Goal: Task Accomplishment & Management: Use online tool/utility

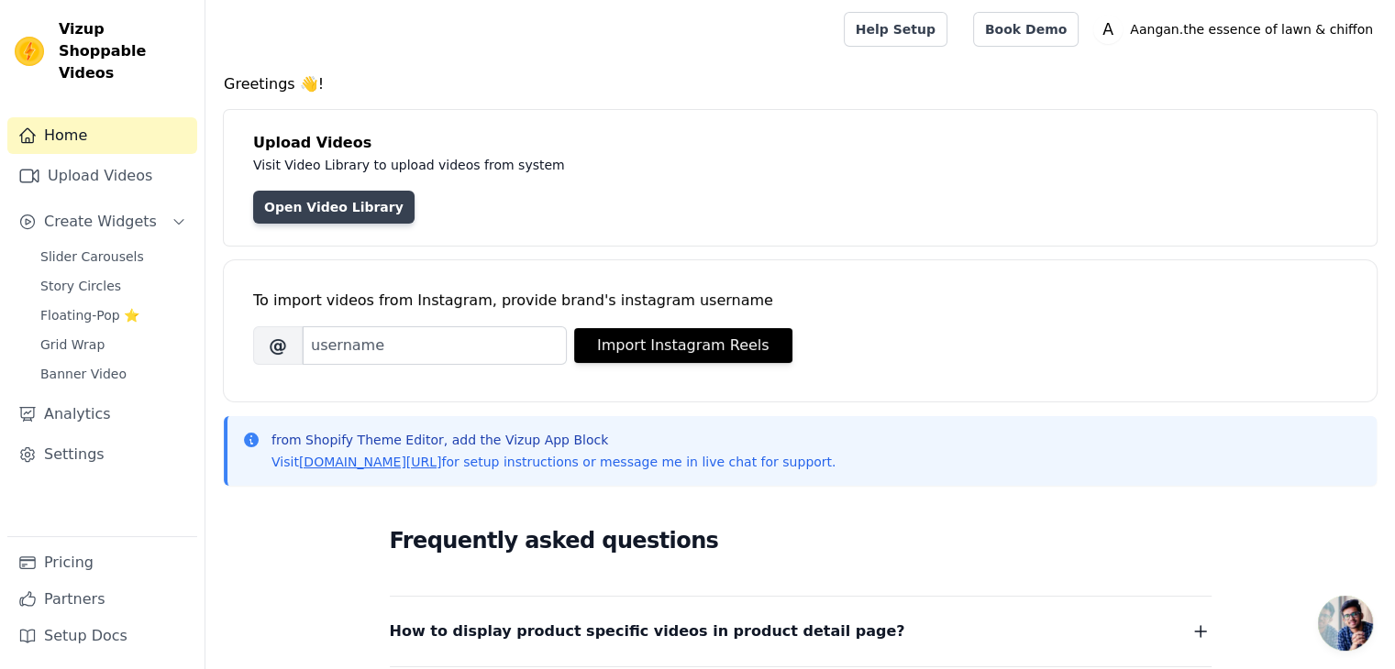
click at [326, 214] on link "Open Video Library" at bounding box center [333, 207] width 161 height 33
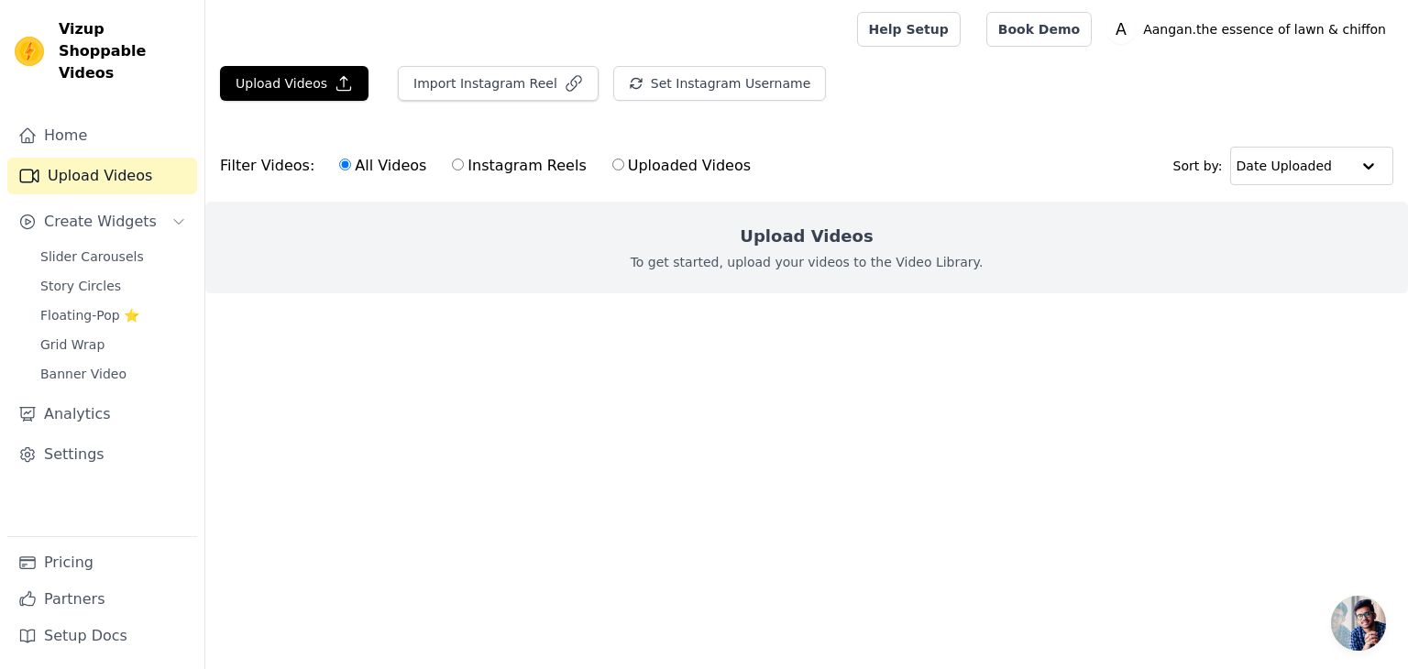
click at [765, 261] on p "To get started, upload your videos to the Video Library." at bounding box center [807, 262] width 353 height 18
click at [613, 167] on input "Uploaded Videos" at bounding box center [619, 165] width 12 height 12
radio input "true"
drag, startPoint x: 270, startPoint y: 167, endPoint x: 288, endPoint y: 175, distance: 20.1
click at [276, 173] on div "Filter Videos: All Videos Instagram Reels Uploaded Videos" at bounding box center [490, 166] width 541 height 42
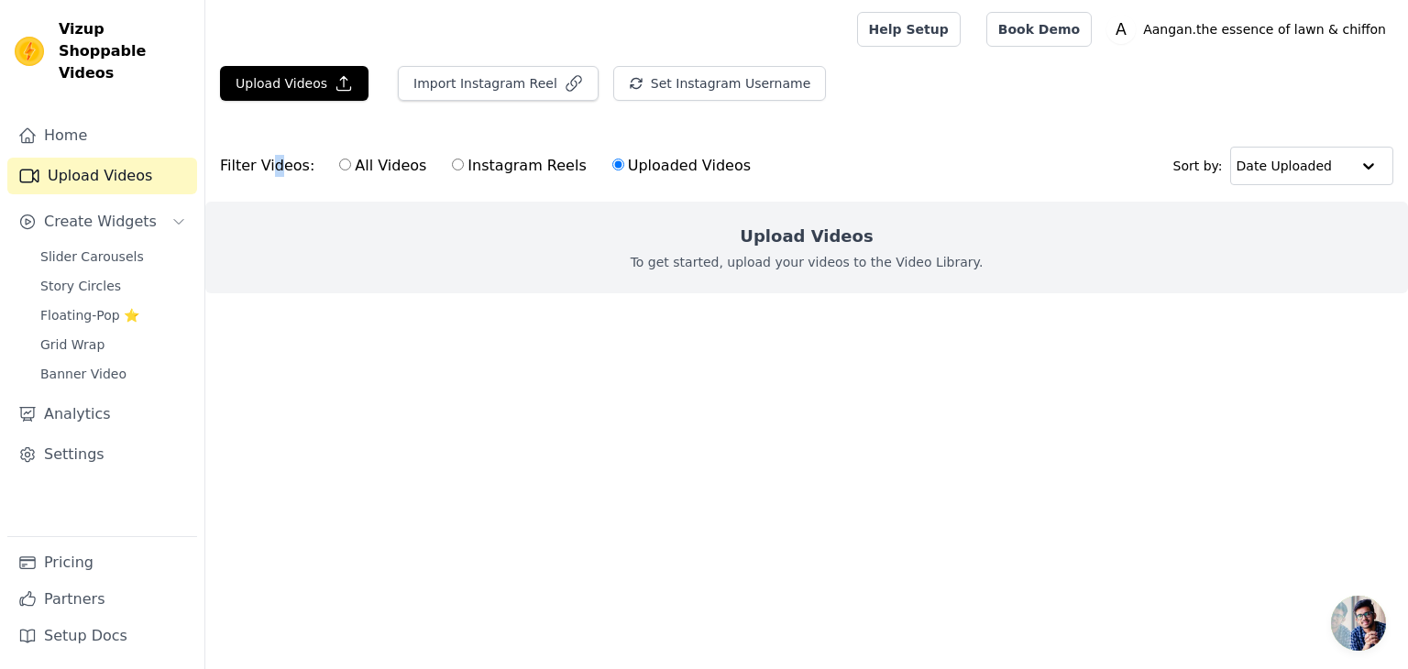
click at [339, 164] on input "All Videos" at bounding box center [345, 165] width 12 height 12
radio input "true"
click at [337, 78] on icon "button" at bounding box center [344, 84] width 14 height 14
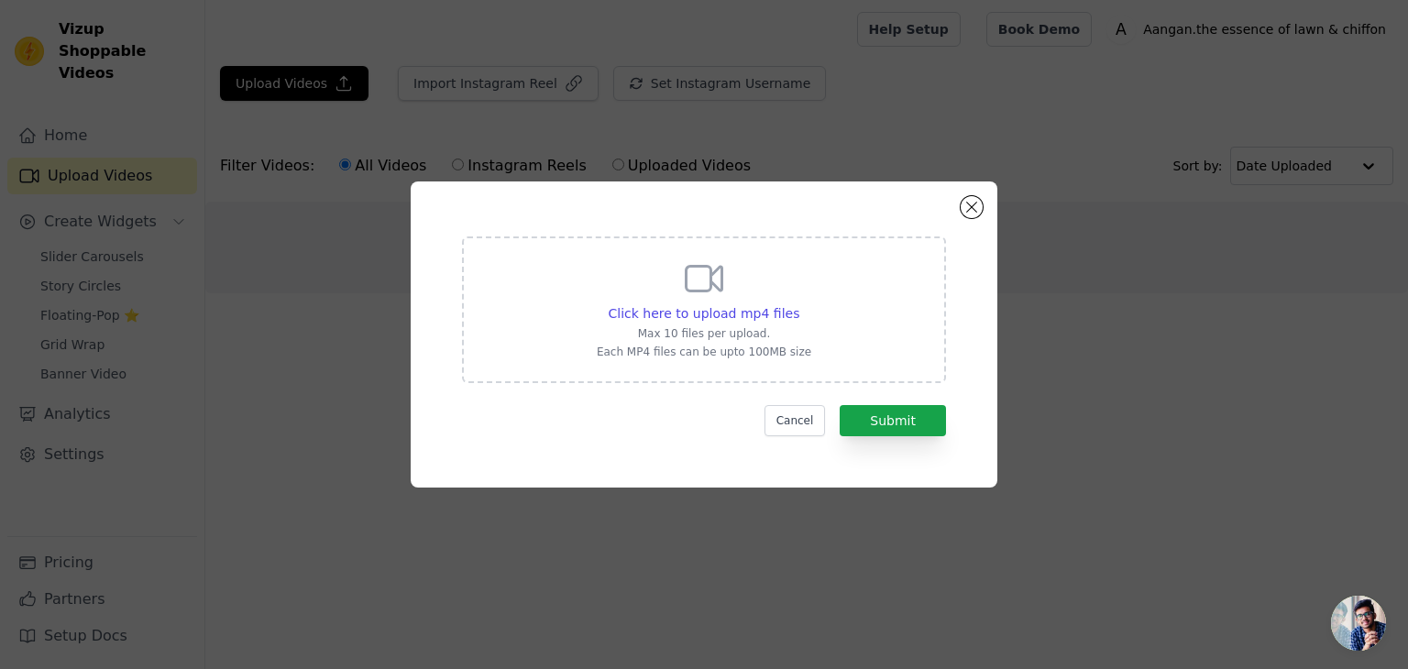
click at [699, 292] on icon at bounding box center [704, 279] width 44 height 44
click at [799, 304] on input "Click here to upload mp4 files Max 10 files per upload. Each MP4 files can be u…" at bounding box center [799, 304] width 1 height 1
type input "C:\fakepath\3717068053872952793_547575298.mp4"
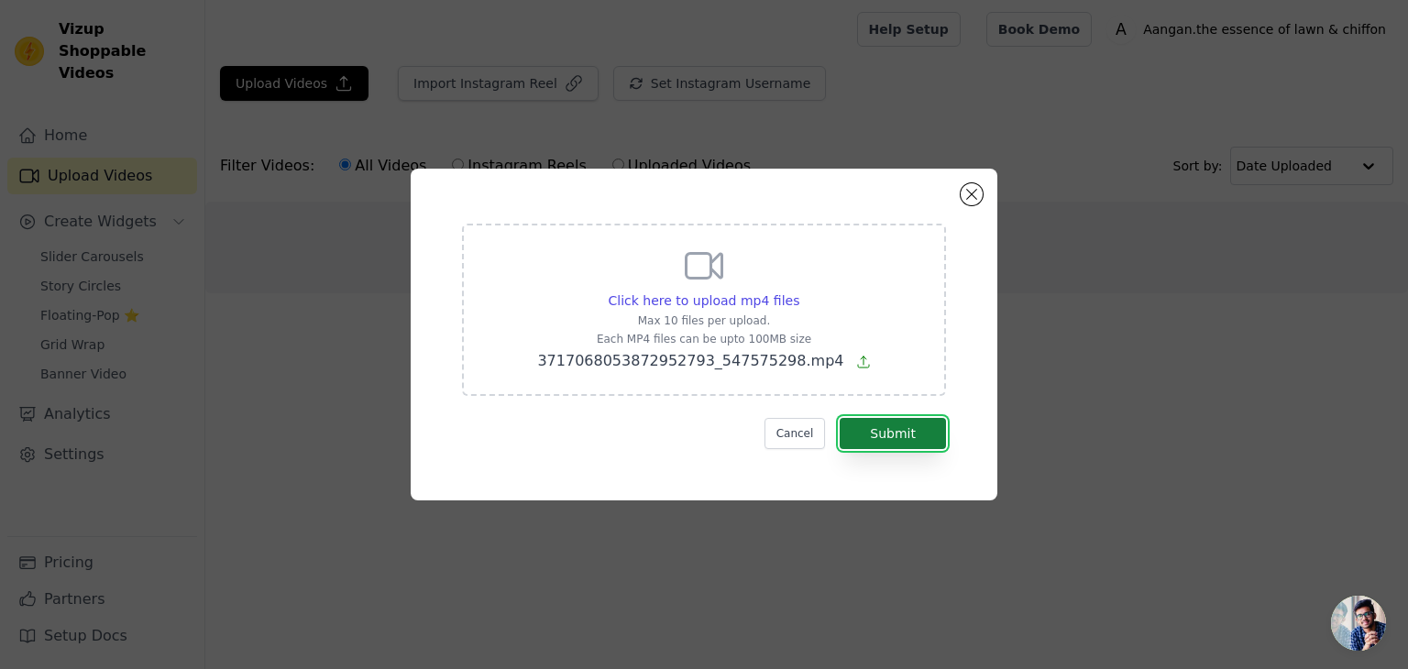
click at [891, 435] on button "Submit" at bounding box center [893, 433] width 106 height 31
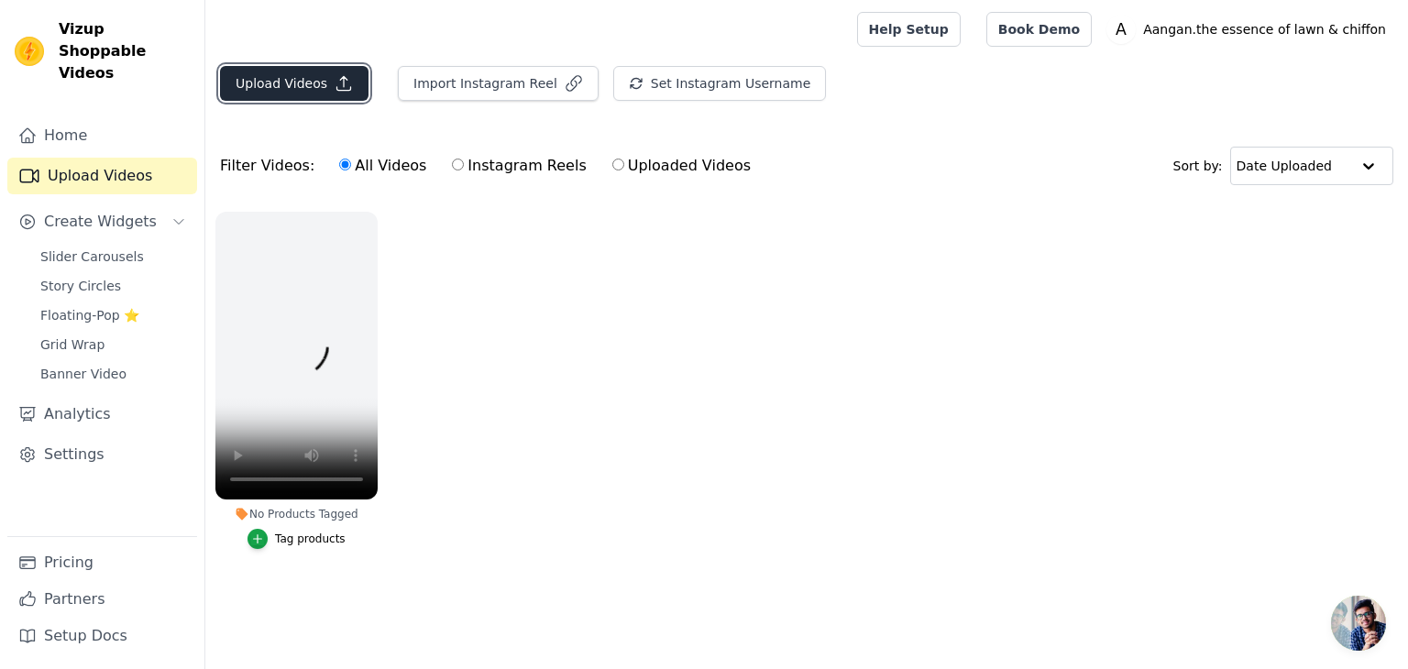
click at [271, 87] on button "Upload Videos" at bounding box center [294, 83] width 149 height 35
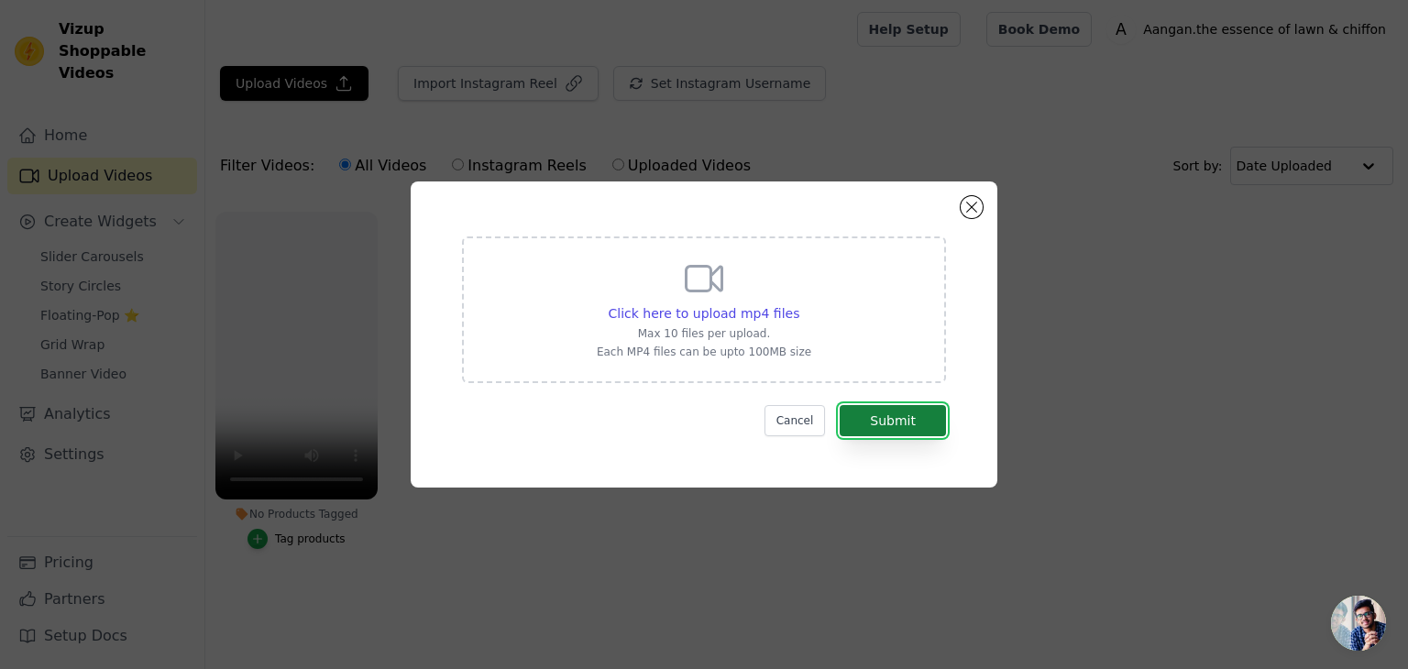
click at [898, 423] on button "Submit" at bounding box center [893, 420] width 106 height 31
click at [715, 313] on span "Click here to upload mp4 files" at bounding box center [705, 313] width 192 height 15
click at [799, 304] on input "Click here to upload mp4 files Max 10 files per upload. Each MP4 files can be u…" at bounding box center [799, 304] width 1 height 1
type input "C:\fakepath\3720154541297068151_265794875.mp4"
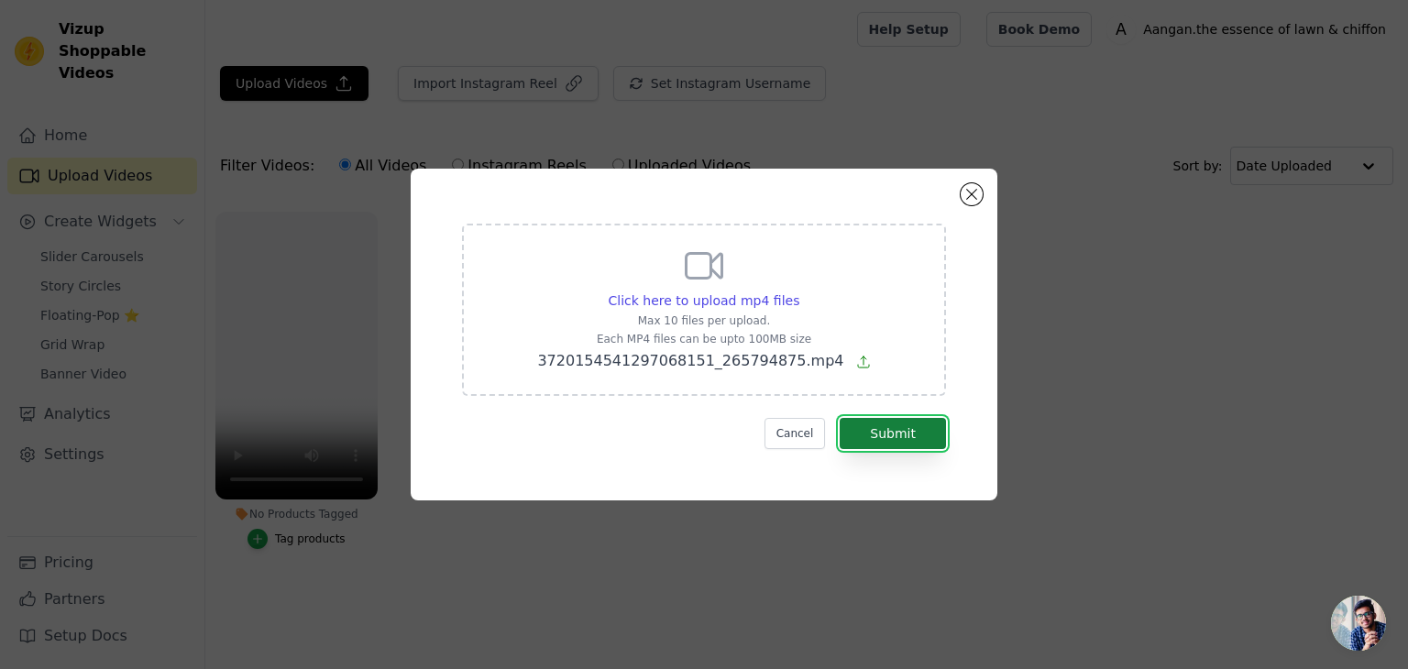
click at [902, 426] on button "Submit" at bounding box center [893, 433] width 106 height 31
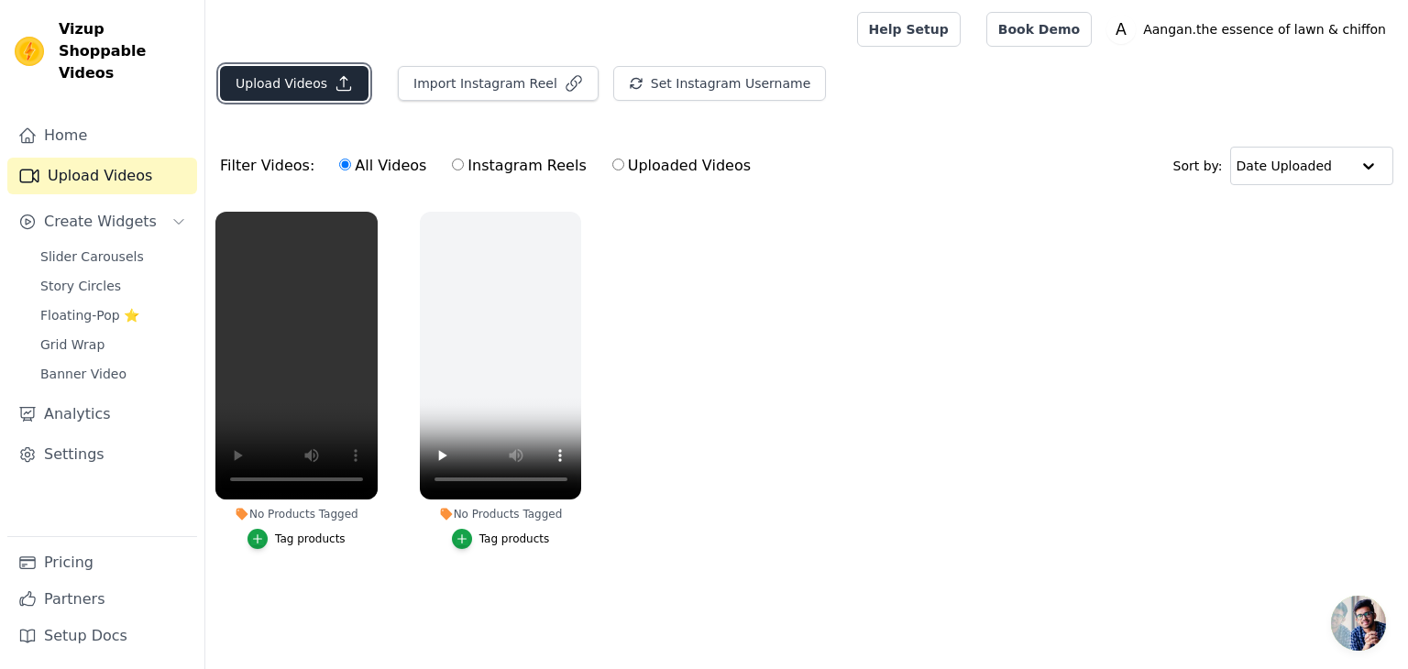
click at [305, 83] on button "Upload Videos" at bounding box center [294, 83] width 149 height 35
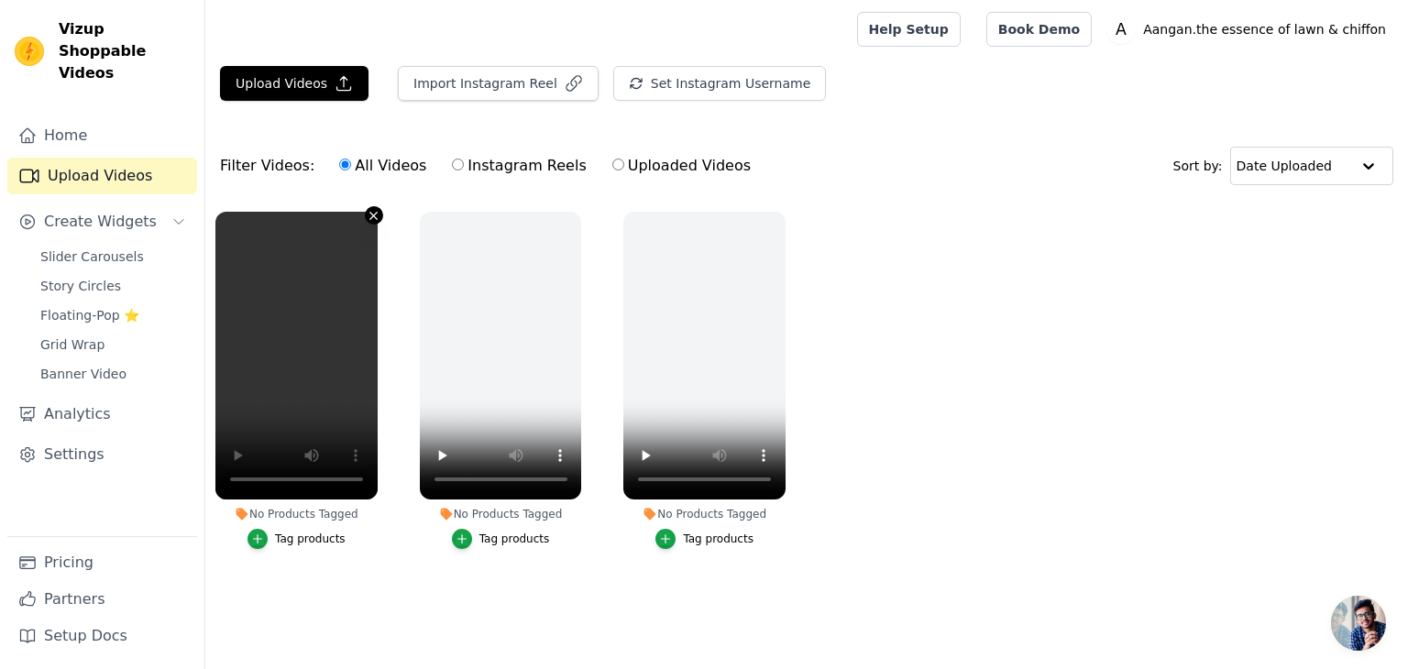
click at [374, 211] on icon "button" at bounding box center [374, 216] width 14 height 14
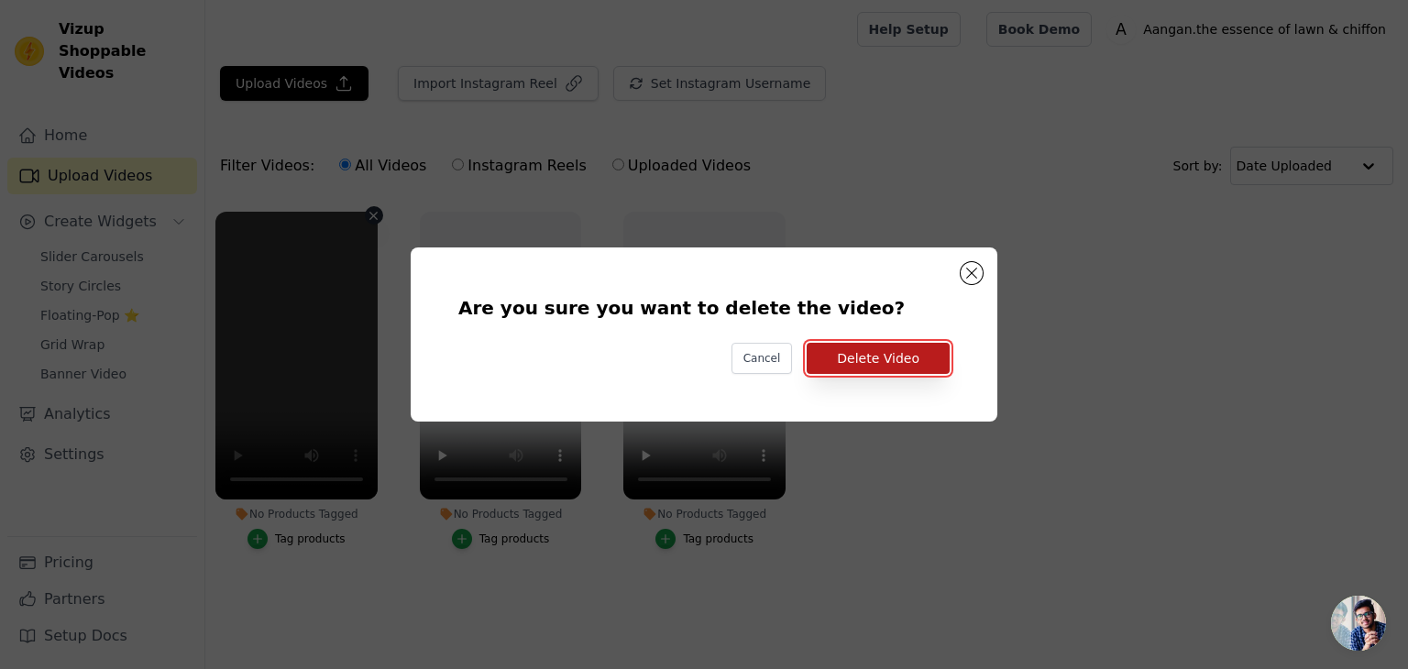
click at [877, 368] on button "Delete Video" at bounding box center [878, 358] width 143 height 31
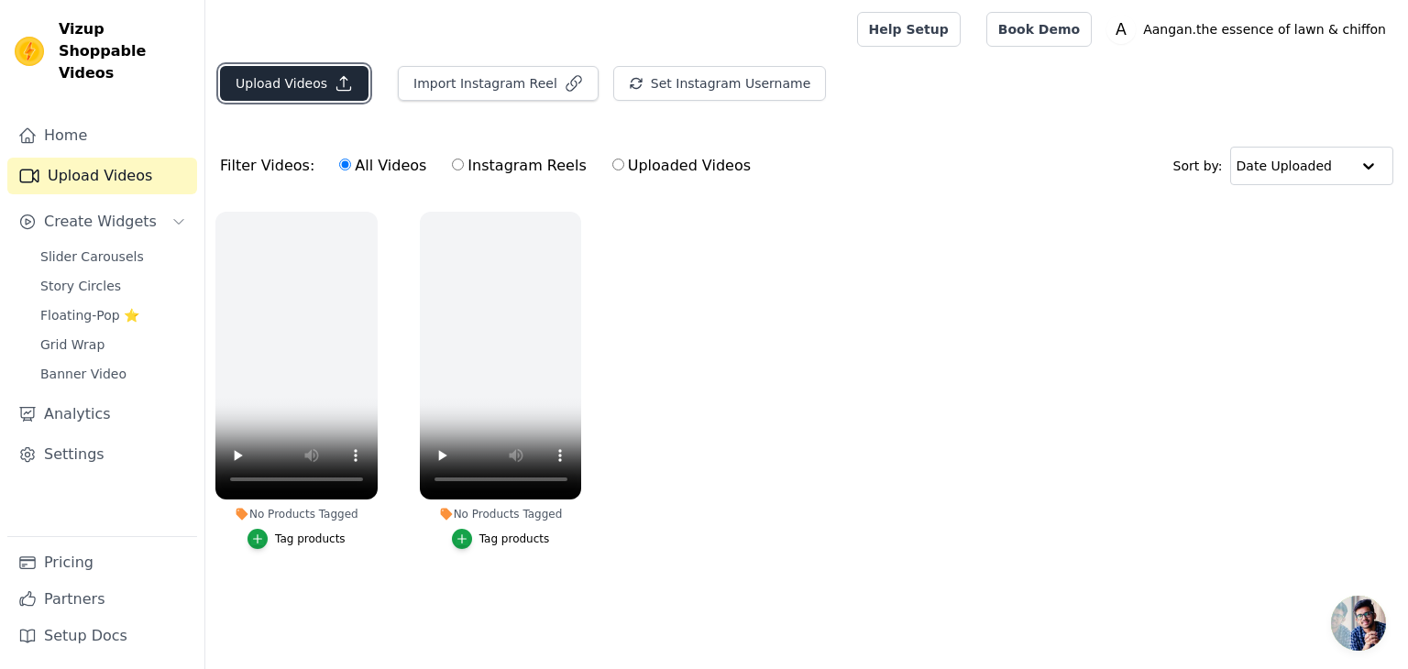
click at [304, 76] on button "Upload Videos" at bounding box center [294, 83] width 149 height 35
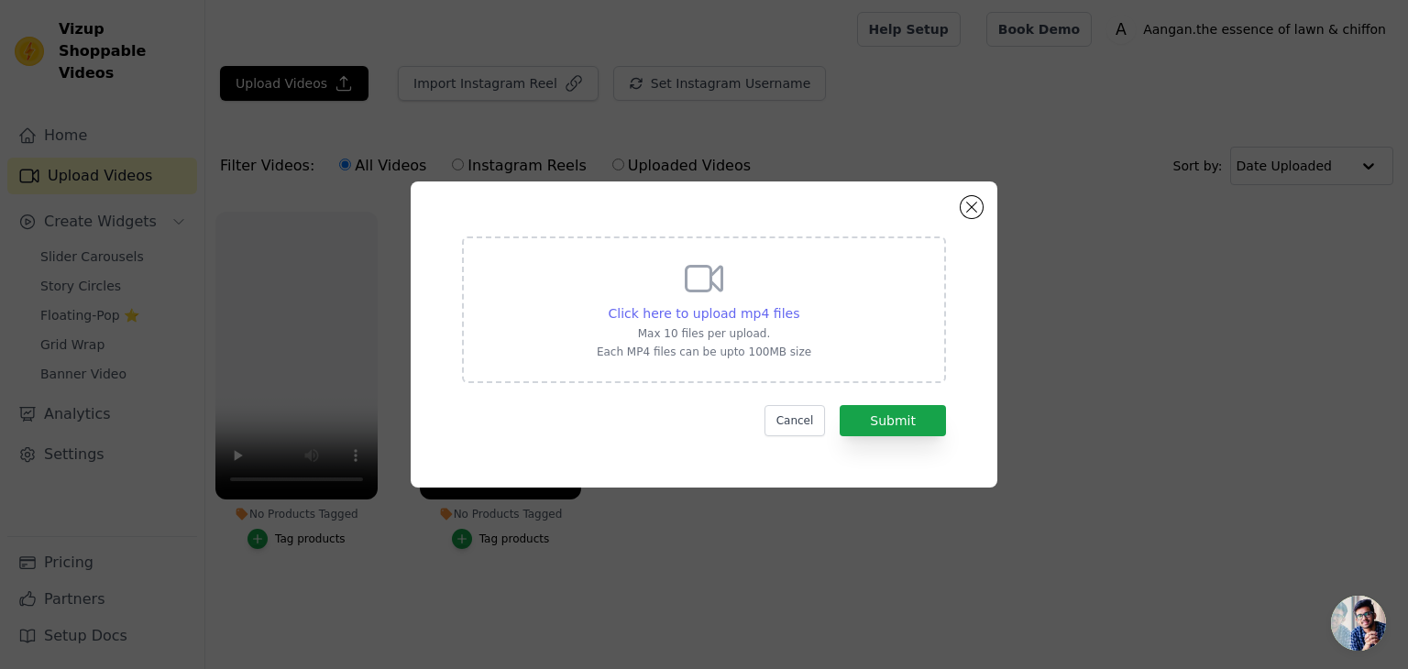
click at [709, 306] on span "Click here to upload mp4 files" at bounding box center [705, 313] width 192 height 15
click at [799, 304] on input "Click here to upload mp4 files Max 10 files per upload. Each MP4 files can be u…" at bounding box center [799, 304] width 1 height 1
type input "C:\fakepath\3687216319782172181_11174482842.mp4"
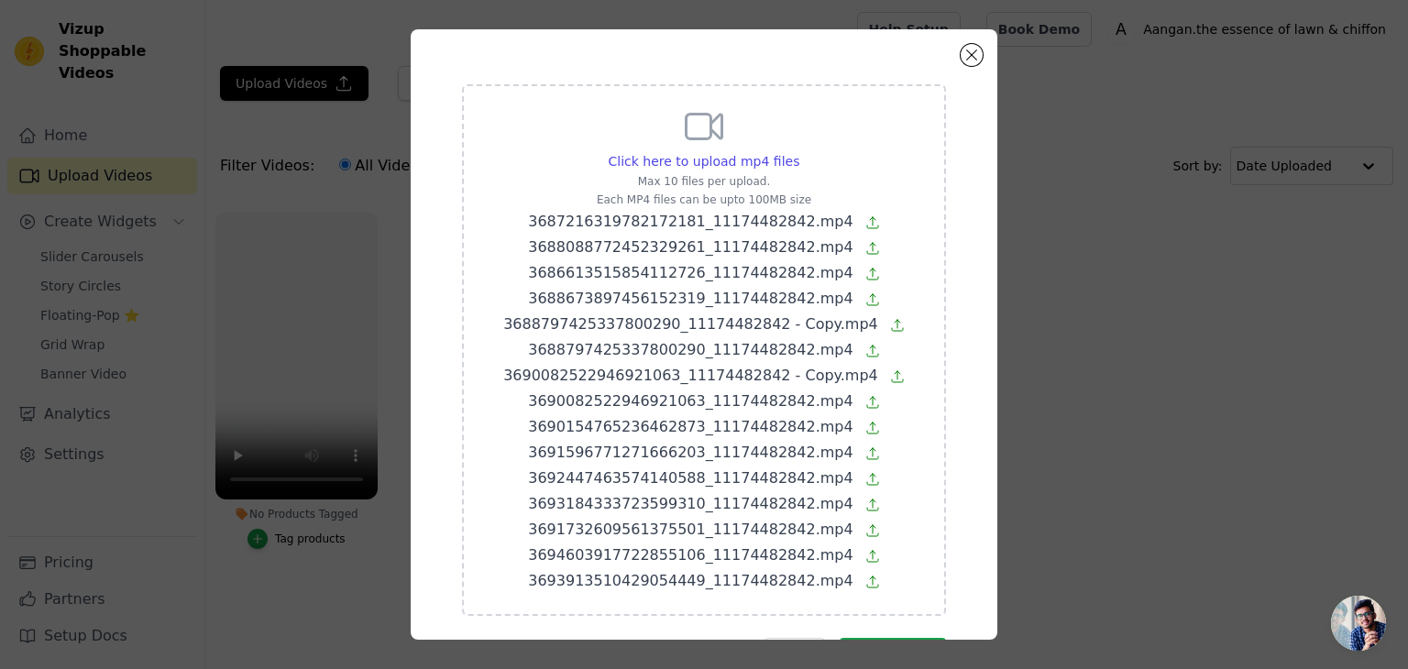
click at [866, 223] on icon at bounding box center [873, 222] width 15 height 15
click at [800, 152] on input "Click here to upload mp4 files Max 10 files per upload. Each MP4 files can be u…" at bounding box center [799, 151] width 1 height 1
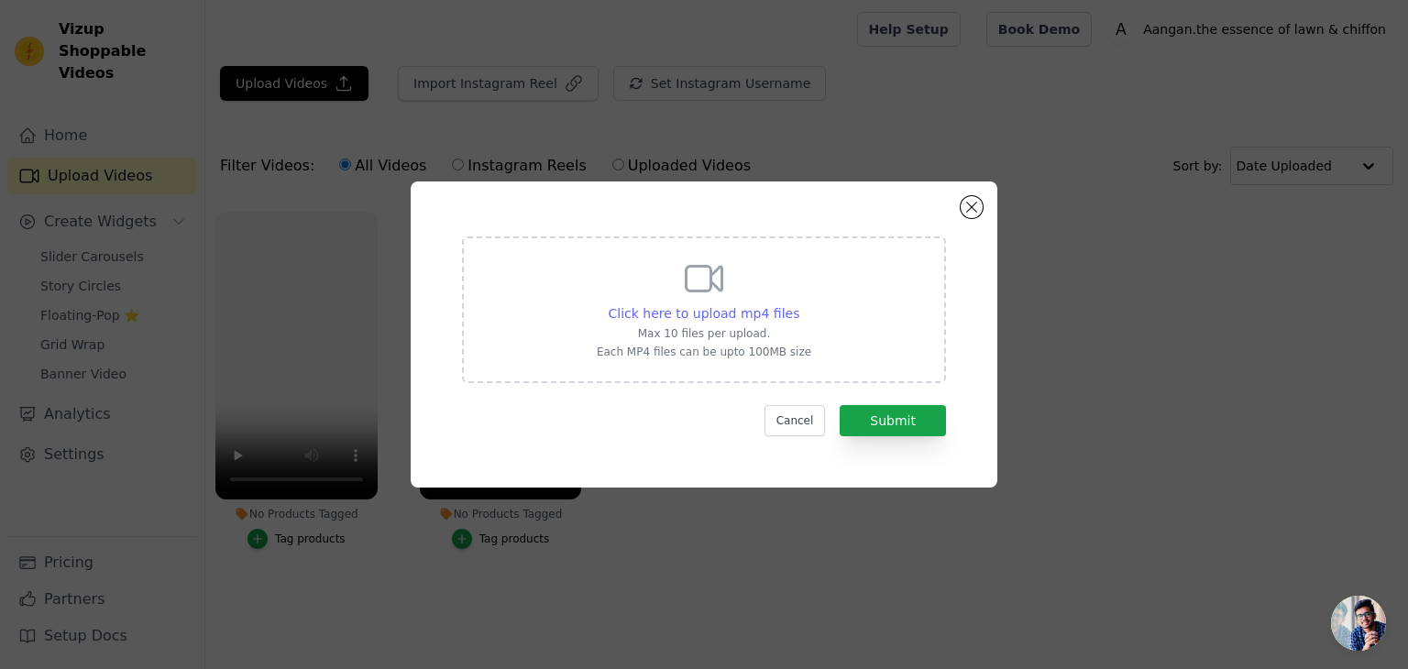
click at [664, 316] on span "Click here to upload mp4 files" at bounding box center [705, 313] width 192 height 15
click at [799, 304] on input "Click here to upload mp4 files Max 10 files per upload. Each MP4 files can be u…" at bounding box center [799, 304] width 1 height 1
type input "C:\fakepath\3690082522946921063_11174482842 - Copy.mp4"
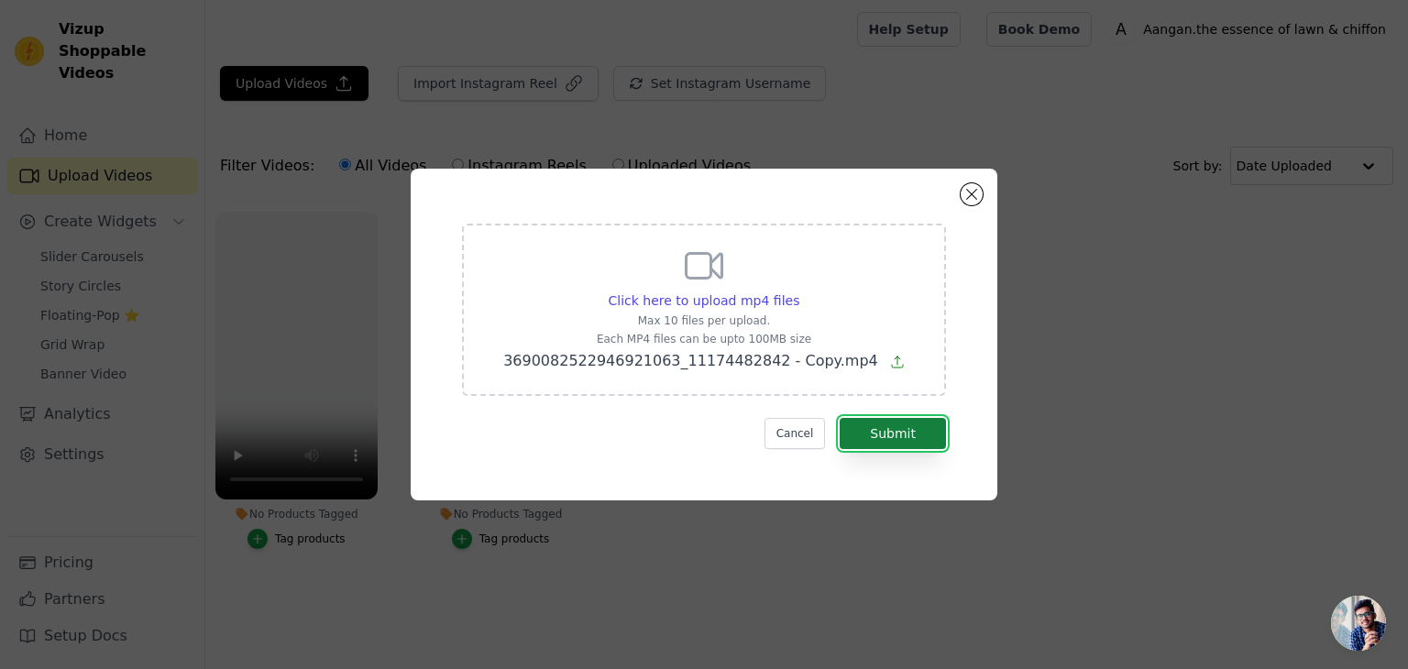
click at [891, 437] on button "Submit" at bounding box center [893, 433] width 106 height 31
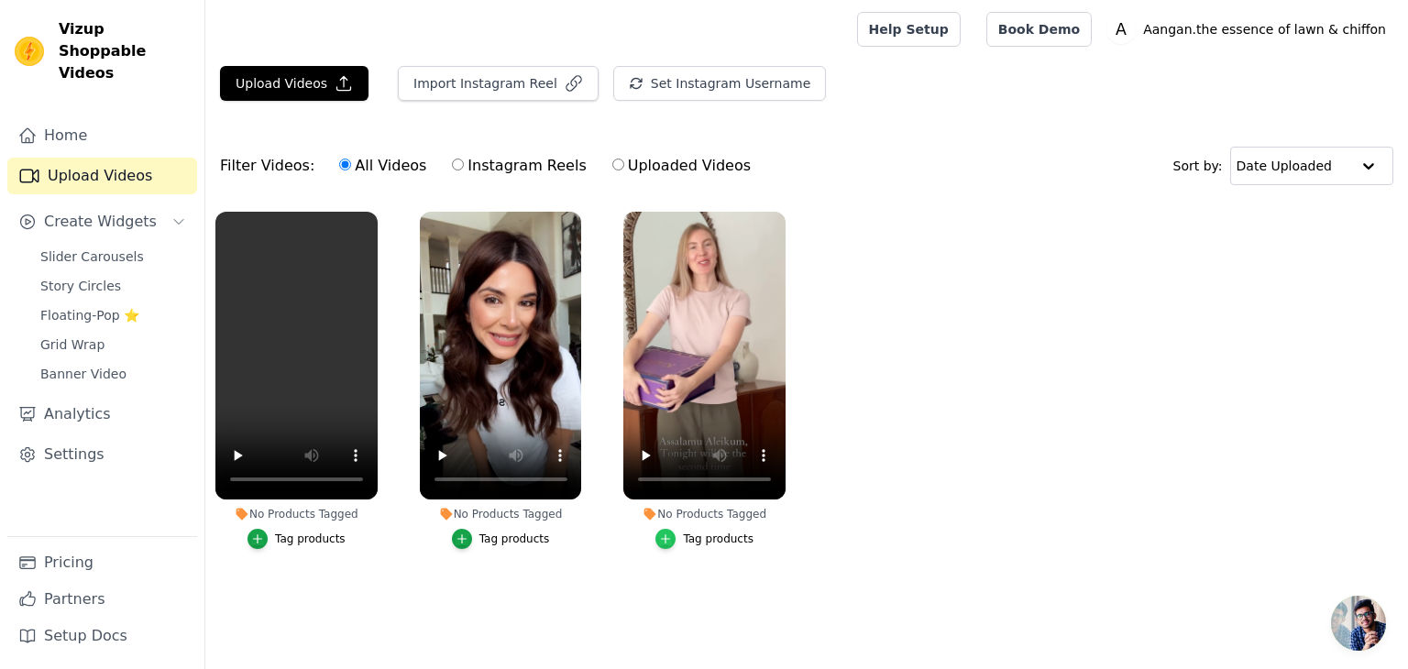
click at [672, 535] on icon "button" at bounding box center [665, 539] width 13 height 13
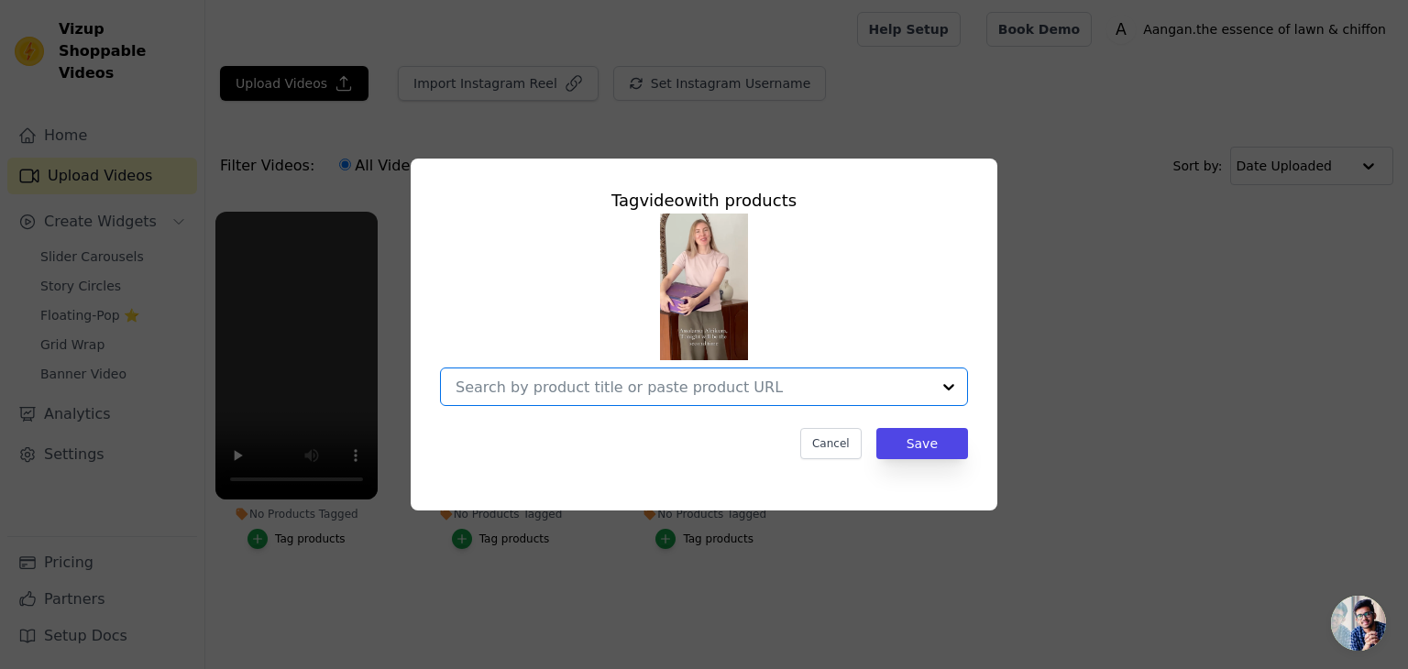
click at [587, 393] on input "No Products Tagged Tag video with products Option undefined, selected. Select i…" at bounding box center [693, 387] width 475 height 17
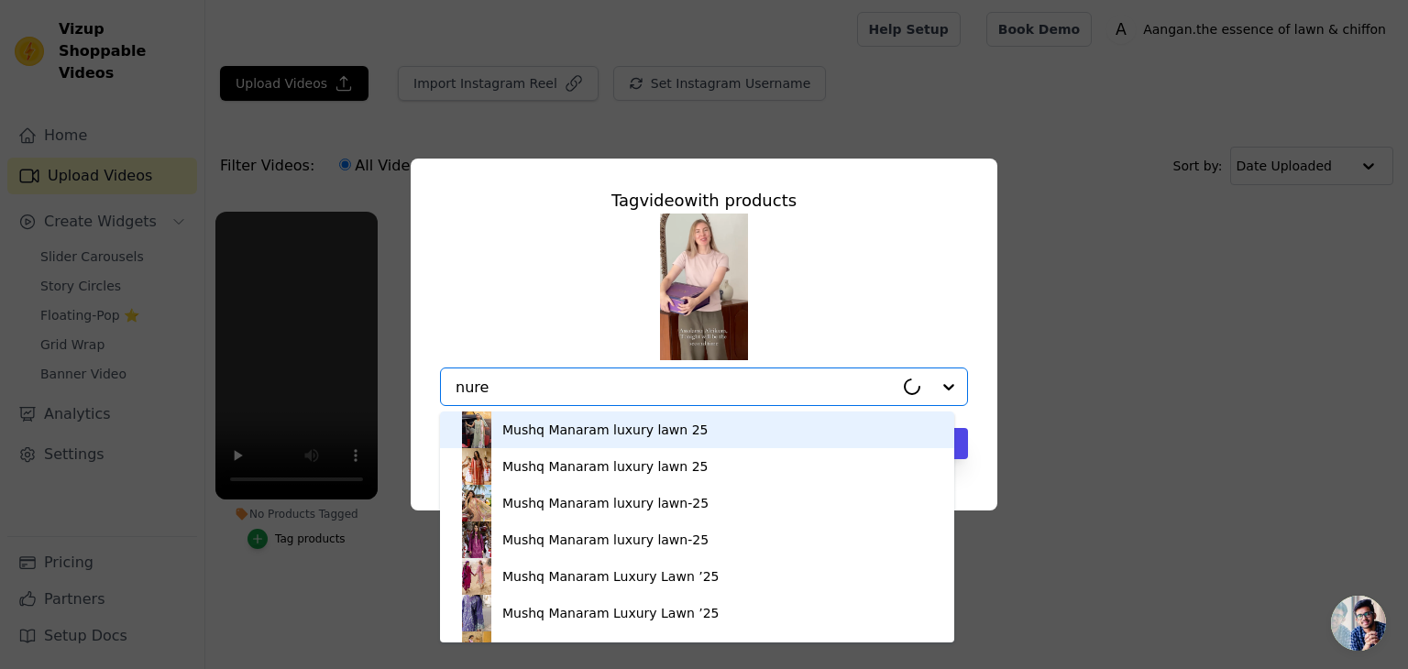
type input "nureh"
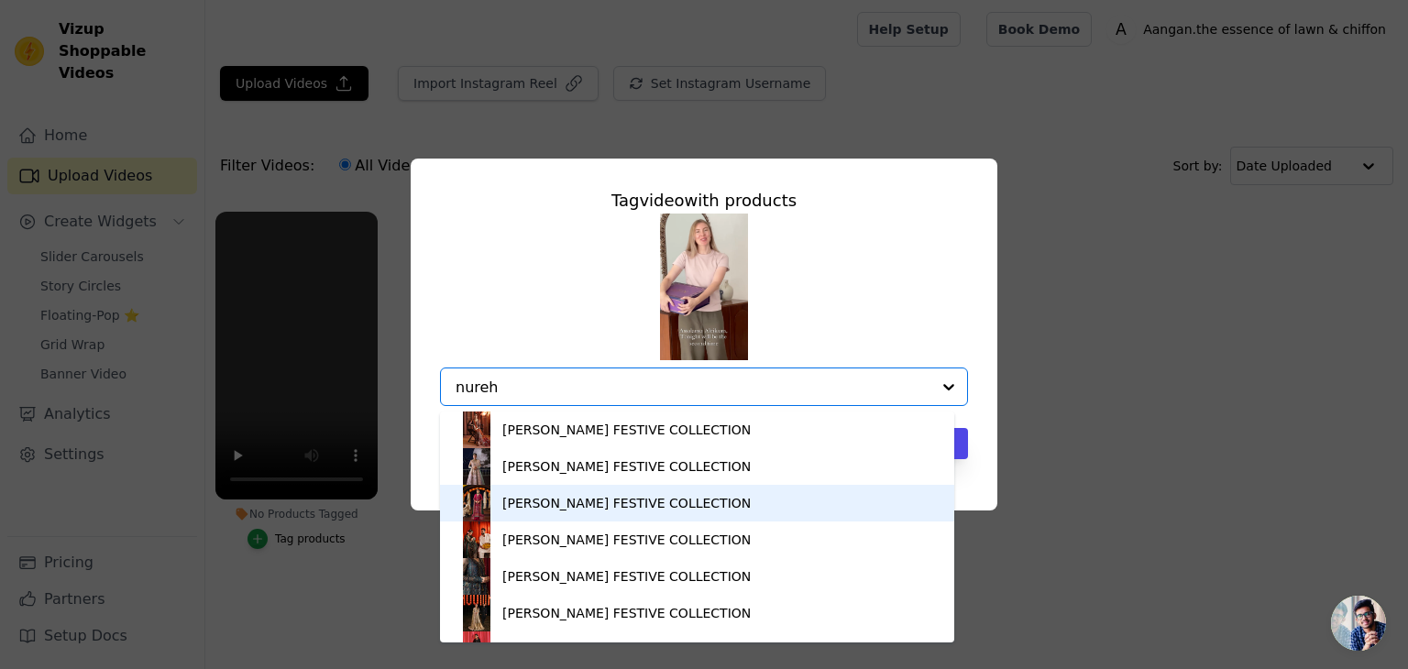
click at [587, 501] on div "[PERSON_NAME] FESTIVE COLLECTION" at bounding box center [626, 503] width 248 height 18
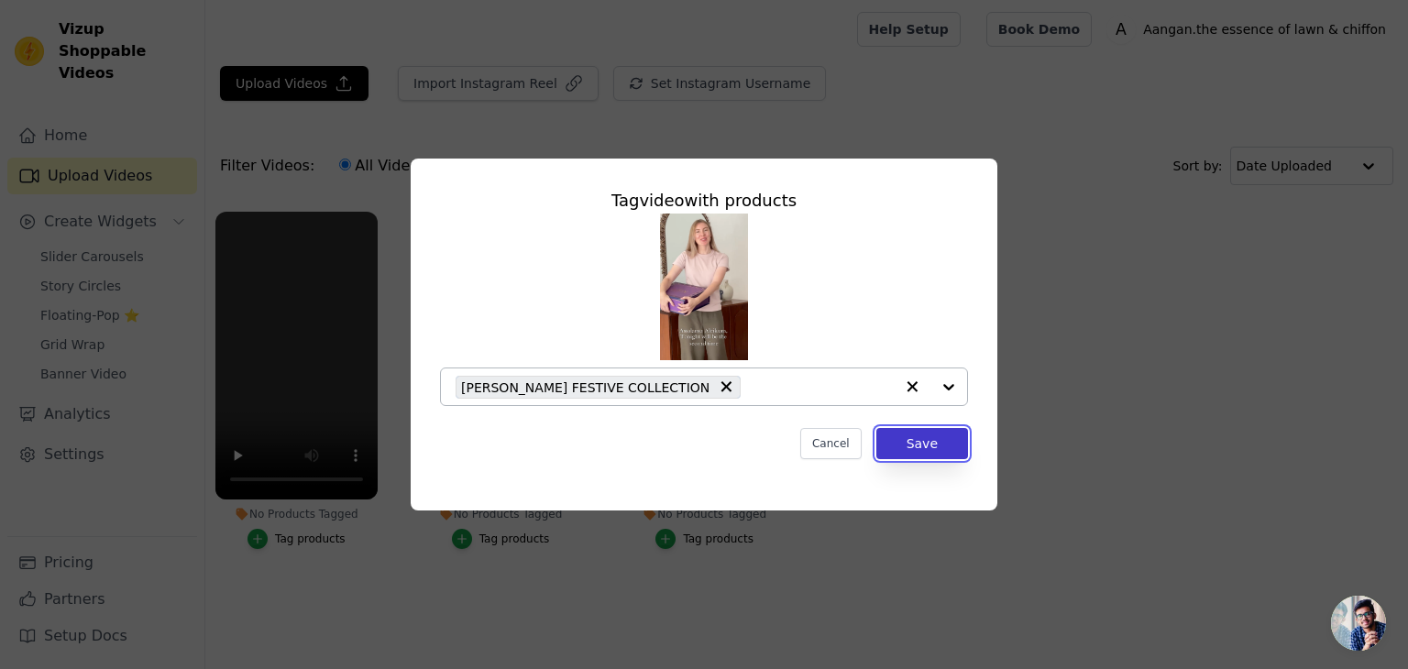
click at [945, 447] on button "Save" at bounding box center [923, 443] width 92 height 31
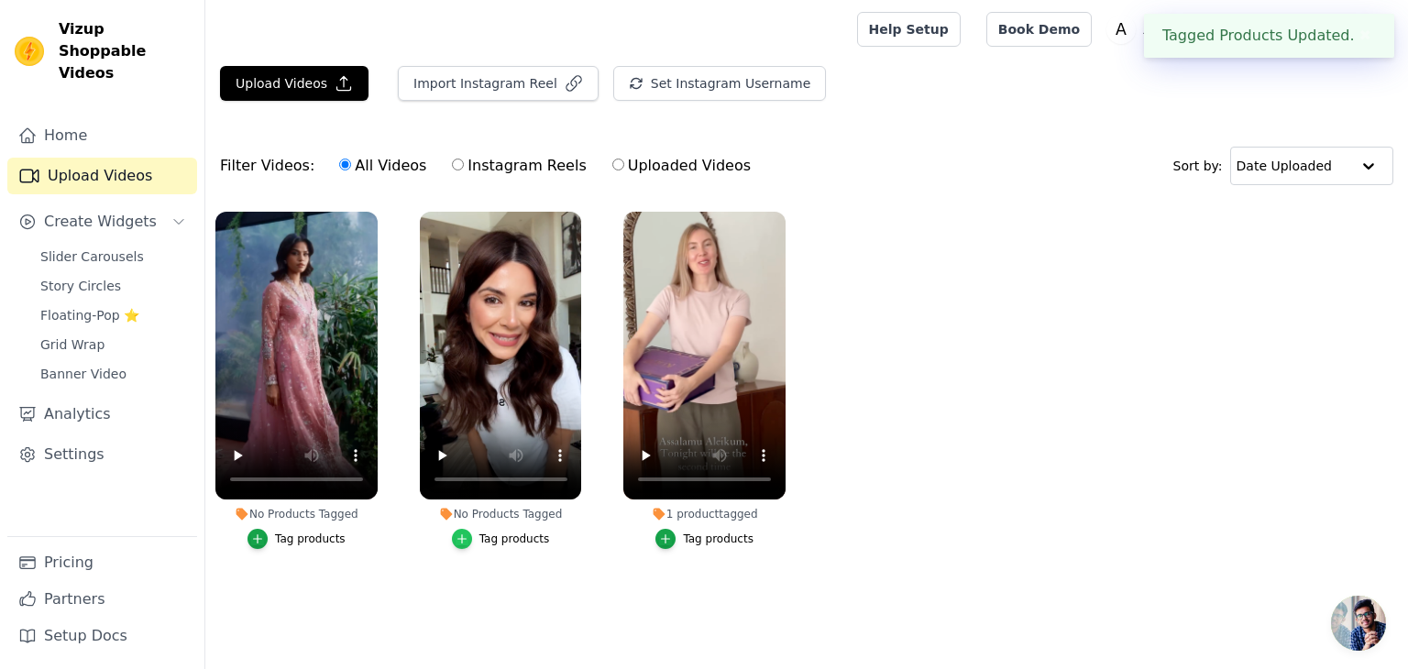
click at [462, 540] on icon "button" at bounding box center [462, 539] width 13 height 13
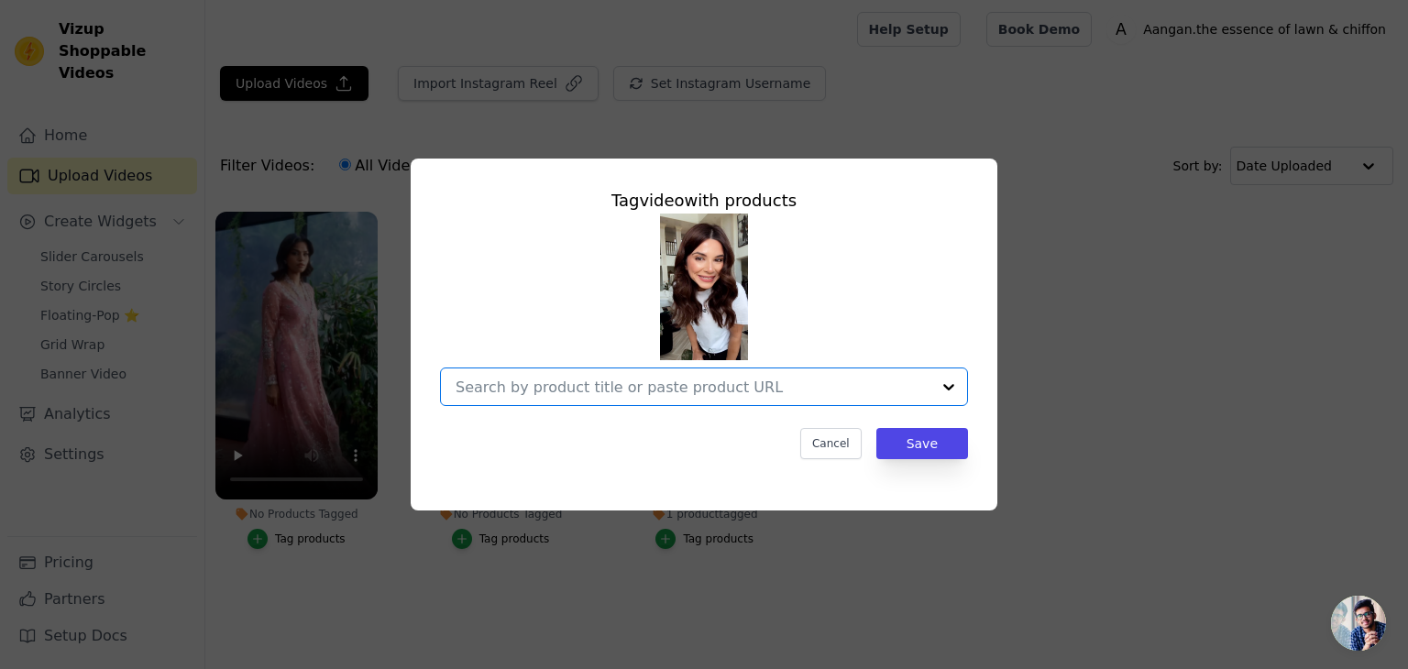
click at [538, 392] on input "No Products Tagged Tag video with products Option undefined, selected. Select i…" at bounding box center [693, 387] width 475 height 17
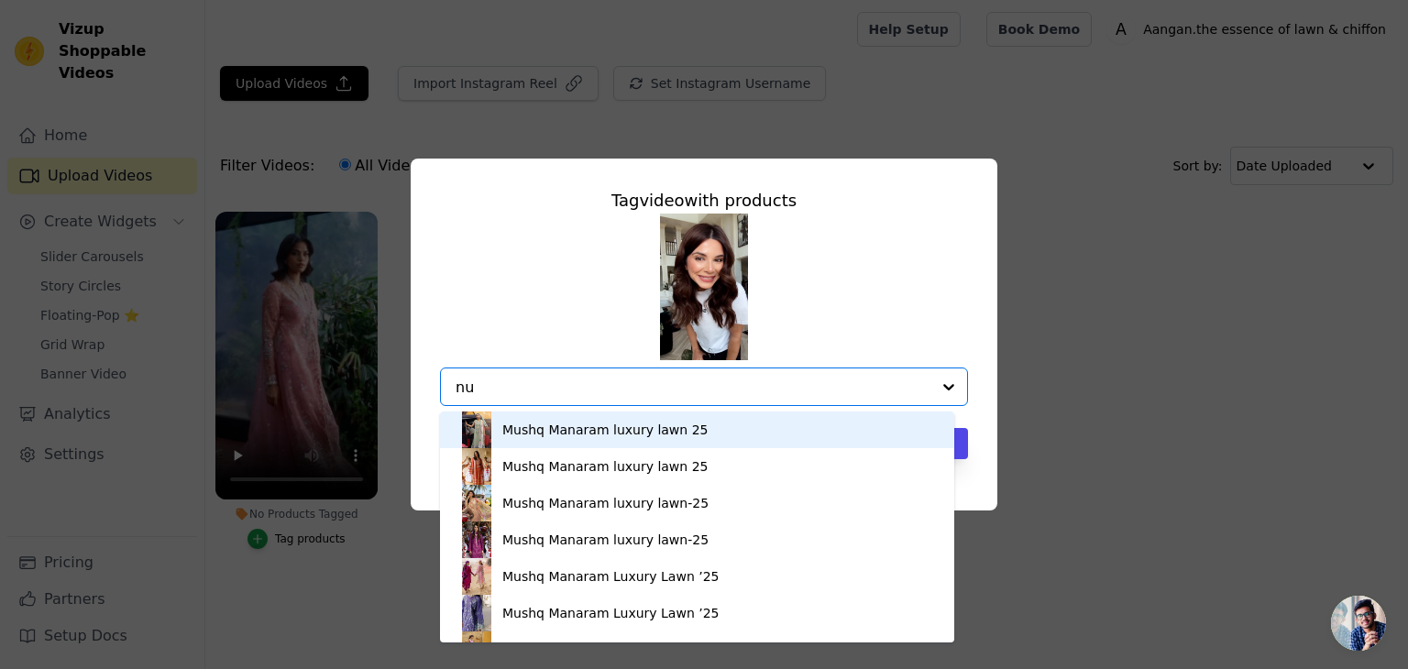
type input "nur"
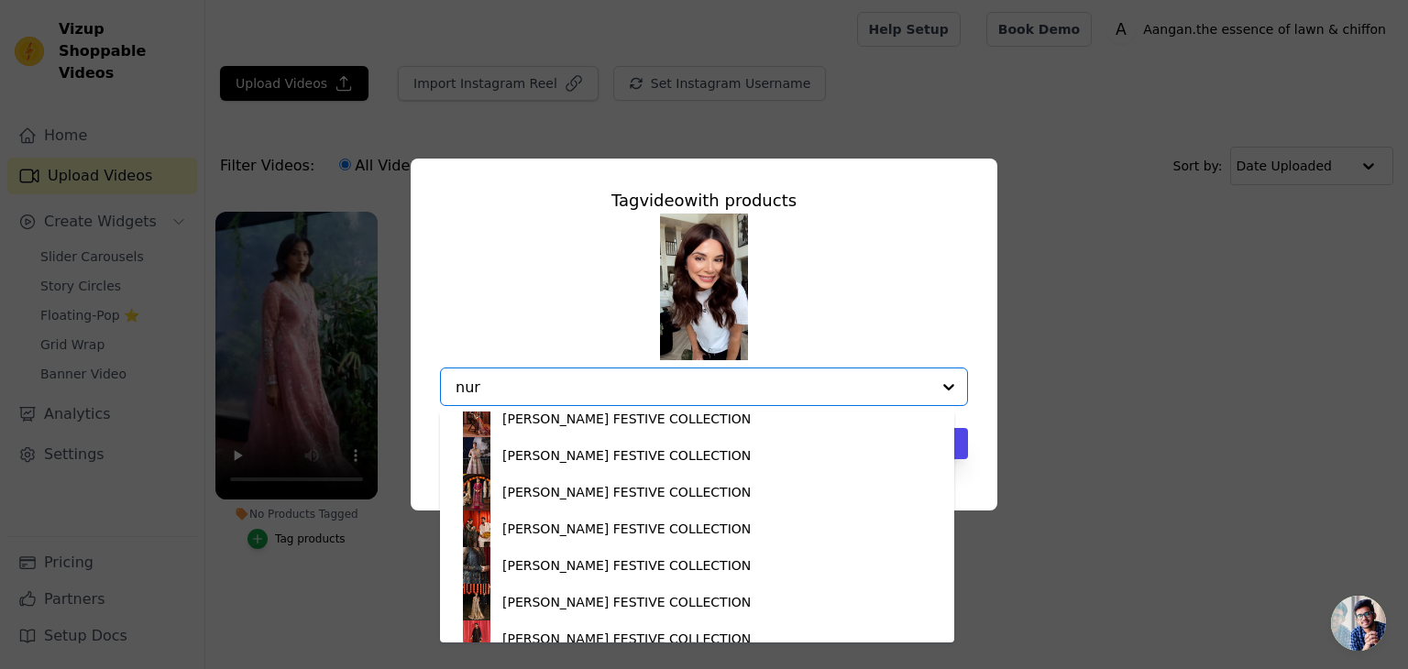
scroll to position [3, 0]
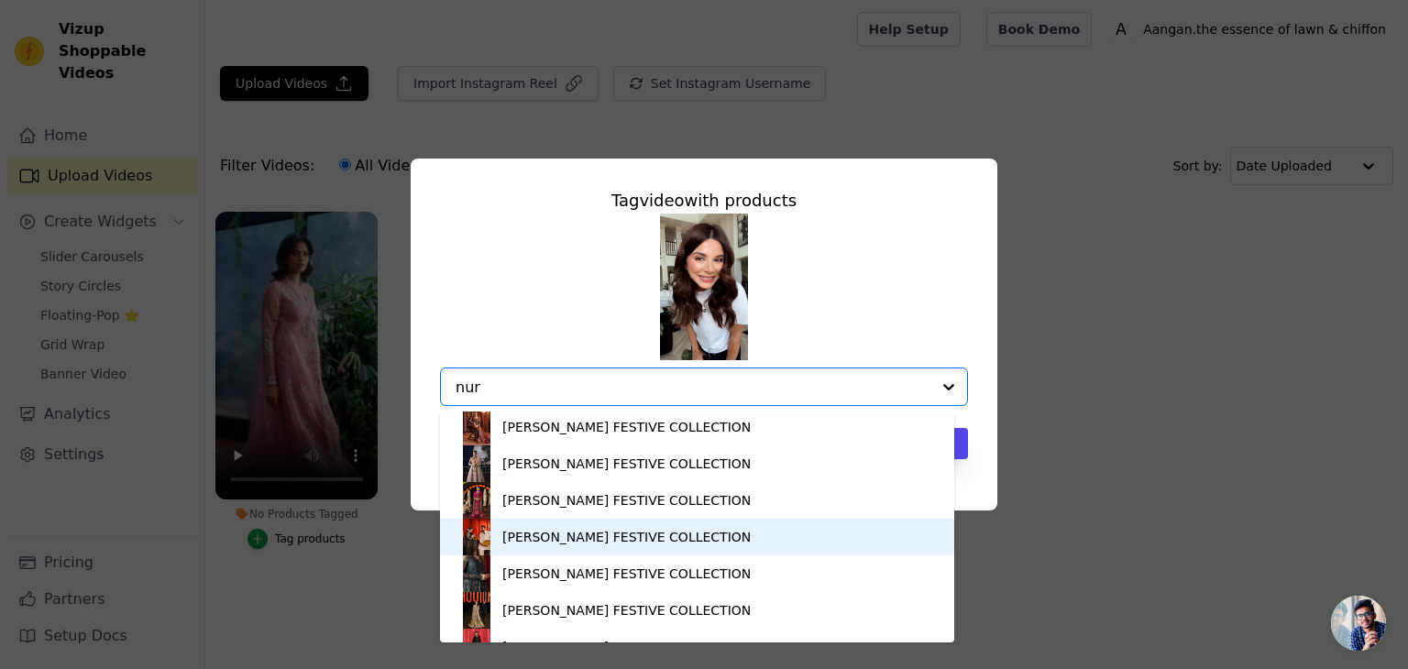
click at [700, 535] on div "NUREH JHUMRO FESTIVE COLLECTION" at bounding box center [626, 537] width 248 height 18
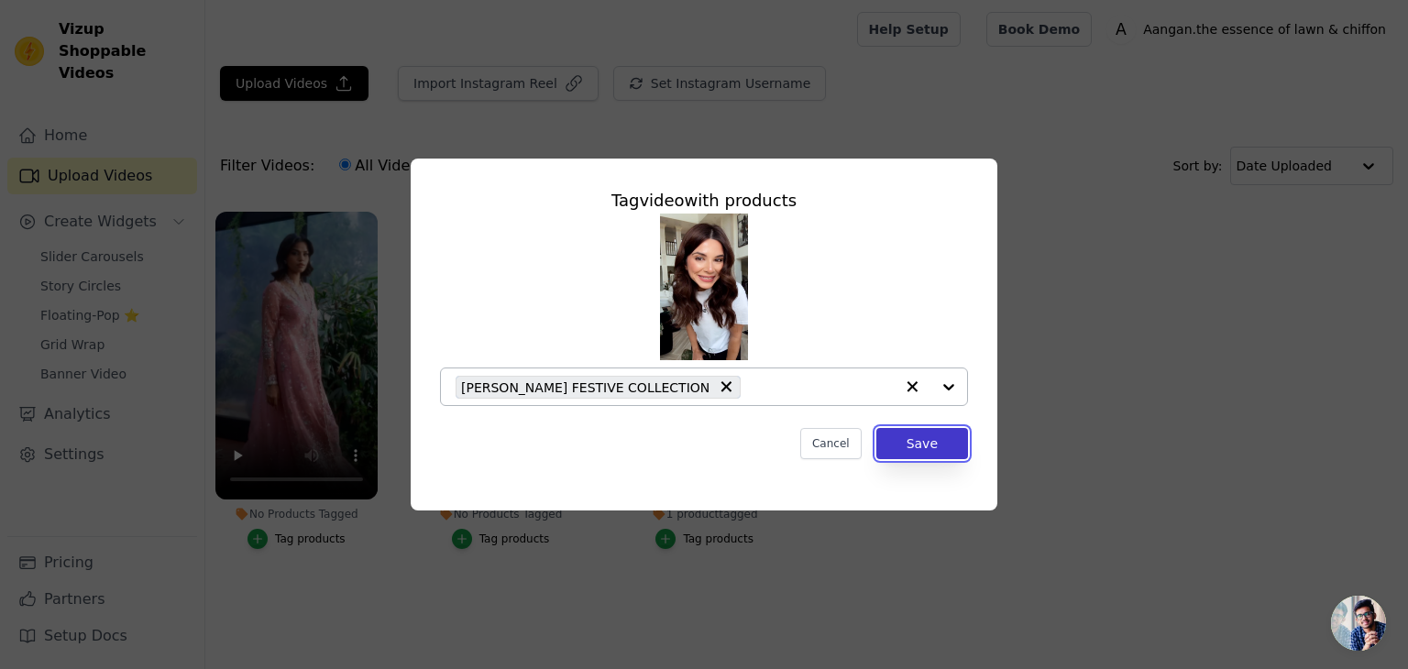
click at [917, 452] on button "Save" at bounding box center [923, 443] width 92 height 31
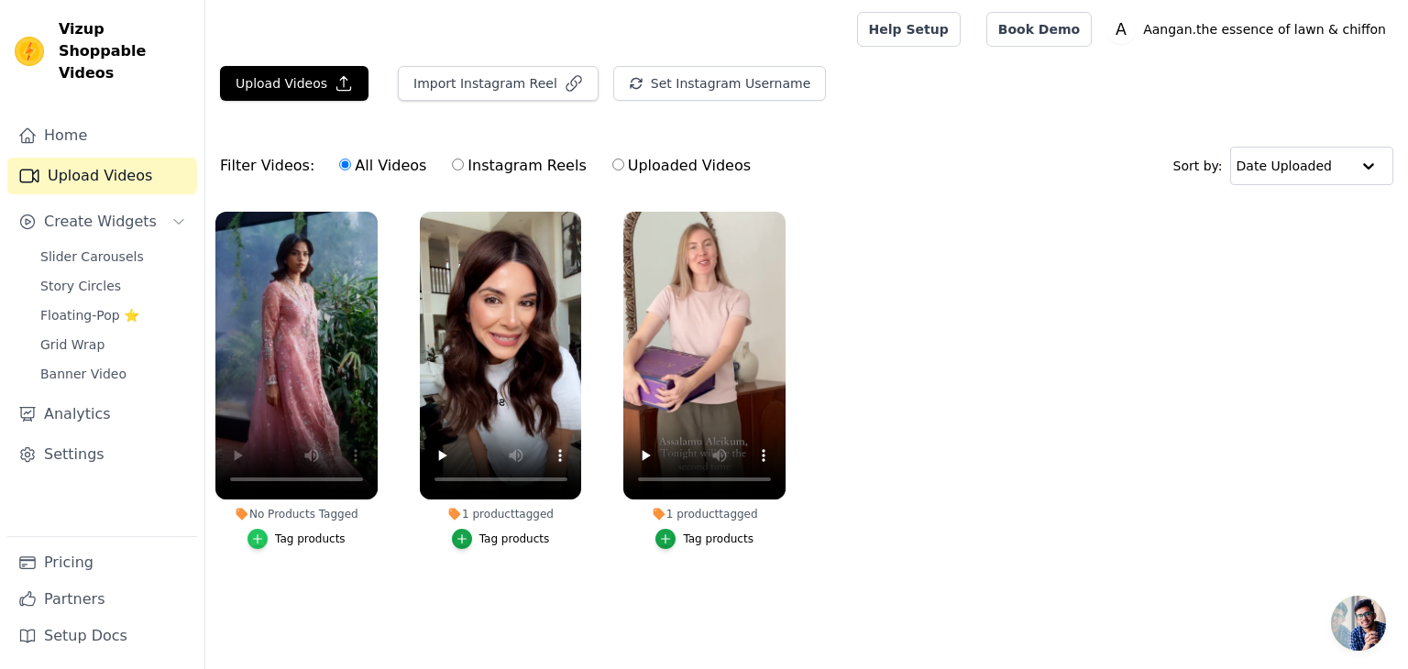
click at [260, 544] on icon "button" at bounding box center [257, 539] width 13 height 13
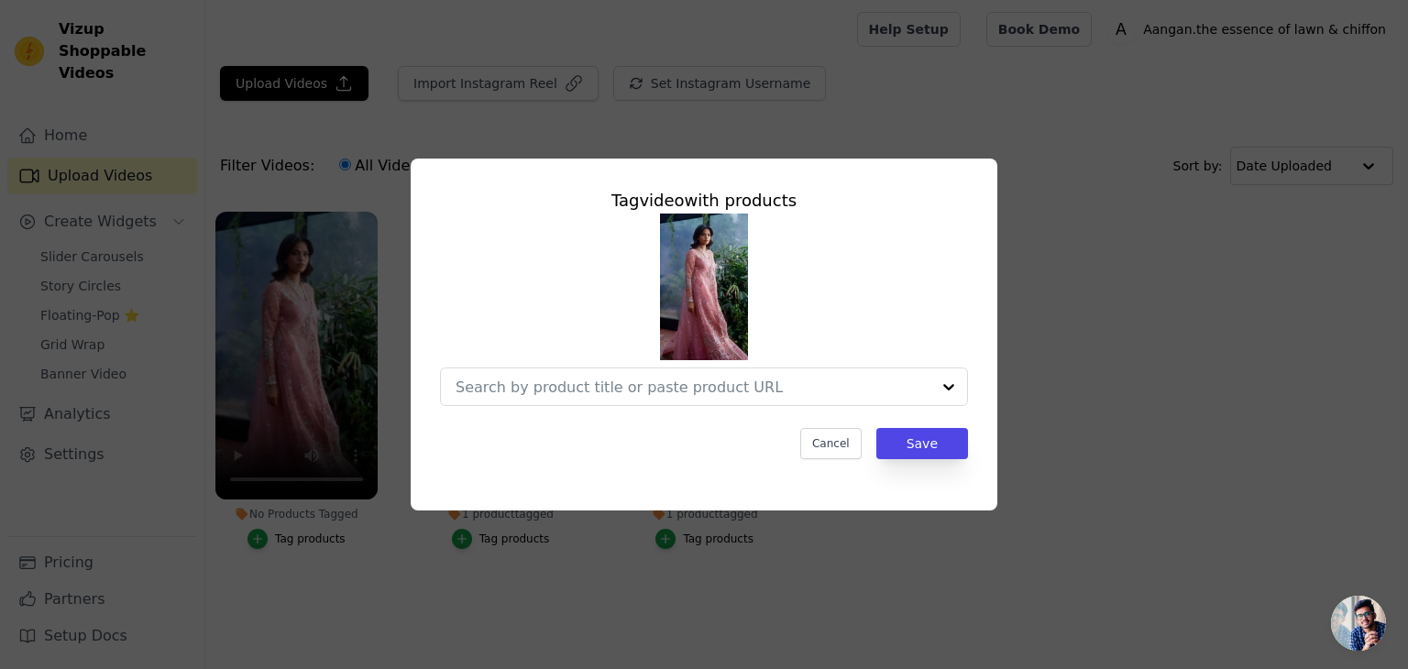
click at [836, 624] on div "Tag video with products Cancel Save" at bounding box center [704, 334] width 1408 height 669
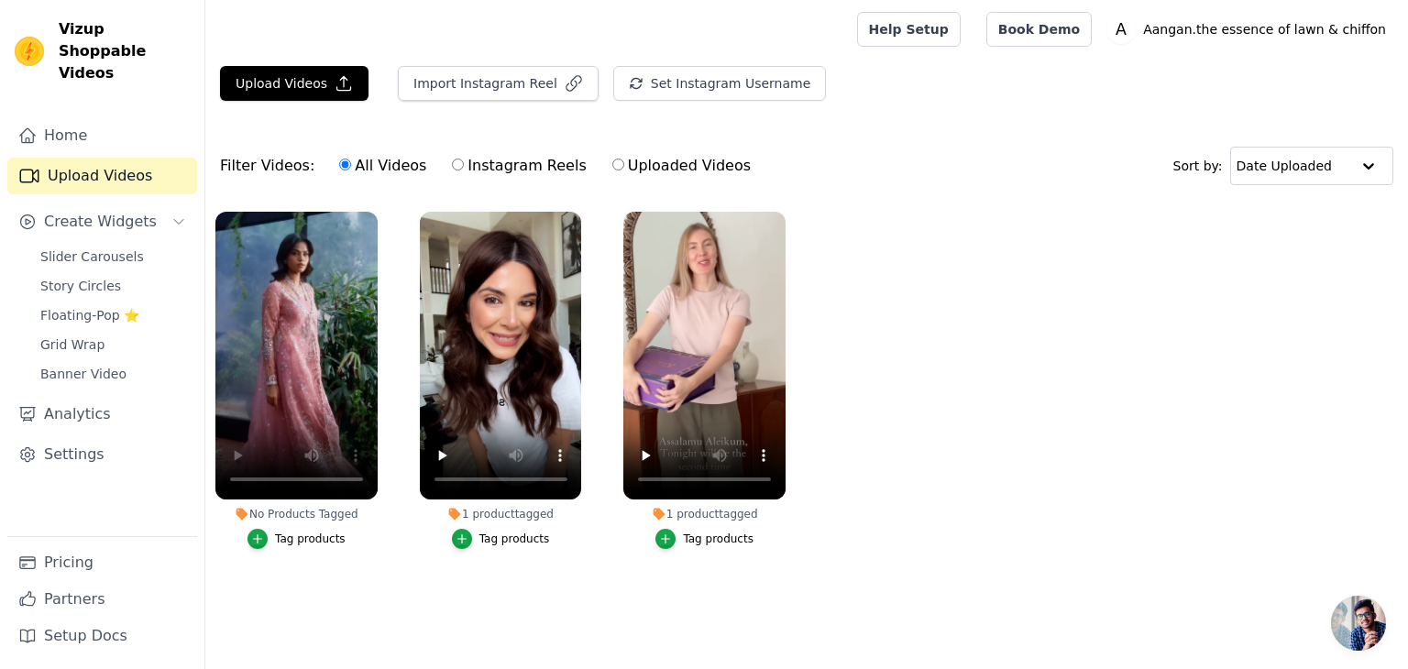
click at [308, 536] on div "Tag products" at bounding box center [310, 539] width 71 height 15
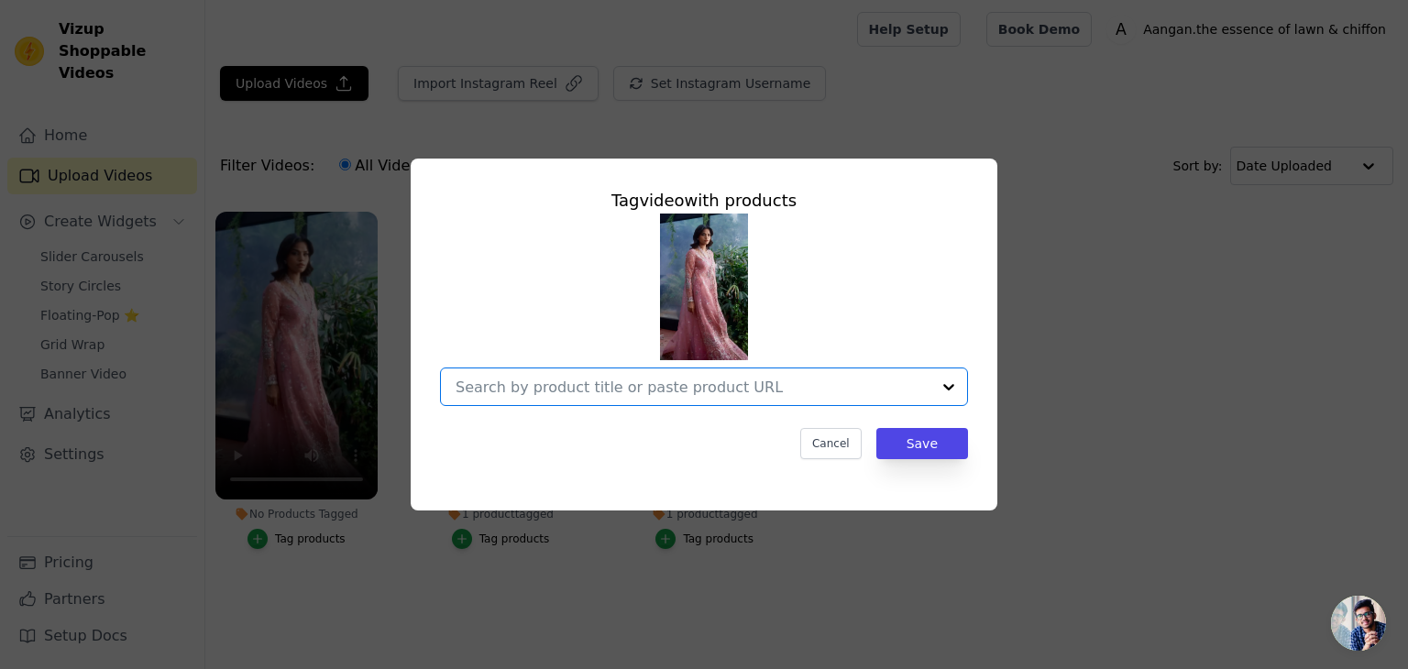
click at [487, 393] on input "No Products Tagged Tag video with products Option undefined, selected. Select i…" at bounding box center [693, 387] width 475 height 17
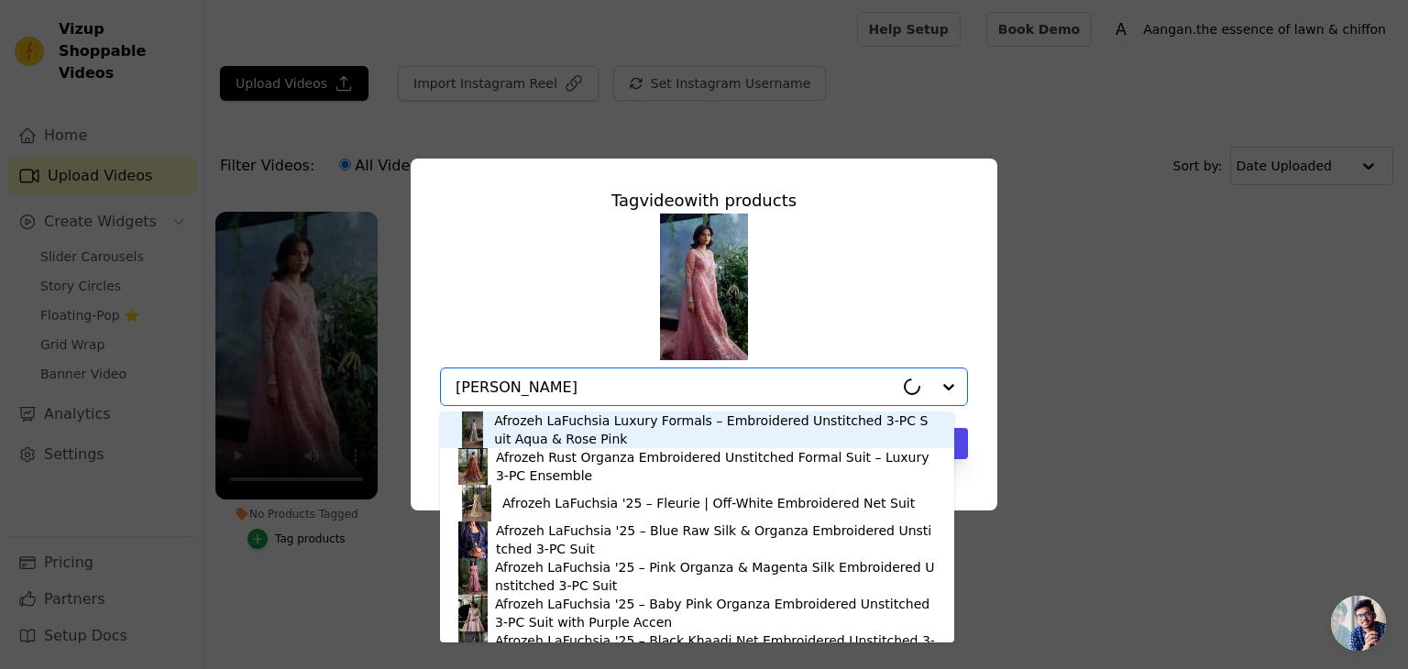
type input "afrozeh"
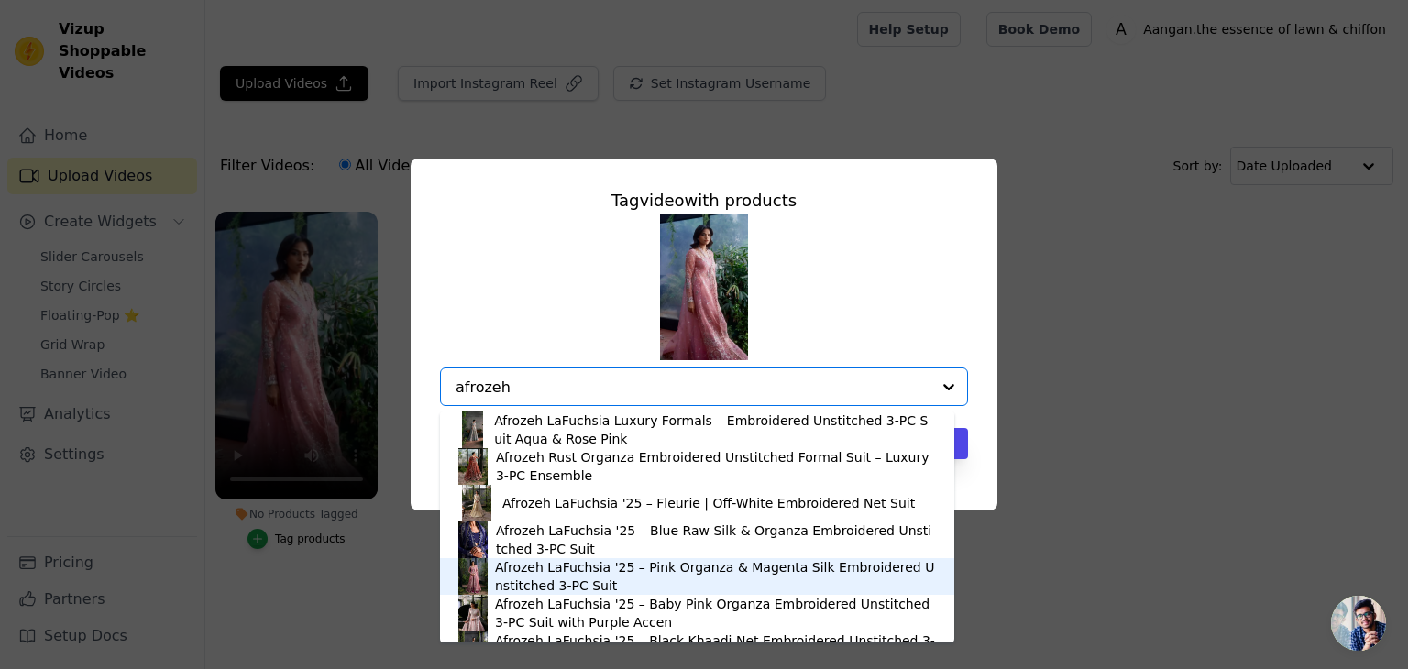
click at [605, 586] on div "Afrozeh LaFuchsia '25 – Pink Organza & Magenta Silk Embroidered Unstitched 3-PC…" at bounding box center [715, 576] width 441 height 37
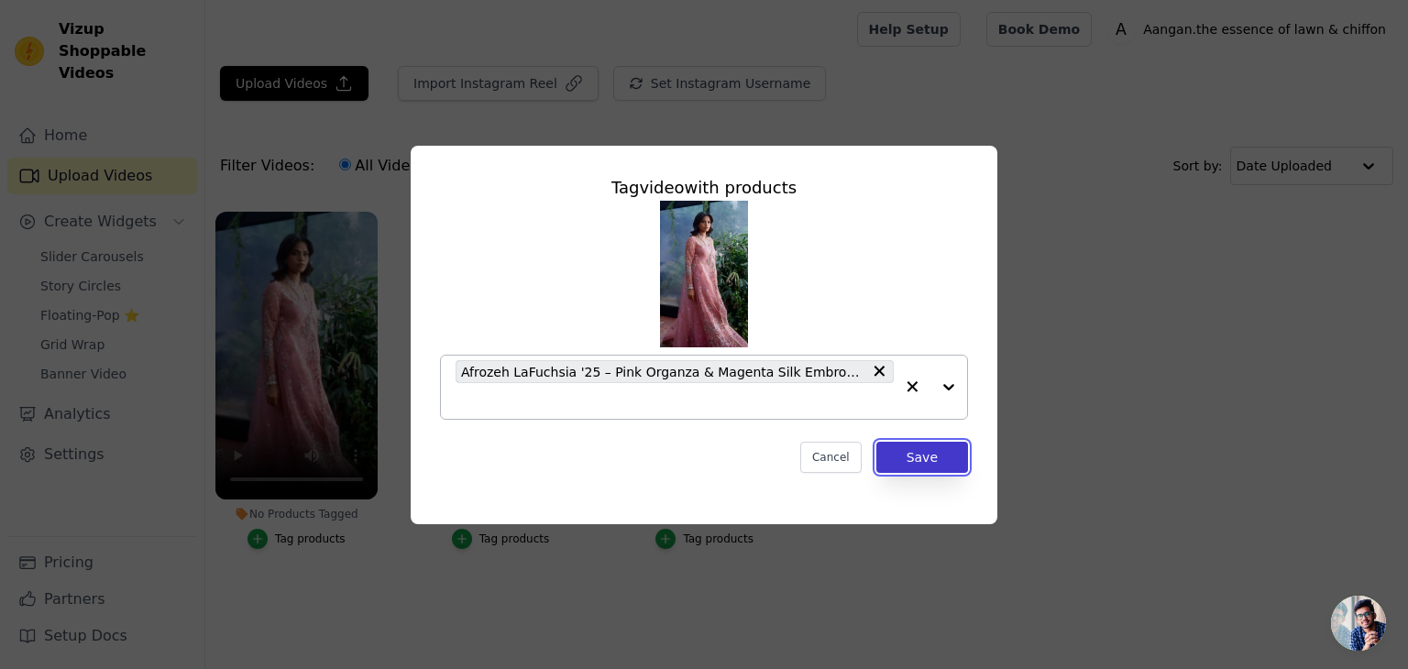
click at [924, 459] on button "Save" at bounding box center [923, 457] width 92 height 31
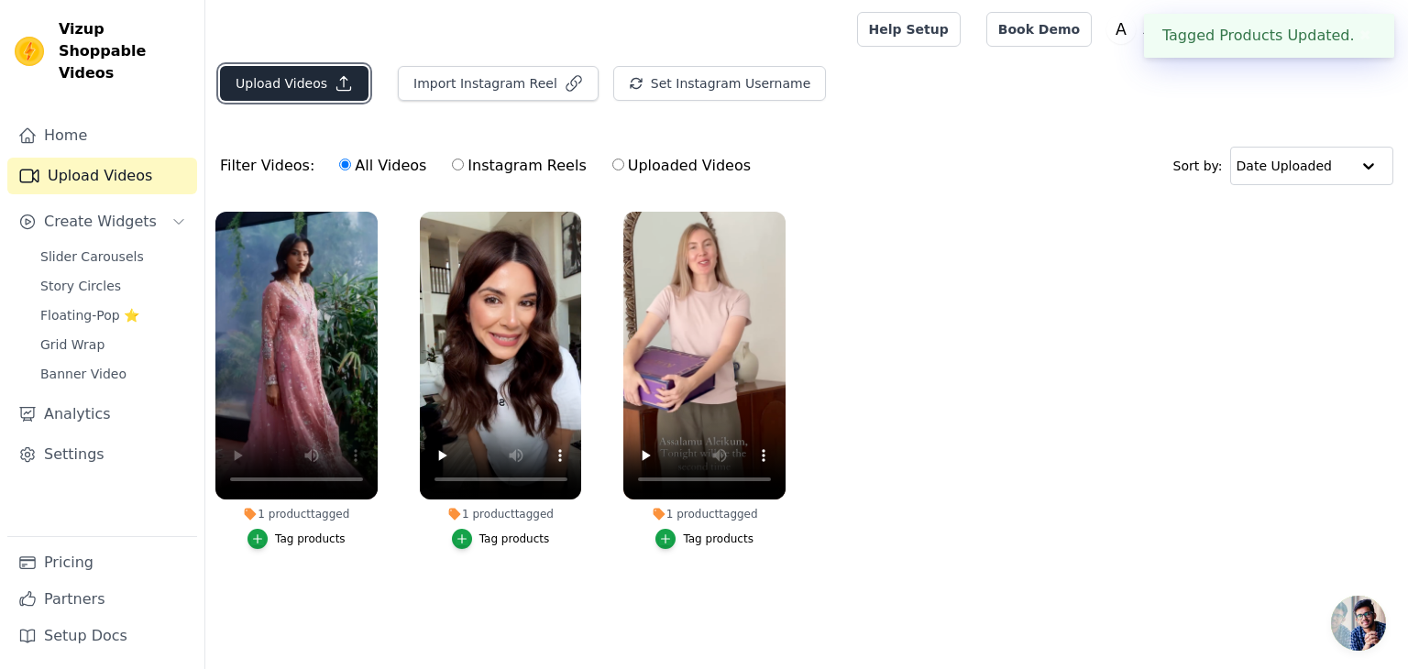
click at [273, 79] on button "Upload Videos" at bounding box center [294, 83] width 149 height 35
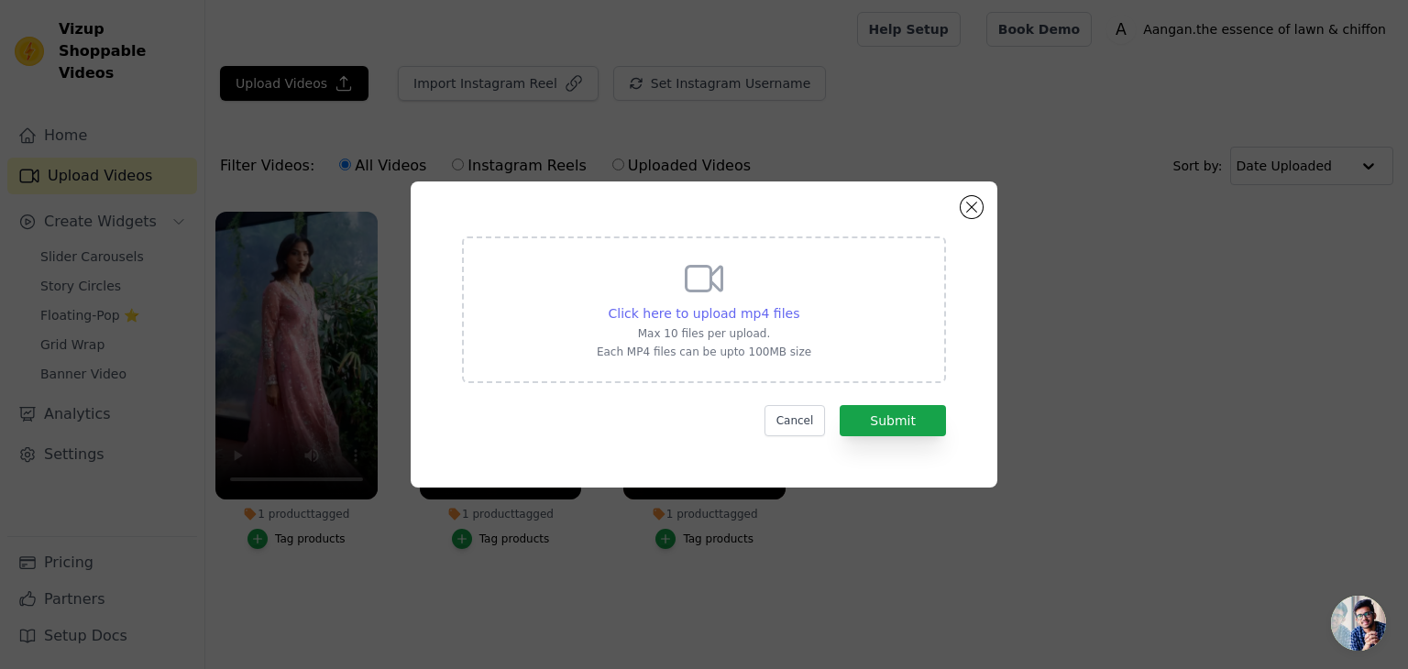
click at [694, 320] on span "Click here to upload mp4 files" at bounding box center [705, 313] width 192 height 15
click at [799, 304] on input "Click here to upload mp4 files Max 10 files per upload. Each MP4 files can be u…" at bounding box center [799, 304] width 1 height 1
type input "C:\fakepath\3706327099175621183_1117261598_2.mp4"
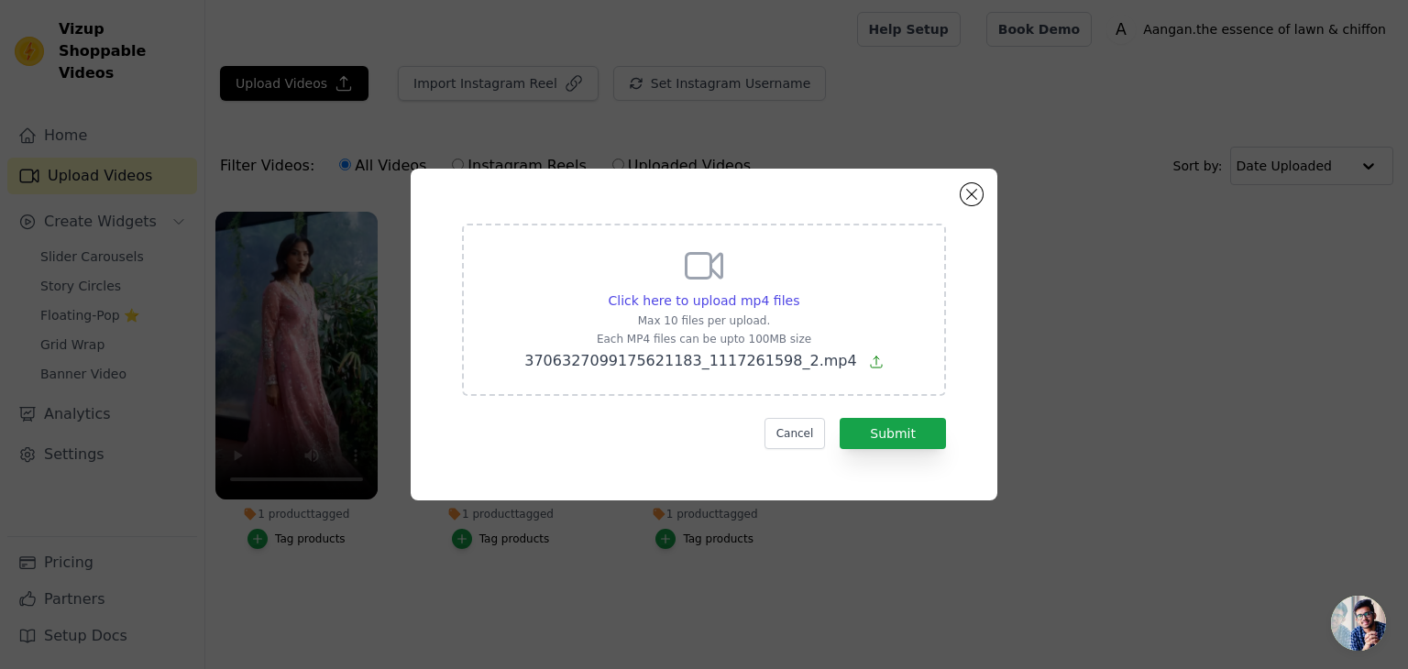
click at [936, 452] on div "Click here to upload mp4 files Max 10 files per upload. Each MP4 files can be u…" at bounding box center [704, 335] width 521 height 266
click at [928, 436] on button "Submit" at bounding box center [893, 433] width 106 height 31
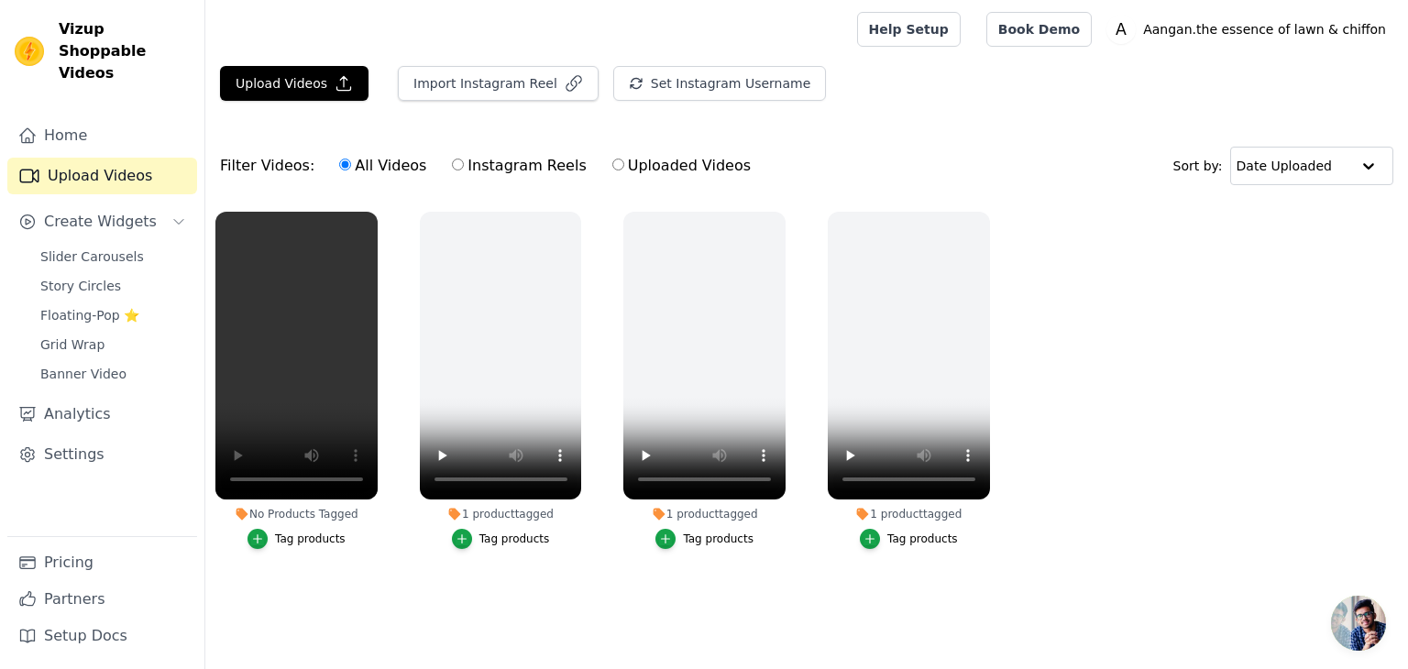
click at [282, 533] on div "Tag products" at bounding box center [310, 539] width 71 height 15
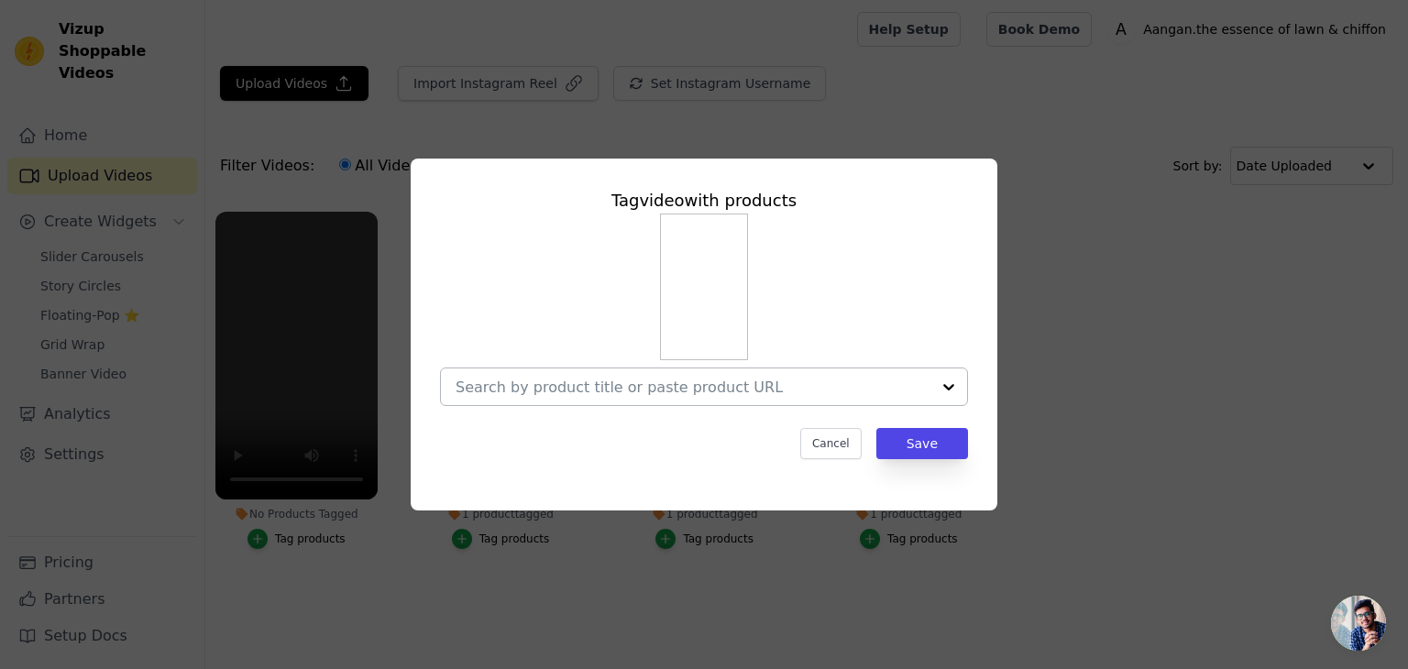
click at [587, 384] on input "No Products Tagged Tag video with products Cancel Save Tag products" at bounding box center [693, 387] width 475 height 17
click at [953, 388] on div at bounding box center [949, 387] width 37 height 37
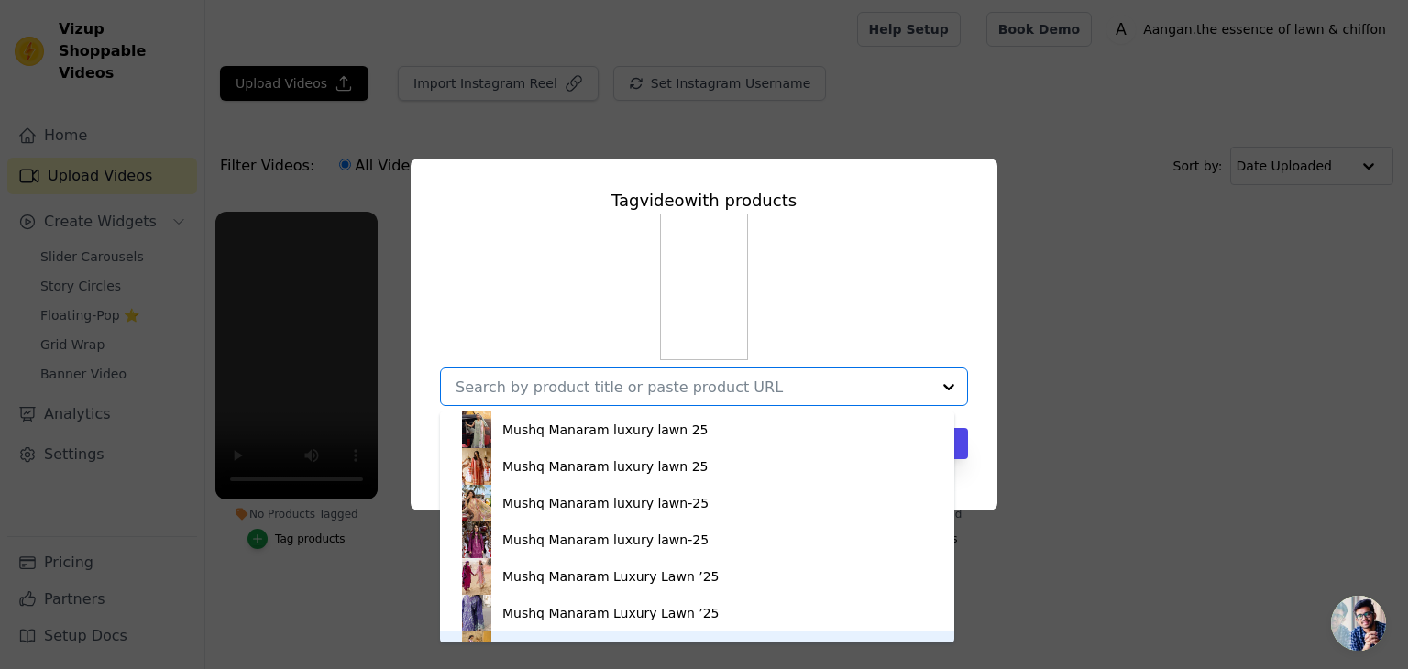
scroll to position [26, 0]
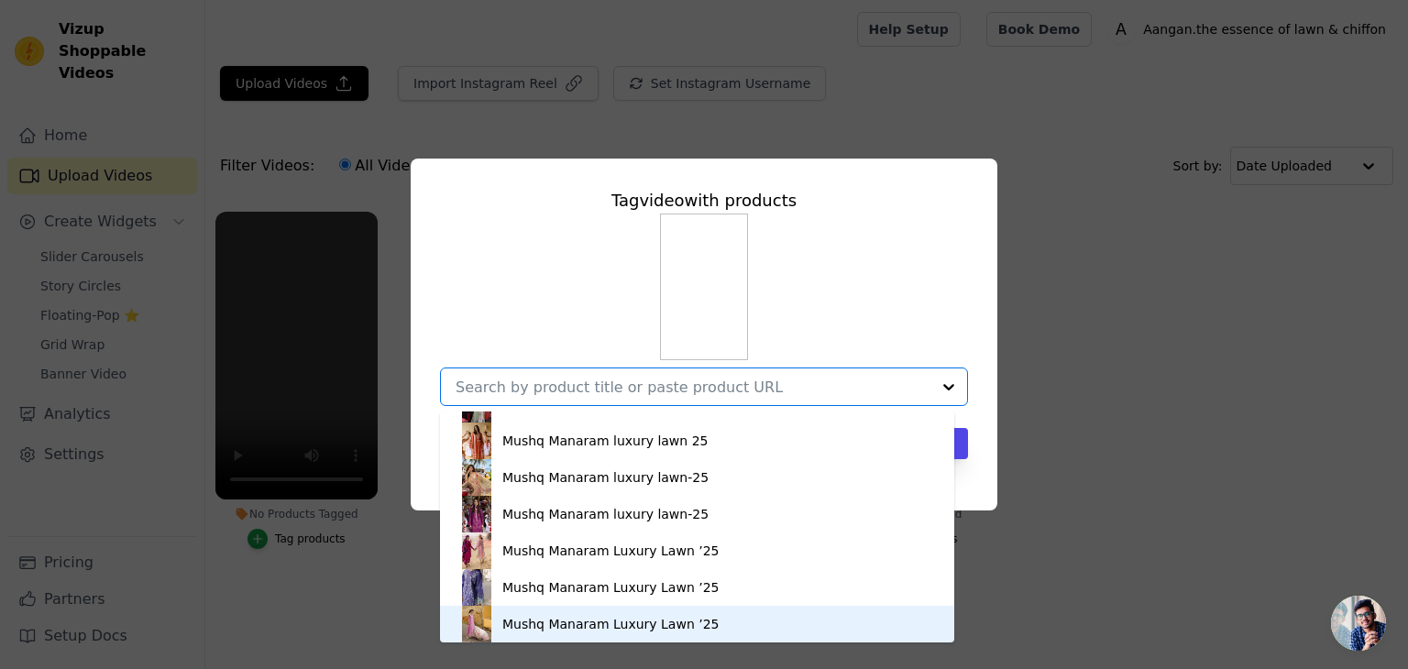
drag, startPoint x: 869, startPoint y: 635, endPoint x: 867, endPoint y: 645, distance: 10.5
click at [867, 645] on div "Tag video with products Mushq Manaram luxury lawn 25 Mushq Manaram luxury lawn …" at bounding box center [704, 334] width 1408 height 669
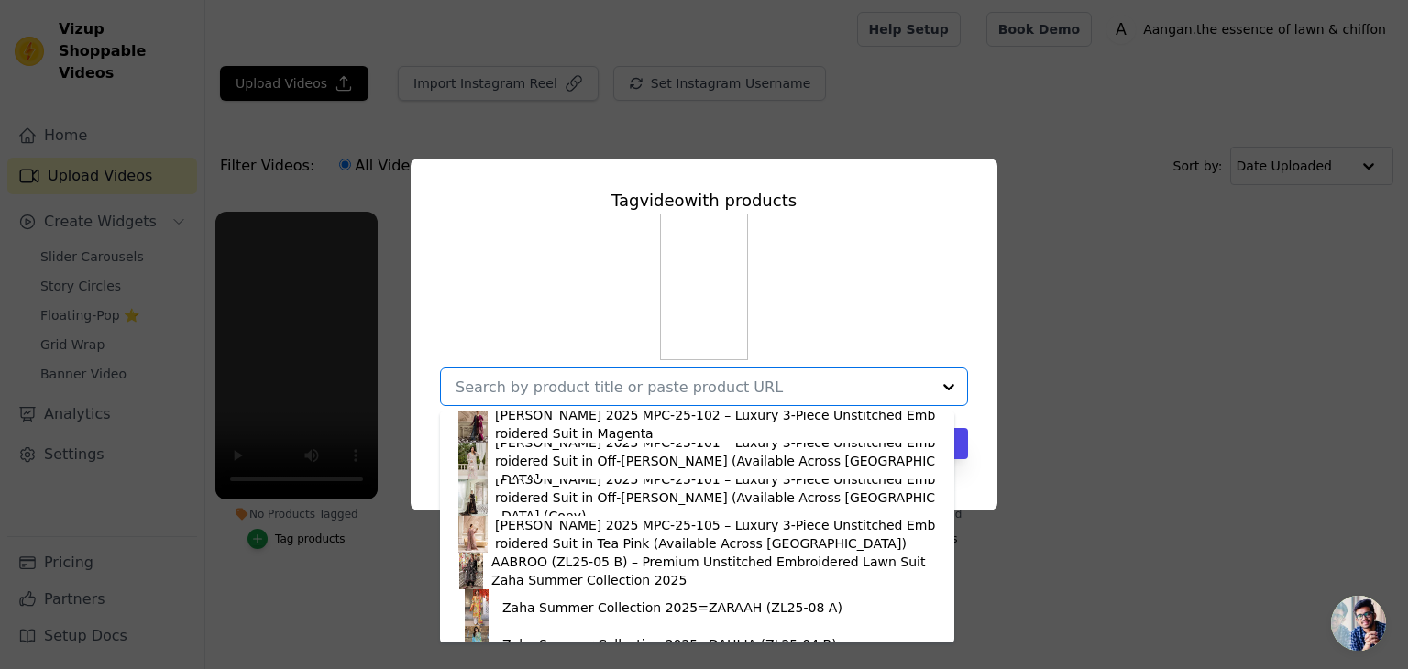
scroll to position [1576, 0]
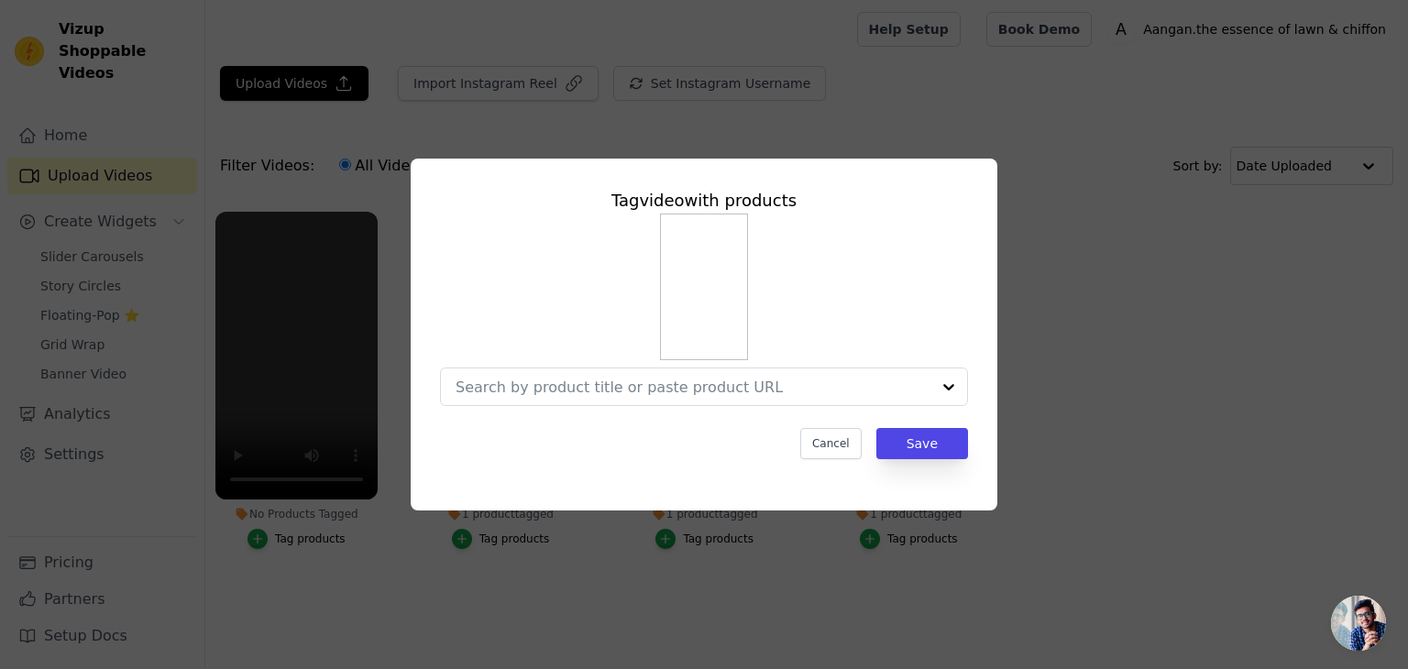
click at [437, 430] on div "Tag video with products Cancel Save" at bounding box center [704, 323] width 558 height 301
click at [676, 334] on img at bounding box center [704, 287] width 88 height 147
click at [936, 447] on button "Save" at bounding box center [923, 443] width 92 height 31
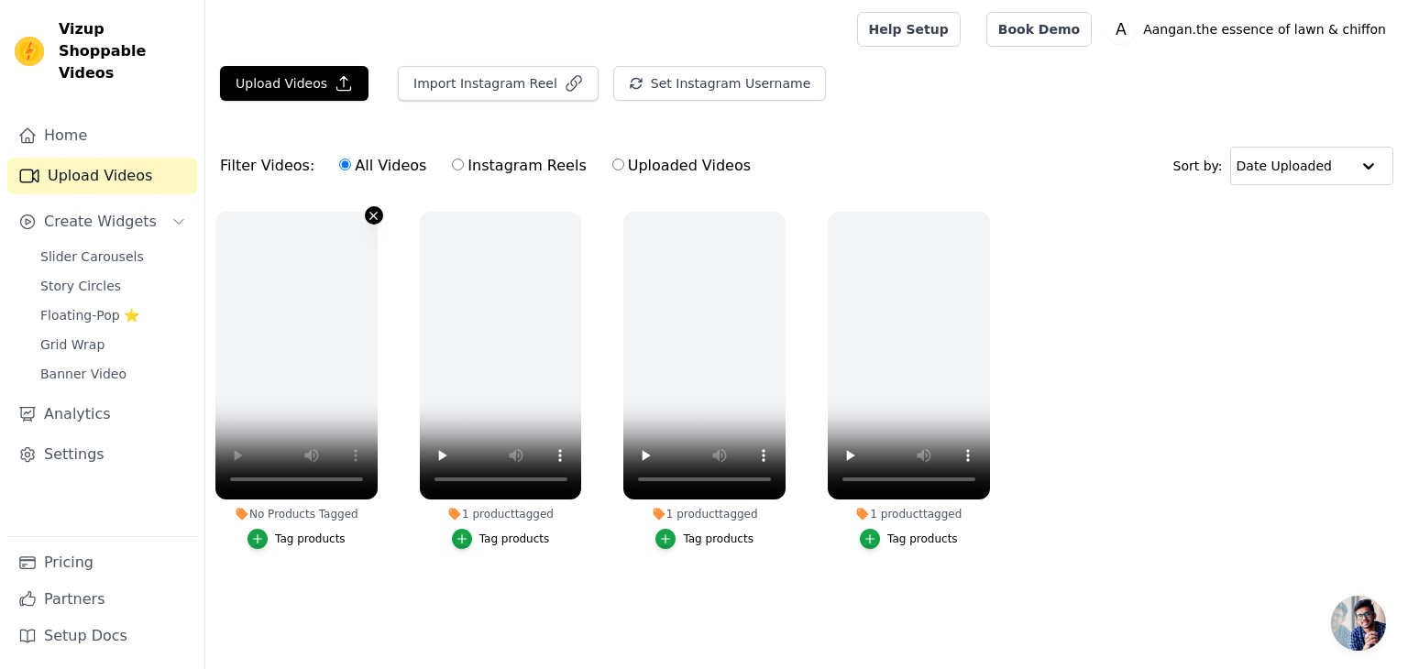
click at [374, 209] on icon "button" at bounding box center [374, 216] width 14 height 14
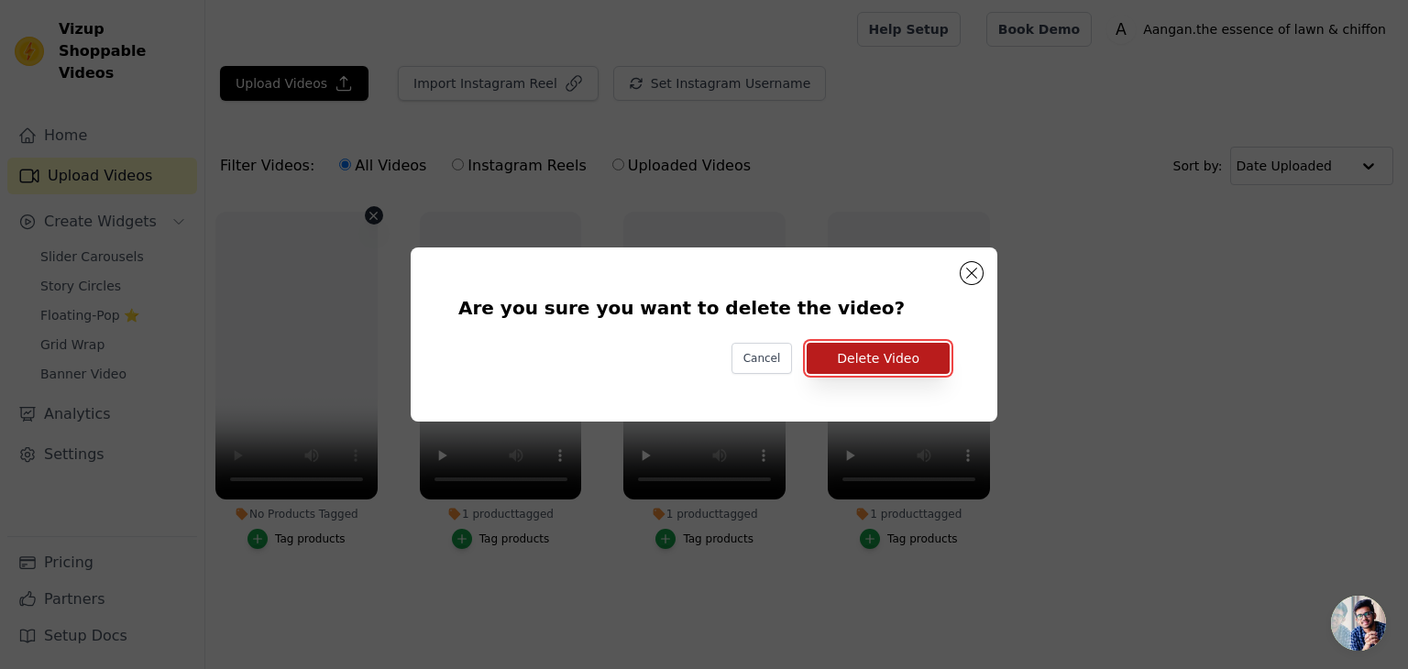
click at [877, 363] on button "Delete Video" at bounding box center [878, 358] width 143 height 31
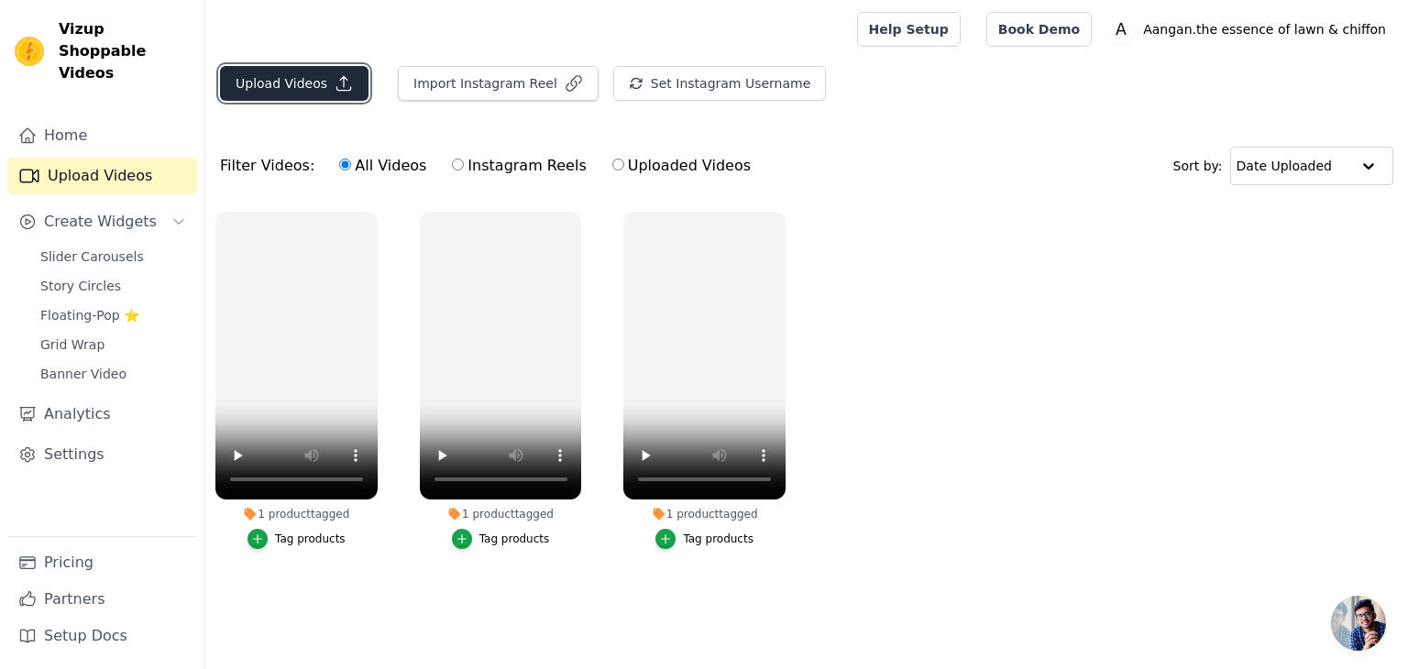
click at [288, 83] on button "Upload Videos" at bounding box center [294, 83] width 149 height 35
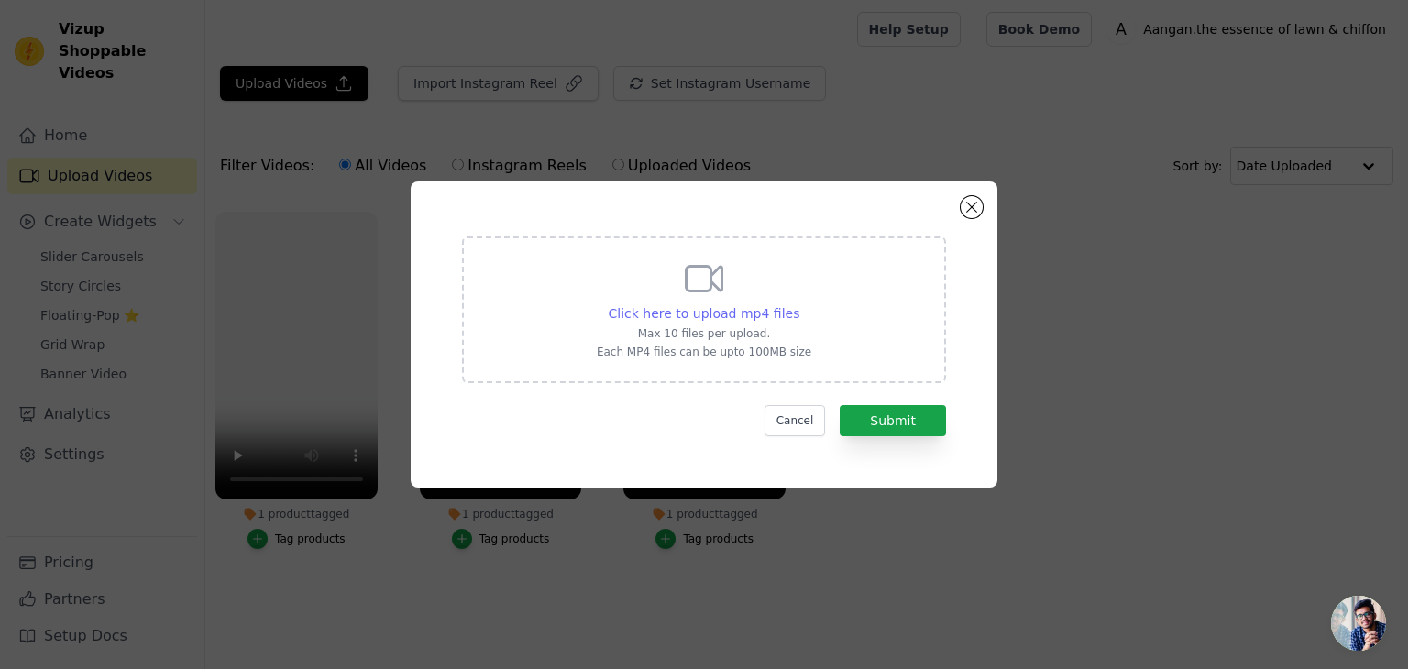
click at [690, 315] on span "Click here to upload mp4 files" at bounding box center [705, 313] width 192 height 15
click at [799, 304] on input "Click here to upload mp4 files Max 10 files per upload. Each MP4 files can be u…" at bounding box center [799, 304] width 1 height 1
type input "C:\fakepath\3705689956799530706_1117261598.mp4"
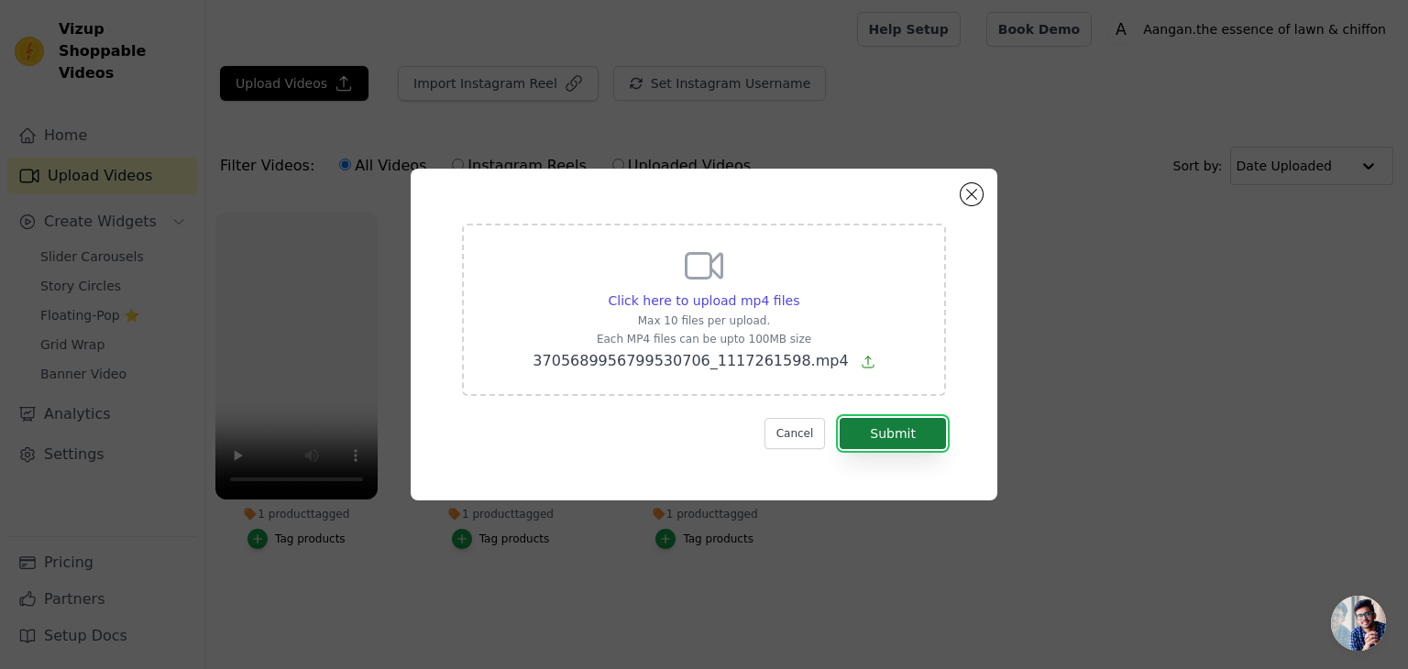
click at [882, 436] on button "Submit" at bounding box center [893, 433] width 106 height 31
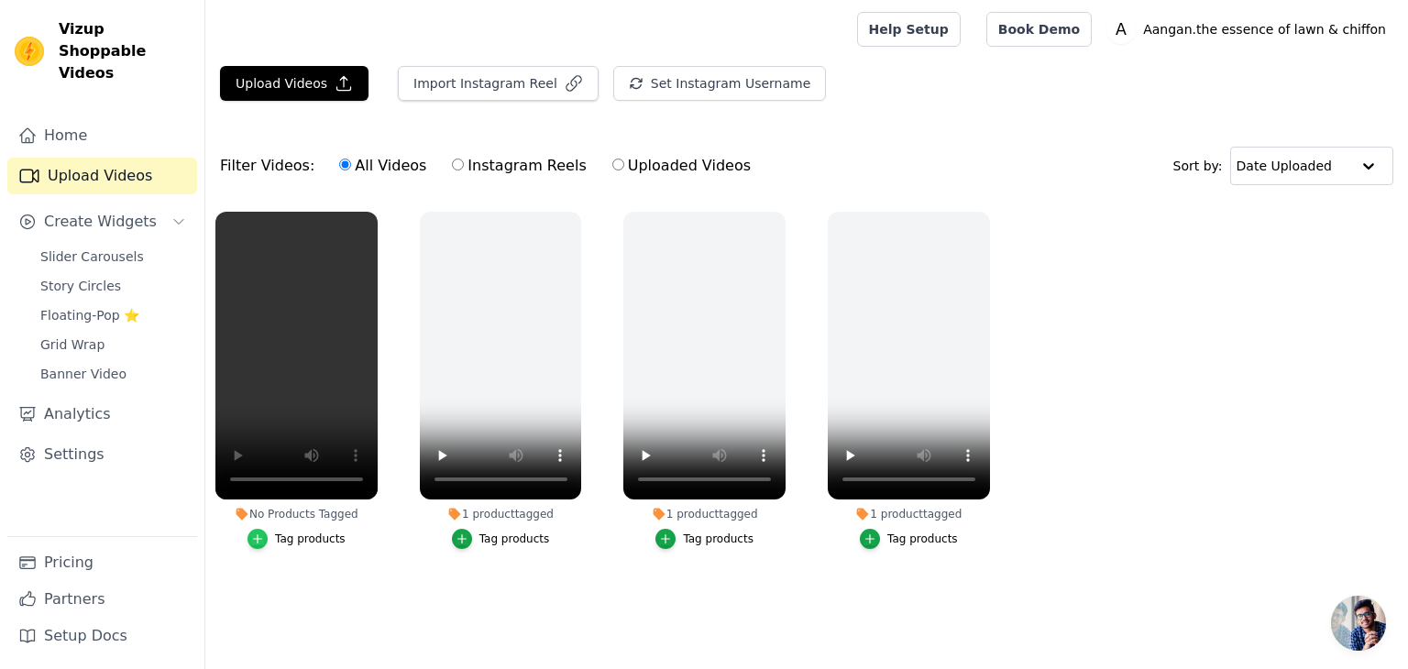
click at [259, 535] on icon "button" at bounding box center [257, 539] width 13 height 13
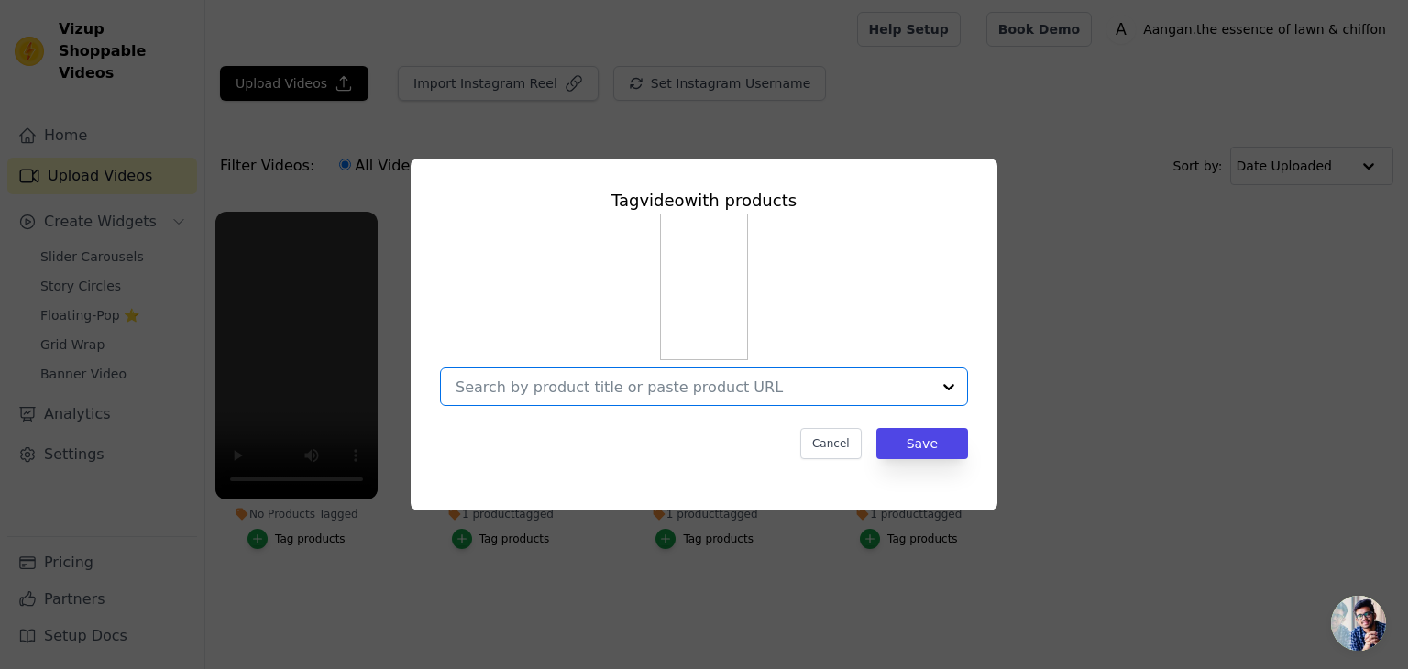
click at [564, 379] on input "No Products Tagged Tag video with products Option undefined, selected. Select i…" at bounding box center [693, 387] width 475 height 17
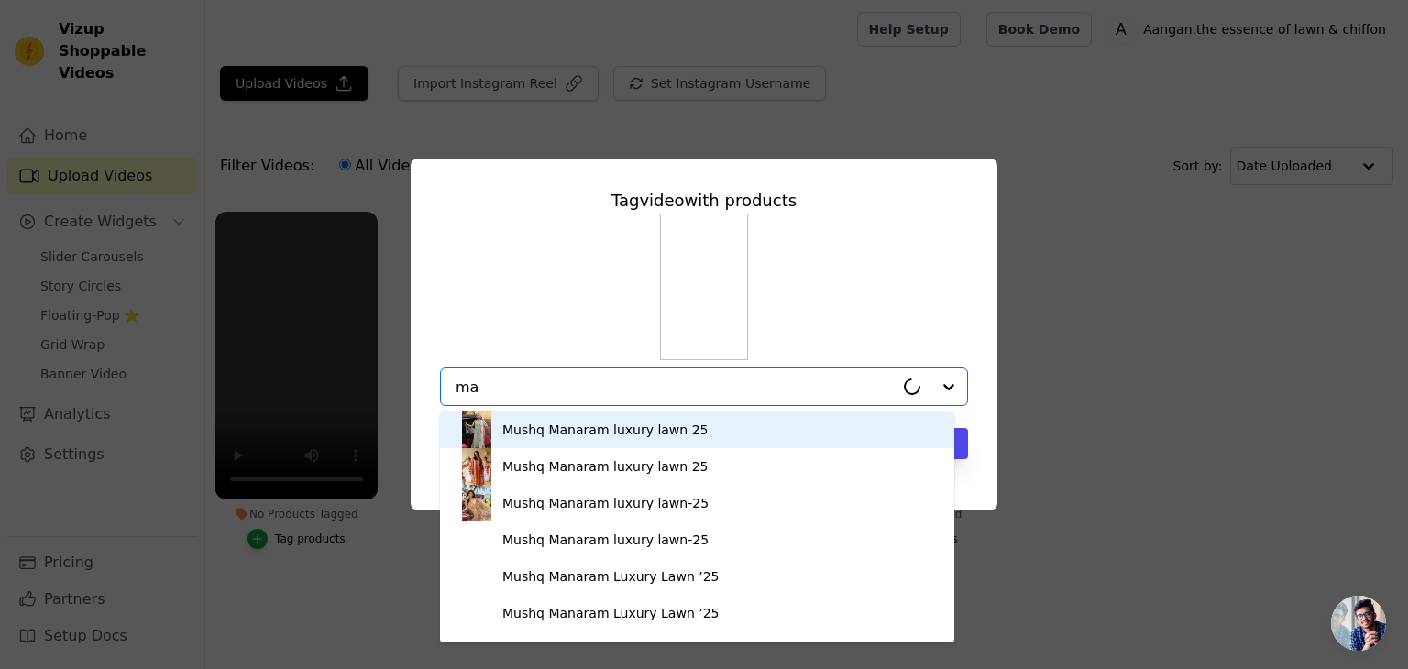
type input "mar"
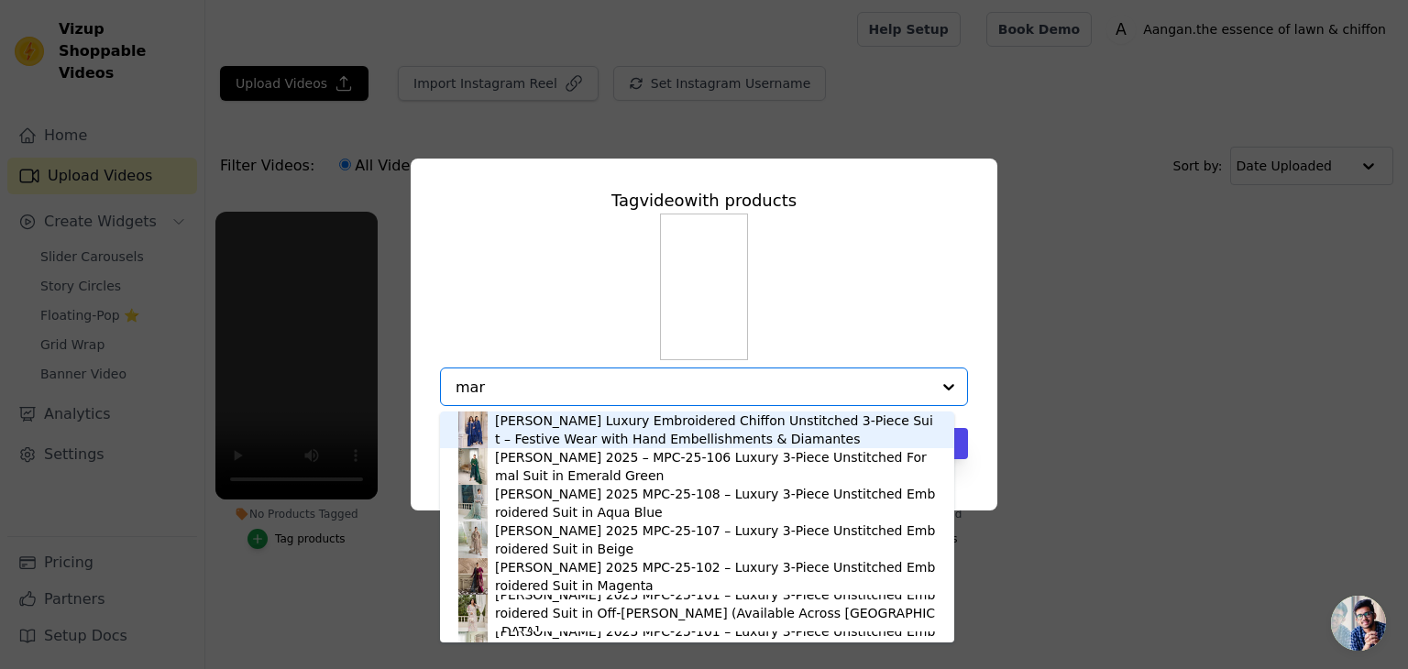
click at [595, 426] on div "[PERSON_NAME] Luxury Embroidered Chiffon Unstitched 3-Piece Suit – Festive Wear…" at bounding box center [715, 430] width 441 height 37
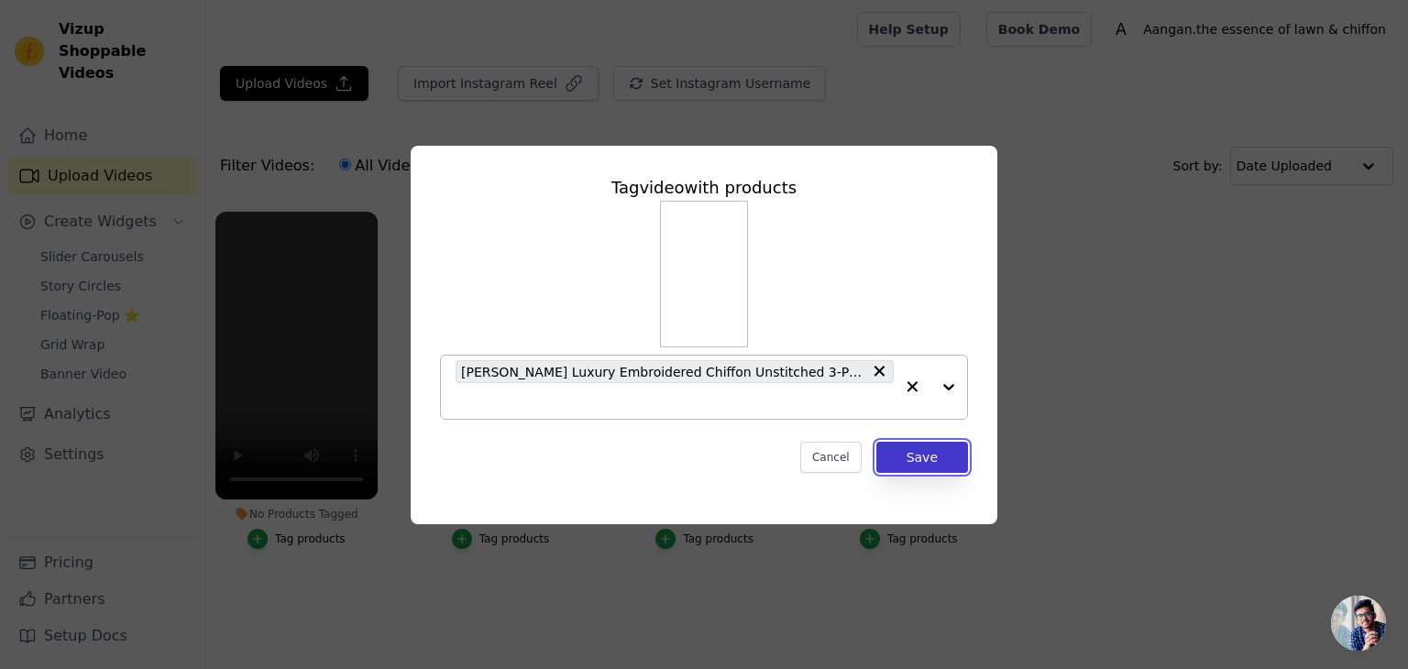
click at [940, 453] on button "Save" at bounding box center [923, 457] width 92 height 31
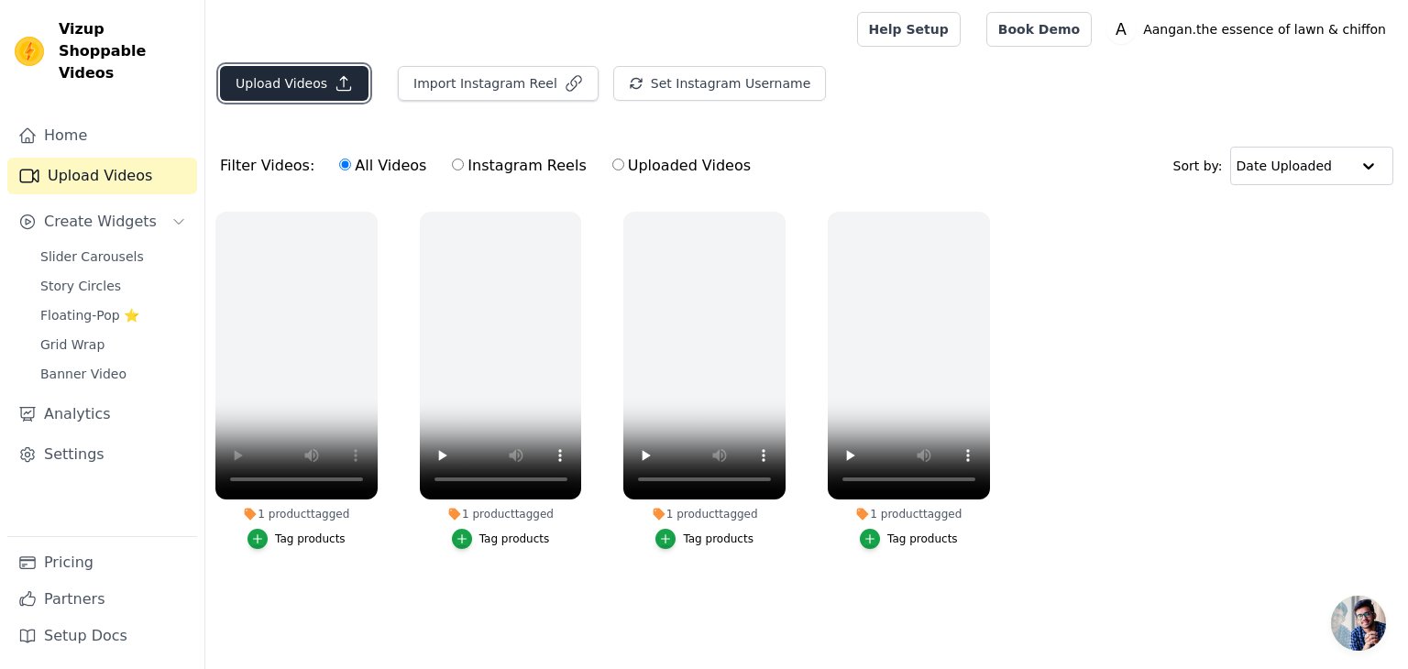
click at [298, 78] on button "Upload Videos" at bounding box center [294, 83] width 149 height 35
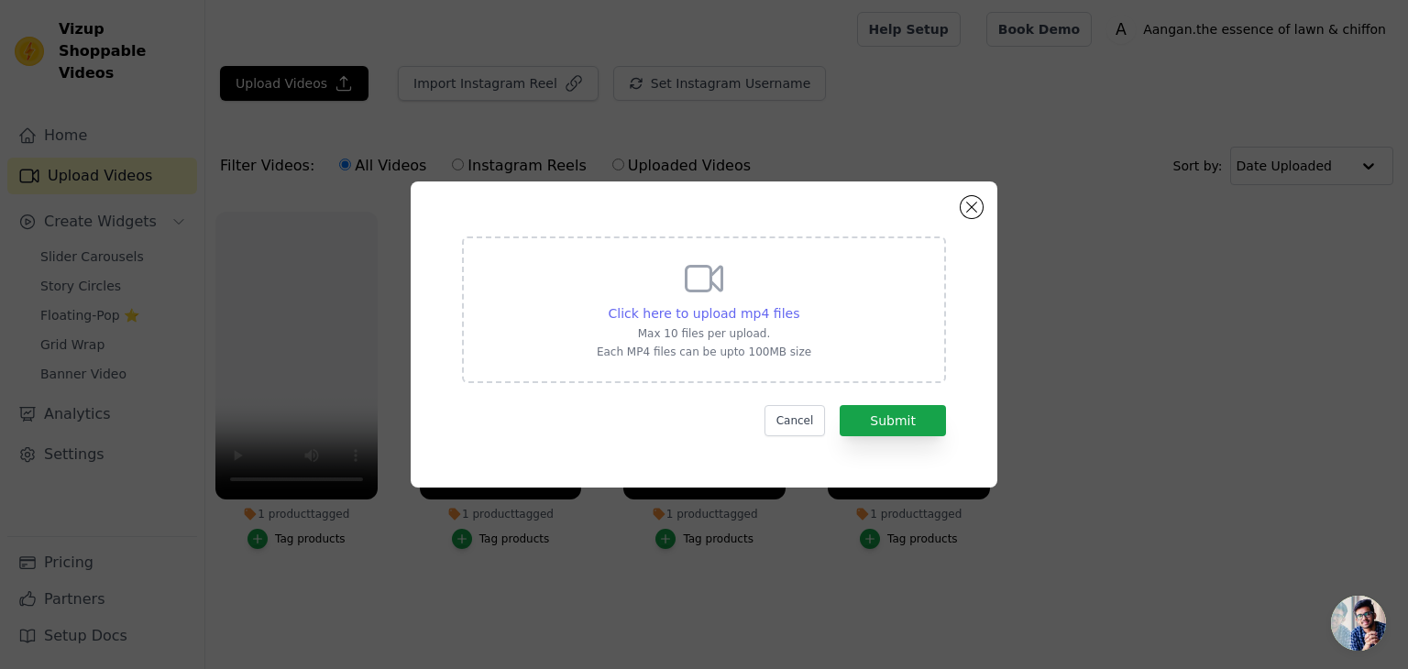
click at [683, 313] on span "Click here to upload mp4 files" at bounding box center [705, 313] width 192 height 15
click at [799, 304] on input "Click here to upload mp4 files Max 10 files per upload. Each MP4 files can be u…" at bounding box center [799, 304] width 1 height 1
type input "C:\fakepath\3706860455294410929_1117261598.mp4"
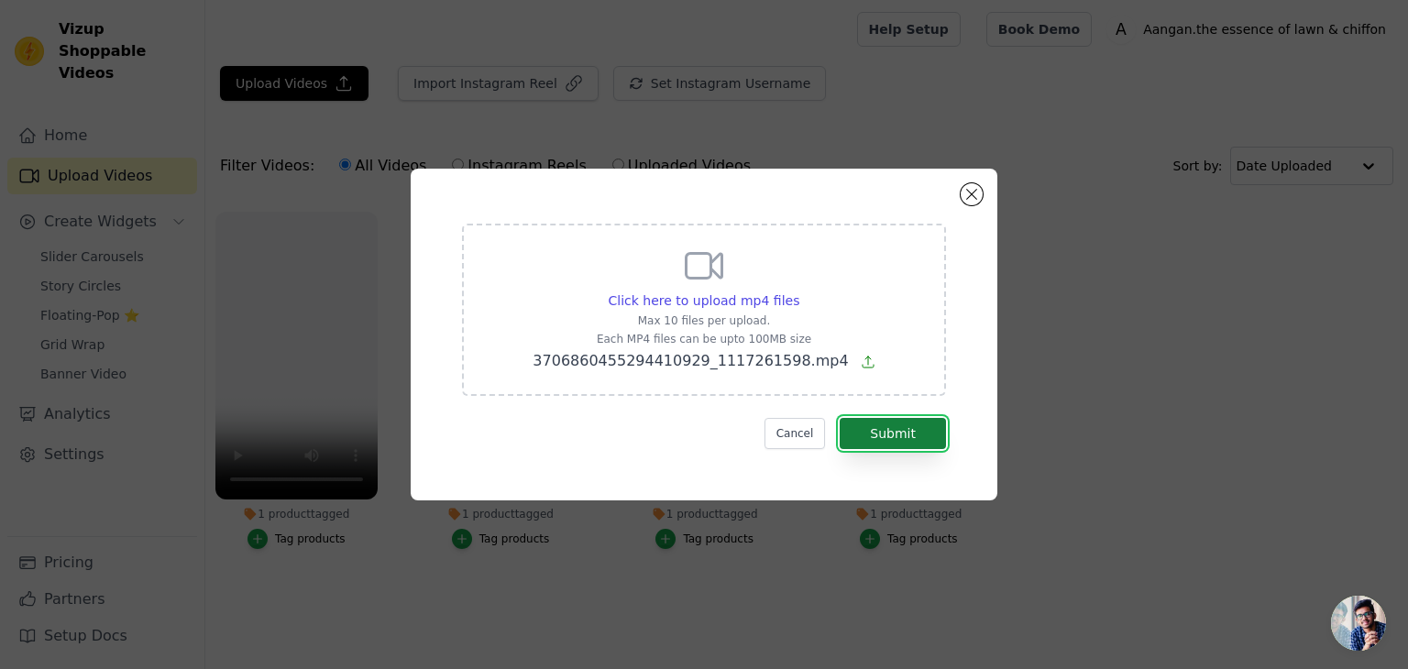
click at [896, 434] on button "Submit" at bounding box center [893, 433] width 106 height 31
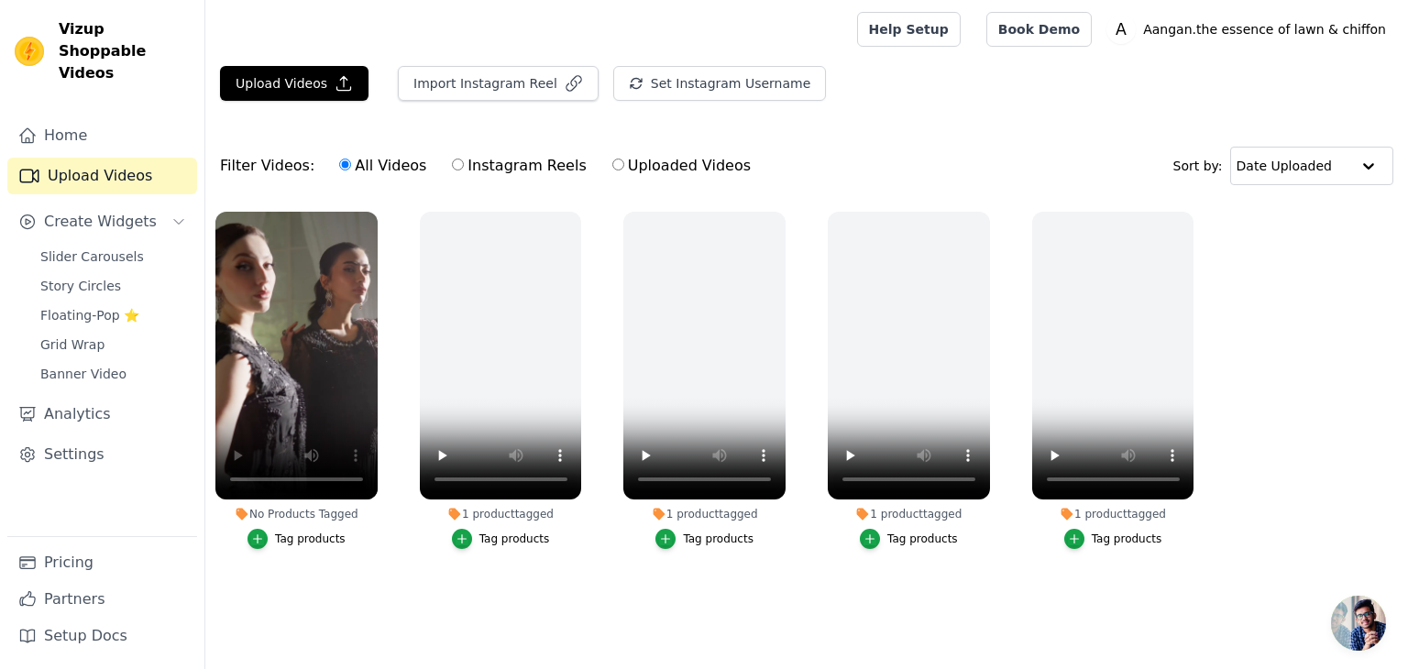
click at [272, 547] on button "Tag products" at bounding box center [297, 539] width 98 height 20
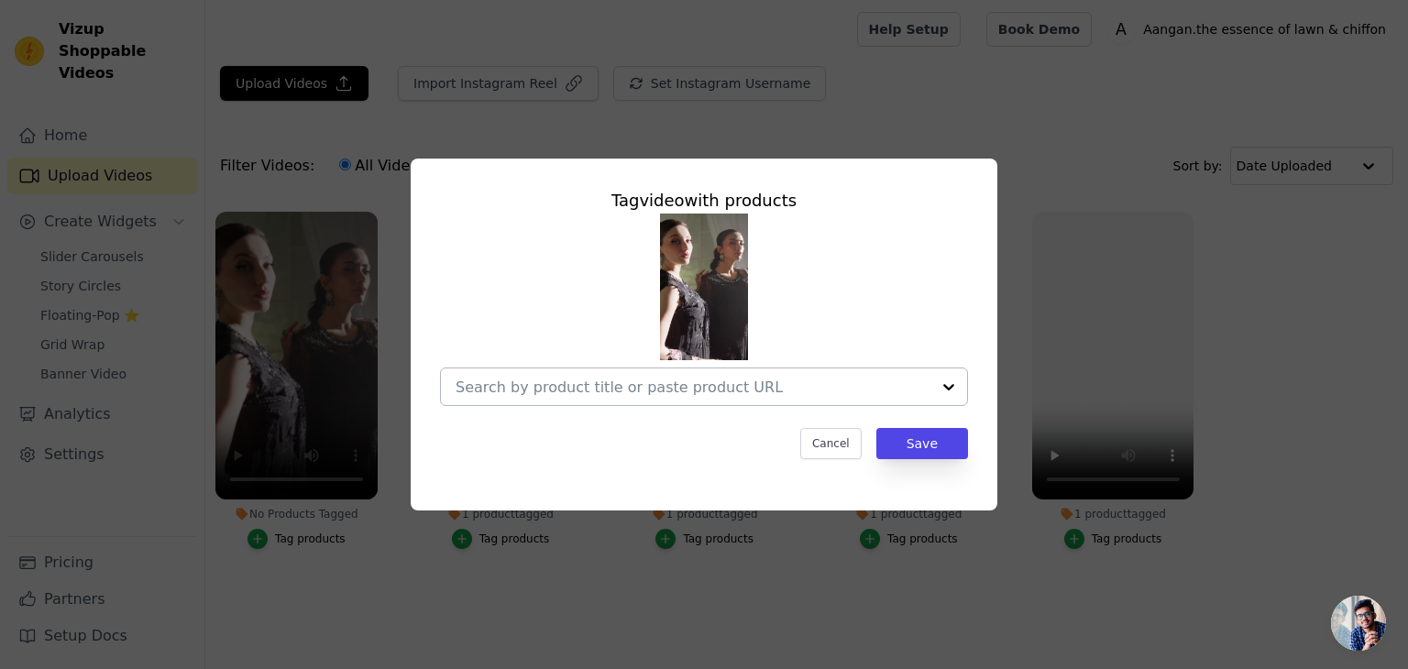
click at [514, 405] on div at bounding box center [693, 387] width 475 height 37
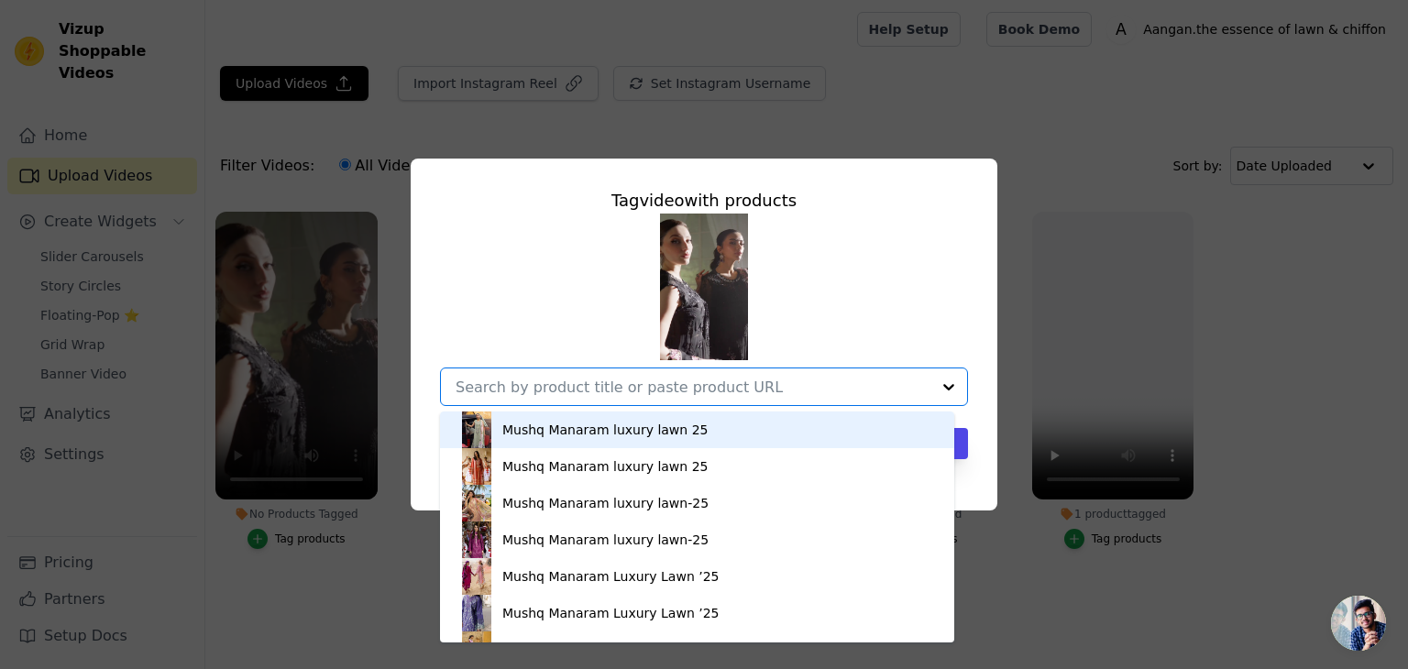
click at [519, 394] on input "No Products Tagged Tag video with products Mushq Manaram luxury lawn 25 Mushq M…" at bounding box center [693, 387] width 475 height 17
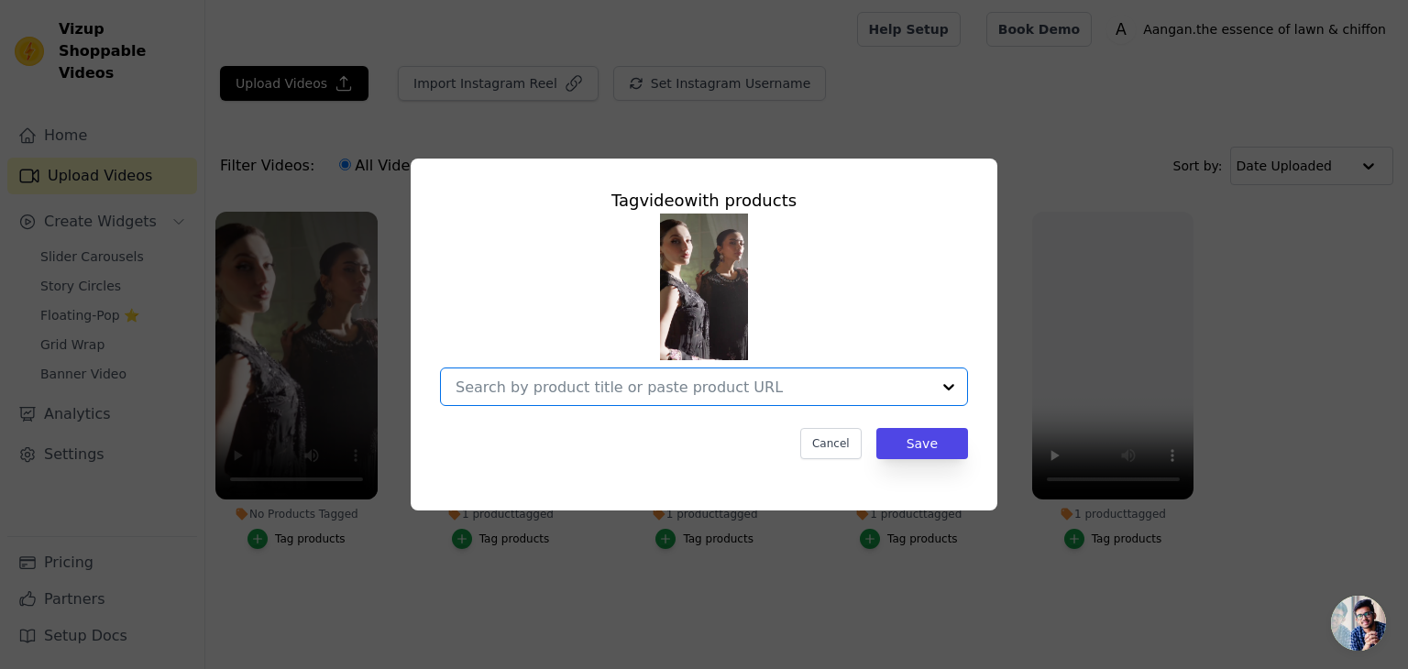
click at [521, 387] on input "No Products Tagged Tag video with products Option undefined, selected. Select i…" at bounding box center [693, 387] width 475 height 17
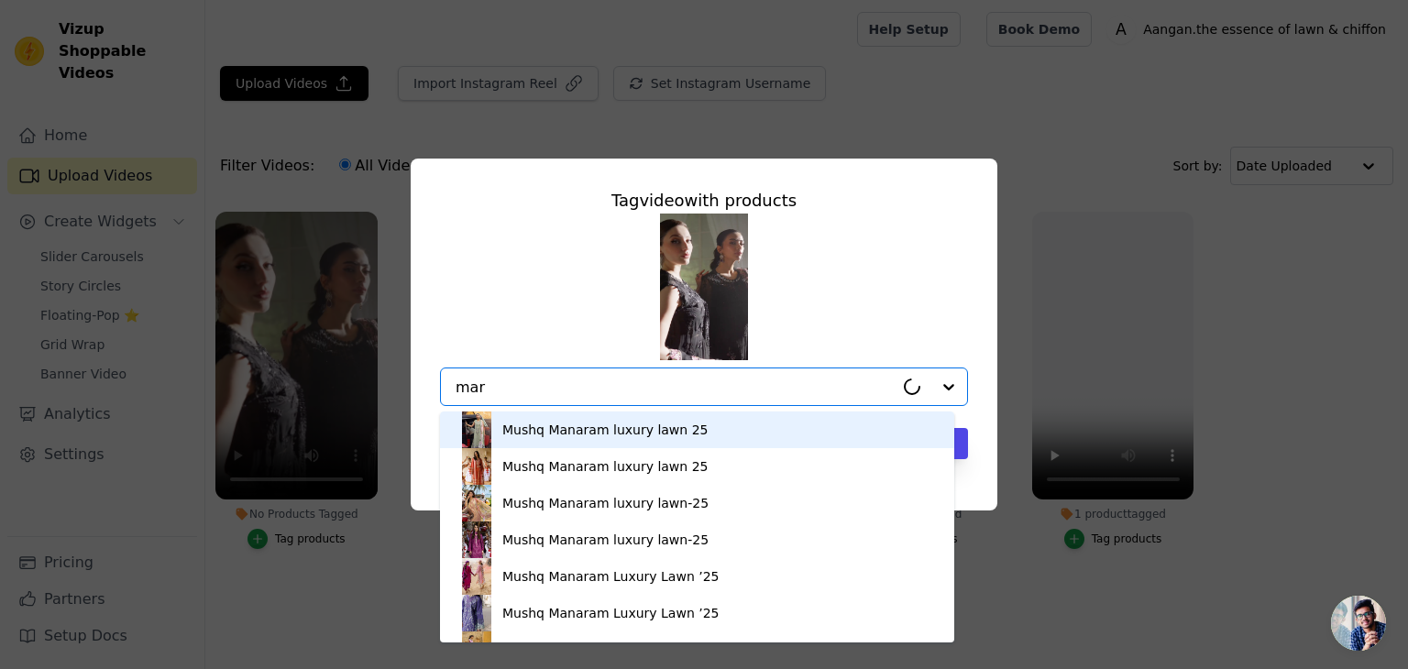
type input "mari"
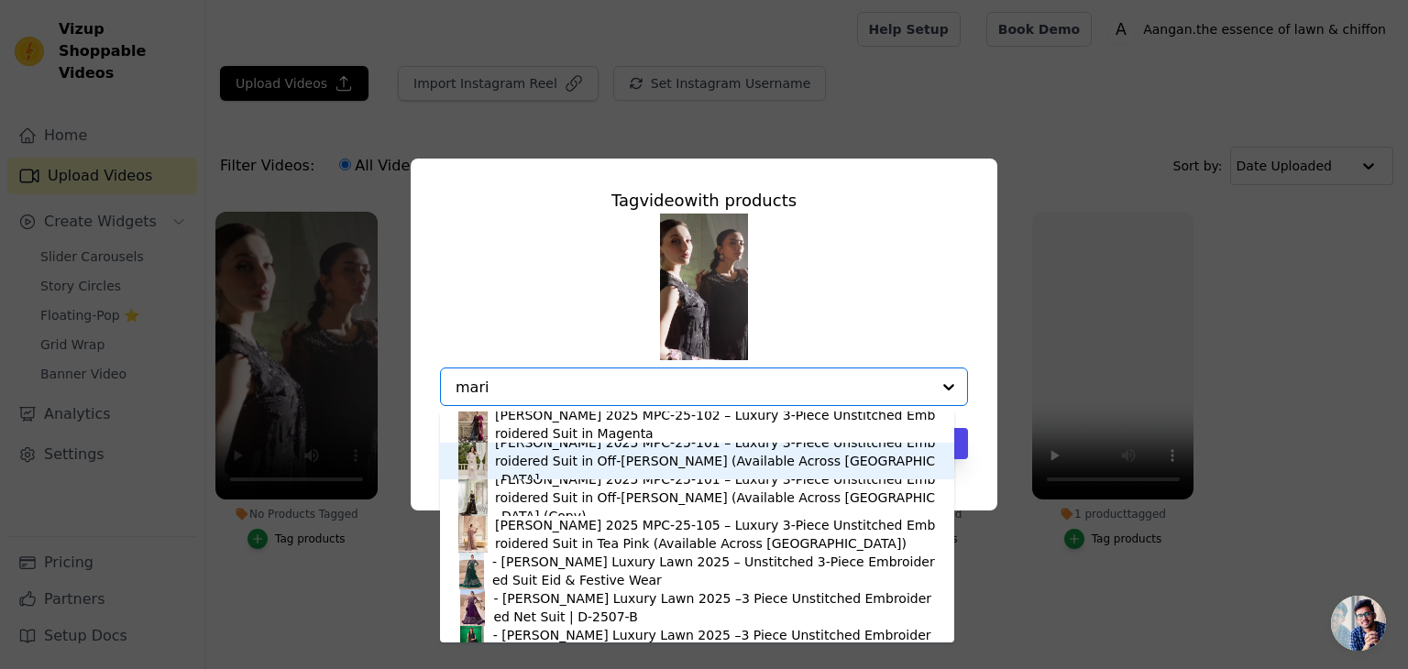
scroll to position [154, 0]
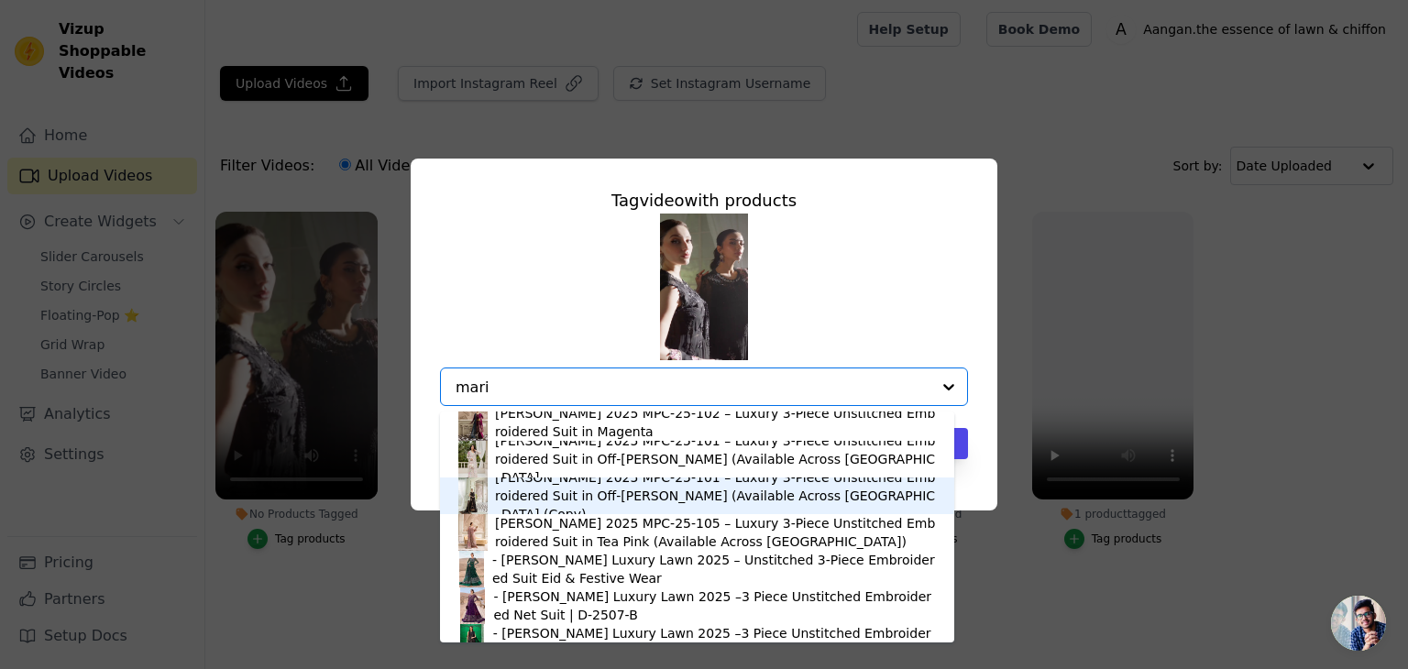
click at [613, 485] on div "[PERSON_NAME] 2025 MPC-25-101 – Luxury 3-Piece Unstitched Embroidered Suit in O…" at bounding box center [715, 496] width 441 height 55
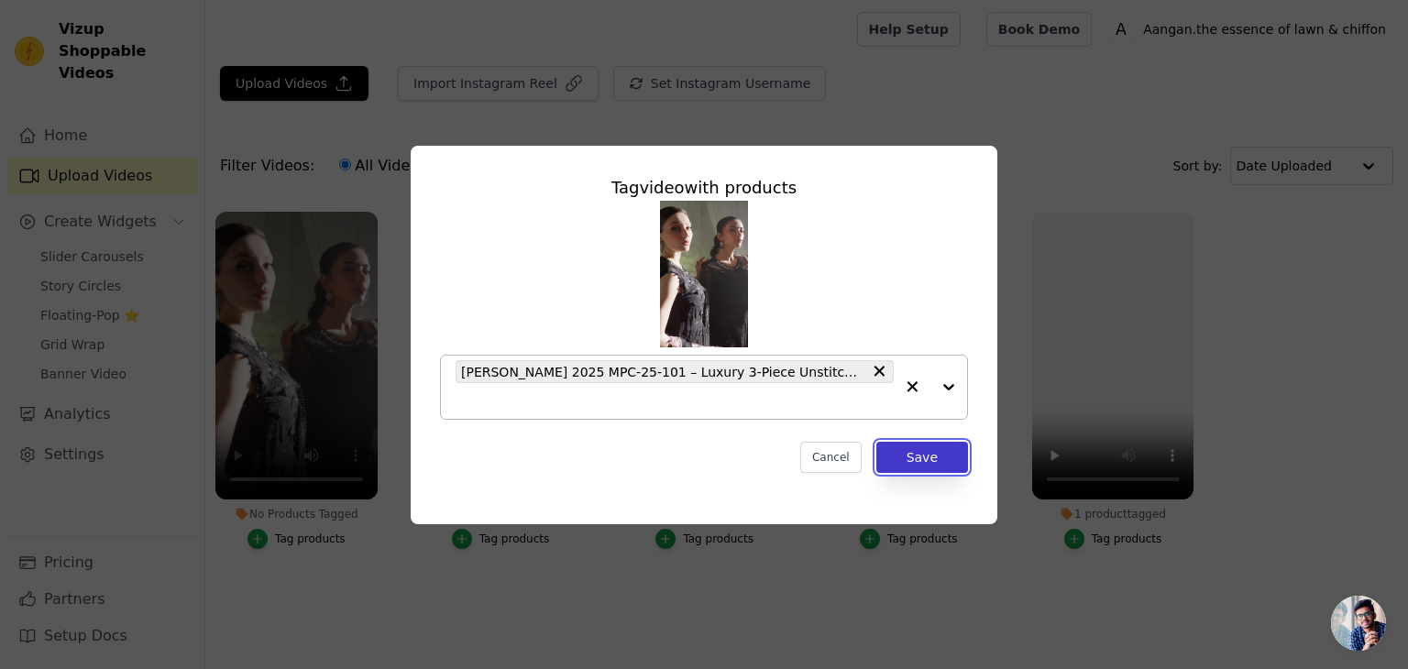
click at [957, 448] on button "Save" at bounding box center [923, 457] width 92 height 31
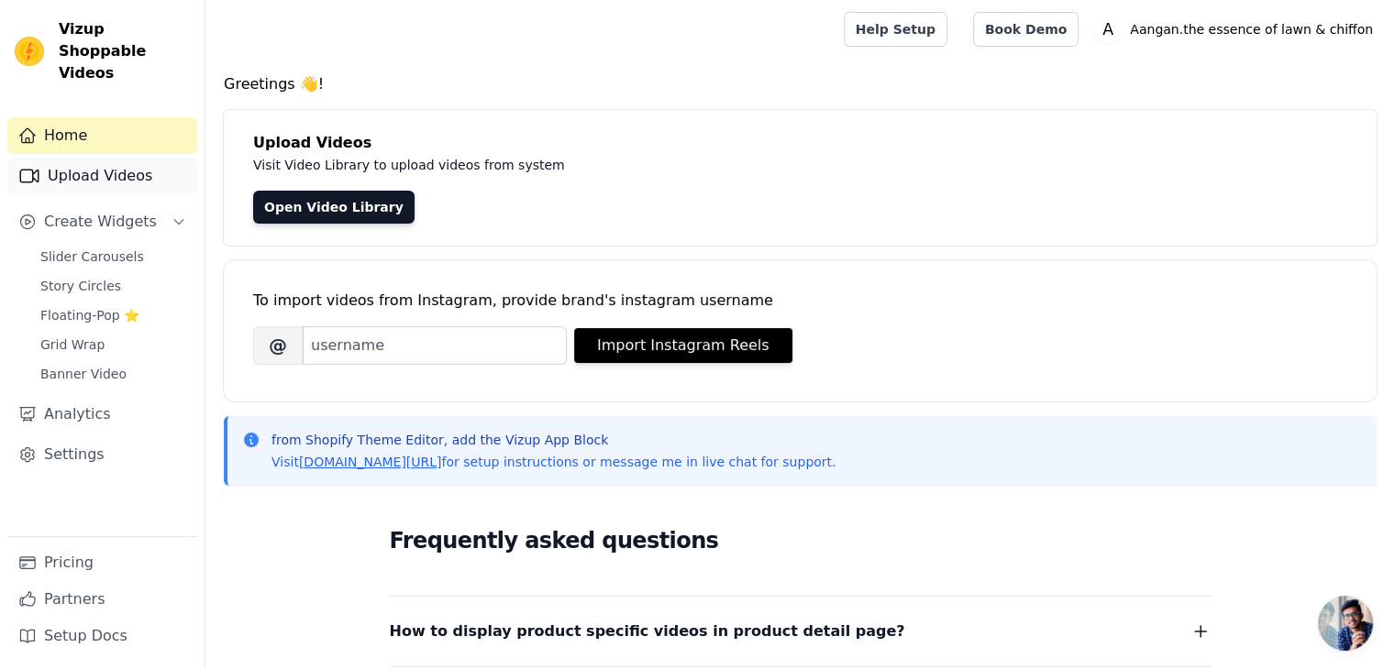
click at [149, 158] on link "Upload Videos" at bounding box center [102, 176] width 190 height 37
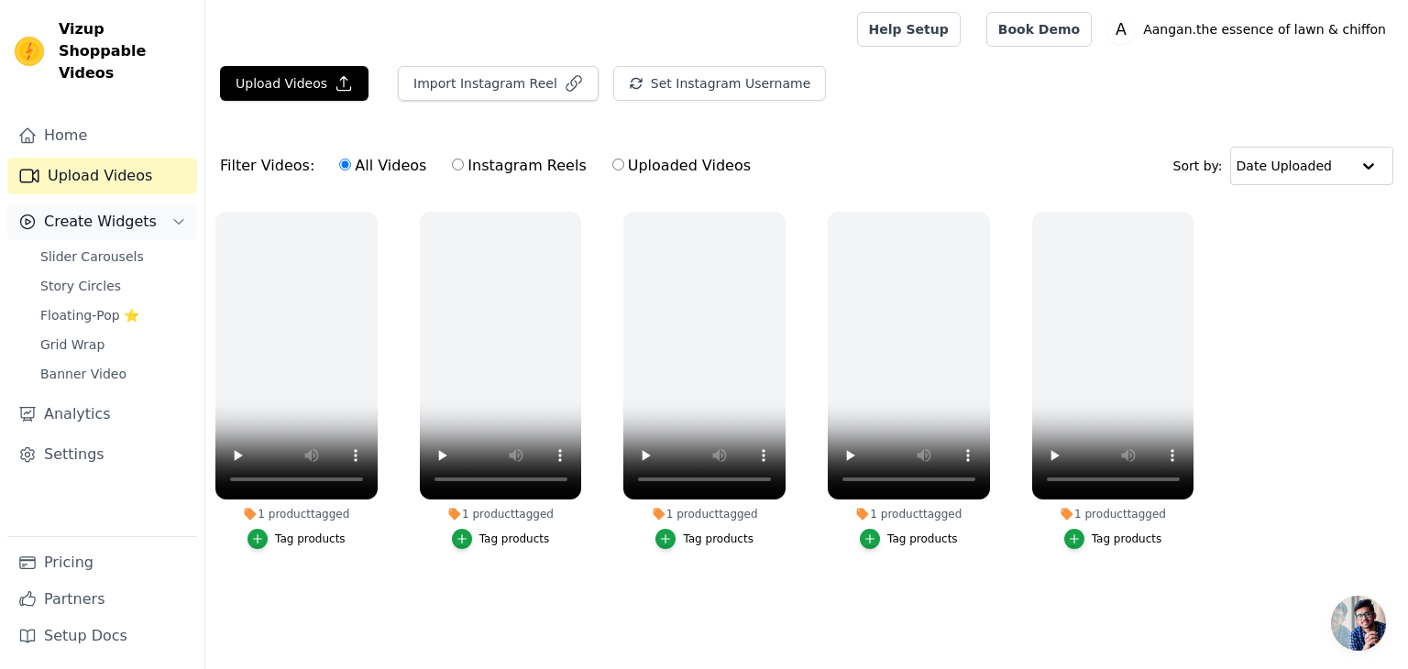
click at [168, 204] on button "Create Widgets" at bounding box center [102, 222] width 190 height 37
click at [139, 244] on link "Slider Carousels" at bounding box center [113, 257] width 168 height 26
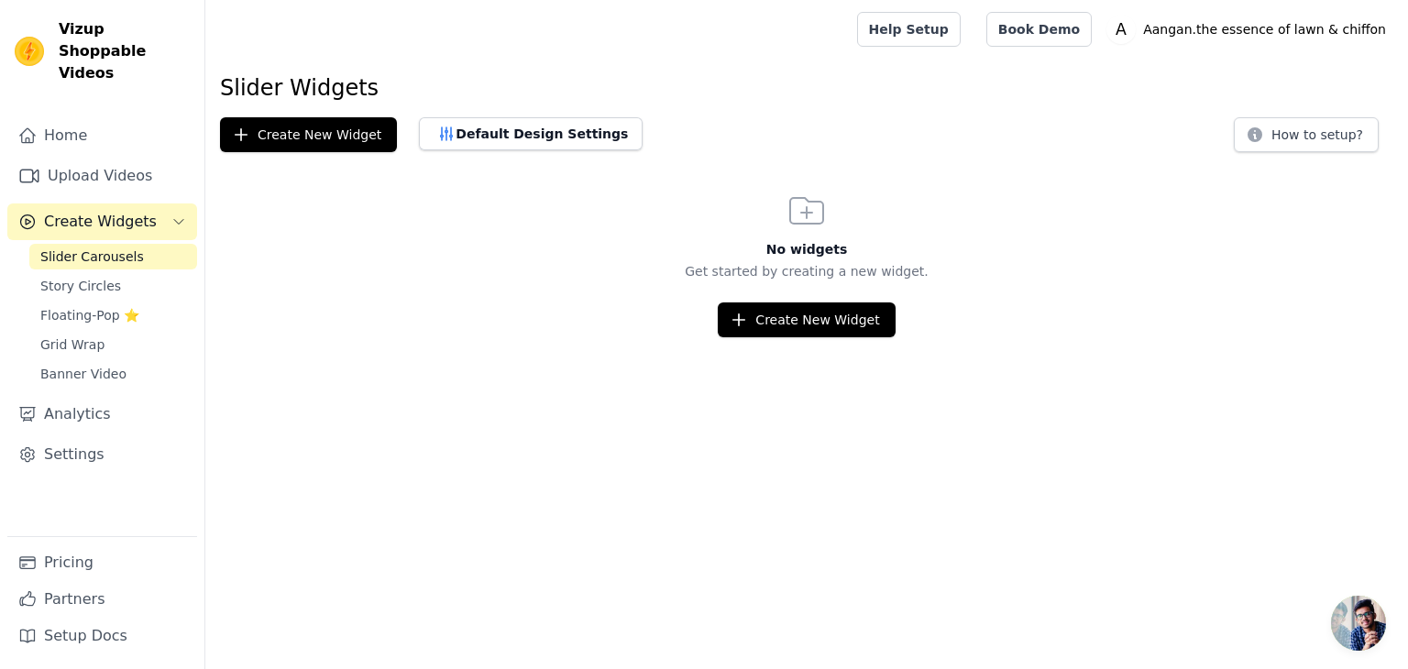
click at [176, 215] on icon "Sidebar" at bounding box center [178, 222] width 15 height 15
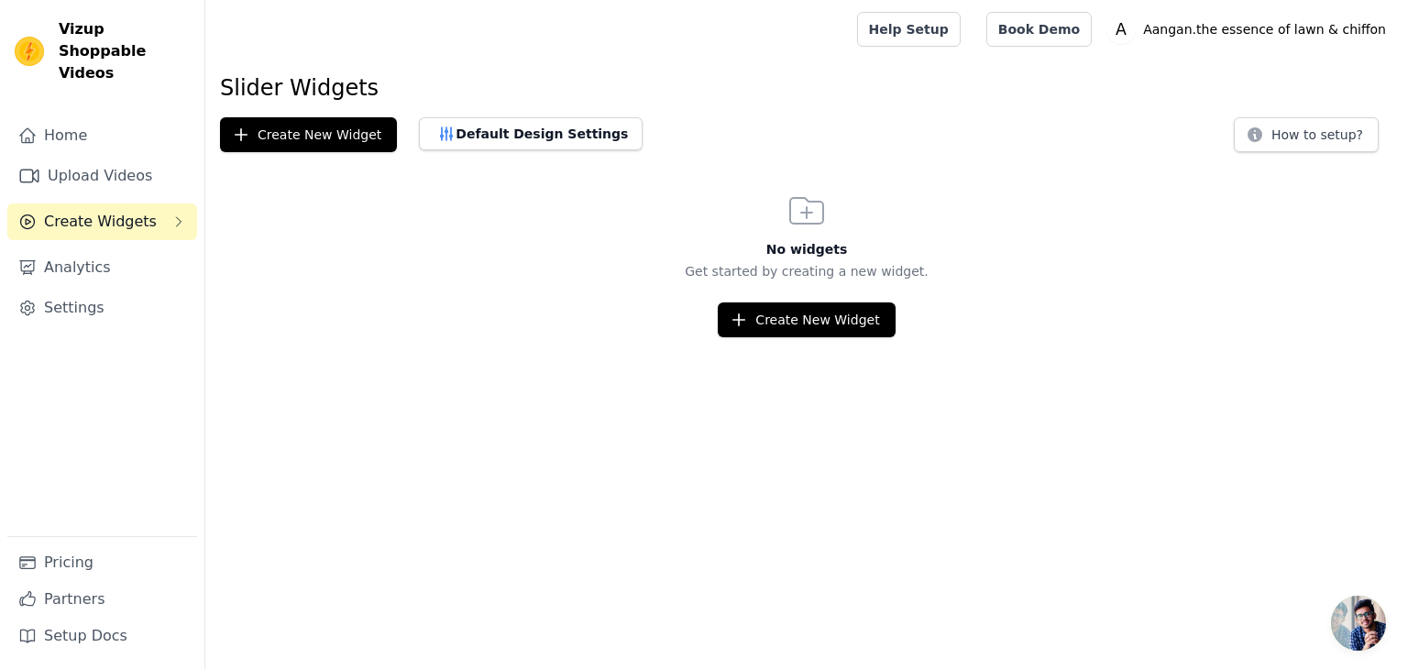
click at [176, 215] on icon "Sidebar" at bounding box center [178, 222] width 15 height 15
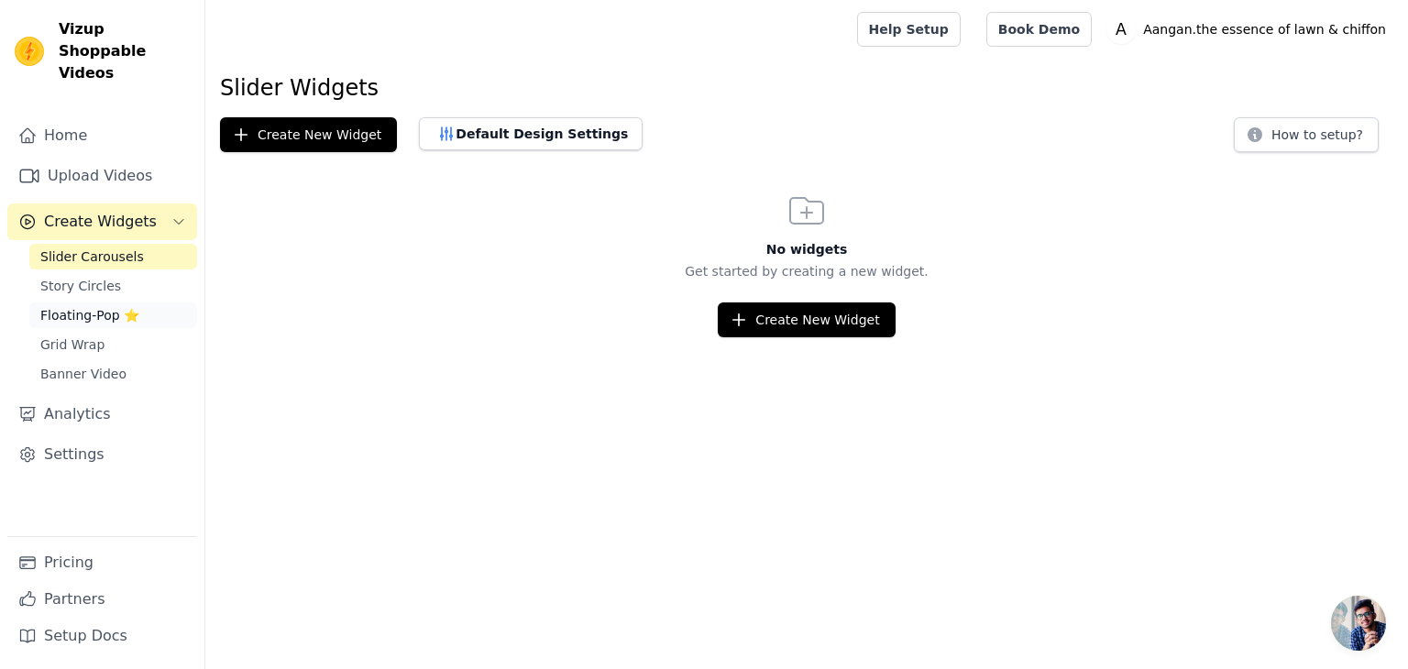
click at [162, 303] on link "Floating-Pop ⭐" at bounding box center [113, 316] width 168 height 26
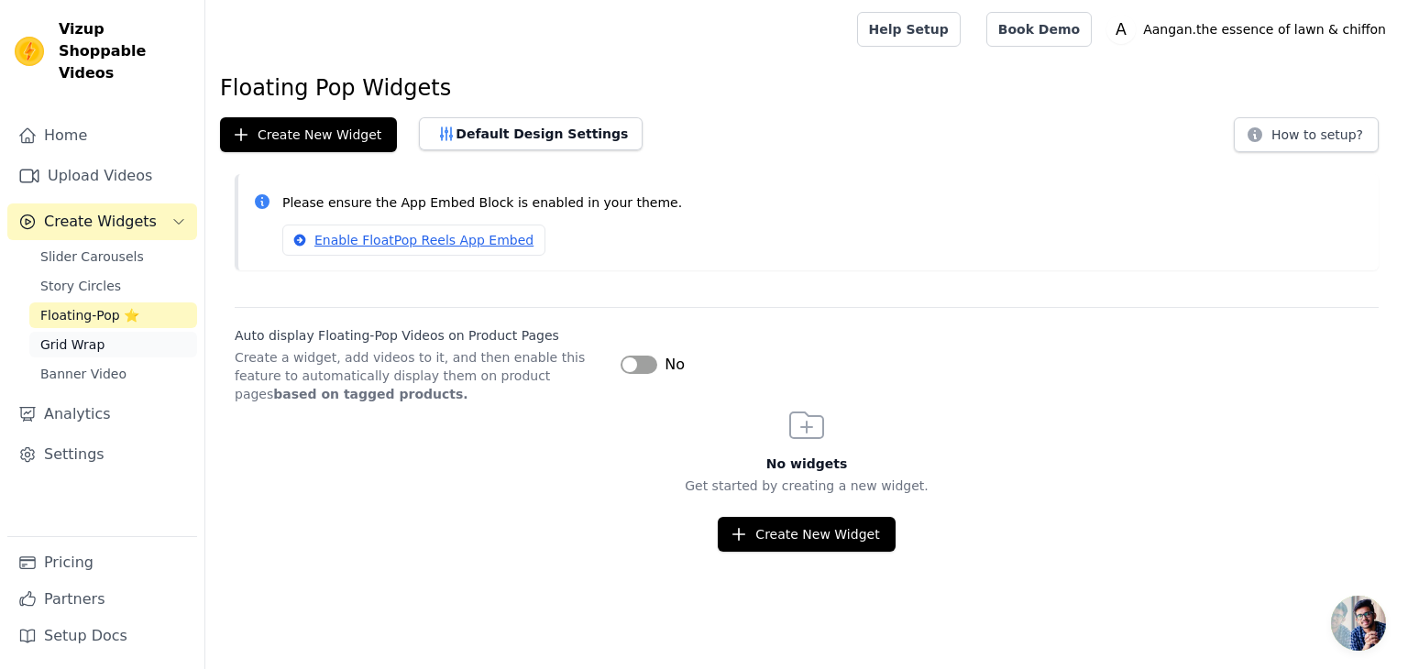
click at [140, 332] on link "Grid Wrap" at bounding box center [113, 345] width 168 height 26
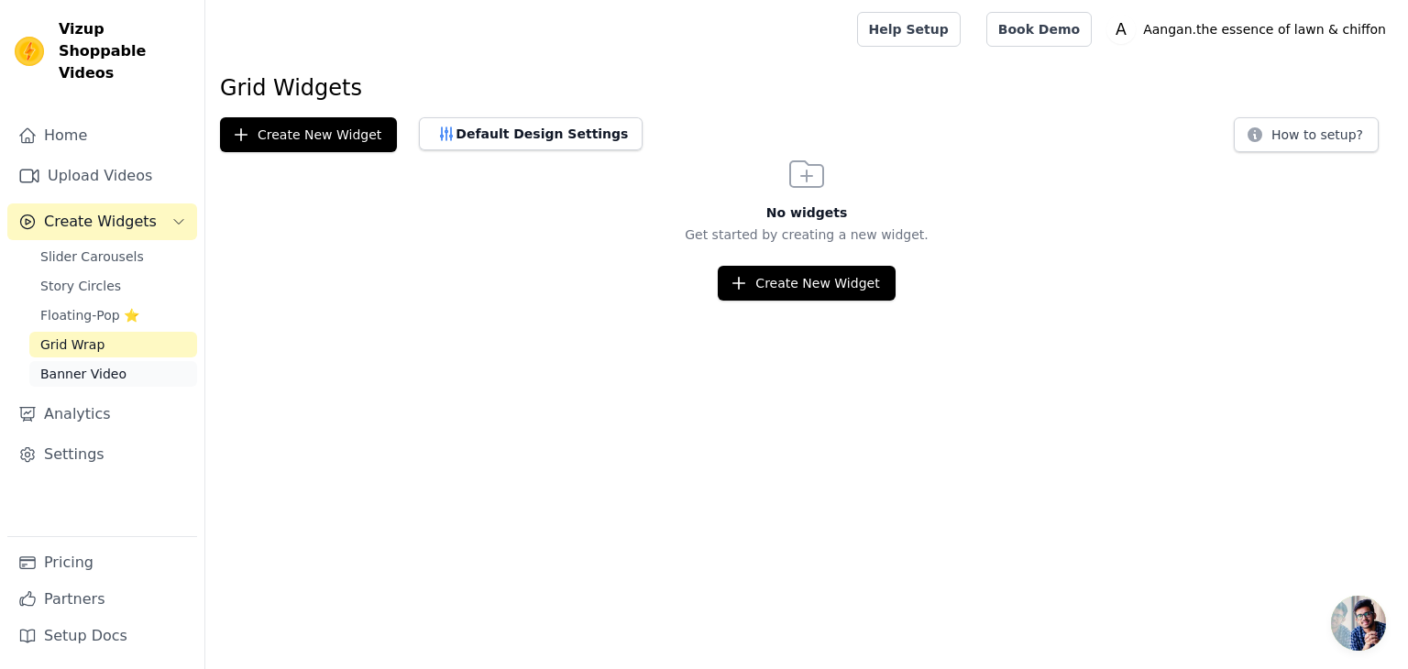
click at [140, 361] on link "Banner Video" at bounding box center [113, 374] width 168 height 26
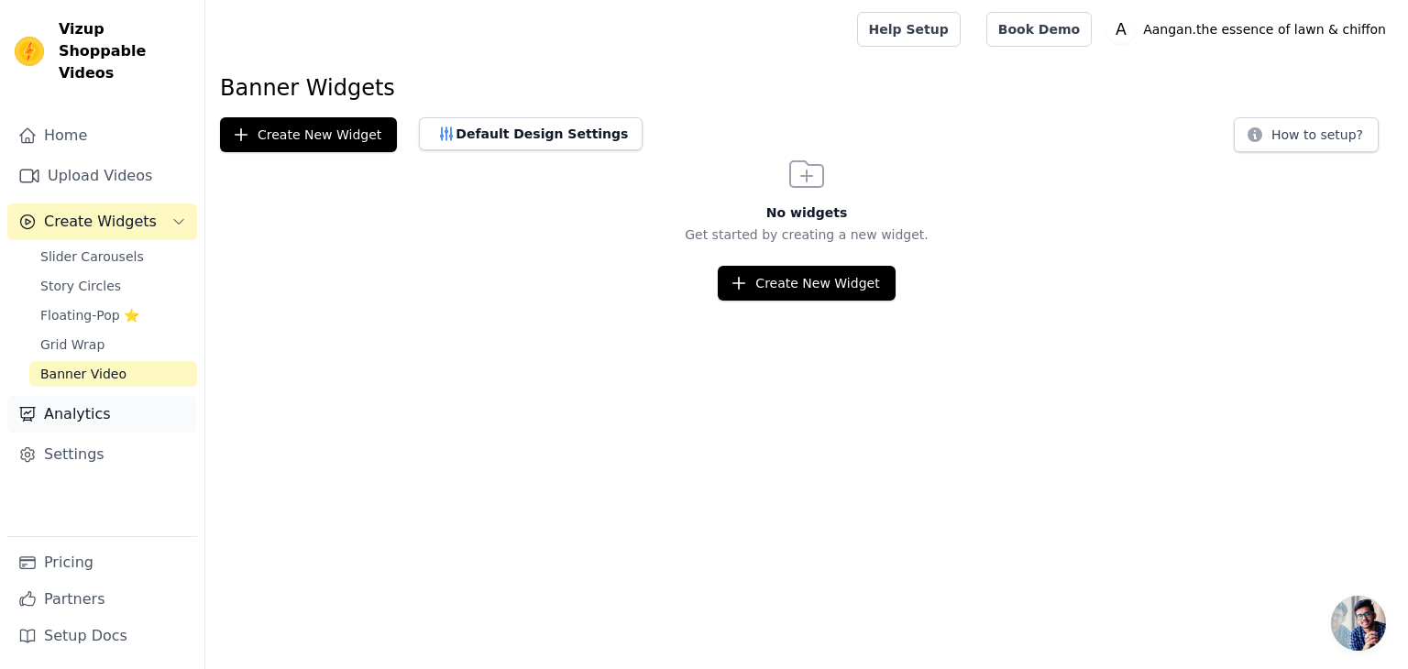
click at [139, 396] on link "Analytics" at bounding box center [102, 414] width 190 height 37
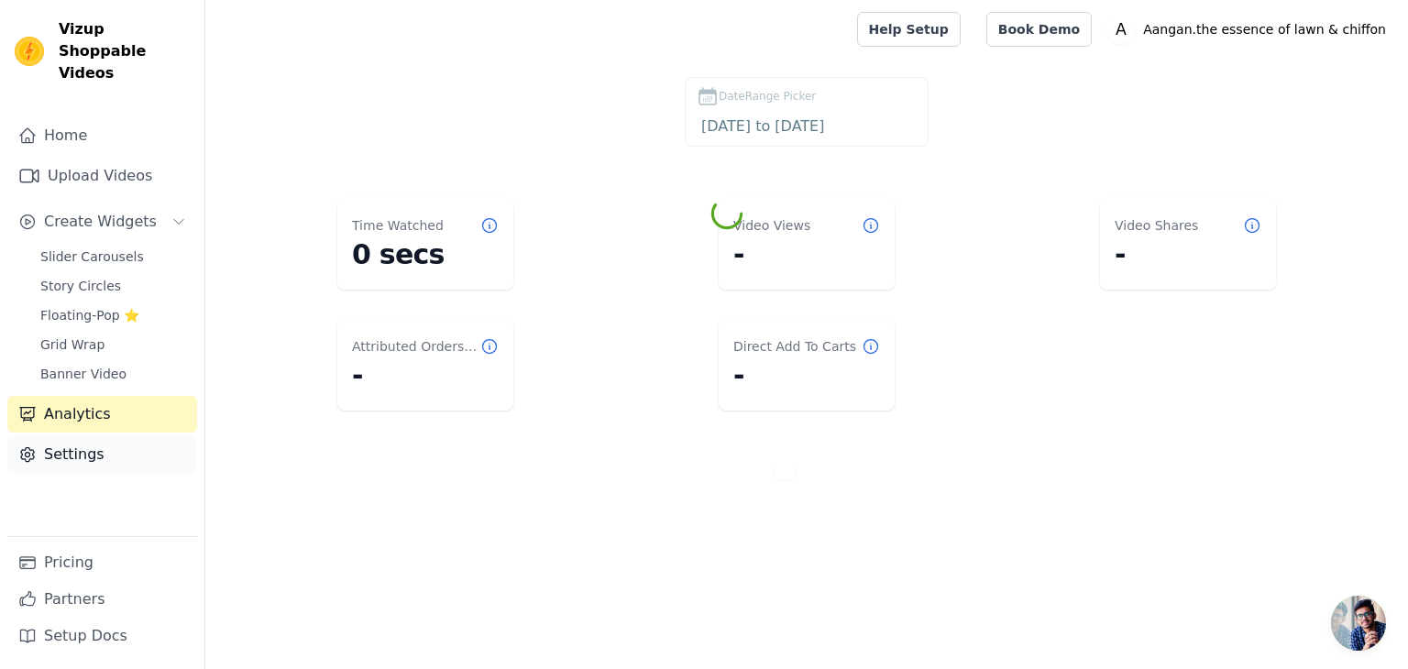
click at [155, 436] on link "Settings" at bounding box center [102, 454] width 190 height 37
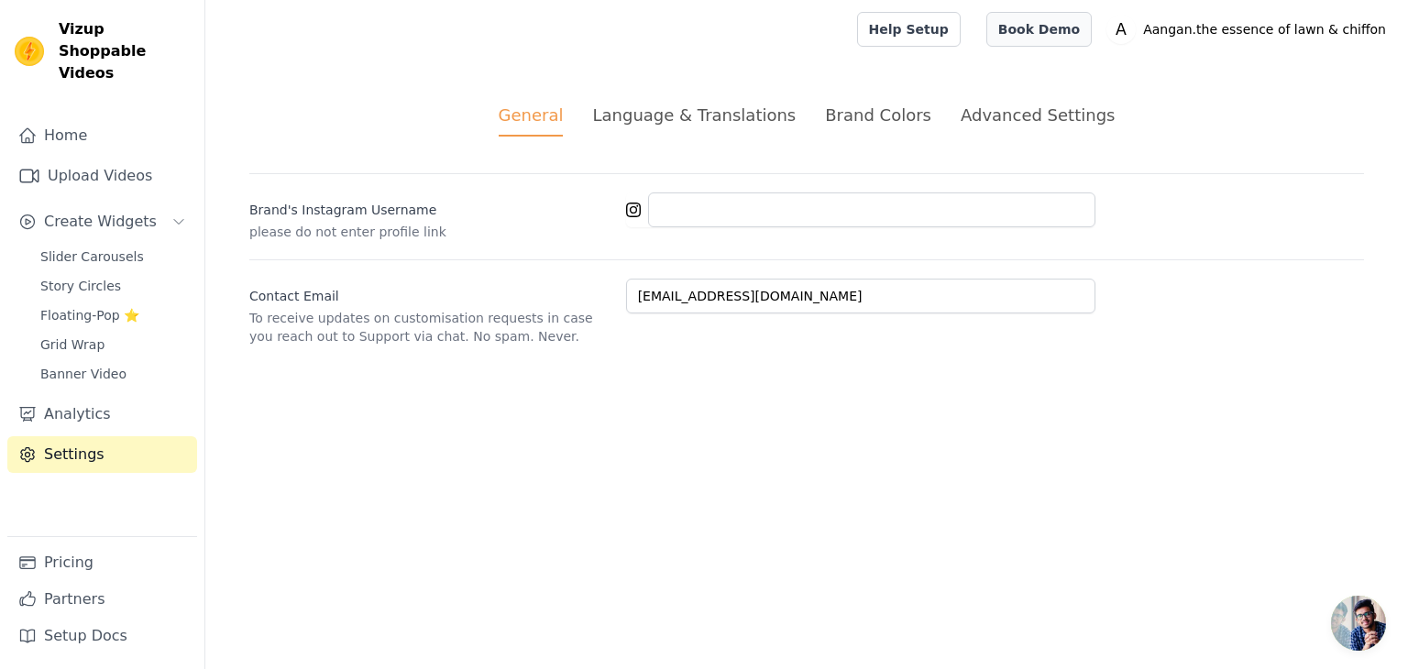
click at [1077, 36] on link "Book Demo" at bounding box center [1039, 29] width 105 height 35
click at [66, 158] on link "Upload Videos" at bounding box center [102, 176] width 190 height 37
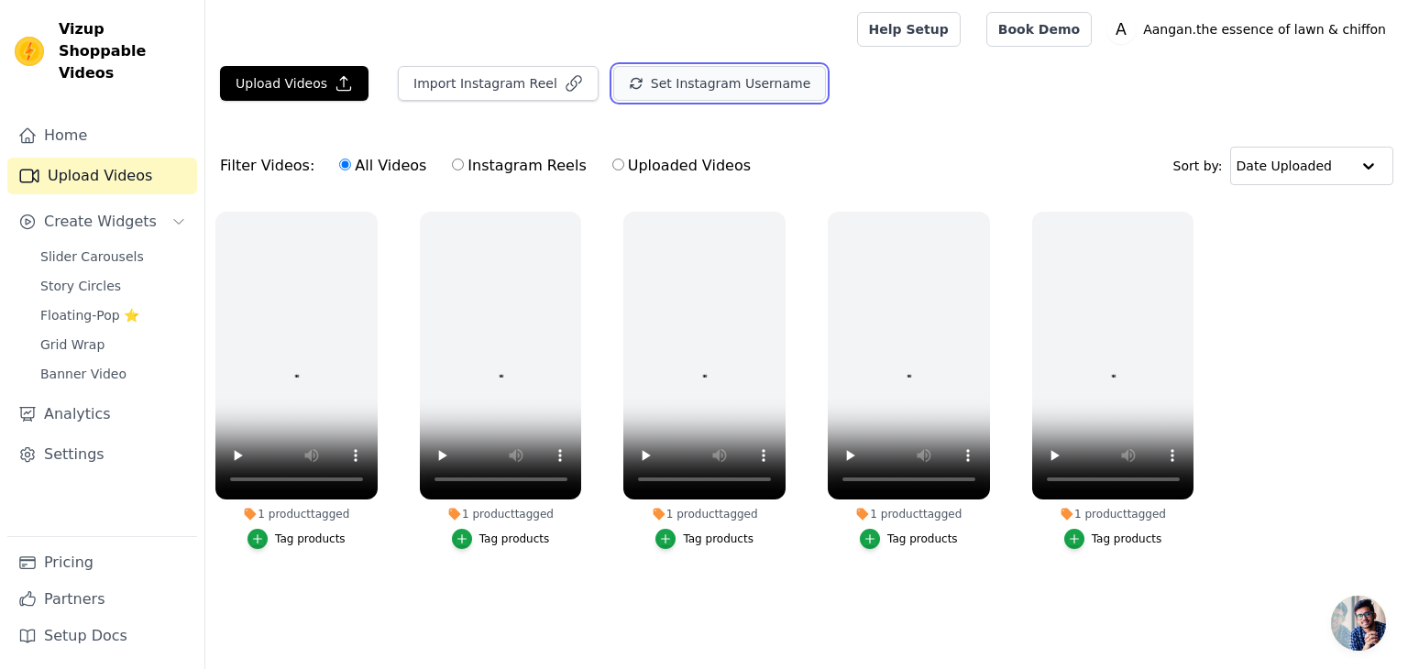
click at [695, 86] on button "Set Instagram Username" at bounding box center [719, 83] width 213 height 35
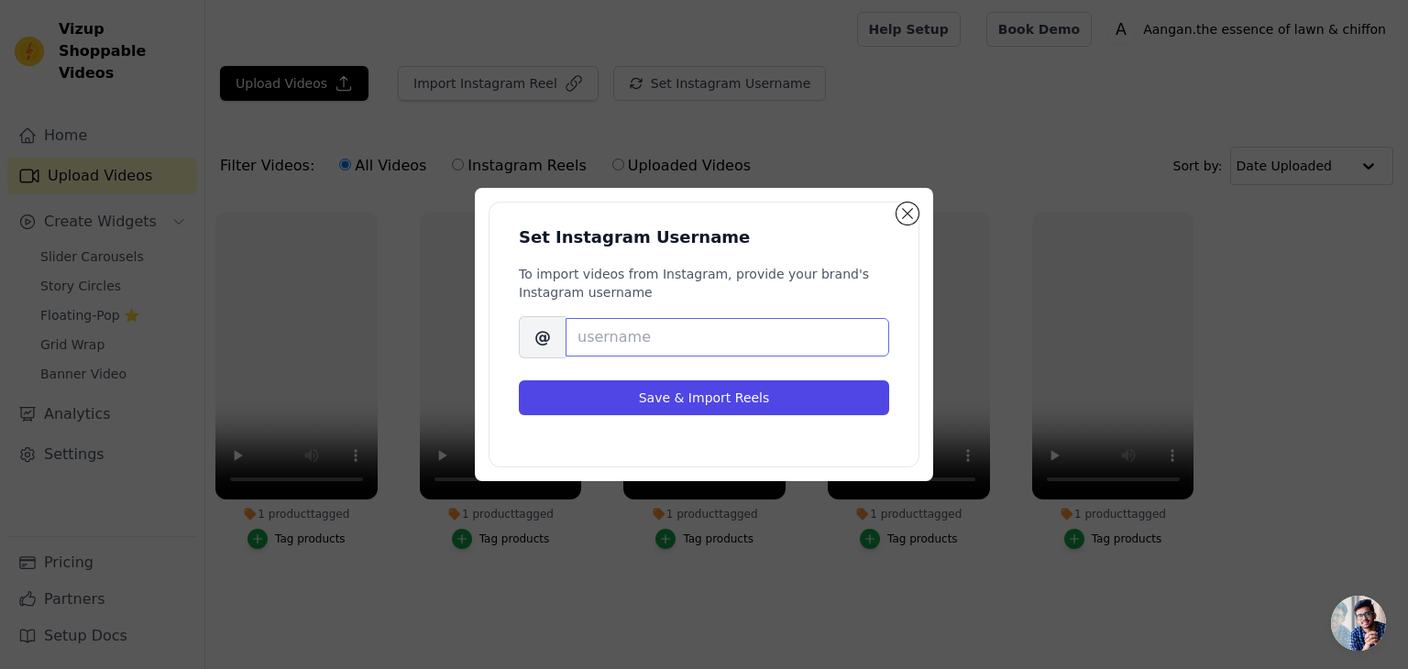
click at [591, 345] on input "Brand's Instagram Username" at bounding box center [728, 337] width 324 height 39
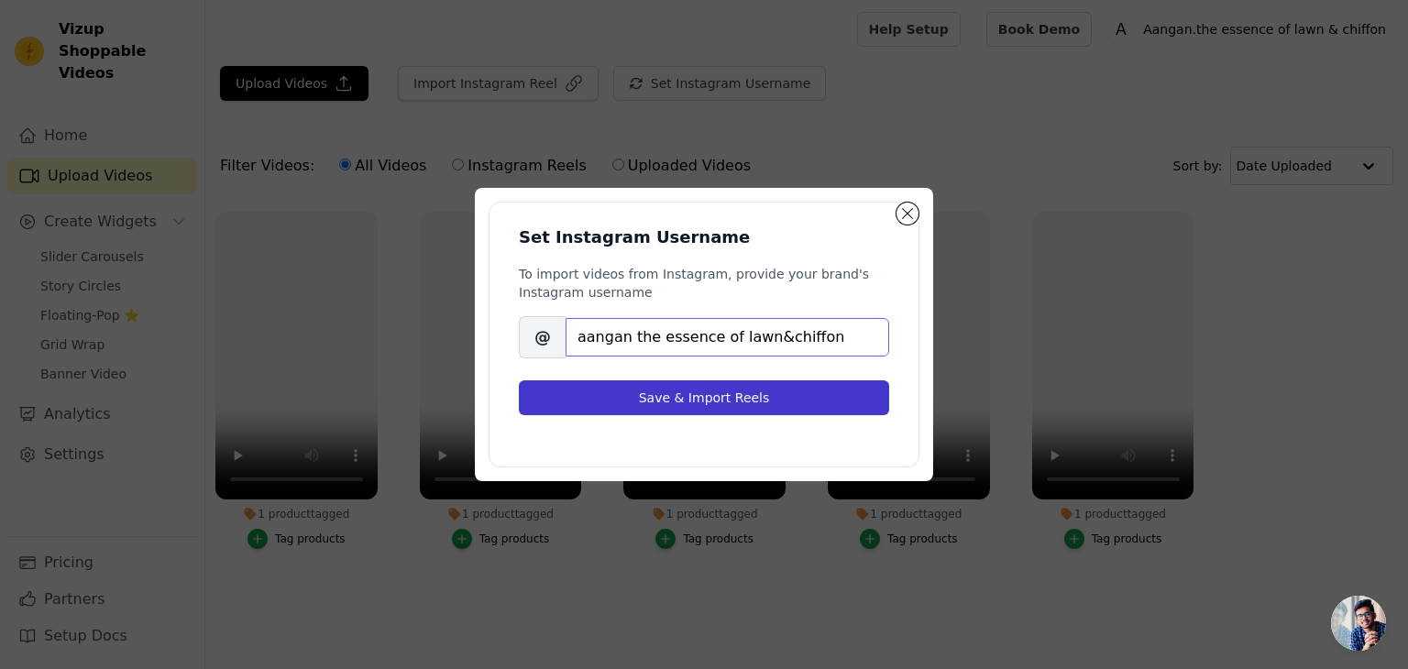
type input "aangan the essence of lawn&chiffon"
click at [671, 404] on button "Save & Import Reels" at bounding box center [704, 398] width 370 height 35
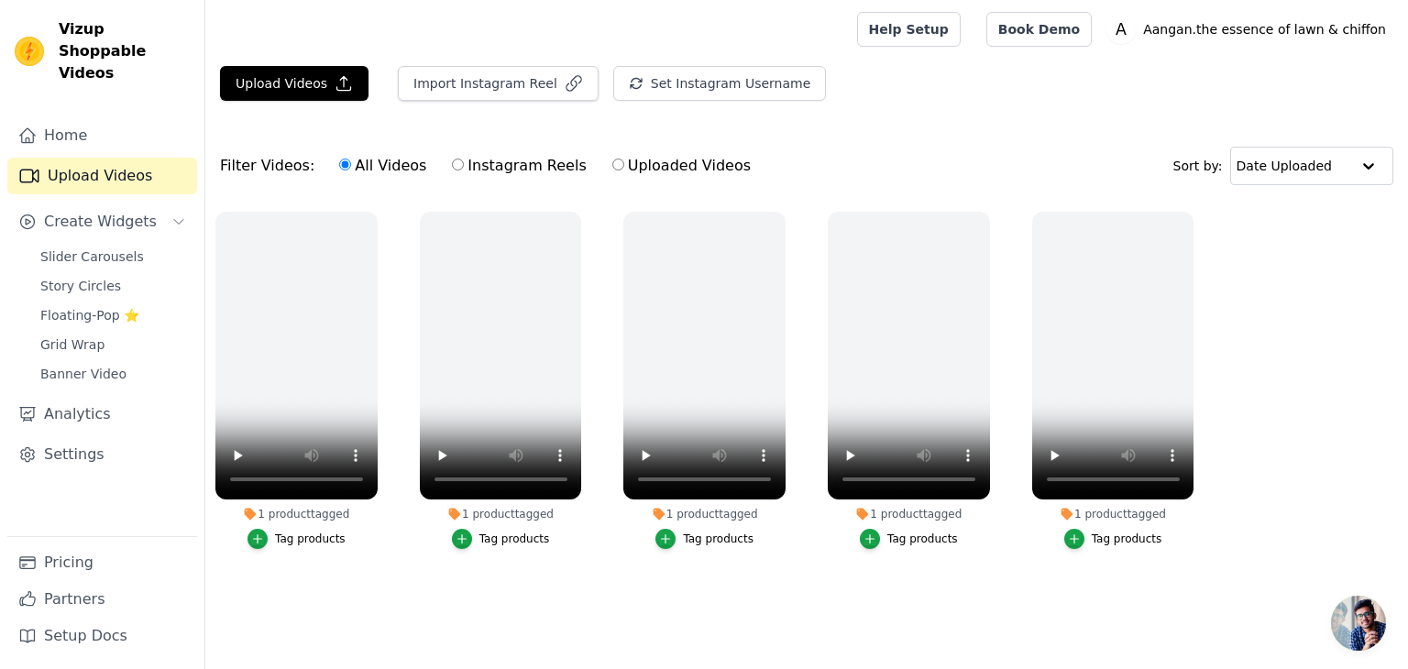
click at [282, 173] on div "Filter Videos: All Videos Instagram Reels Uploaded Videos" at bounding box center [490, 166] width 541 height 42
click at [95, 117] on link "Home" at bounding box center [102, 135] width 190 height 37
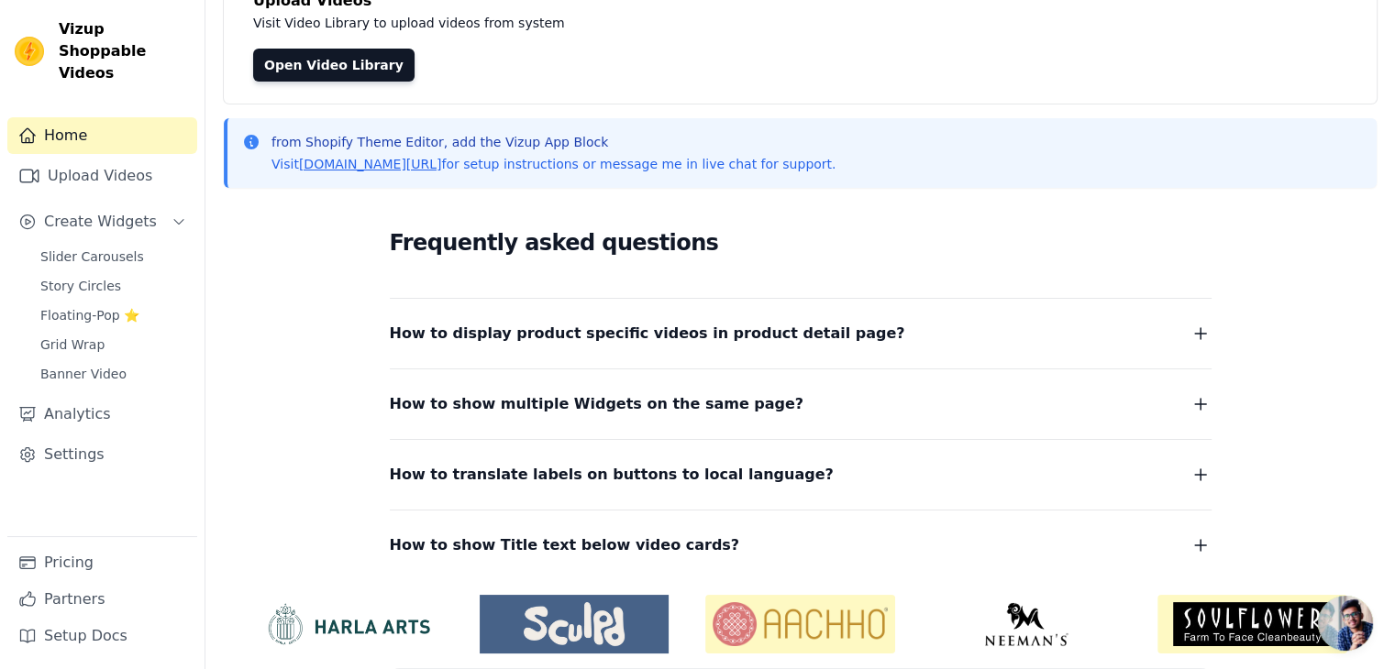
scroll to position [149, 0]
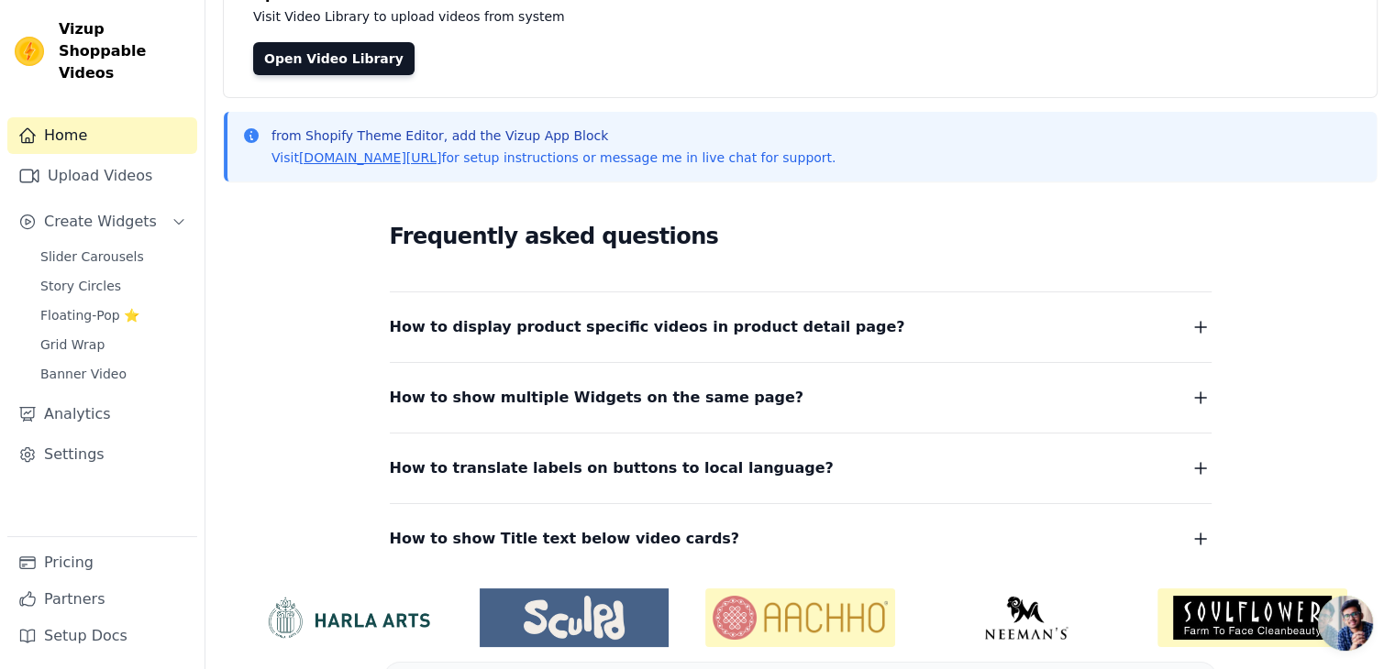
click at [1192, 326] on icon "button" at bounding box center [1200, 327] width 22 height 22
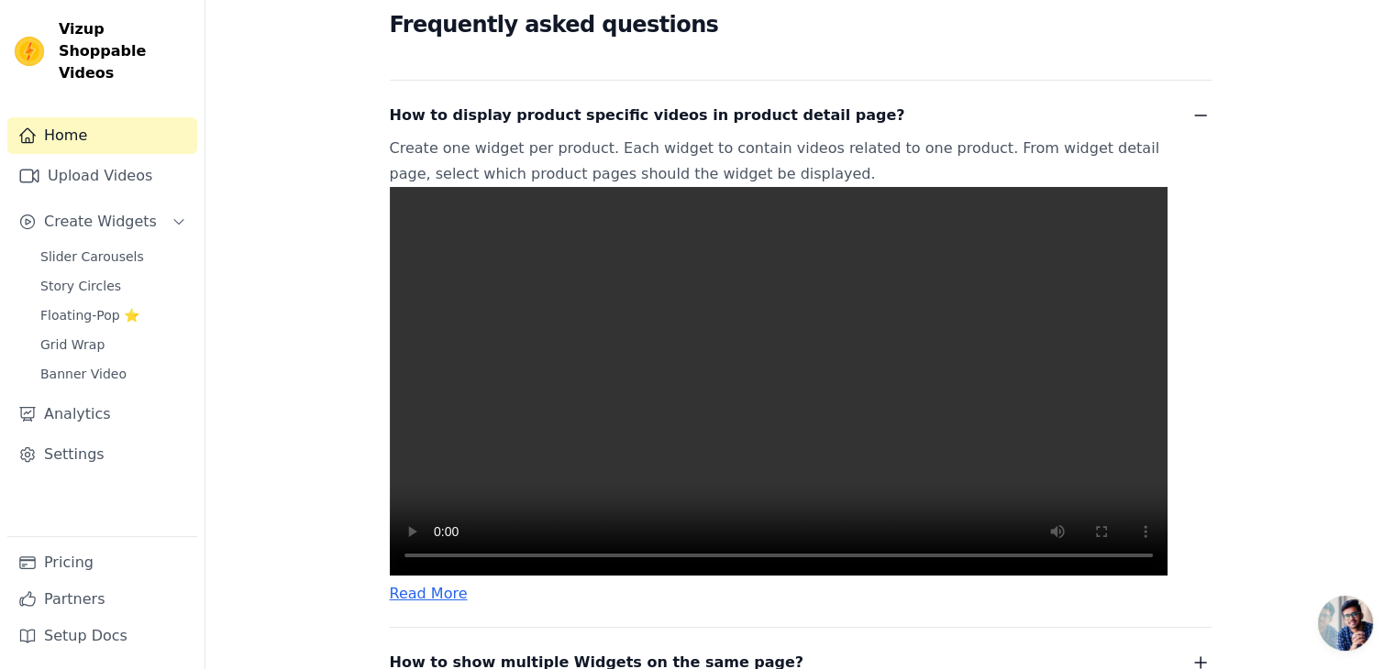
scroll to position [381, 0]
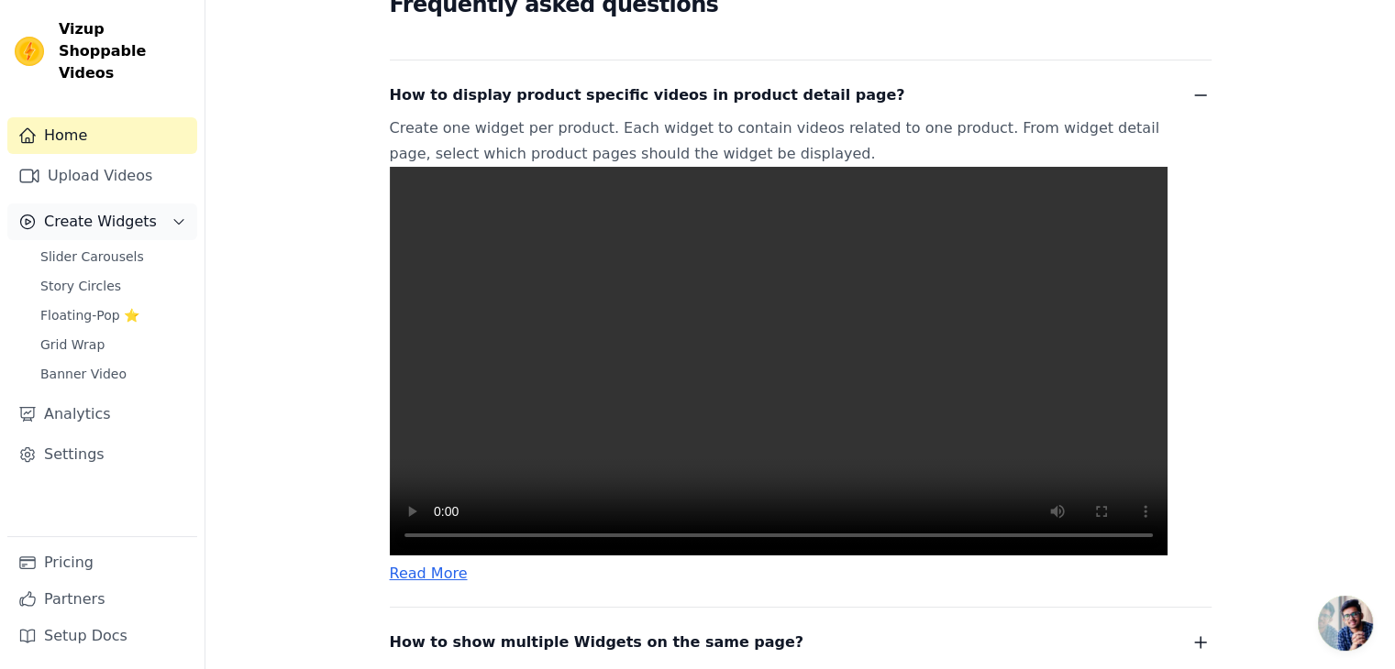
click at [166, 204] on button "Create Widgets" at bounding box center [102, 222] width 190 height 37
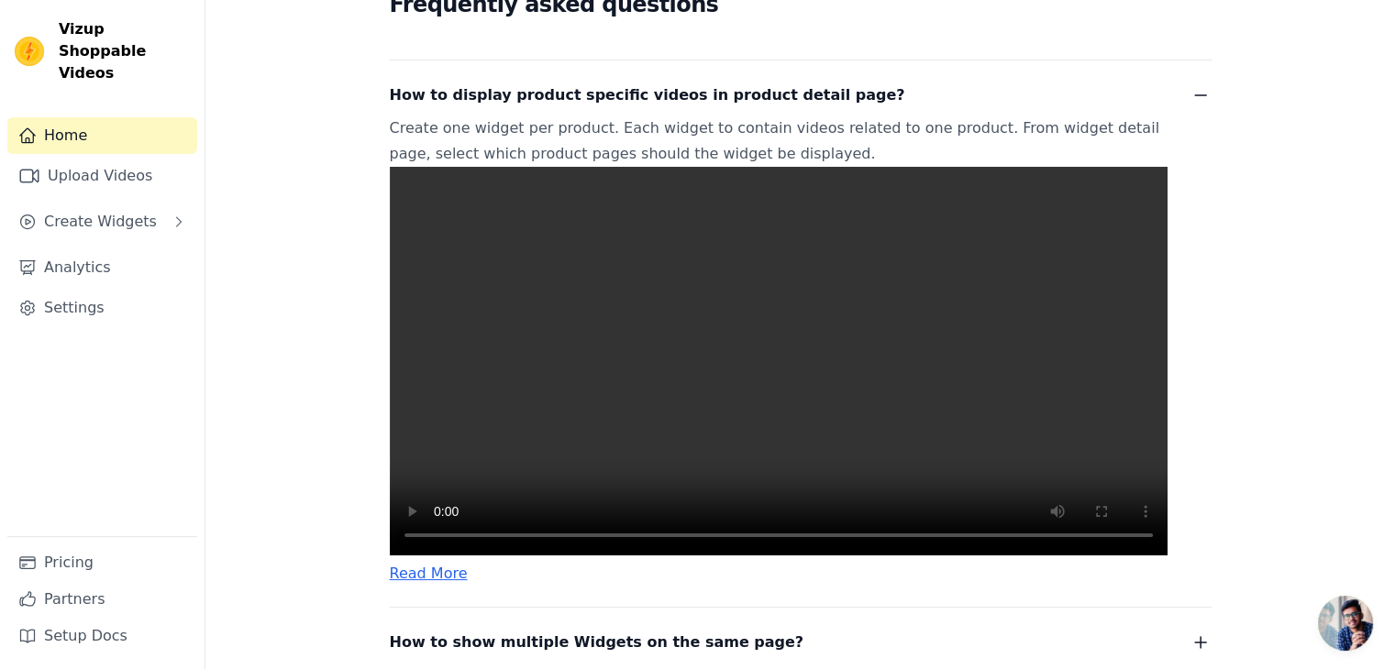
click at [158, 198] on div "Sidebar" at bounding box center [102, 199] width 190 height 2
click at [169, 164] on link "Upload Videos" at bounding box center [102, 176] width 190 height 37
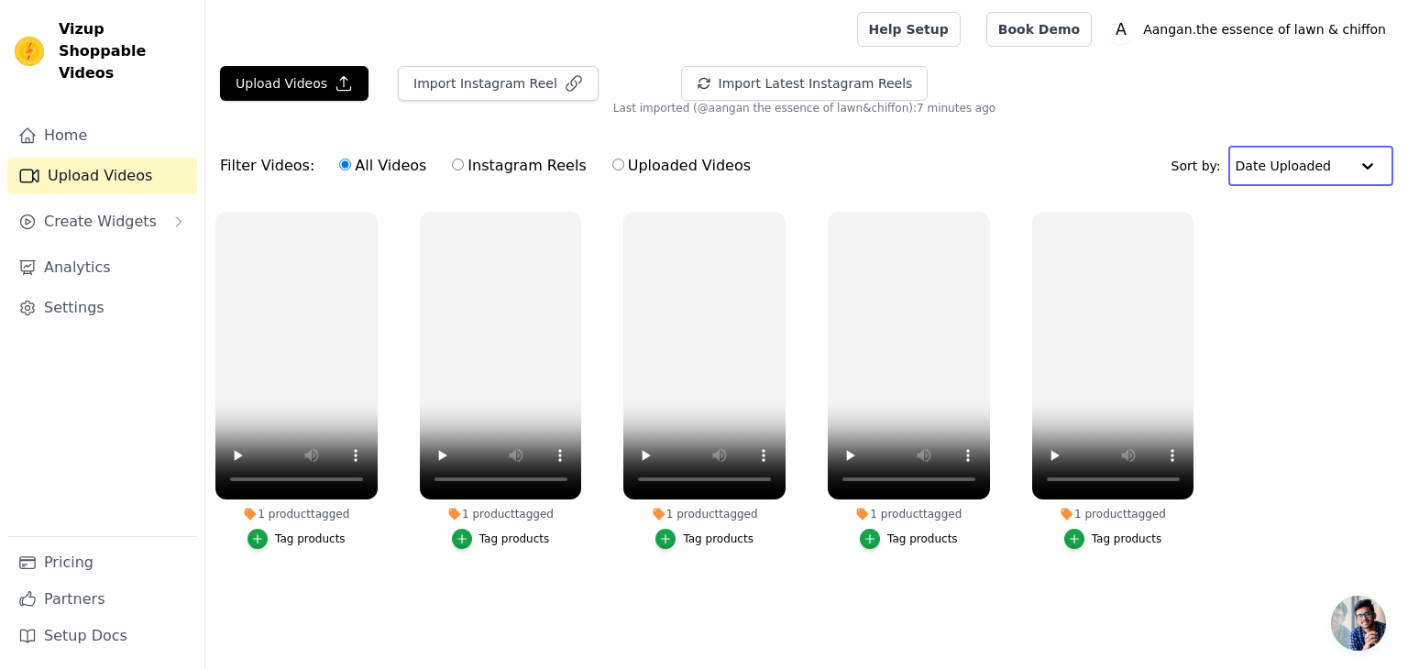
click at [1306, 163] on input "text" at bounding box center [1293, 166] width 114 height 37
click at [1317, 316] on ul "1 product tagged Tag products 1 product tagged Tag products 1 product tagged Ta…" at bounding box center [806, 399] width 1203 height 394
click at [139, 211] on span "Create Widgets" at bounding box center [100, 222] width 113 height 22
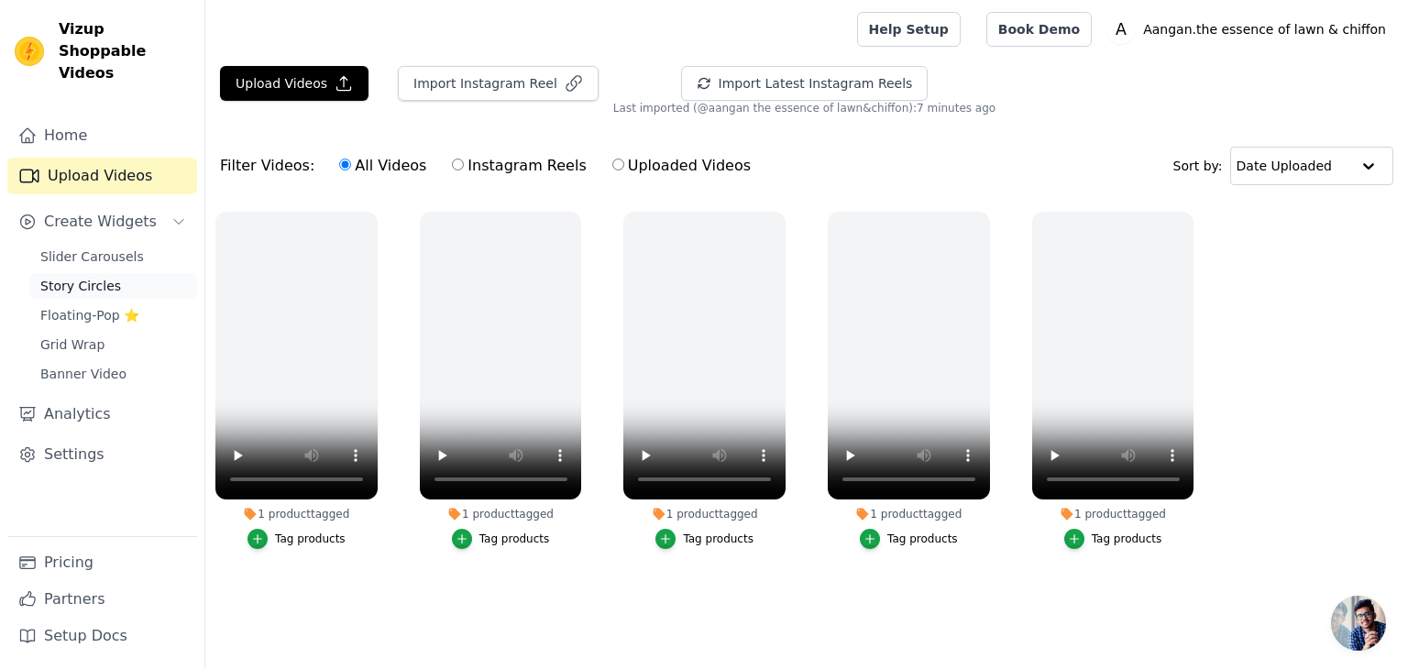
click at [161, 273] on link "Story Circles" at bounding box center [113, 286] width 168 height 26
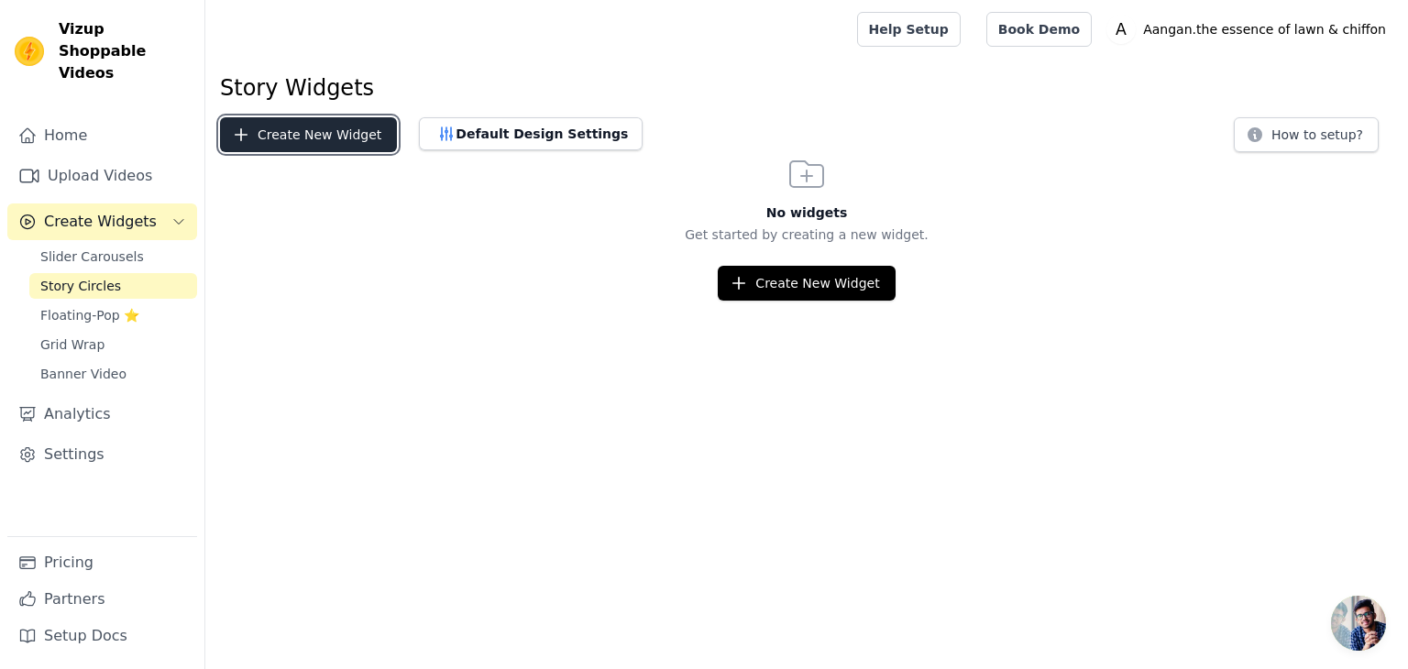
click at [271, 120] on button "Create New Widget" at bounding box center [308, 134] width 177 height 35
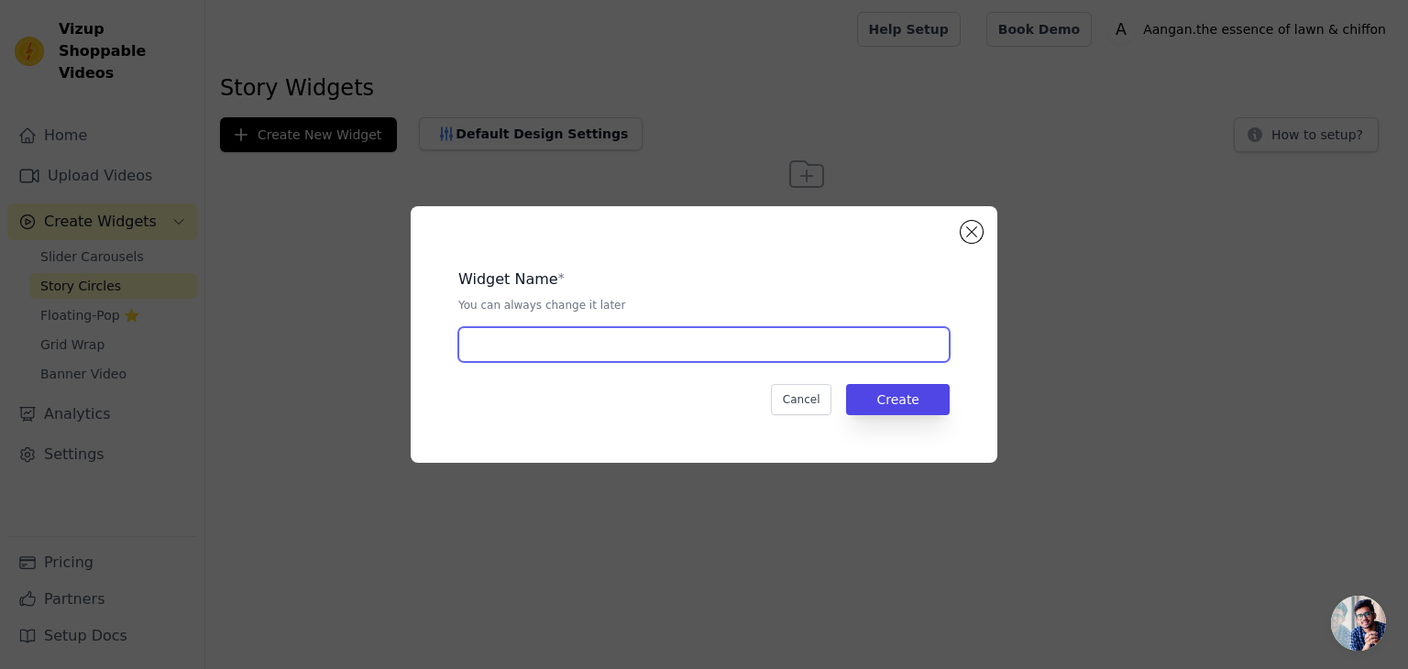
click at [480, 342] on input "text" at bounding box center [703, 344] width 491 height 35
type input "s"
click at [480, 343] on input "RE" at bounding box center [703, 344] width 491 height 35
type input "READY TO SHIP"
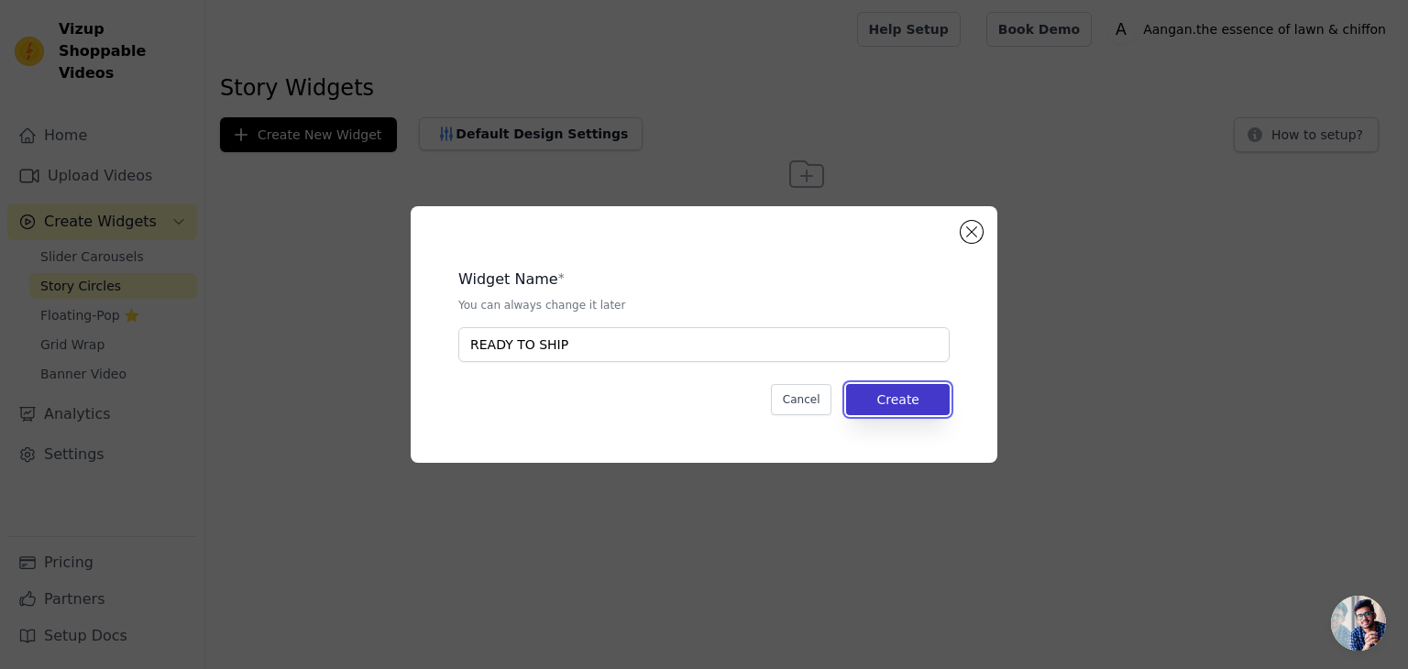
click at [899, 408] on button "Create" at bounding box center [898, 399] width 104 height 31
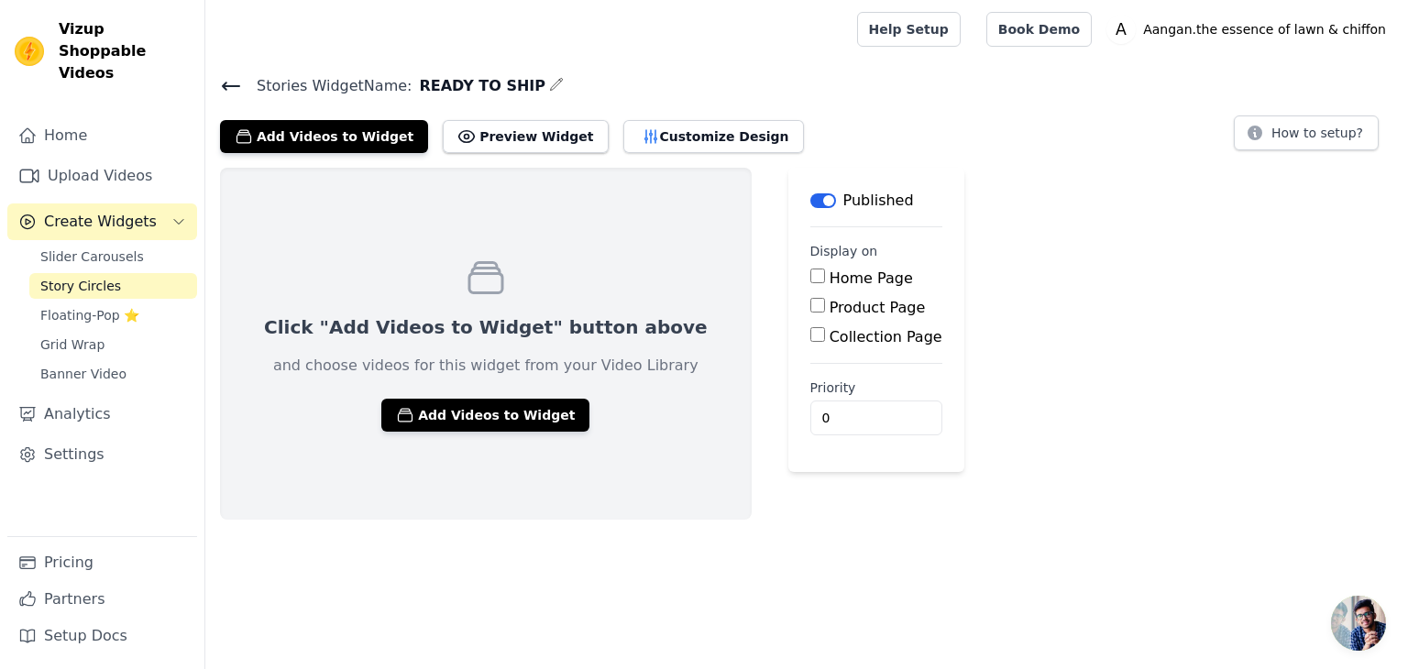
click at [811, 278] on input "Home Page" at bounding box center [818, 276] width 15 height 15
checkbox input "true"
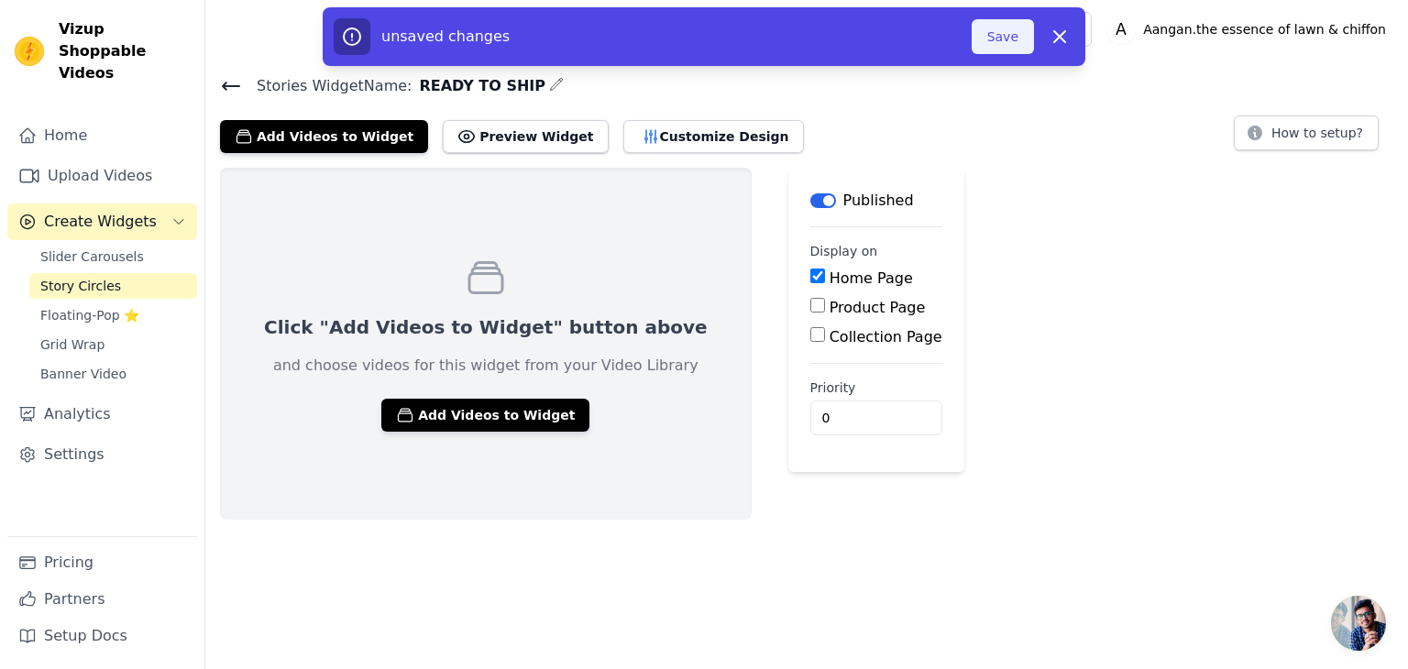
click at [1010, 35] on button "Save" at bounding box center [1003, 36] width 62 height 35
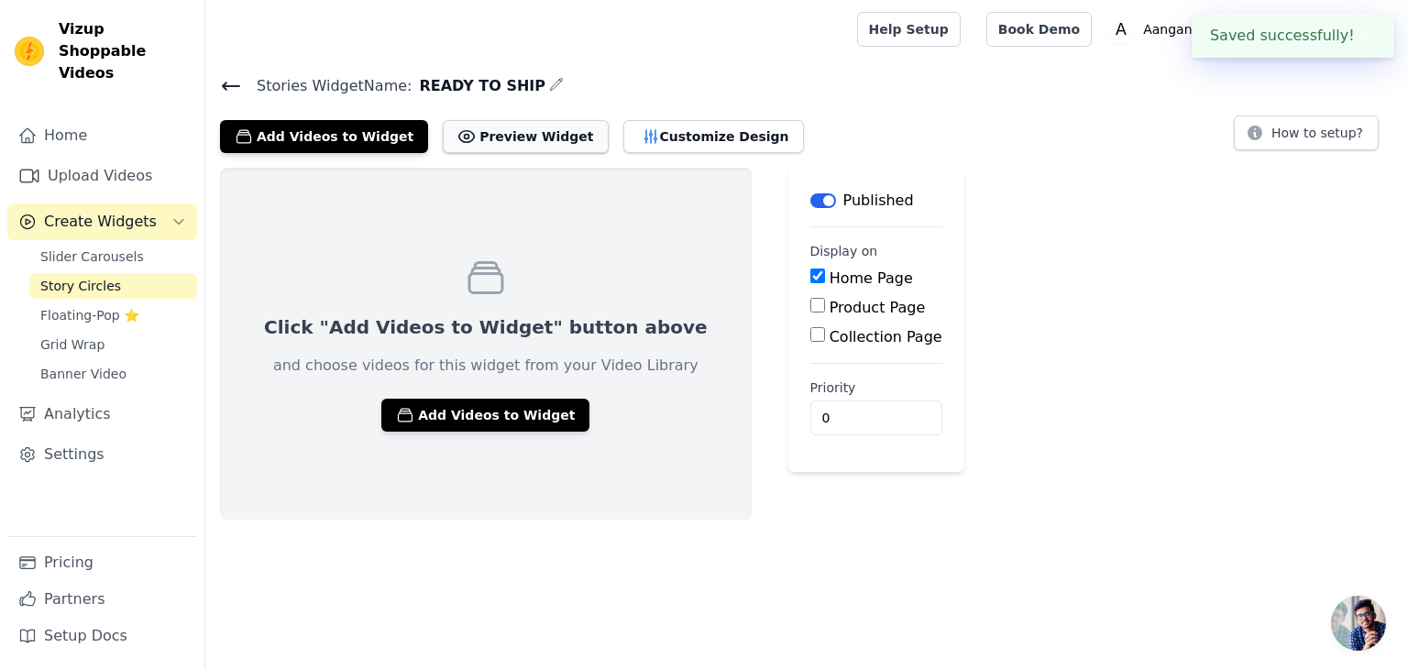
click at [458, 131] on icon at bounding box center [467, 136] width 18 height 18
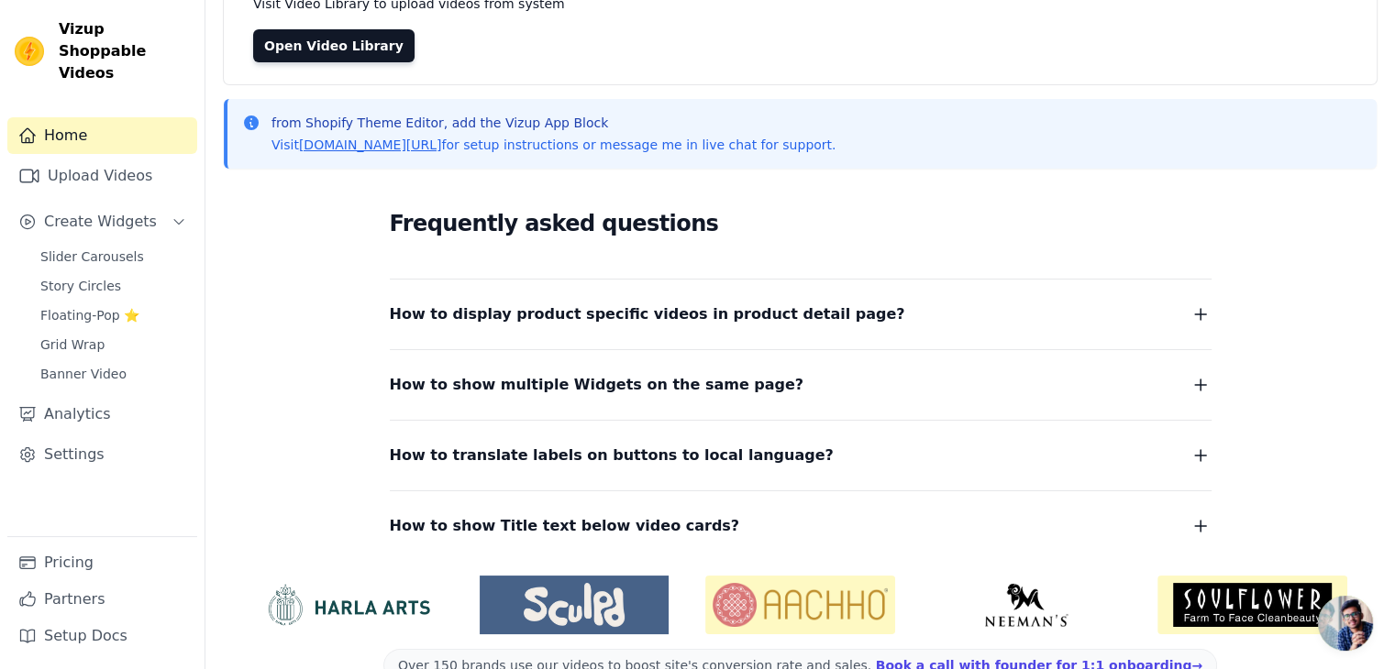
scroll to position [160, 0]
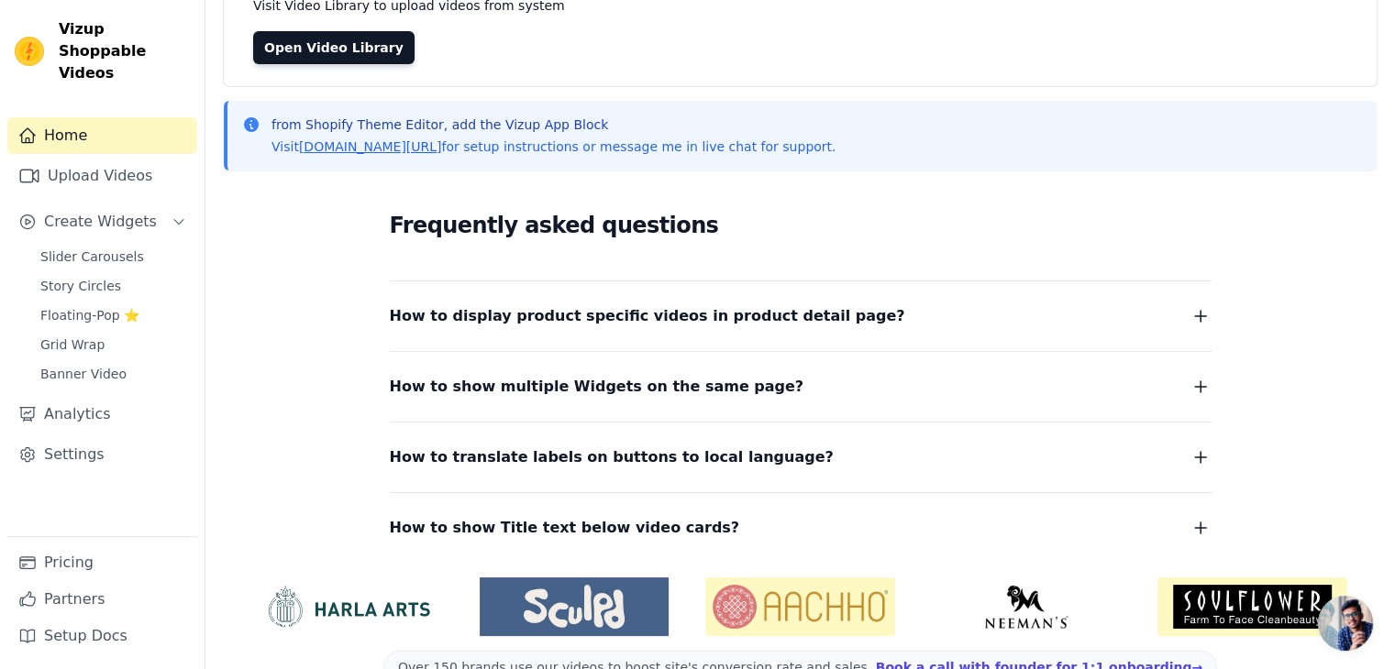
click at [1204, 320] on icon "button" at bounding box center [1200, 316] width 22 height 22
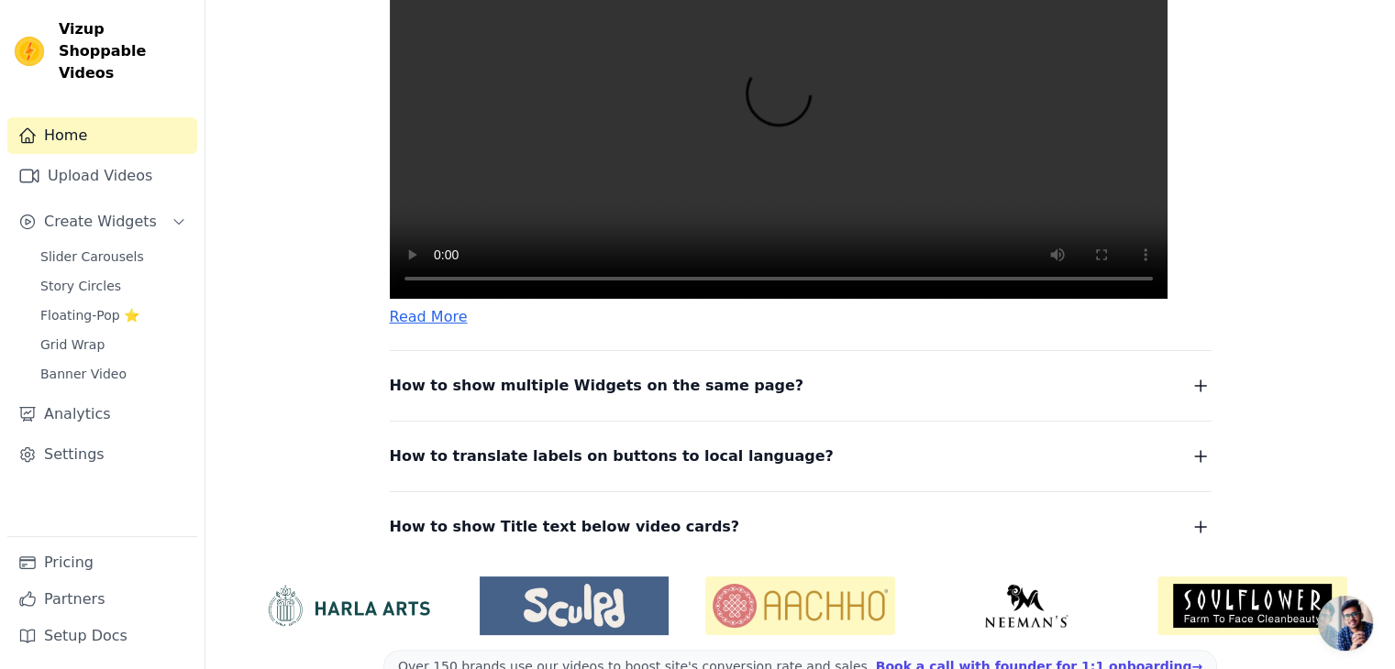
scroll to position [728, 0]
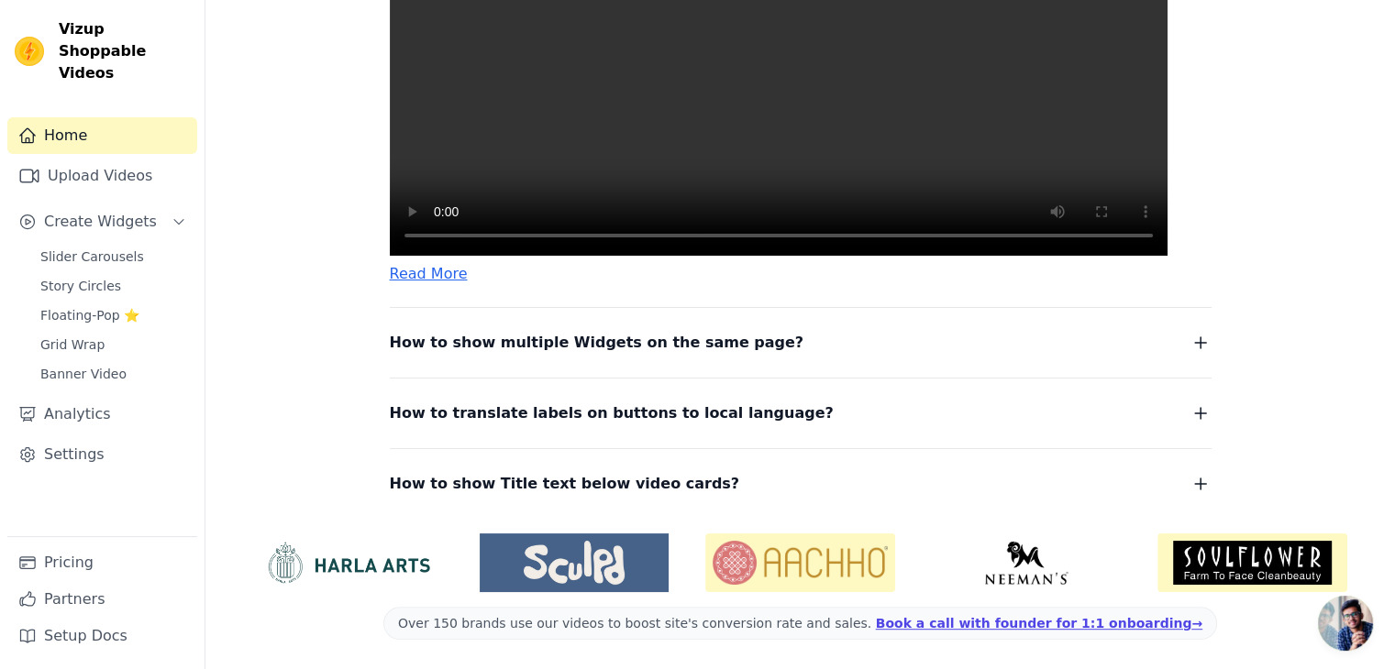
click at [1203, 353] on icon "button" at bounding box center [1200, 343] width 22 height 22
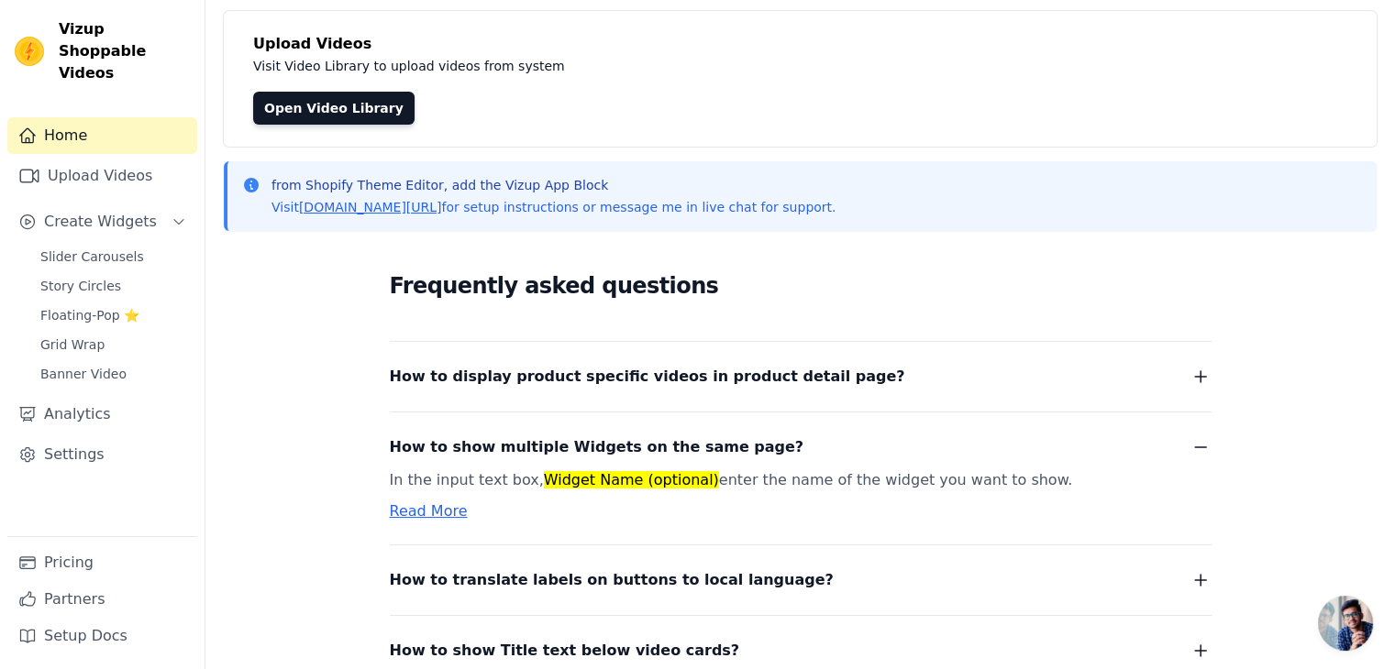
scroll to position [0, 0]
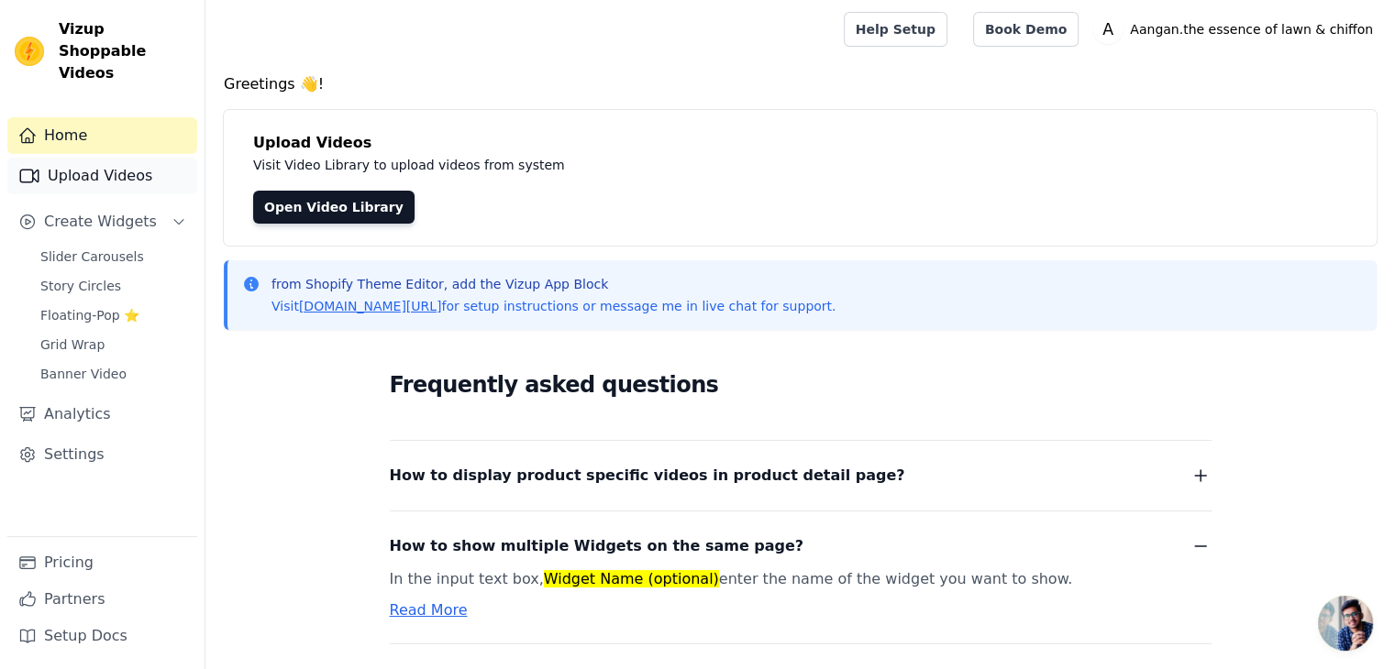
click at [136, 159] on link "Upload Videos" at bounding box center [102, 176] width 190 height 37
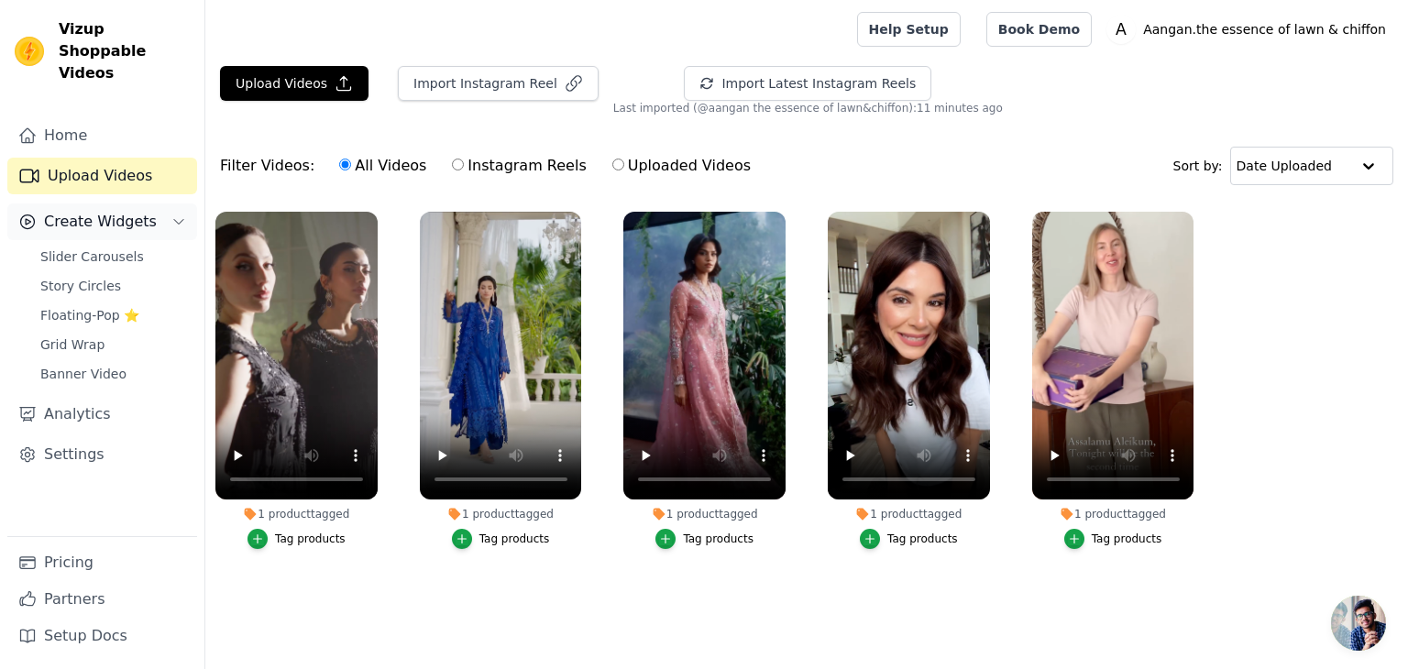
click at [147, 210] on button "Create Widgets" at bounding box center [102, 222] width 190 height 37
click at [169, 204] on button "Create Widgets" at bounding box center [102, 222] width 190 height 37
click at [160, 273] on link "Story Circles" at bounding box center [113, 286] width 168 height 26
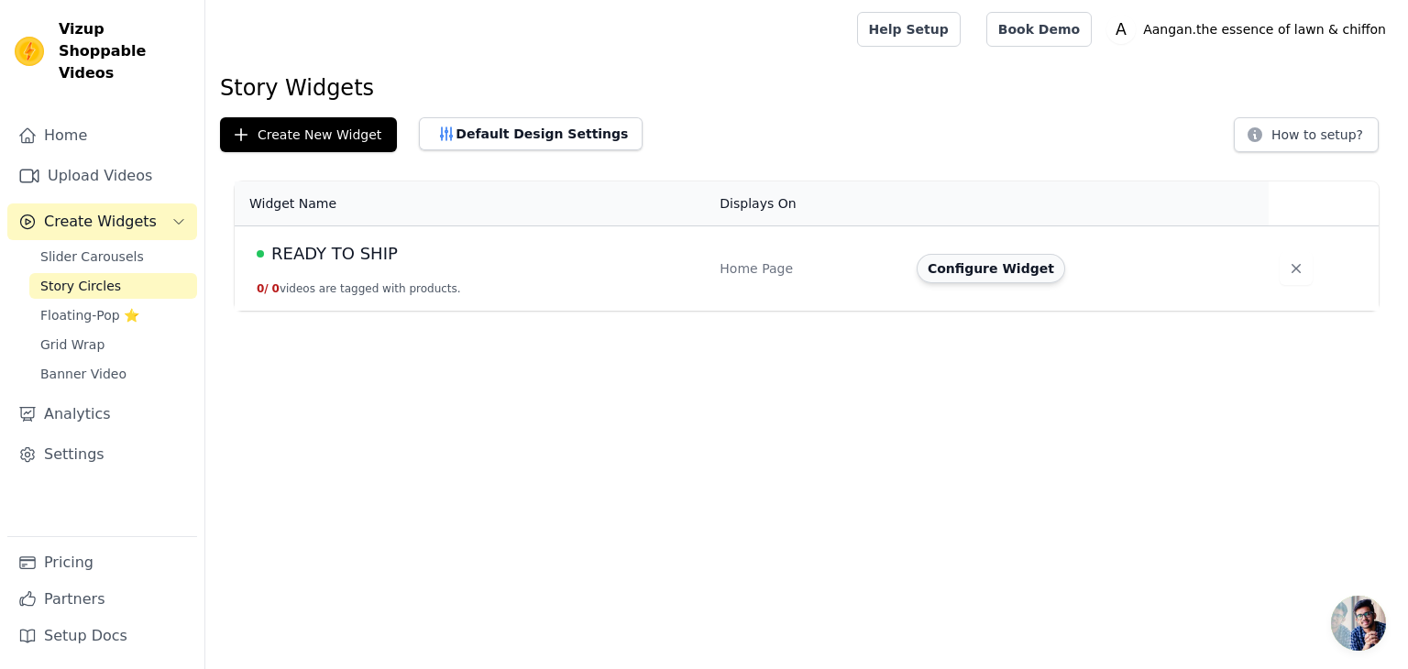
click at [998, 273] on button "Configure Widget" at bounding box center [991, 268] width 149 height 29
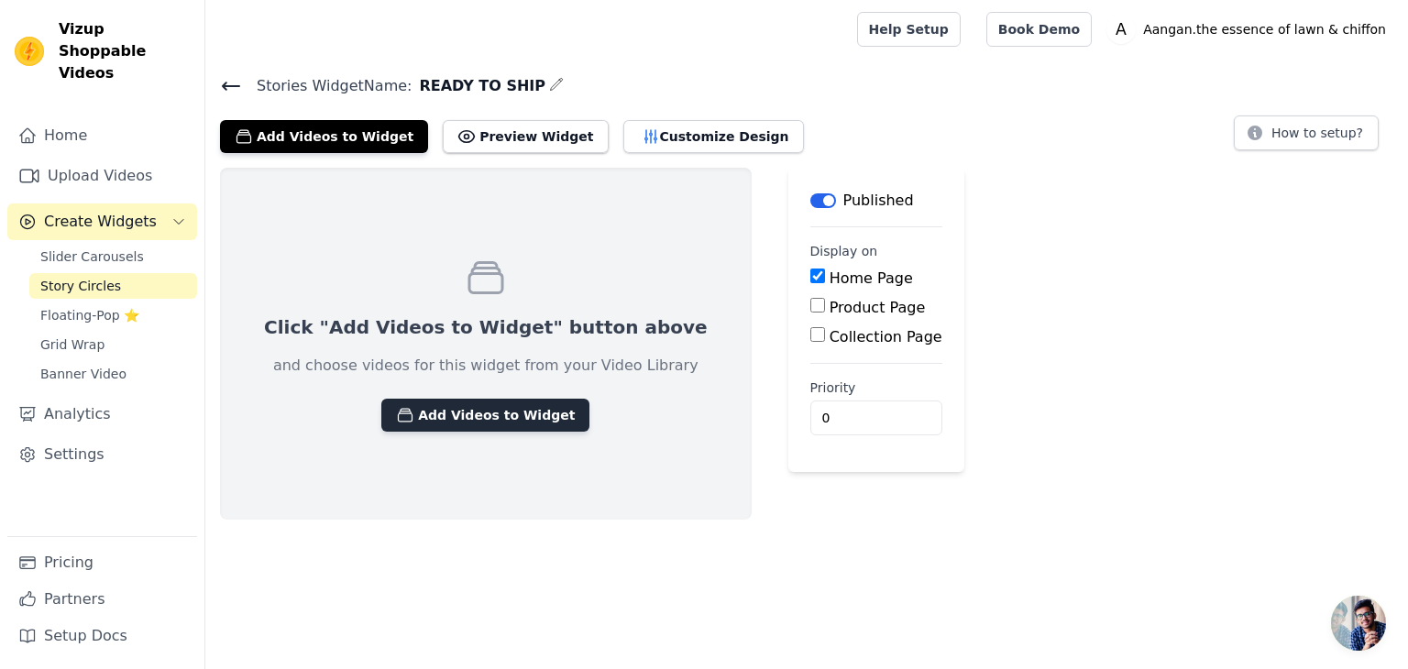
click at [477, 408] on button "Add Videos to Widget" at bounding box center [485, 415] width 208 height 33
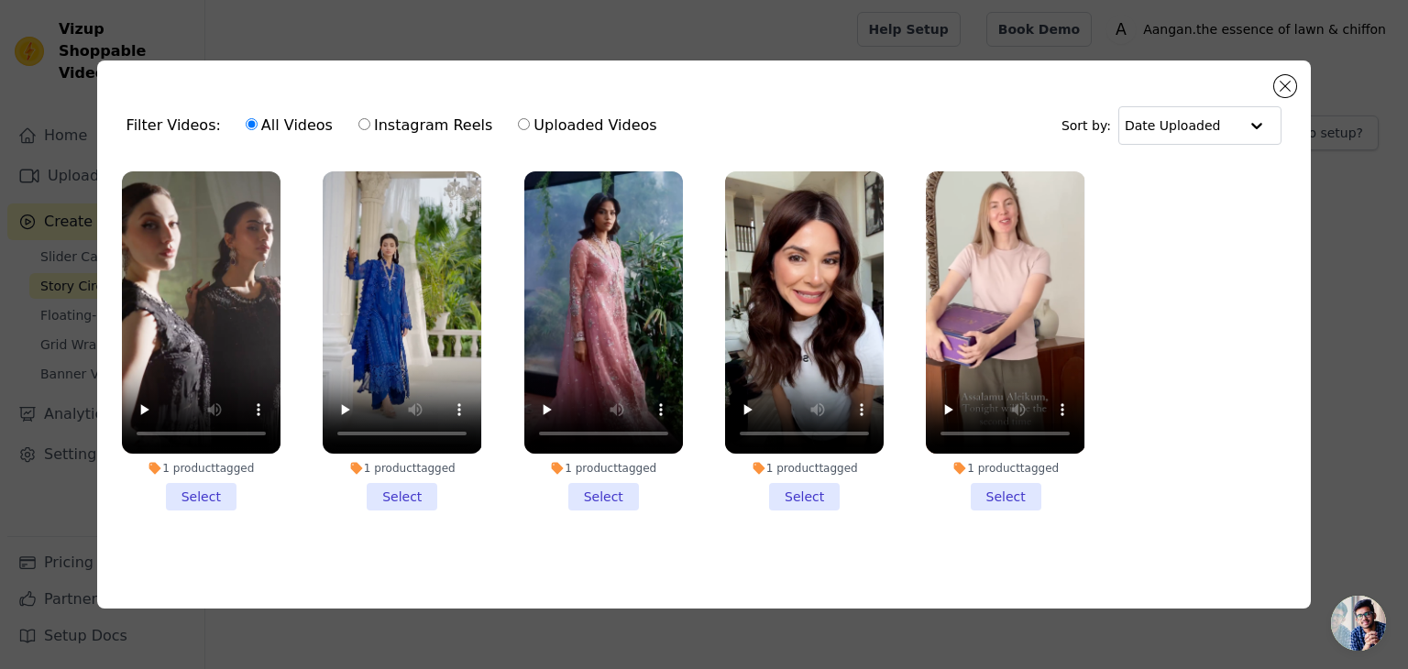
click at [199, 494] on li "1 product tagged Select" at bounding box center [201, 340] width 159 height 339
click at [0, 0] on input "1 product tagged Select" at bounding box center [0, 0] width 0 height 0
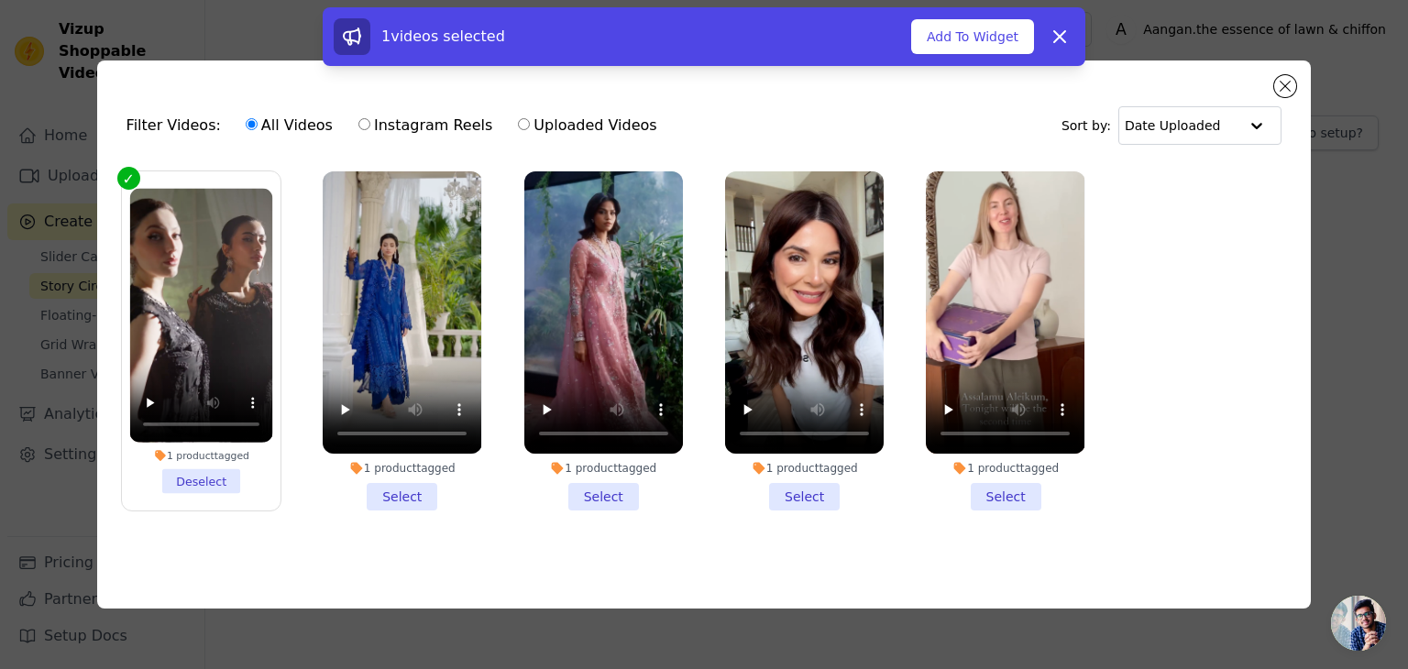
click at [400, 496] on li "1 product tagged Select" at bounding box center [402, 340] width 159 height 339
click at [0, 0] on input "1 product tagged Select" at bounding box center [0, 0] width 0 height 0
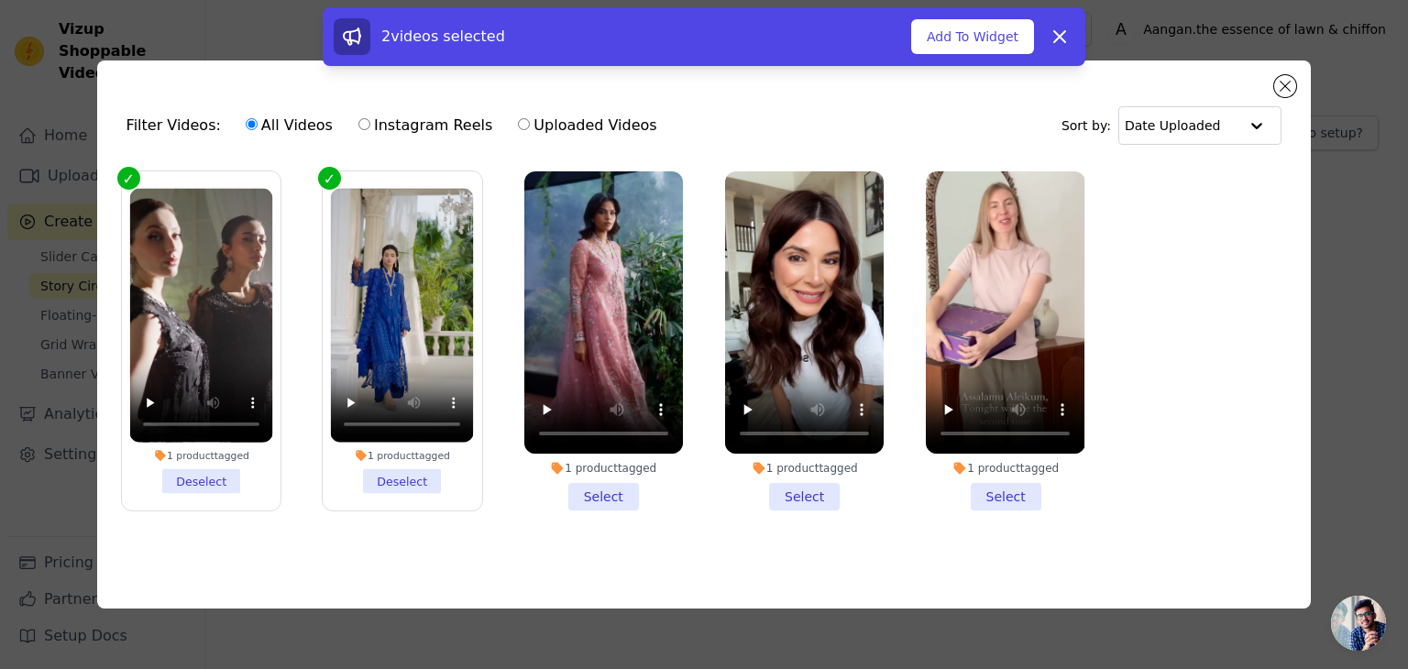
click at [602, 489] on li "1 product tagged Select" at bounding box center [603, 340] width 159 height 339
click at [0, 0] on input "1 product tagged Select" at bounding box center [0, 0] width 0 height 0
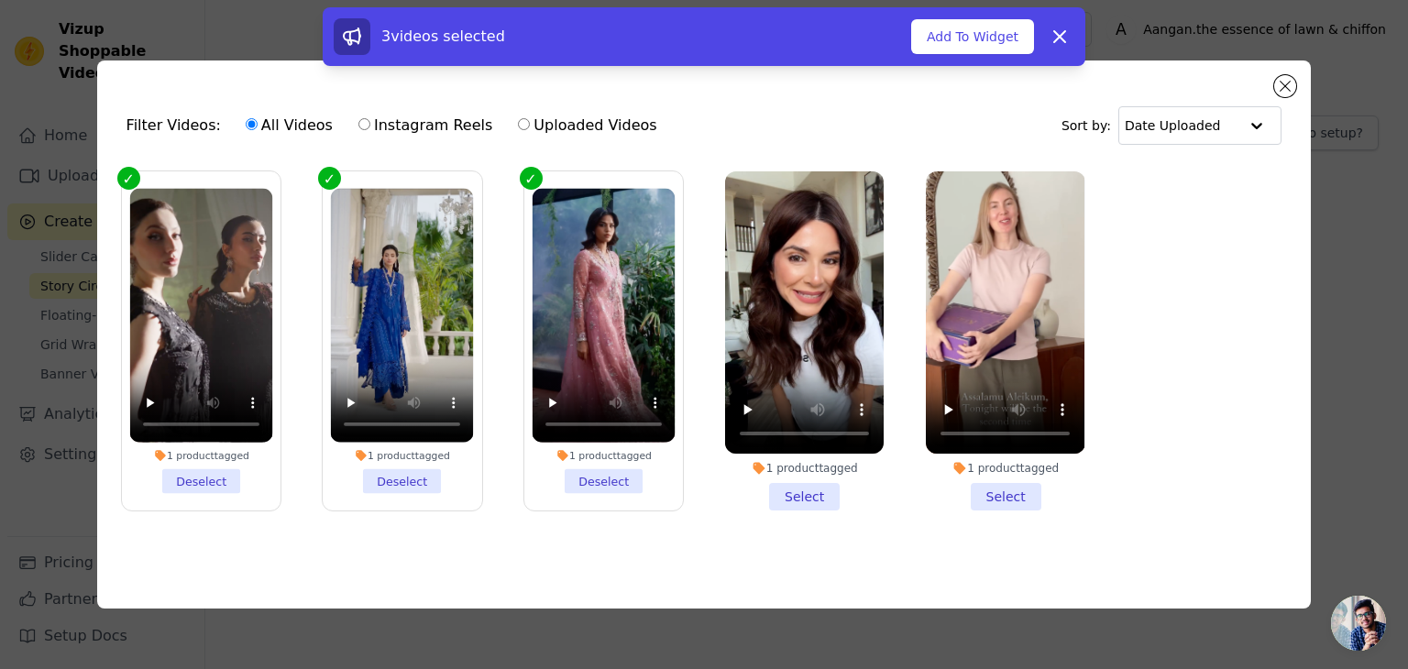
click at [798, 495] on li "1 product tagged Select" at bounding box center [804, 340] width 159 height 339
click at [0, 0] on input "1 product tagged Select" at bounding box center [0, 0] width 0 height 0
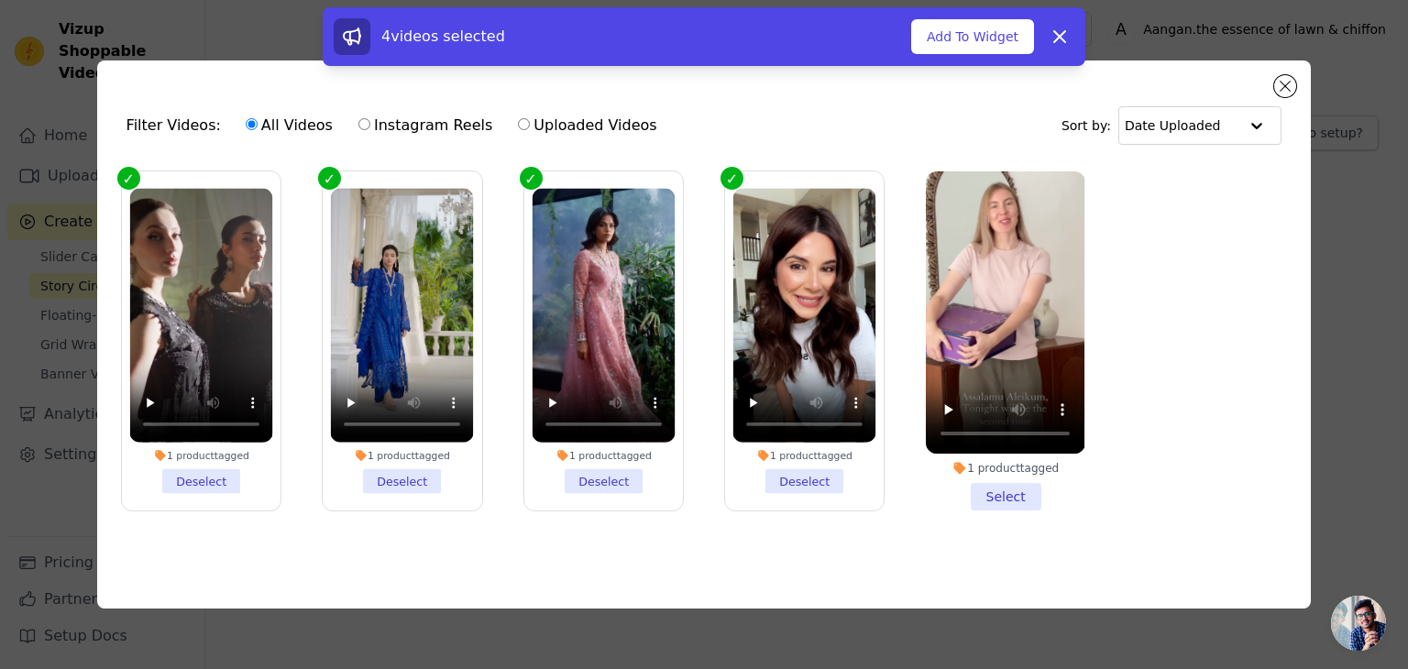
click at [1024, 498] on li "1 product tagged Select" at bounding box center [1005, 340] width 159 height 339
click at [0, 0] on input "1 product tagged Select" at bounding box center [0, 0] width 0 height 0
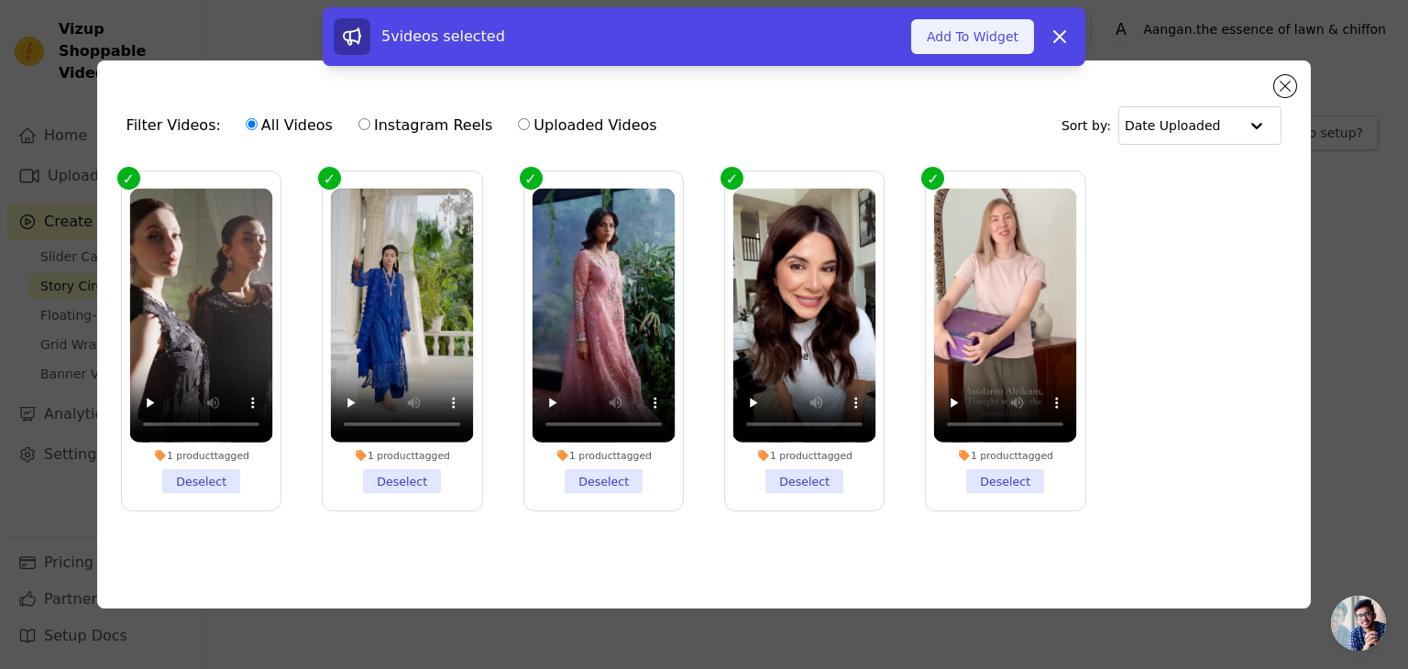
click at [985, 37] on button "Add To Widget" at bounding box center [972, 36] width 123 height 35
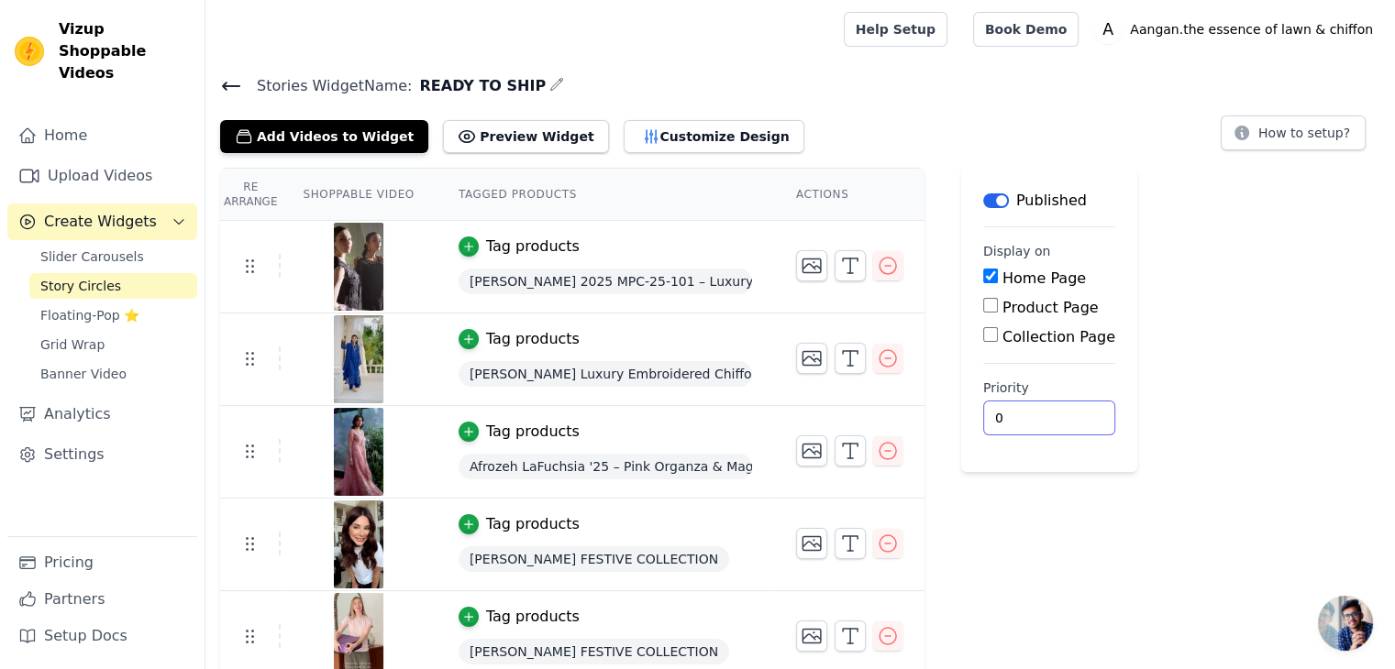
click at [1028, 427] on input "0" at bounding box center [1049, 418] width 132 height 35
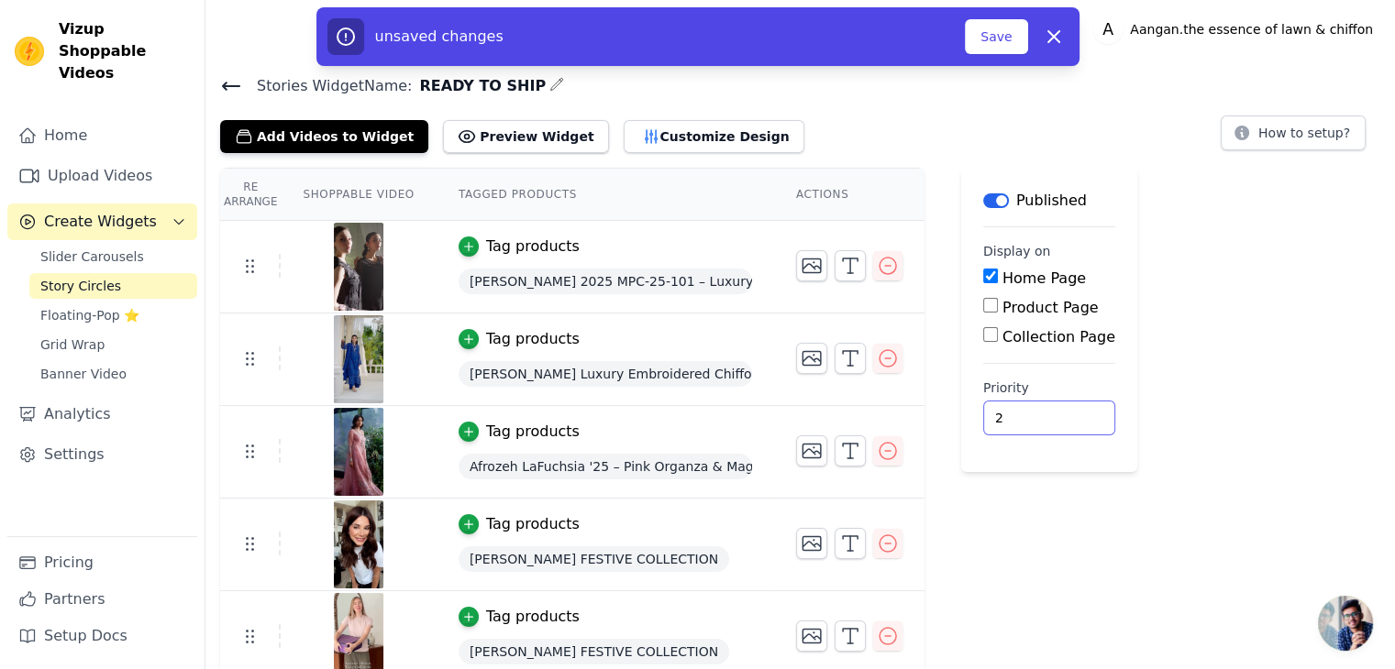
click at [1049, 415] on input "2" at bounding box center [1049, 418] width 132 height 35
click at [1049, 415] on input "3" at bounding box center [1049, 418] width 132 height 35
click at [1049, 415] on input "4" at bounding box center [1049, 418] width 132 height 35
type input "5"
click at [1049, 415] on input "5" at bounding box center [1049, 418] width 132 height 35
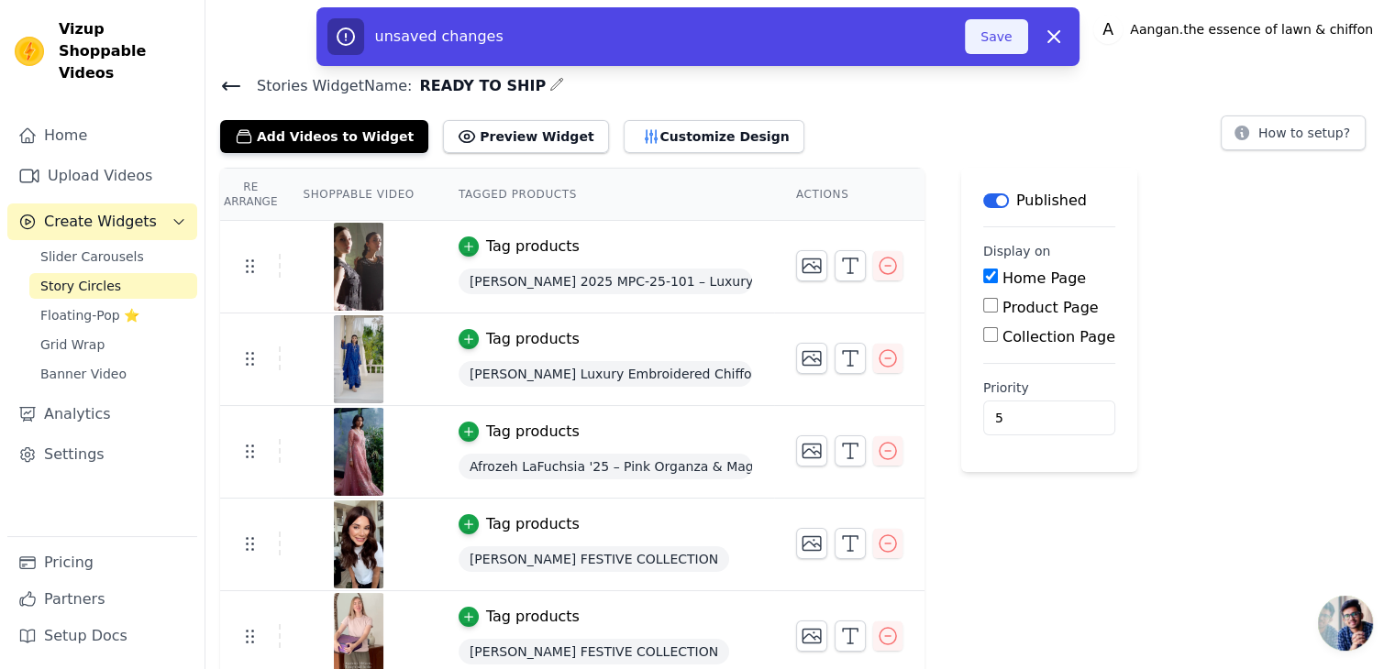
click at [997, 30] on button "Save" at bounding box center [996, 36] width 62 height 35
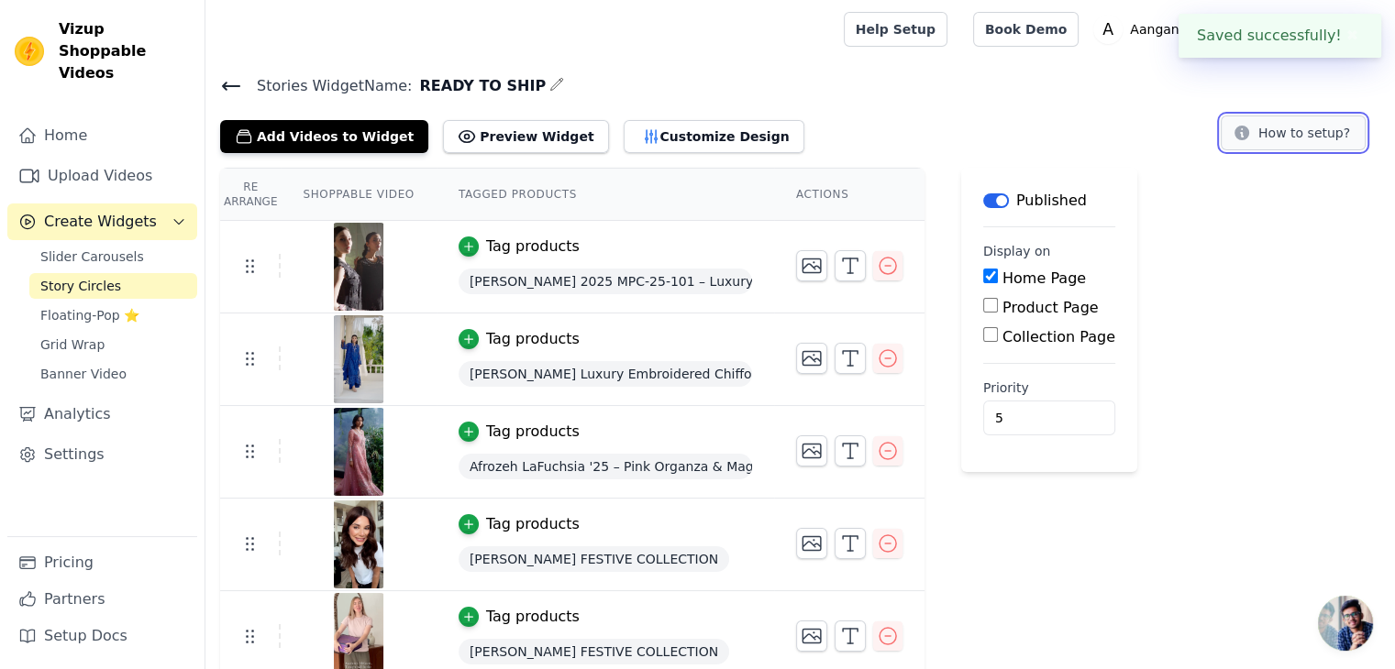
click at [1323, 134] on button "How to setup?" at bounding box center [1292, 133] width 145 height 35
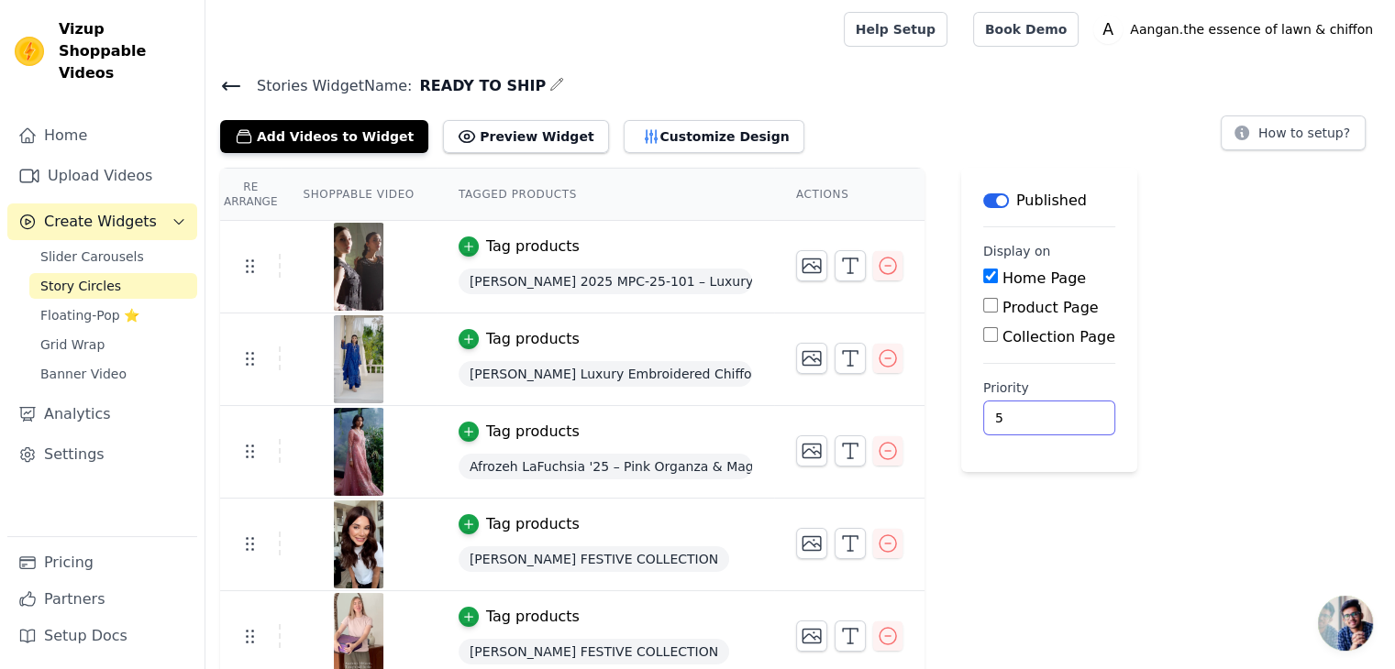
click at [1011, 415] on input "5" at bounding box center [1049, 418] width 132 height 35
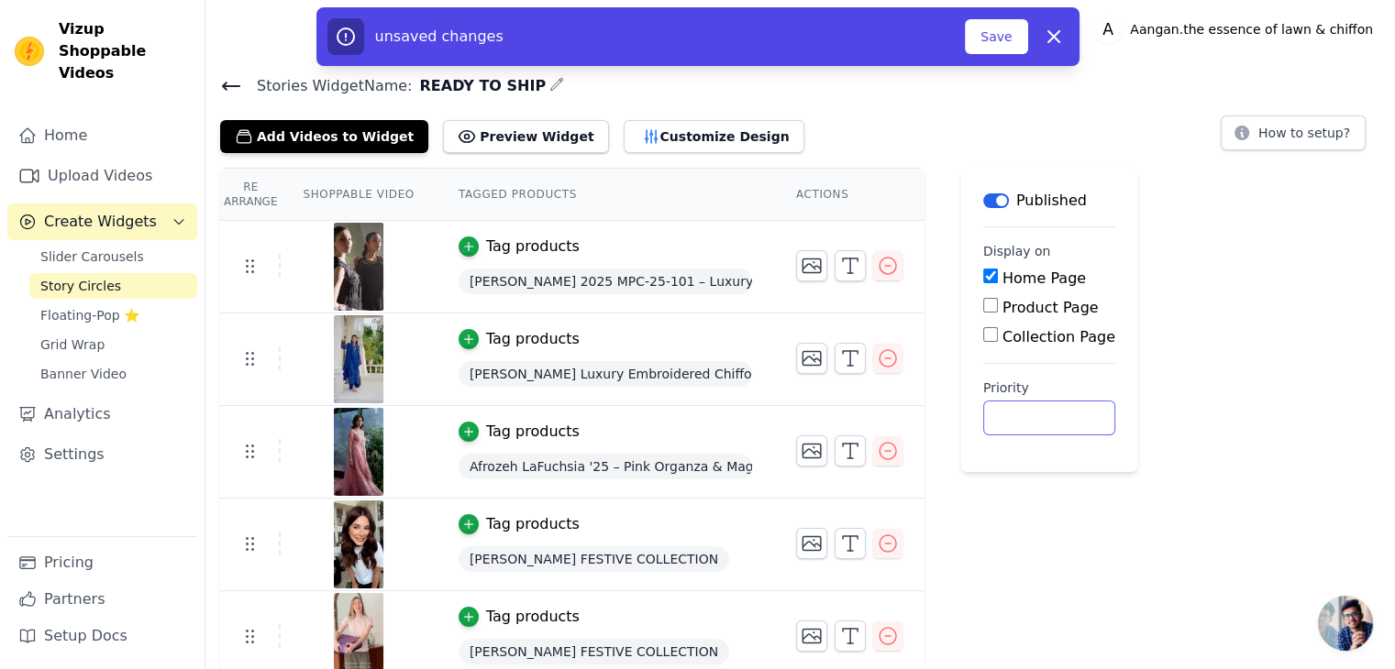
scroll to position [12, 0]
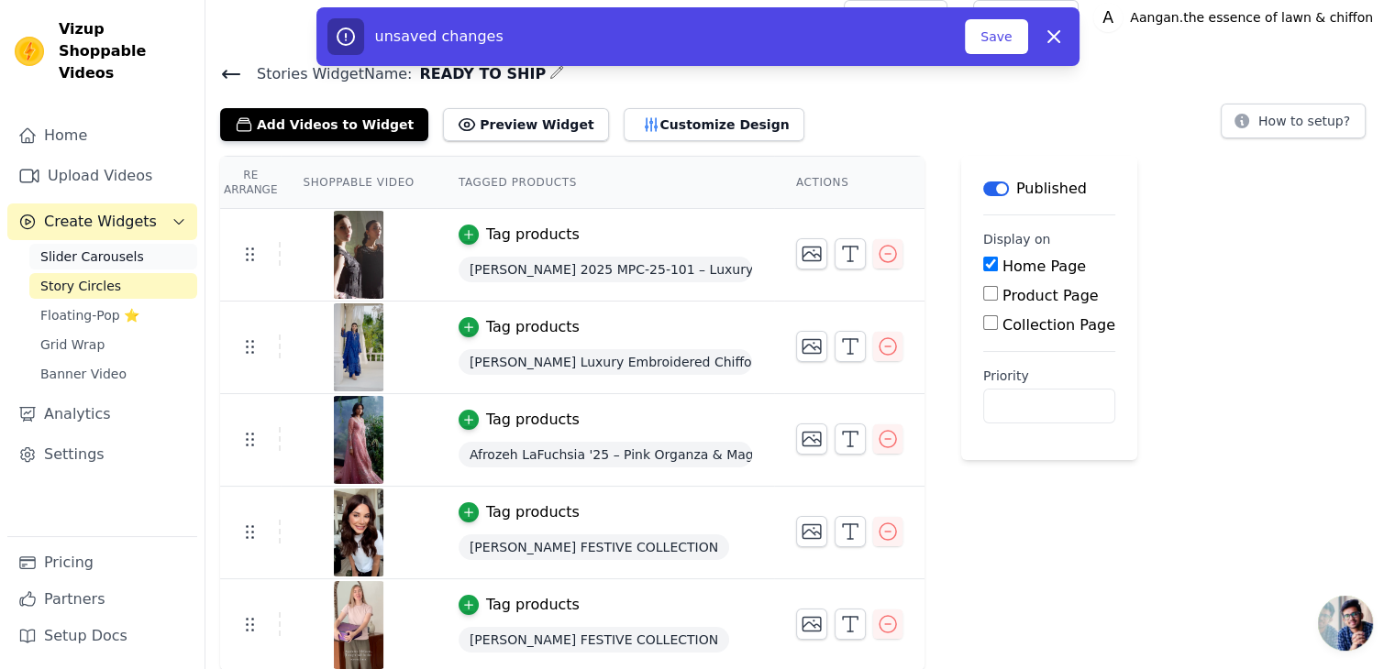
click at [170, 244] on link "Slider Carousels" at bounding box center [113, 257] width 168 height 26
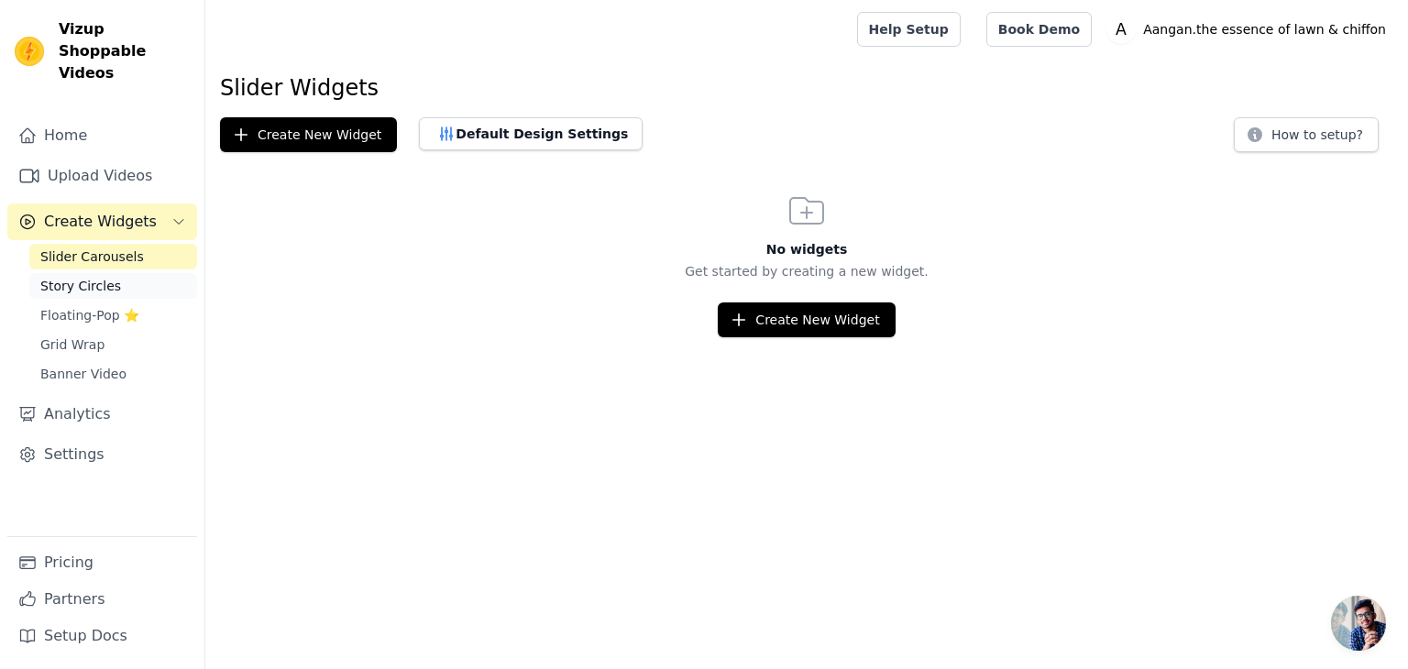
click at [152, 273] on link "Story Circles" at bounding box center [113, 286] width 168 height 26
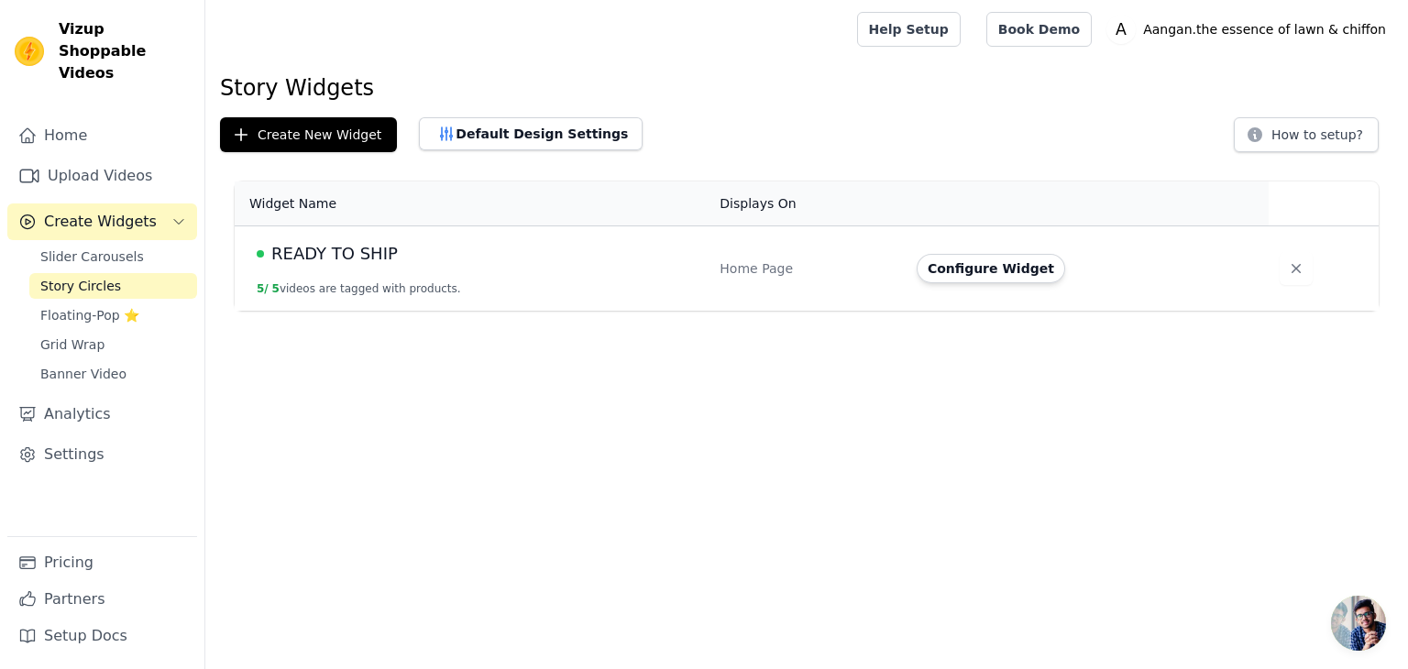
click at [357, 269] on td "READY TO SHIP 5 / 5 videos are tagged with products." at bounding box center [472, 268] width 474 height 85
click at [970, 264] on button "Configure Widget" at bounding box center [991, 268] width 149 height 29
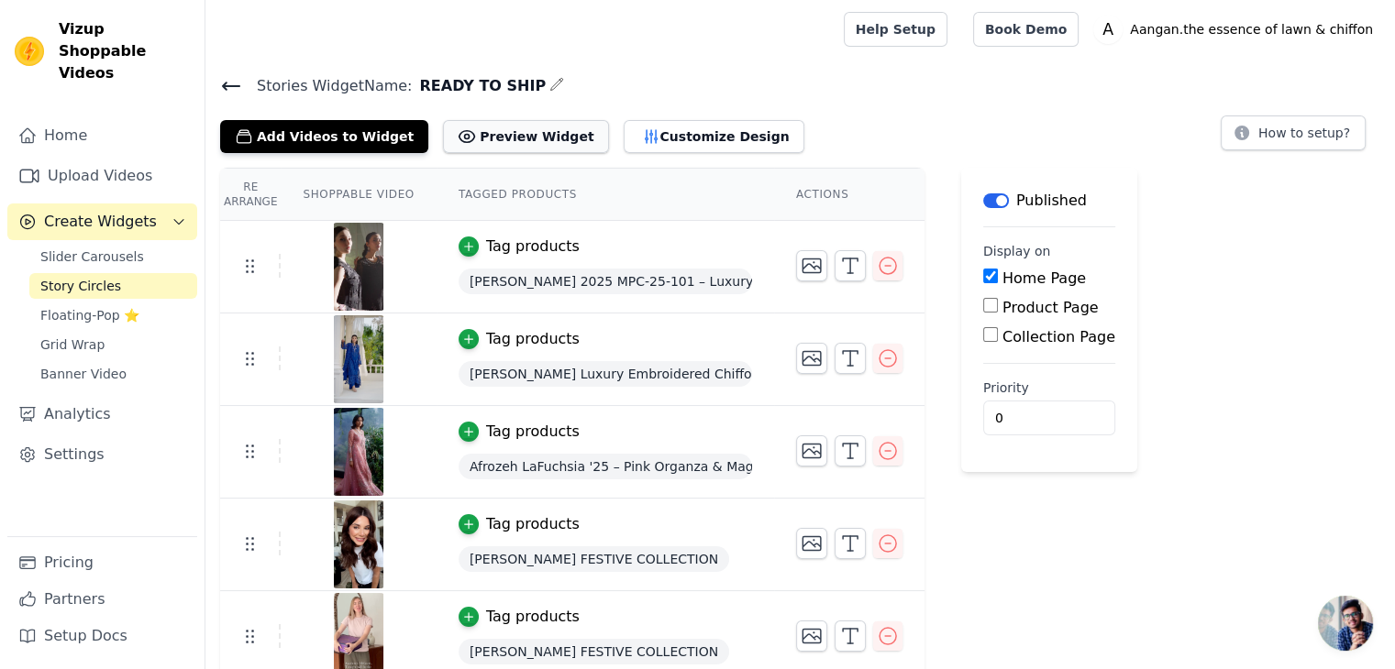
click at [508, 136] on button "Preview Widget" at bounding box center [525, 136] width 165 height 33
click at [88, 248] on span "Slider Carousels" at bounding box center [92, 257] width 104 height 18
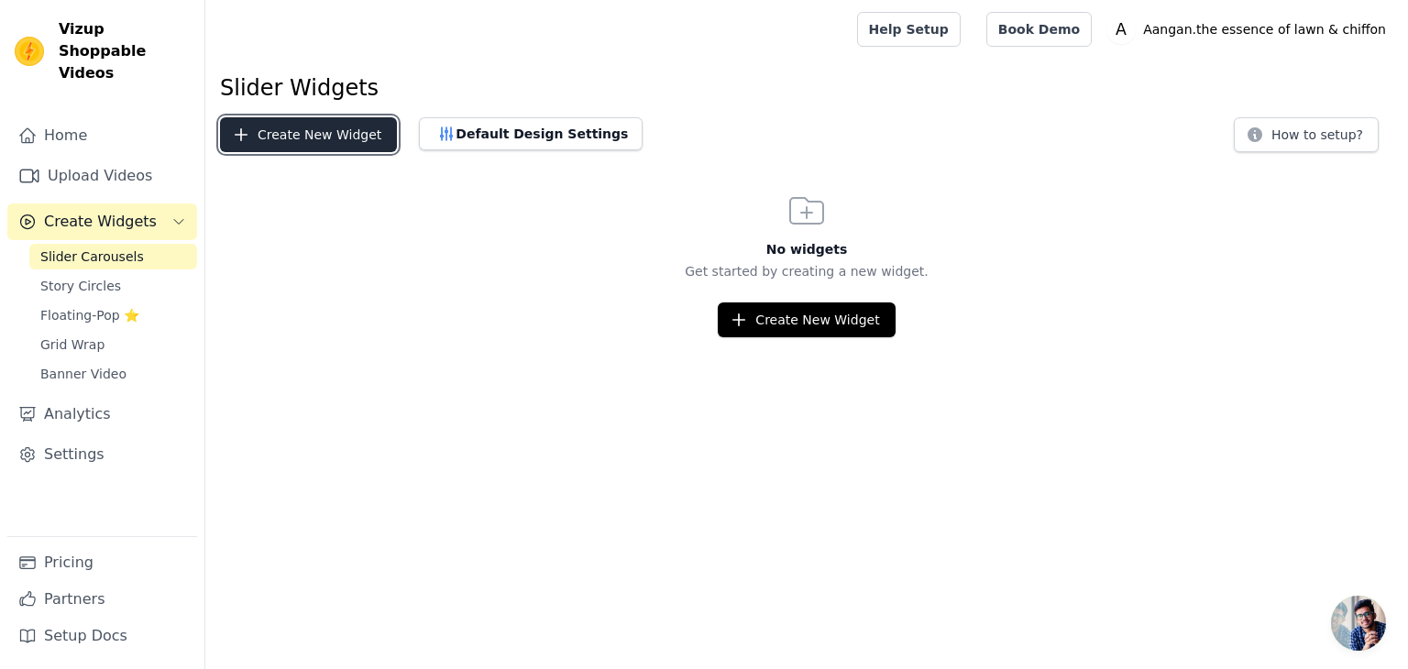
click at [319, 126] on button "Create New Widget" at bounding box center [308, 134] width 177 height 35
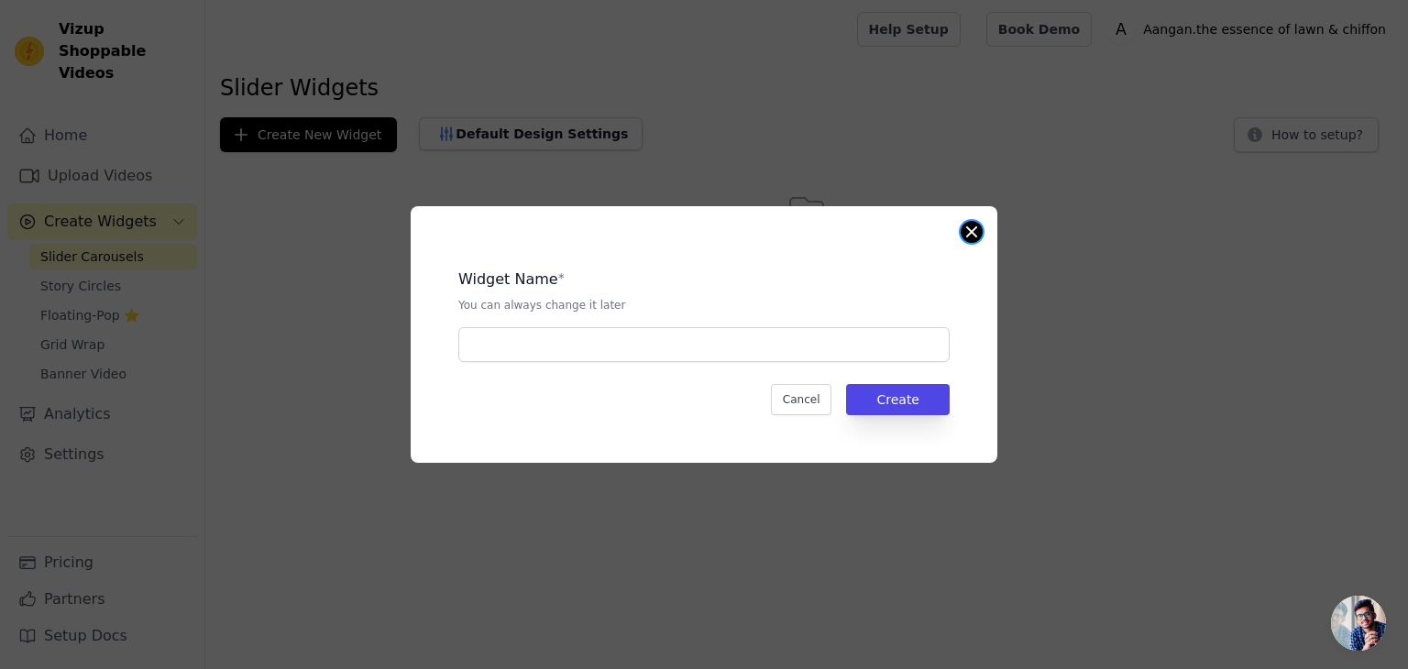
click at [975, 227] on button "Close modal" at bounding box center [972, 232] width 22 height 22
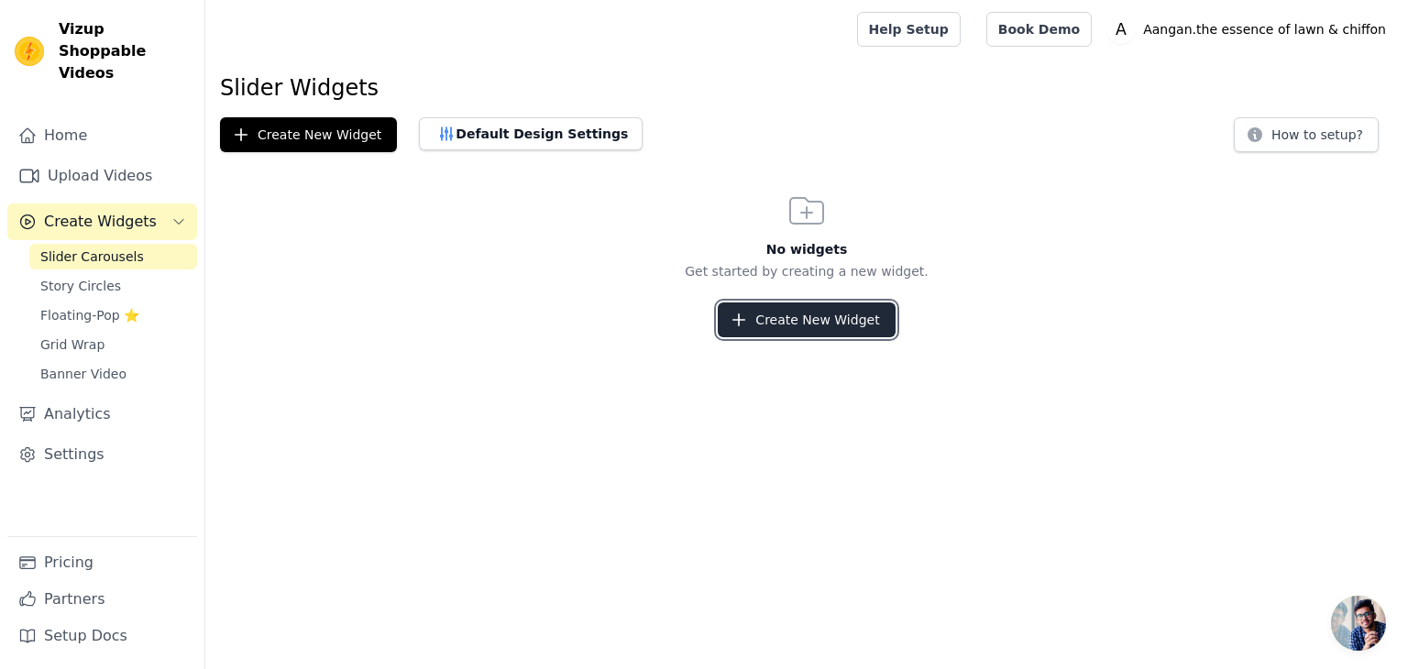
click at [817, 319] on button "Create New Widget" at bounding box center [806, 320] width 177 height 35
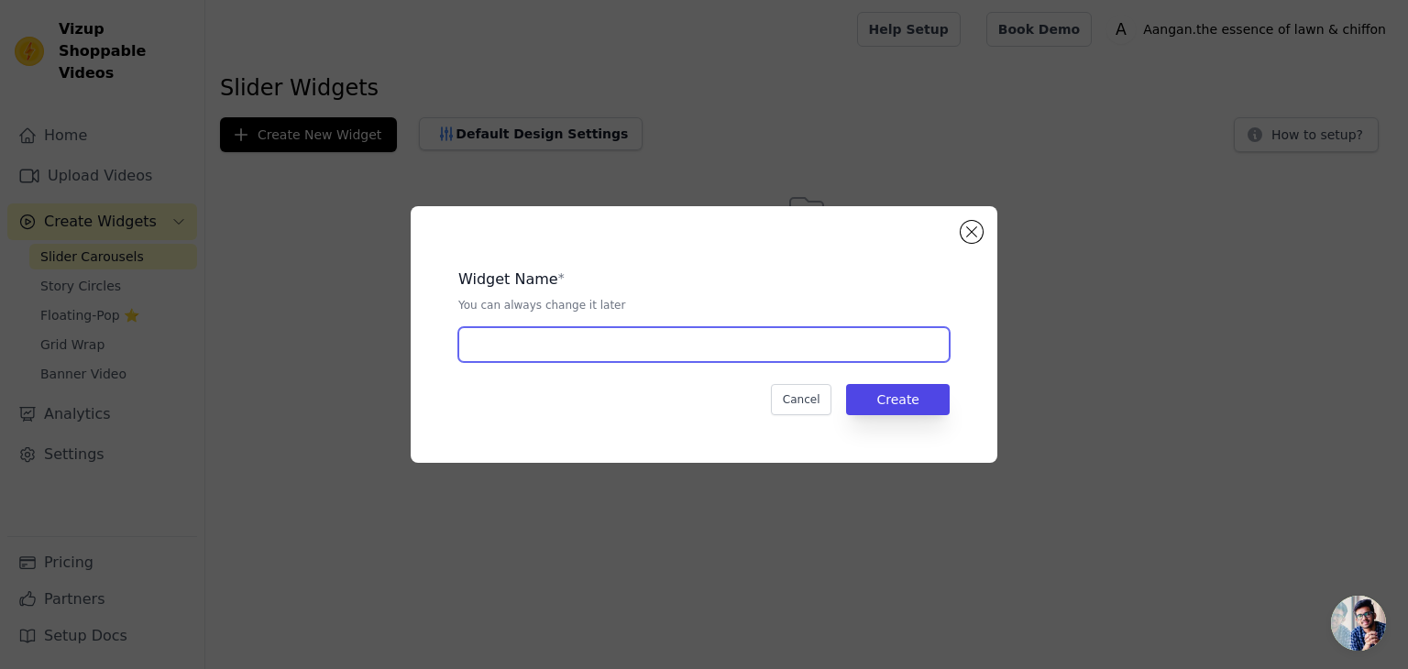
click at [569, 343] on input "text" at bounding box center [703, 344] width 491 height 35
type input "READY TO SHIP"
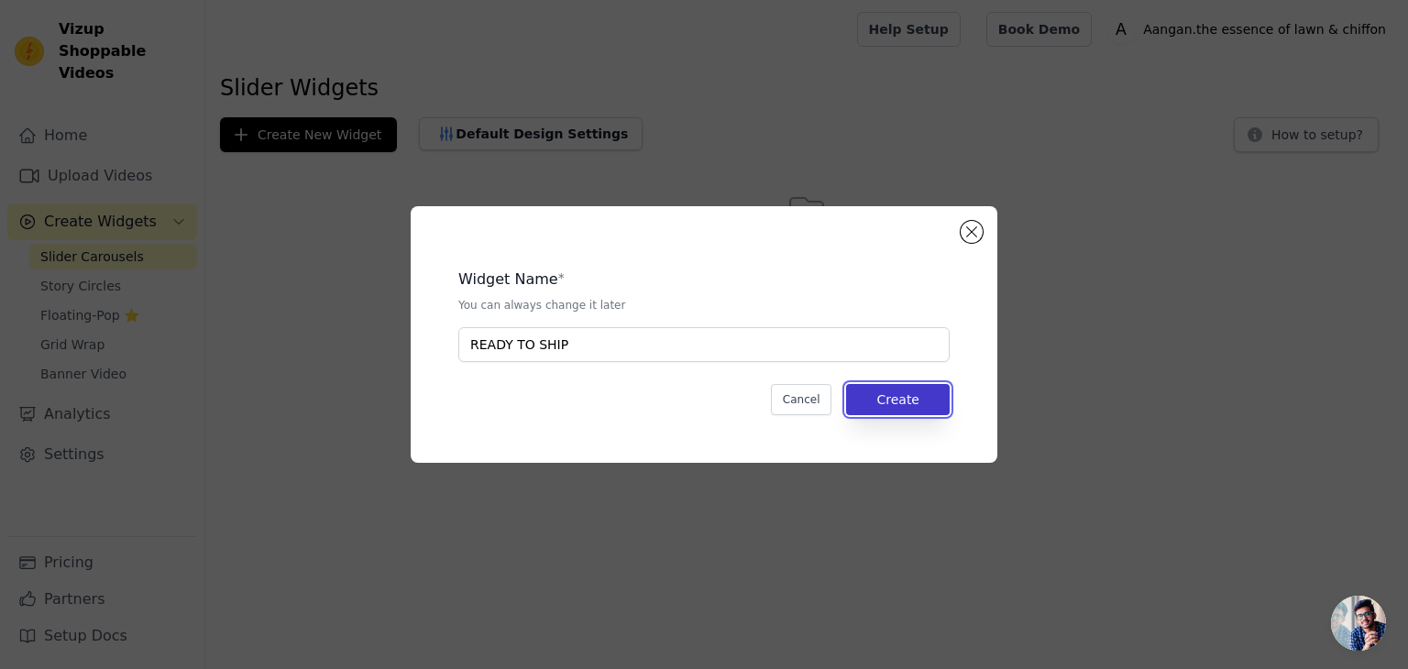
click at [922, 397] on button "Create" at bounding box center [898, 399] width 104 height 31
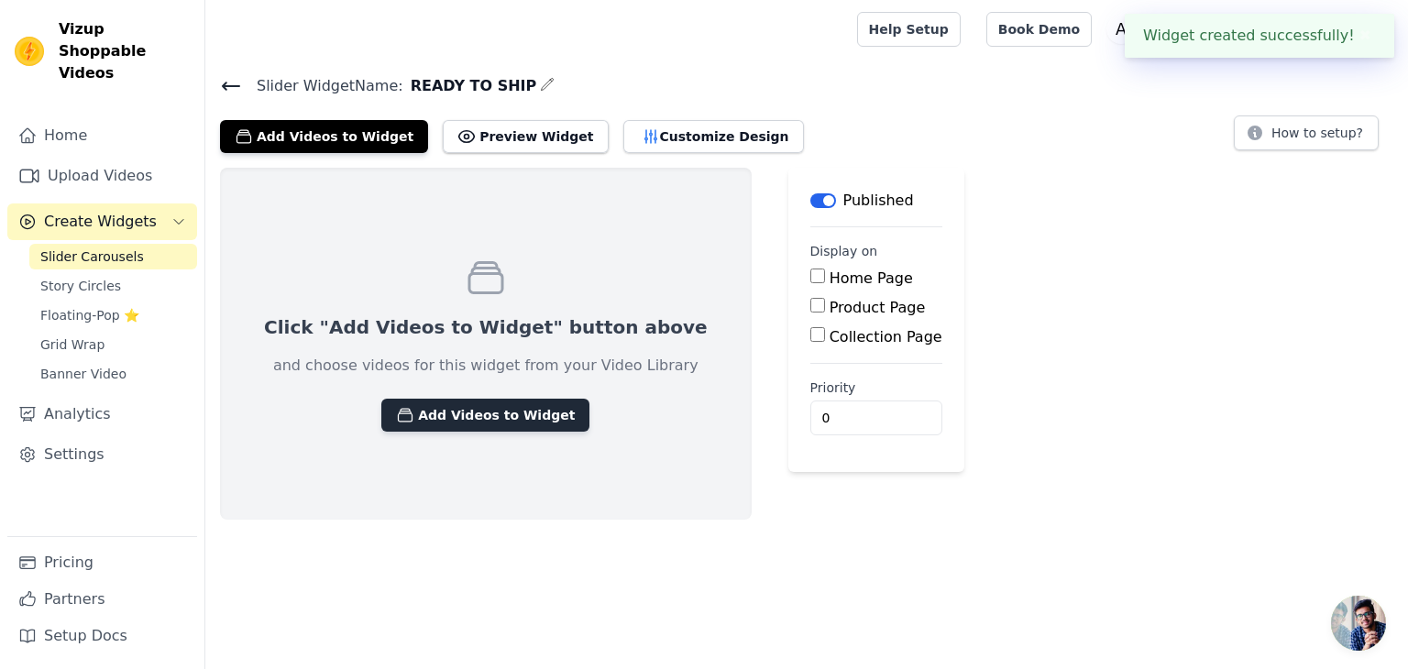
click at [454, 414] on button "Add Videos to Widget" at bounding box center [485, 415] width 208 height 33
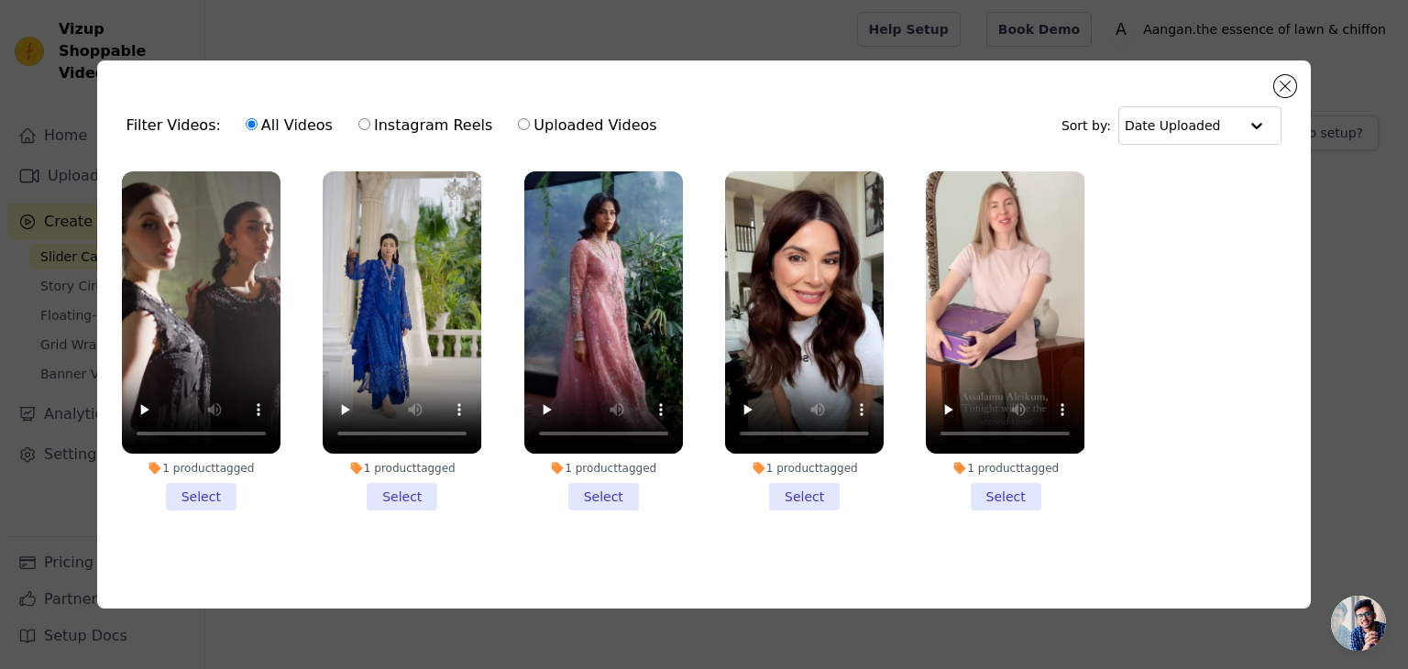
click at [187, 487] on li "1 product tagged Select" at bounding box center [201, 340] width 159 height 339
click at [0, 0] on input "1 product tagged Select" at bounding box center [0, 0] width 0 height 0
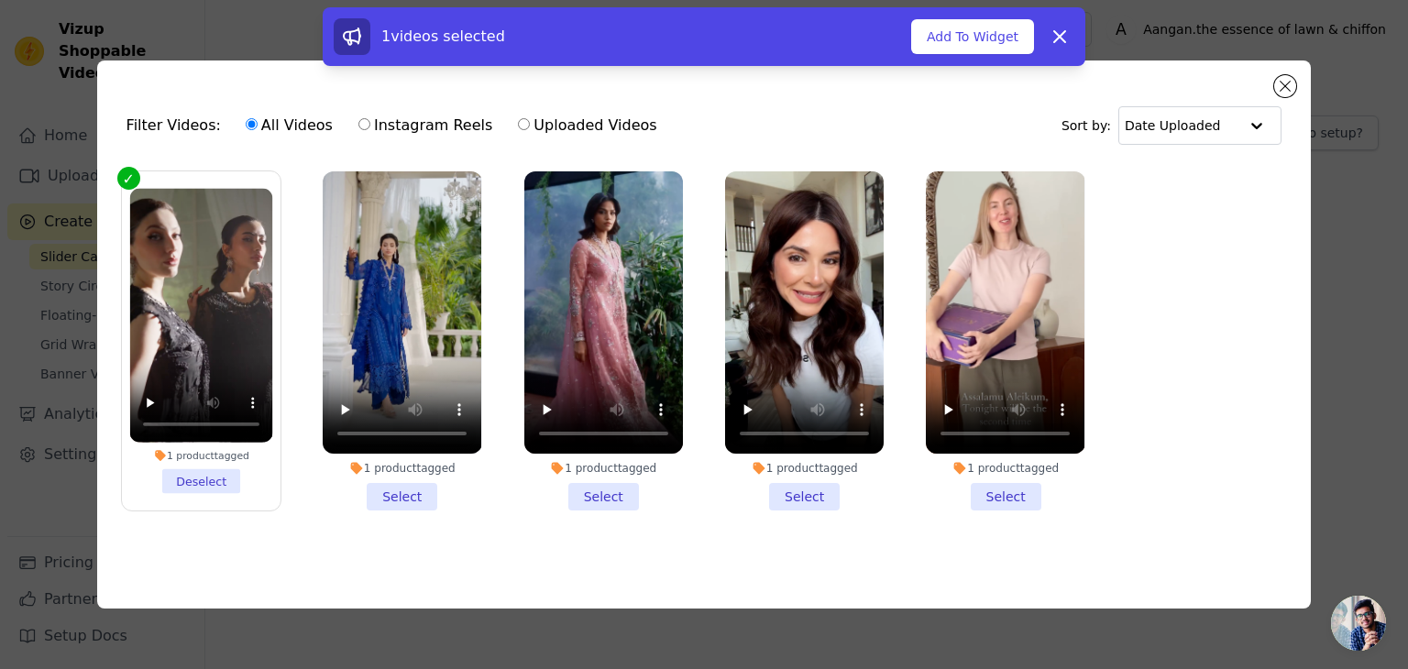
drag, startPoint x: 379, startPoint y: 490, endPoint x: 422, endPoint y: 494, distance: 43.3
click at [380, 491] on li "1 product tagged Select" at bounding box center [402, 340] width 159 height 339
click at [0, 0] on input "1 product tagged Select" at bounding box center [0, 0] width 0 height 0
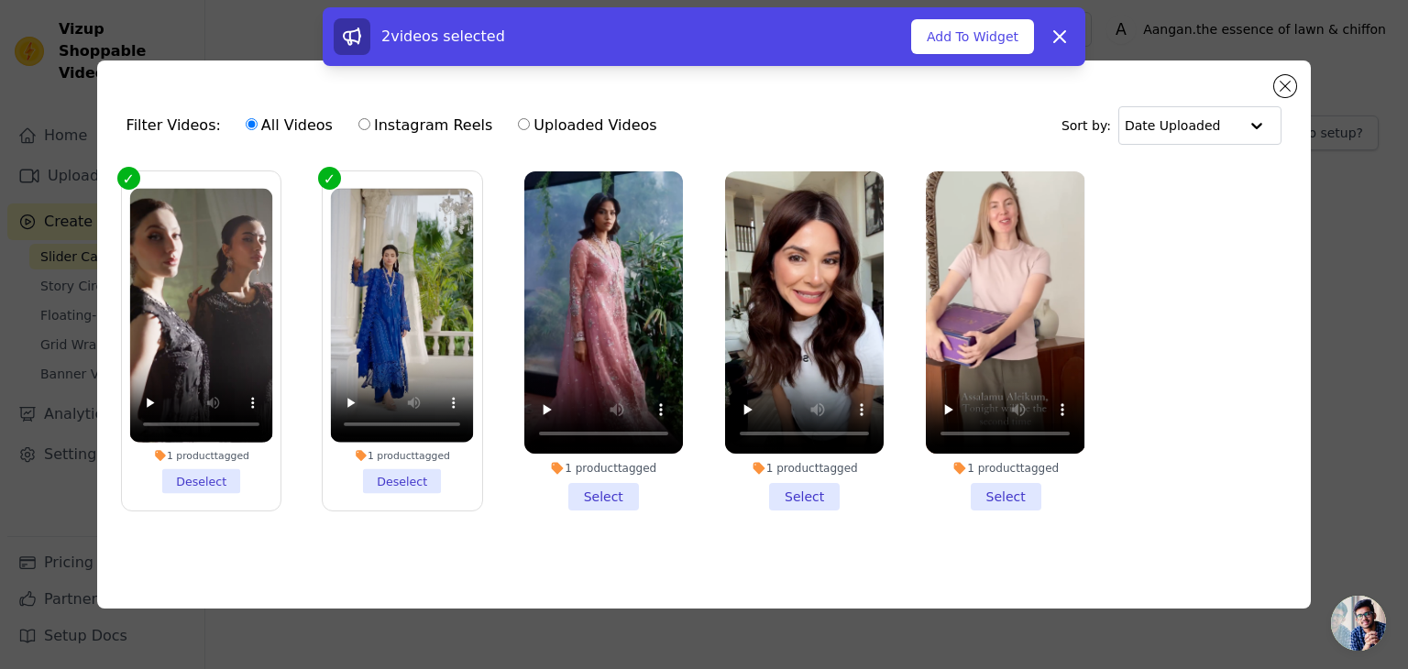
click at [612, 499] on li "1 product tagged Select" at bounding box center [603, 340] width 159 height 339
click at [0, 0] on input "1 product tagged Select" at bounding box center [0, 0] width 0 height 0
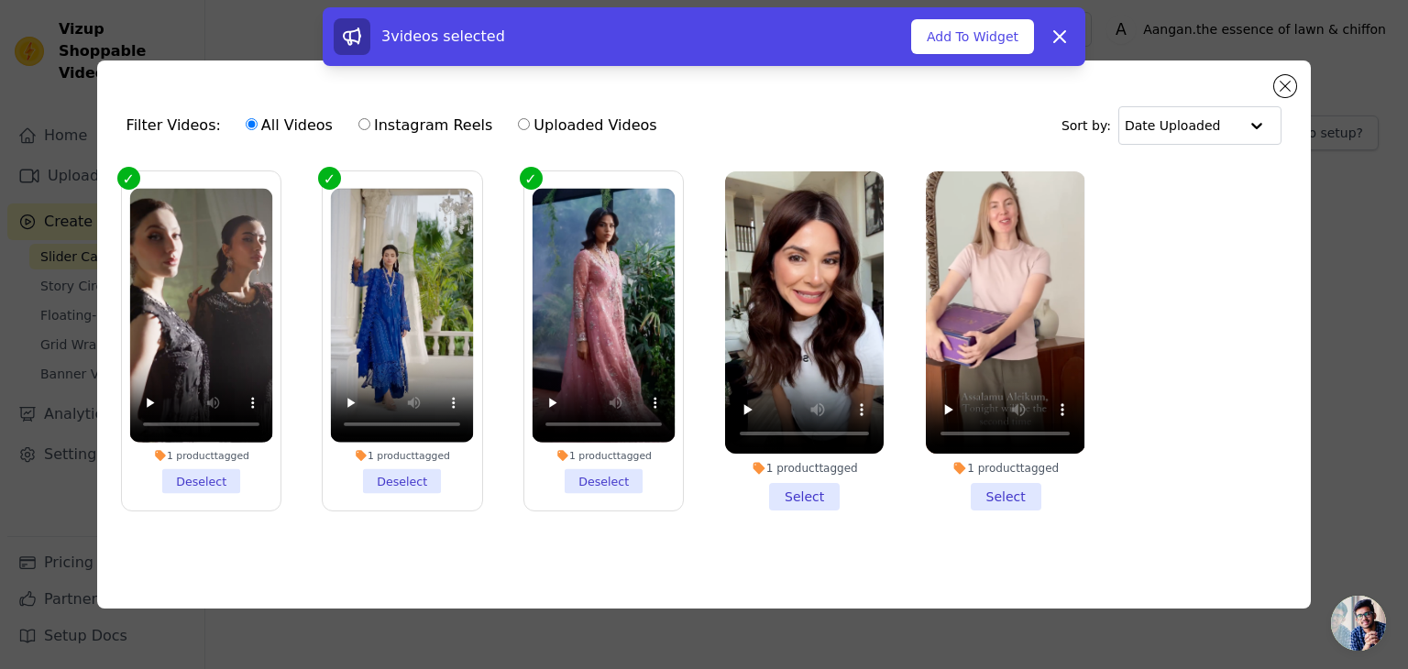
click at [800, 487] on li "1 product tagged Select" at bounding box center [804, 340] width 159 height 339
click at [0, 0] on input "1 product tagged Select" at bounding box center [0, 0] width 0 height 0
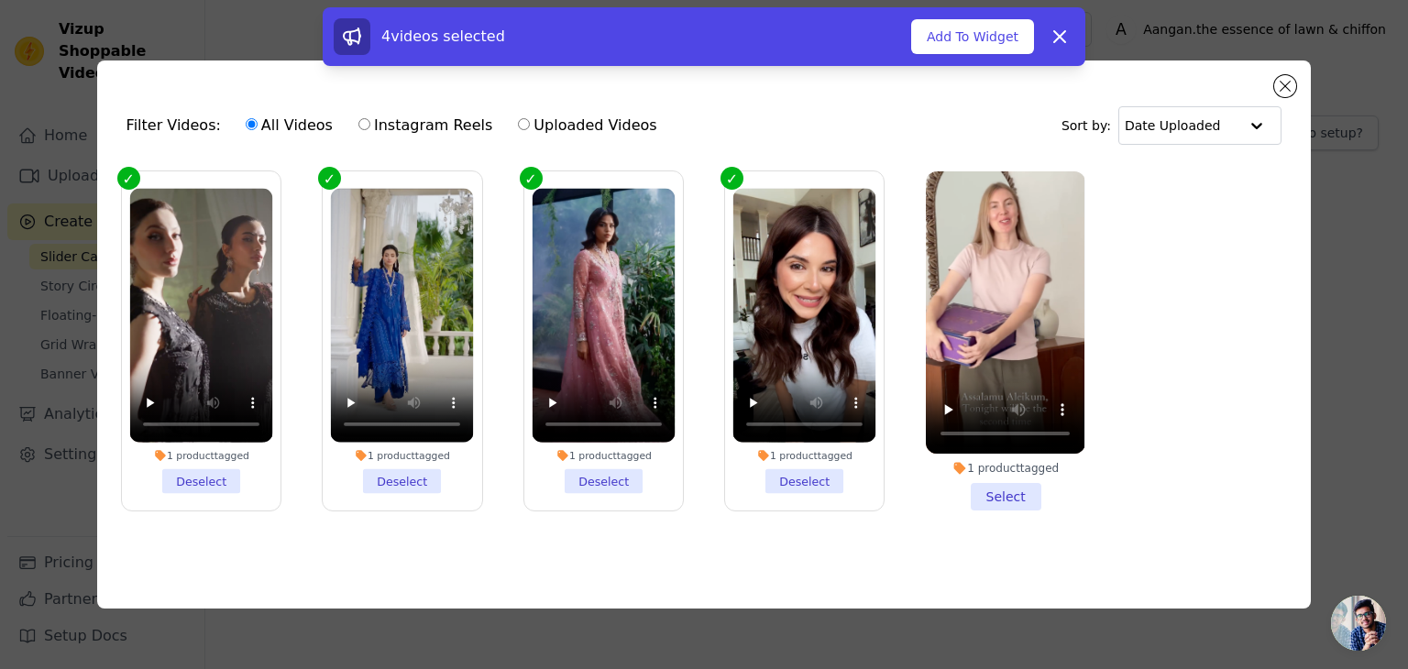
drag, startPoint x: 1031, startPoint y: 496, endPoint x: 1021, endPoint y: 493, distance: 10.5
click at [1023, 494] on li "1 product tagged Select" at bounding box center [1005, 340] width 159 height 339
click at [0, 0] on input "1 product tagged Select" at bounding box center [0, 0] width 0 height 0
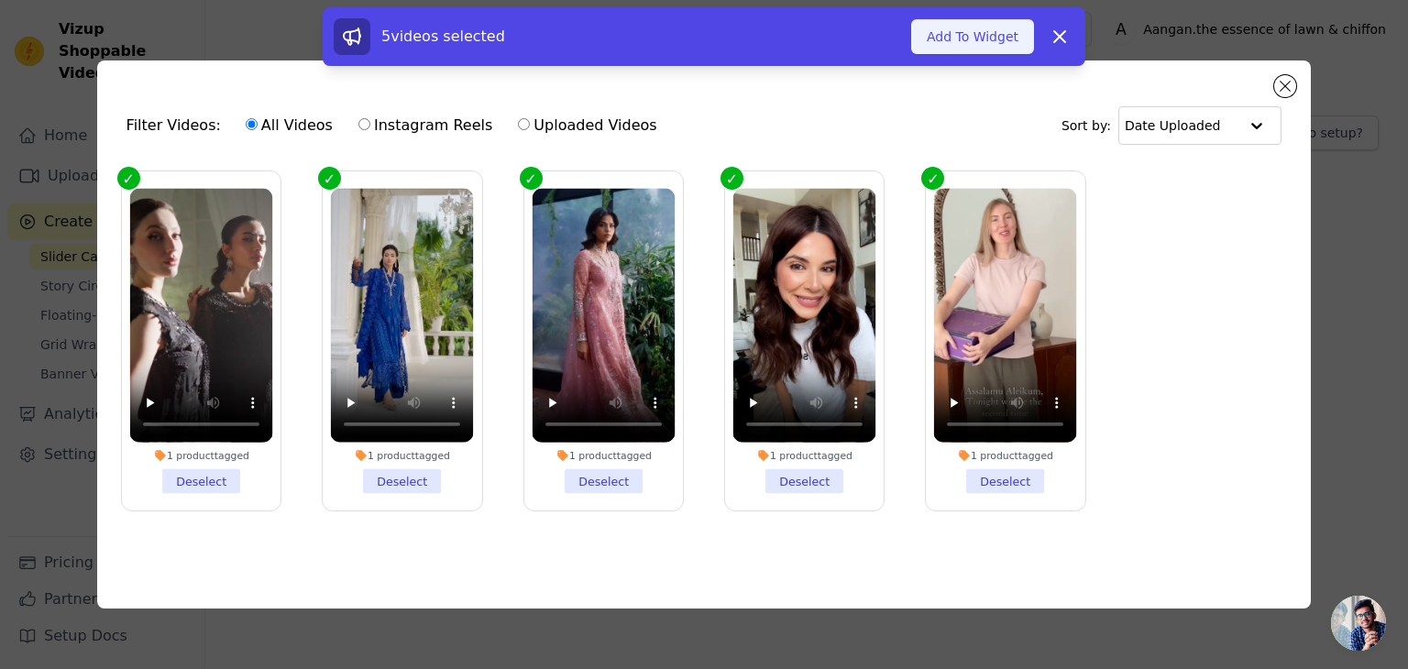
click at [966, 41] on button "Add To Widget" at bounding box center [972, 36] width 123 height 35
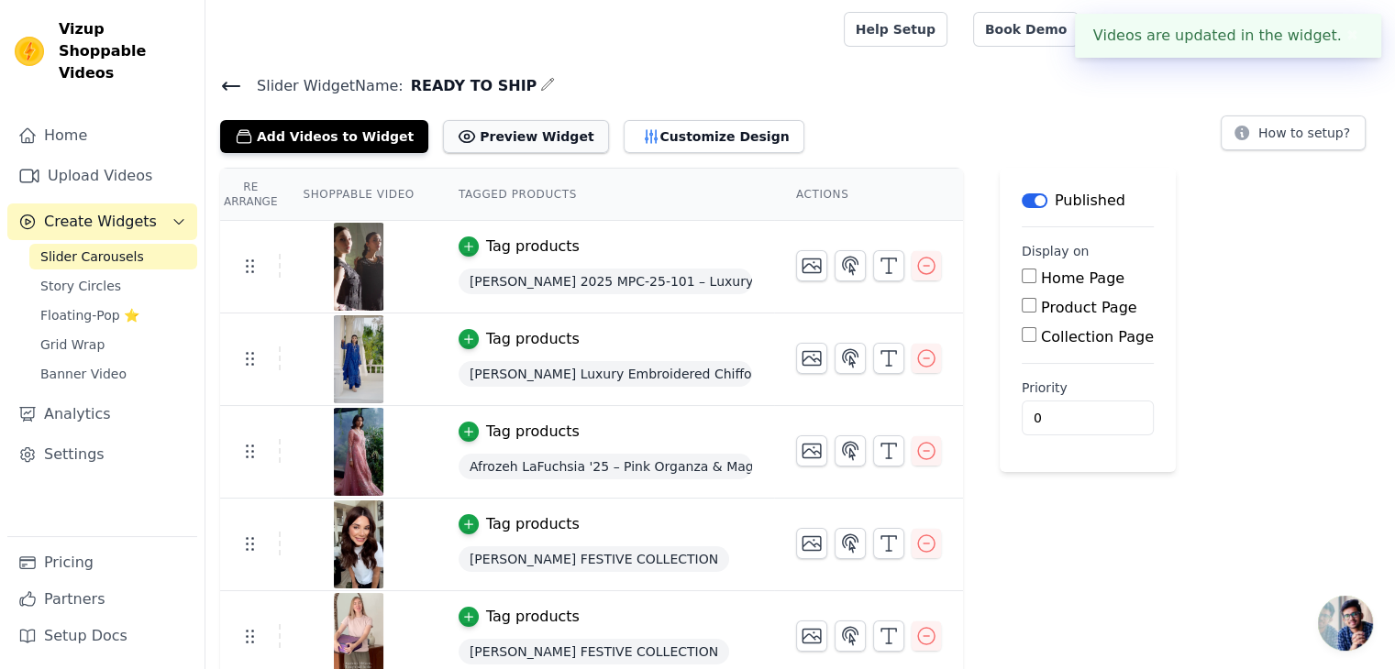
click at [491, 126] on button "Preview Widget" at bounding box center [525, 136] width 165 height 33
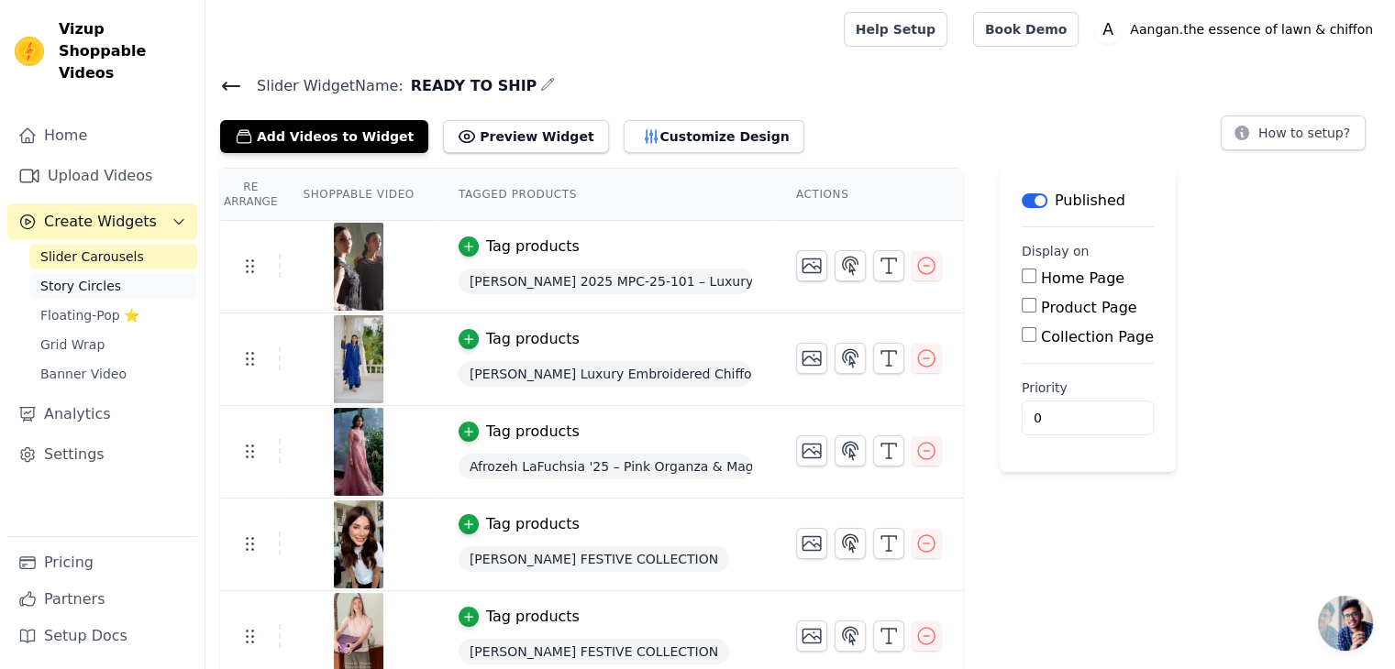
click at [141, 273] on link "Story Circles" at bounding box center [113, 286] width 168 height 26
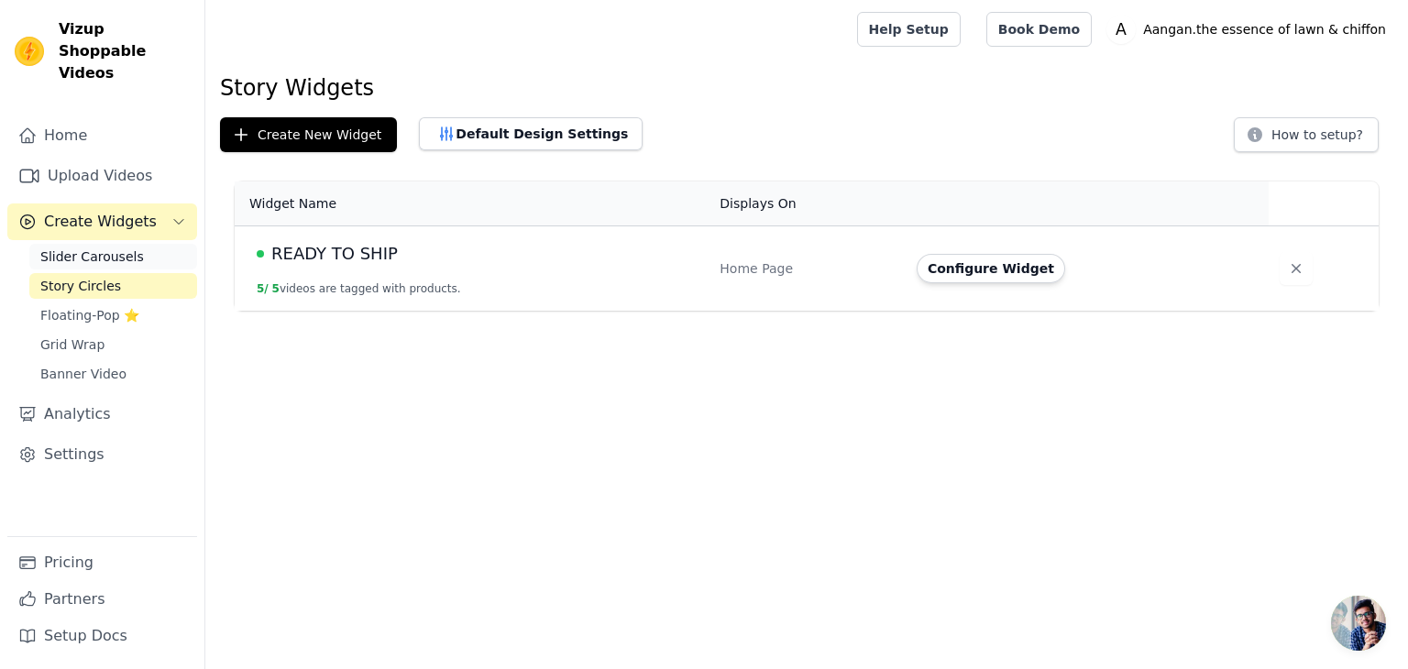
click at [180, 244] on link "Slider Carousels" at bounding box center [113, 257] width 168 height 26
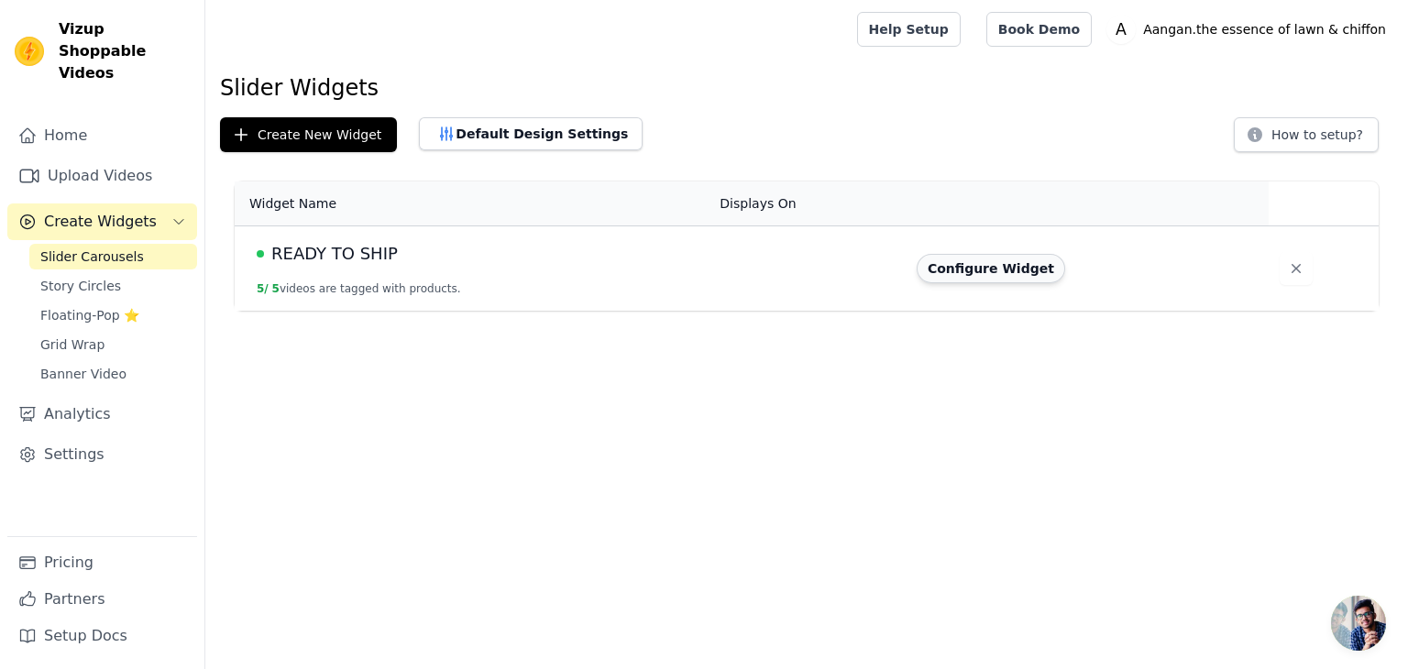
click at [977, 267] on button "Configure Widget" at bounding box center [991, 268] width 149 height 29
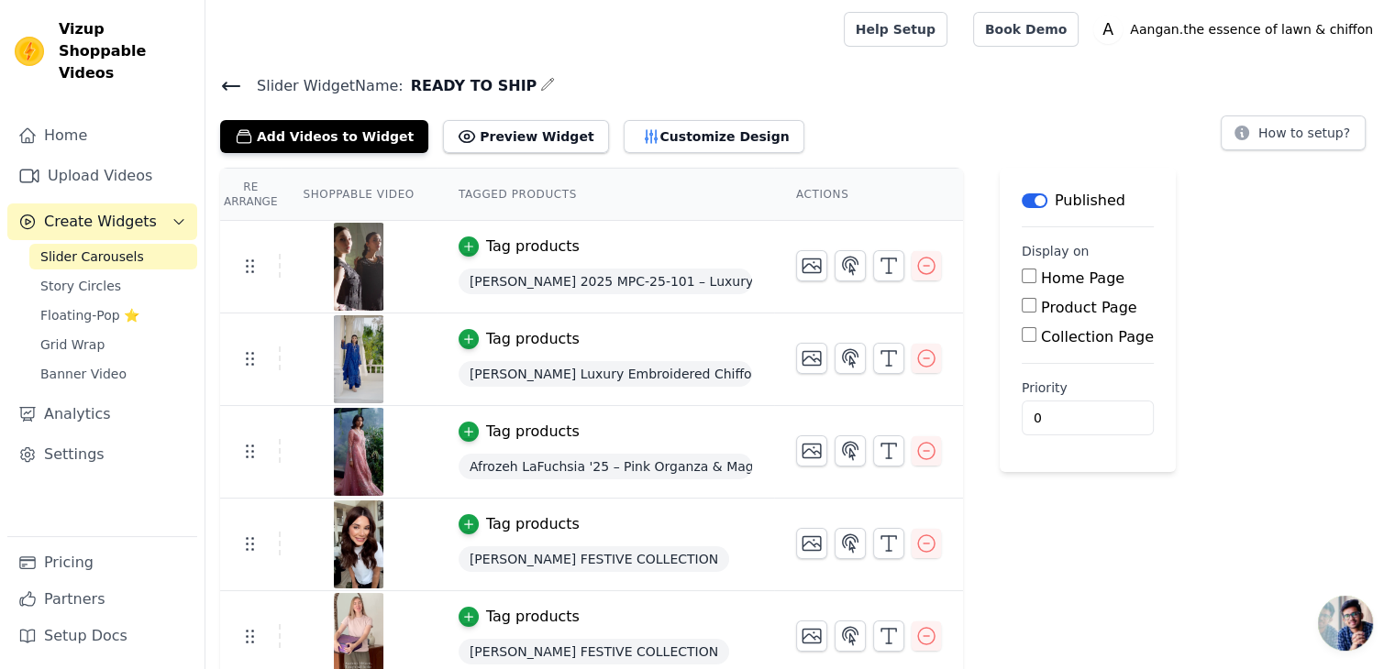
click at [1021, 272] on input "Home Page" at bounding box center [1028, 276] width 15 height 15
checkbox input "true"
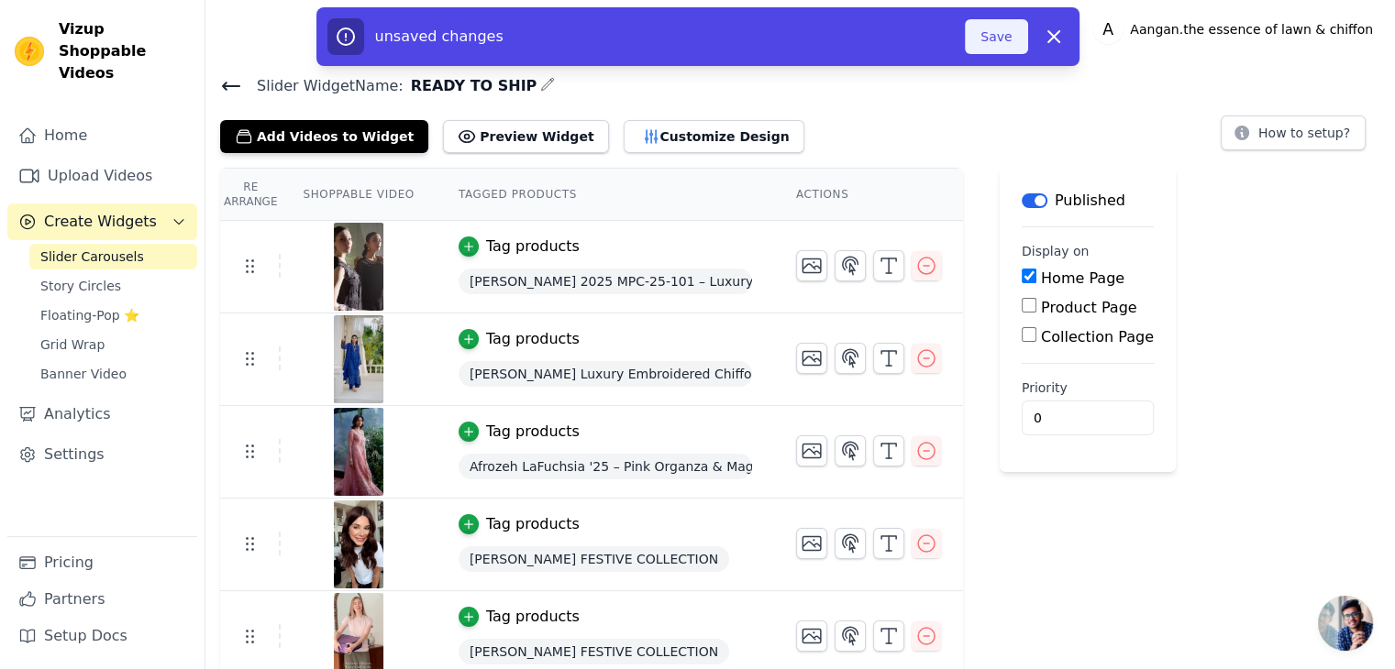
click at [999, 41] on button "Save" at bounding box center [996, 36] width 62 height 35
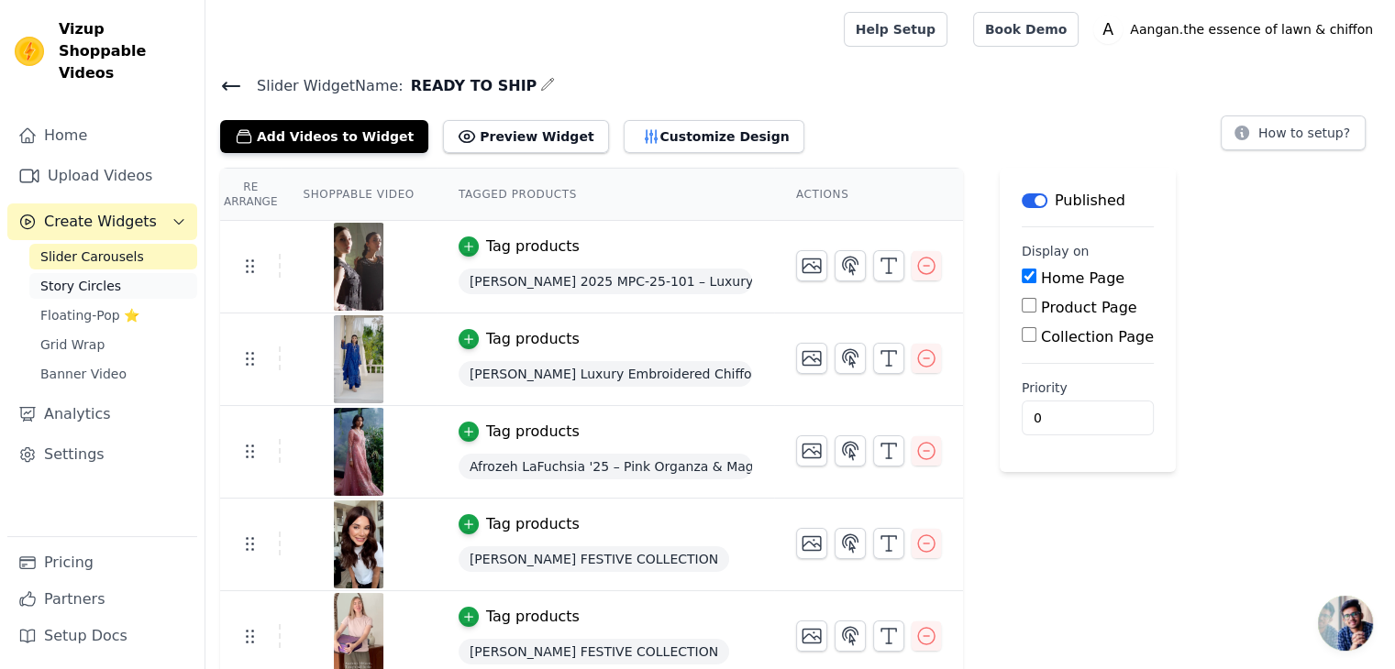
click at [150, 273] on link "Story Circles" at bounding box center [113, 286] width 168 height 26
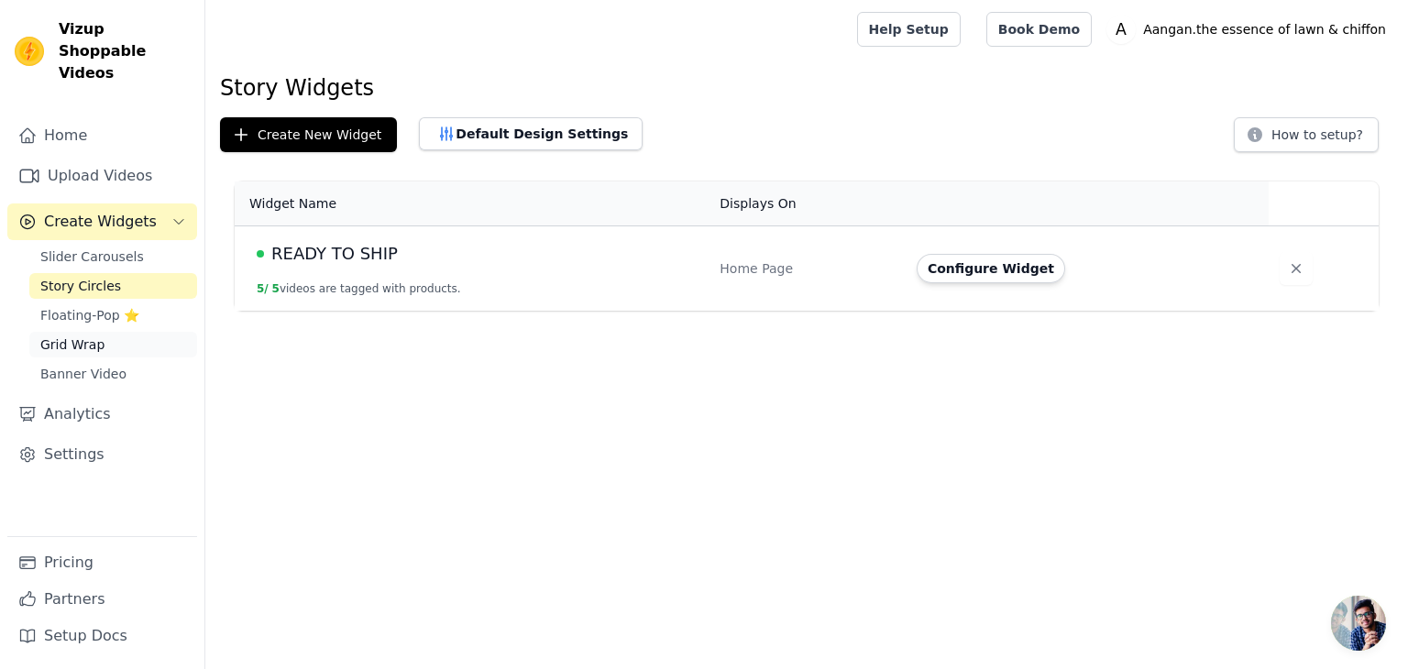
click at [118, 332] on link "Grid Wrap" at bounding box center [113, 345] width 168 height 26
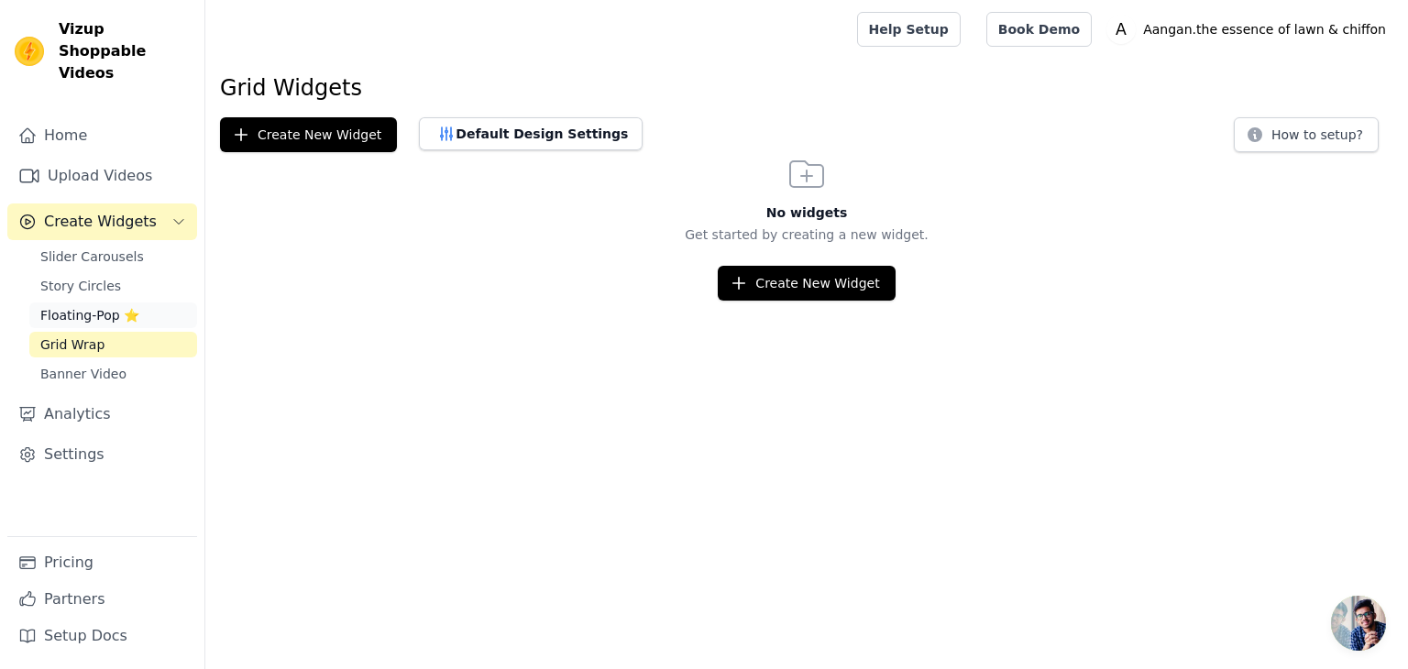
click at [127, 306] on span "Floating-Pop ⭐" at bounding box center [89, 315] width 99 height 18
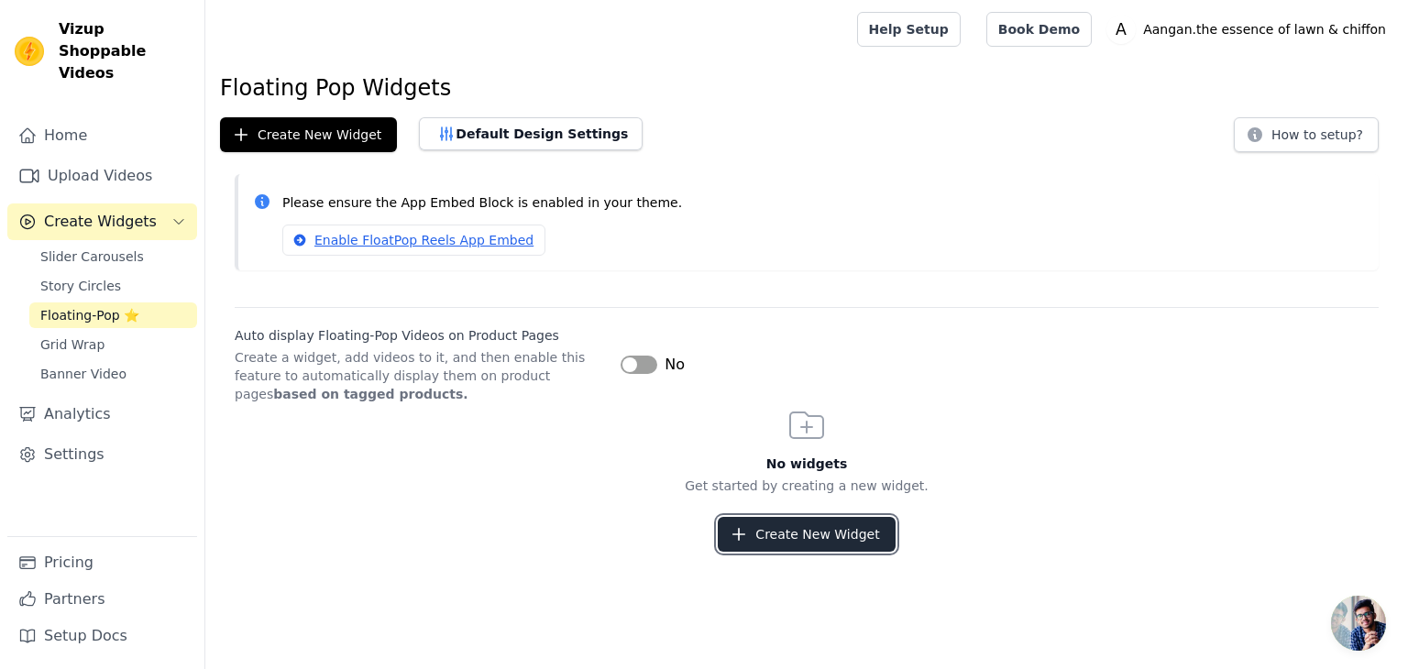
click at [761, 526] on button "Create New Widget" at bounding box center [806, 534] width 177 height 35
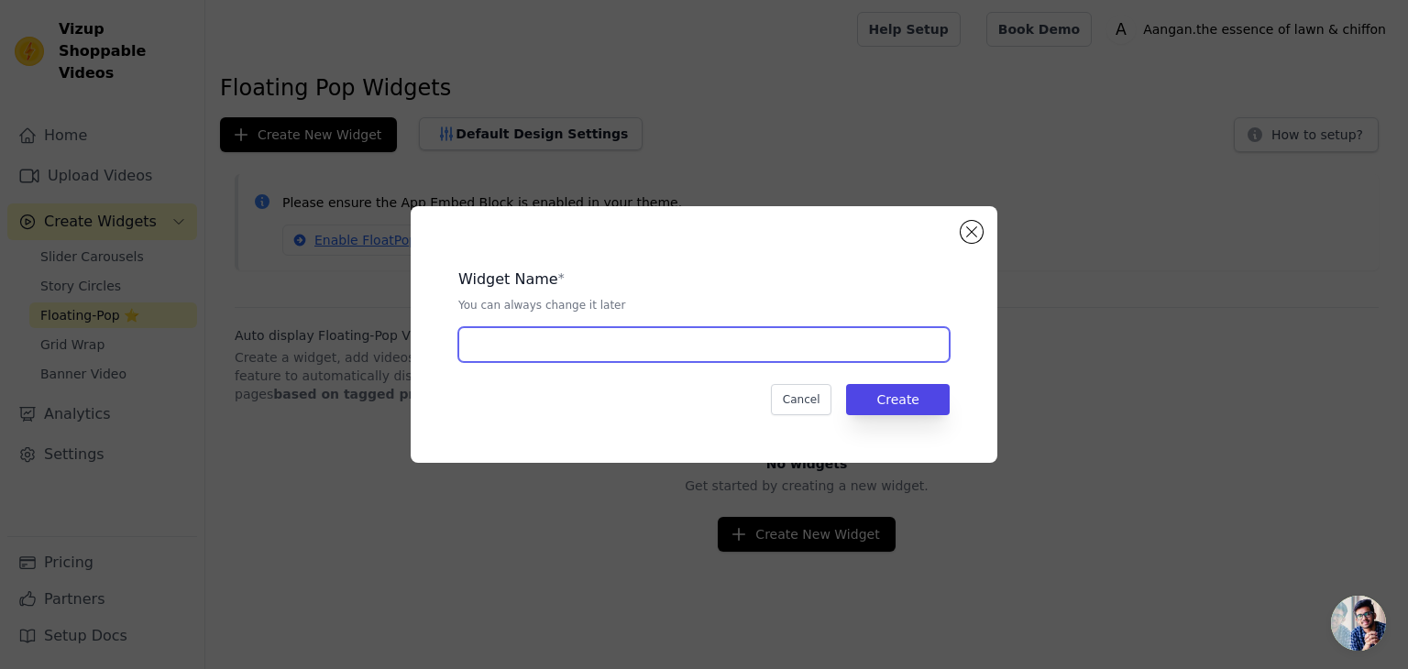
click at [668, 347] on input "text" at bounding box center [703, 344] width 491 height 35
type input "C"
type input "[PERSON_NAME]"
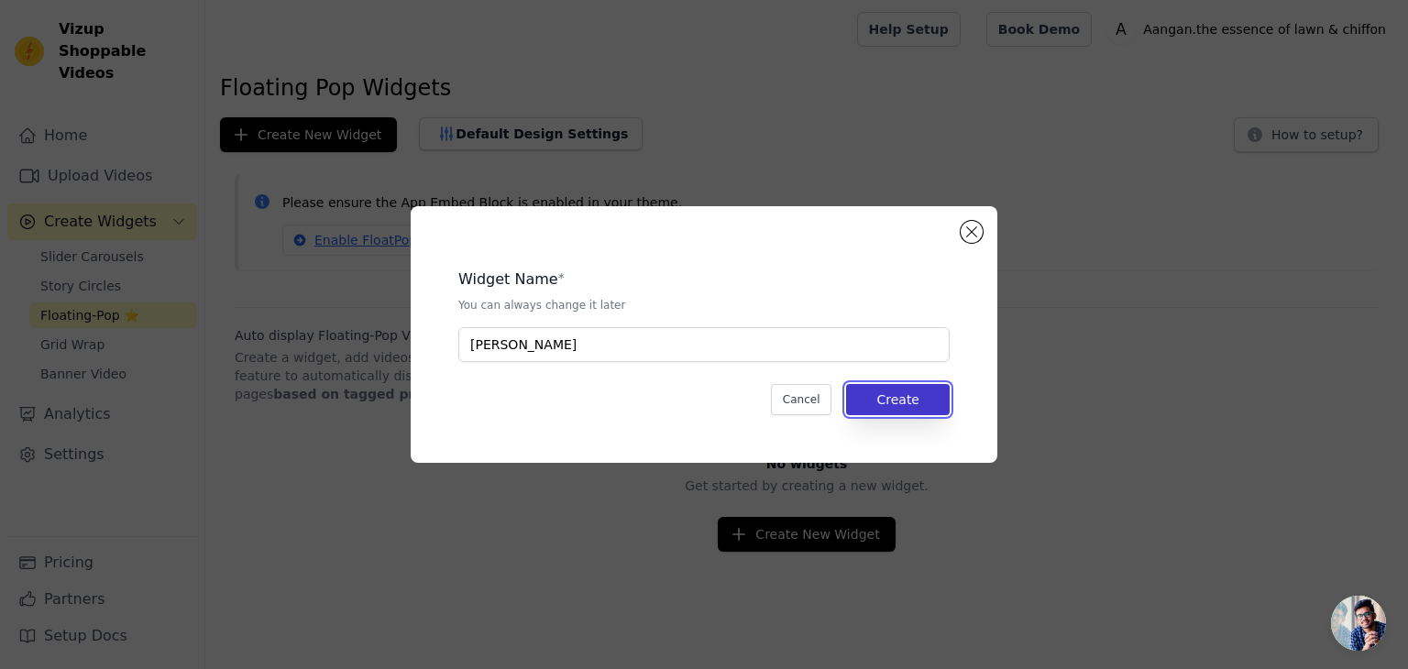
click at [908, 403] on button "Create" at bounding box center [898, 399] width 104 height 31
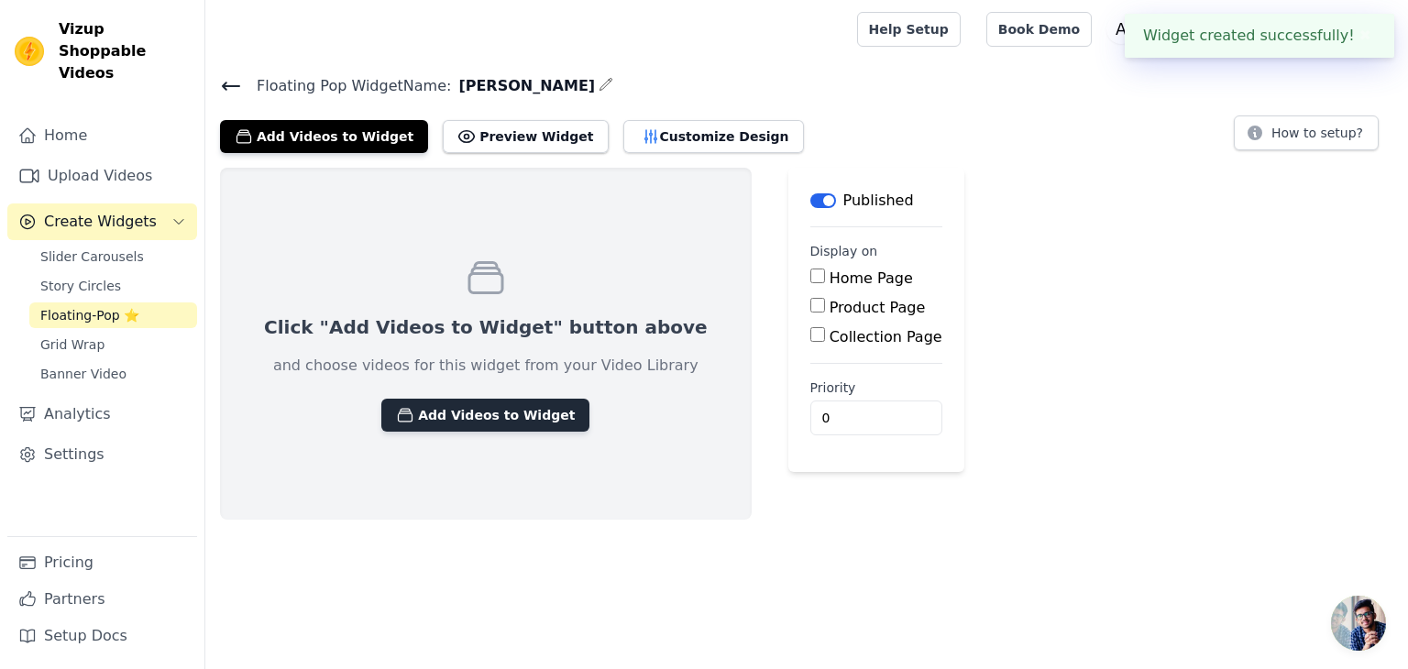
click at [459, 415] on button "Add Videos to Widget" at bounding box center [485, 415] width 208 height 33
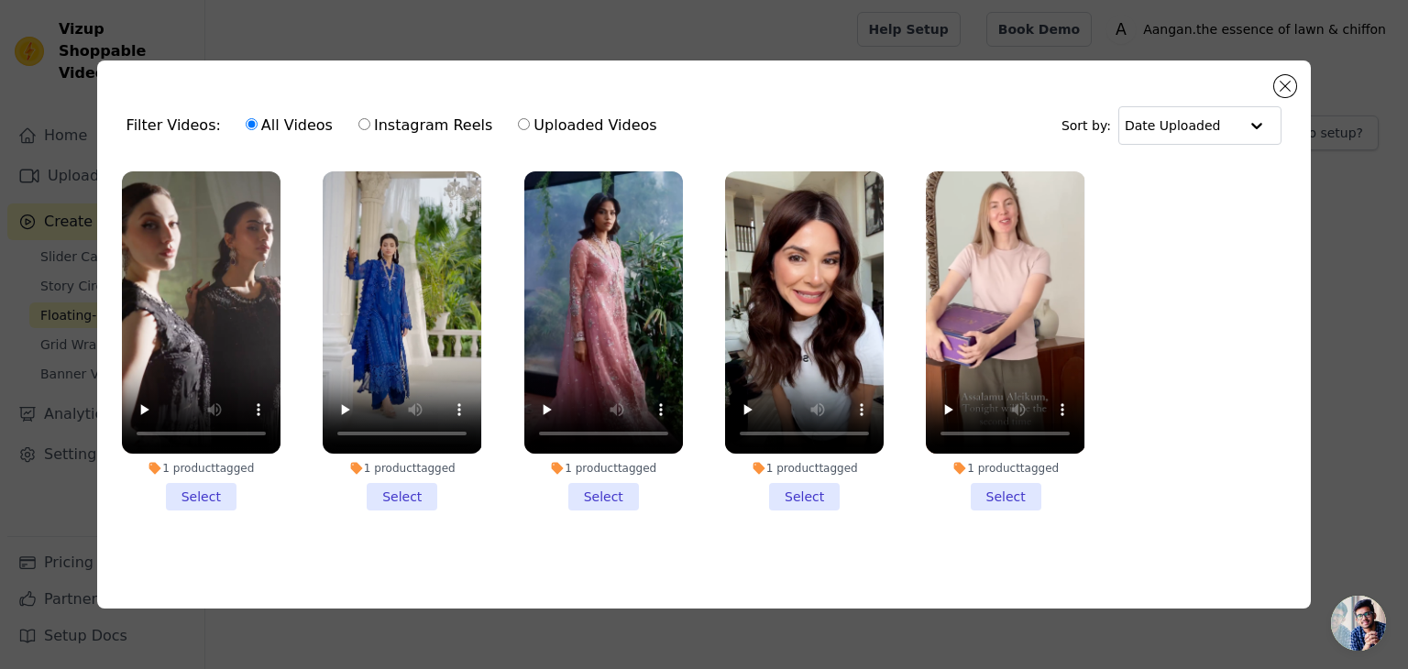
click at [517, 114] on label "Uploaded Videos" at bounding box center [587, 126] width 140 height 24
click at [518, 118] on input "Uploaded Videos" at bounding box center [524, 124] width 12 height 12
radio input "true"
click at [248, 124] on label "All Videos" at bounding box center [289, 126] width 89 height 24
click at [248, 124] on input "All Videos" at bounding box center [252, 124] width 12 height 12
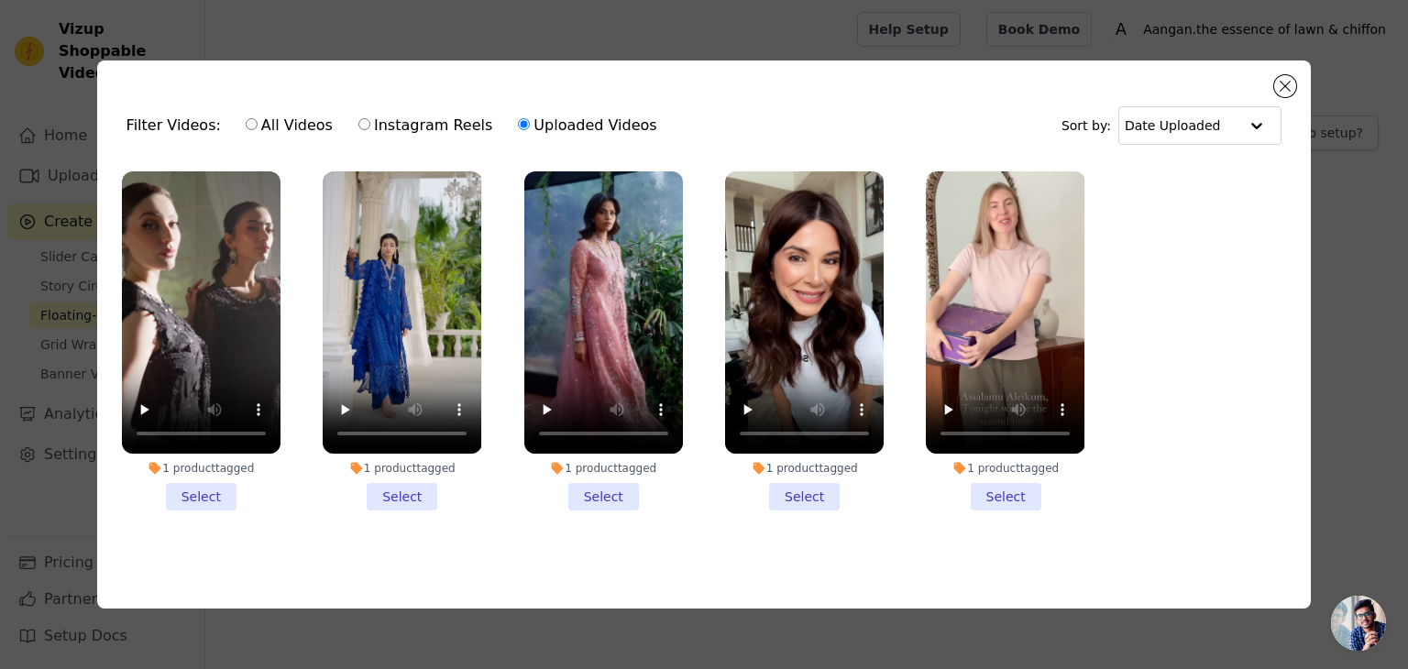
radio input "true"
click at [1283, 75] on button "Close modal" at bounding box center [1286, 86] width 22 height 22
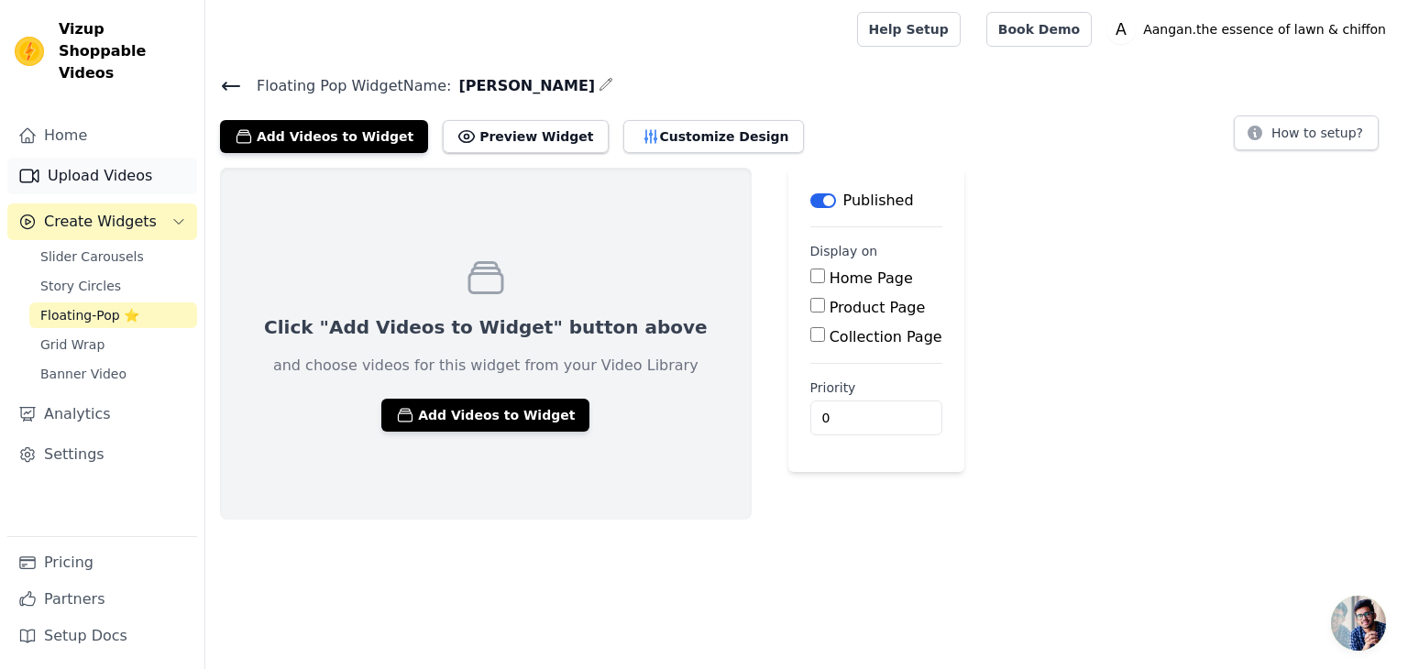
click at [93, 160] on link "Upload Videos" at bounding box center [102, 176] width 190 height 37
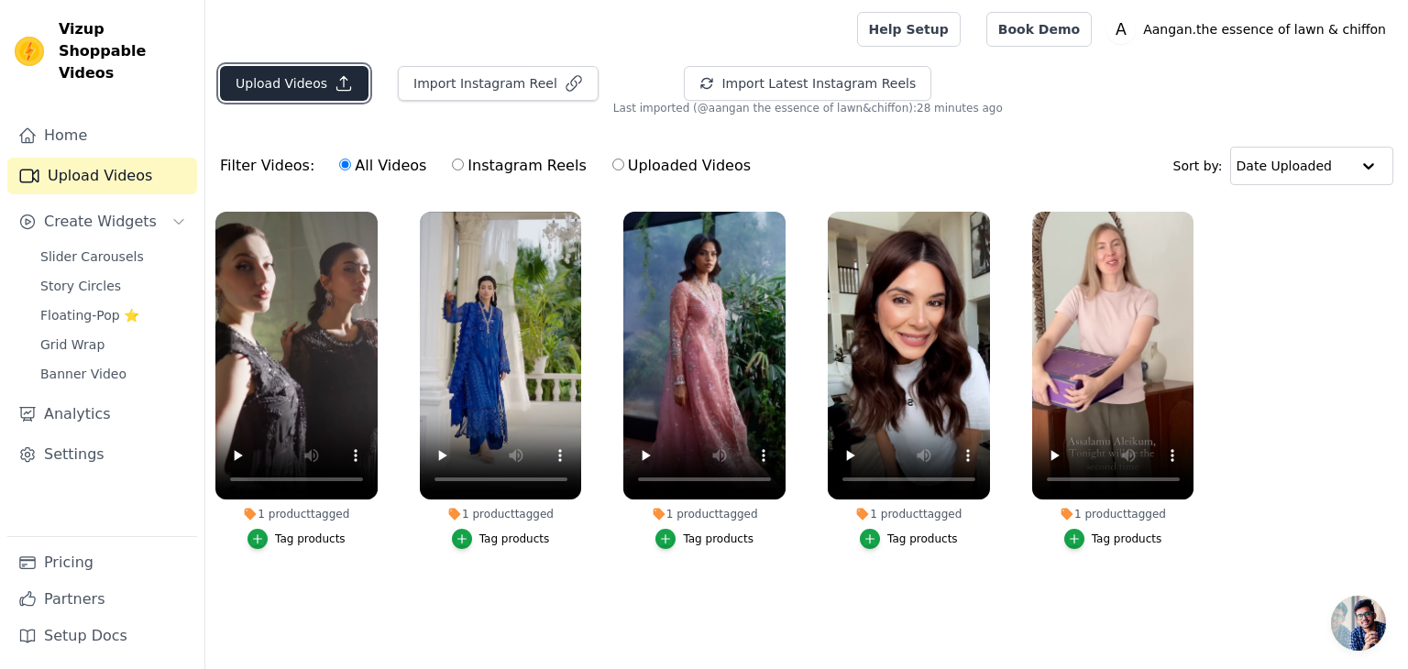
click at [309, 91] on button "Upload Videos" at bounding box center [294, 83] width 149 height 35
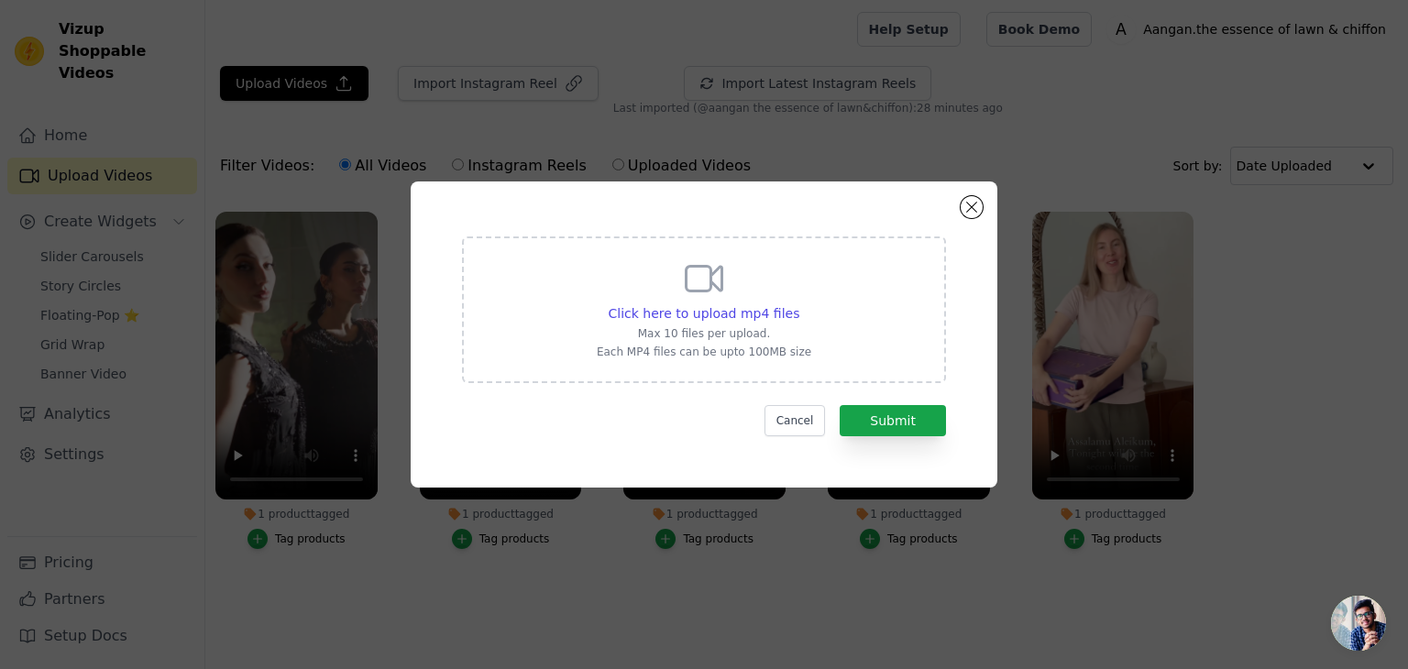
click at [717, 327] on p "Max 10 files per upload." at bounding box center [704, 333] width 215 height 15
click at [799, 304] on input "Click here to upload mp4 files Max 10 files per upload. Each MP4 files can be u…" at bounding box center [799, 304] width 1 height 1
type input "C:\fakepath\3706837394524498596_1117261598.mp4"
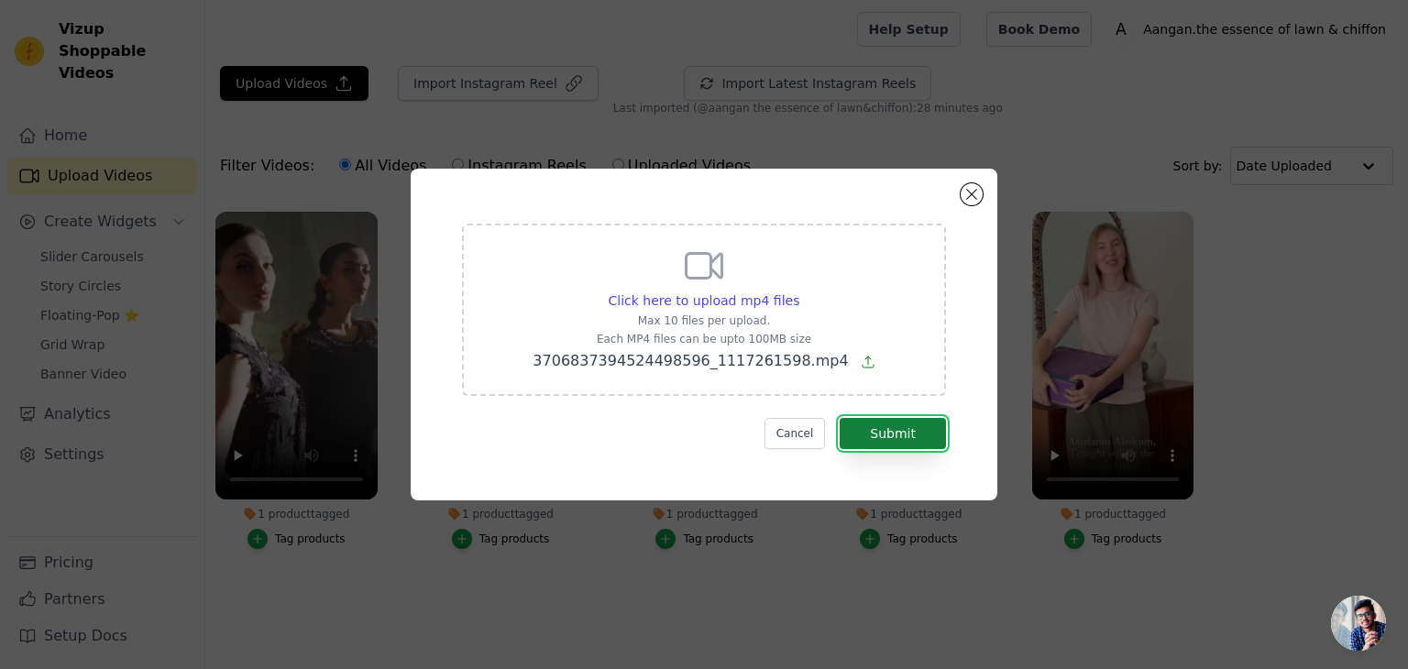
click at [913, 437] on button "Submit" at bounding box center [893, 433] width 106 height 31
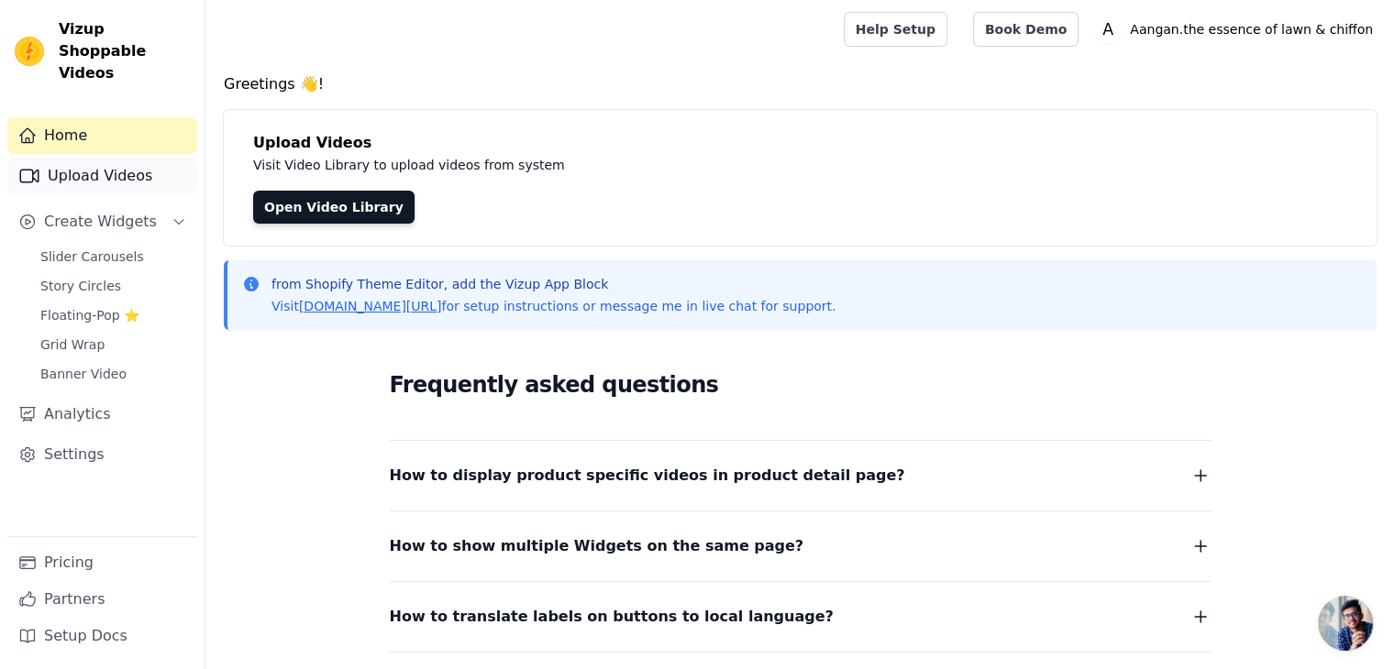
click at [147, 158] on link "Upload Videos" at bounding box center [102, 176] width 190 height 37
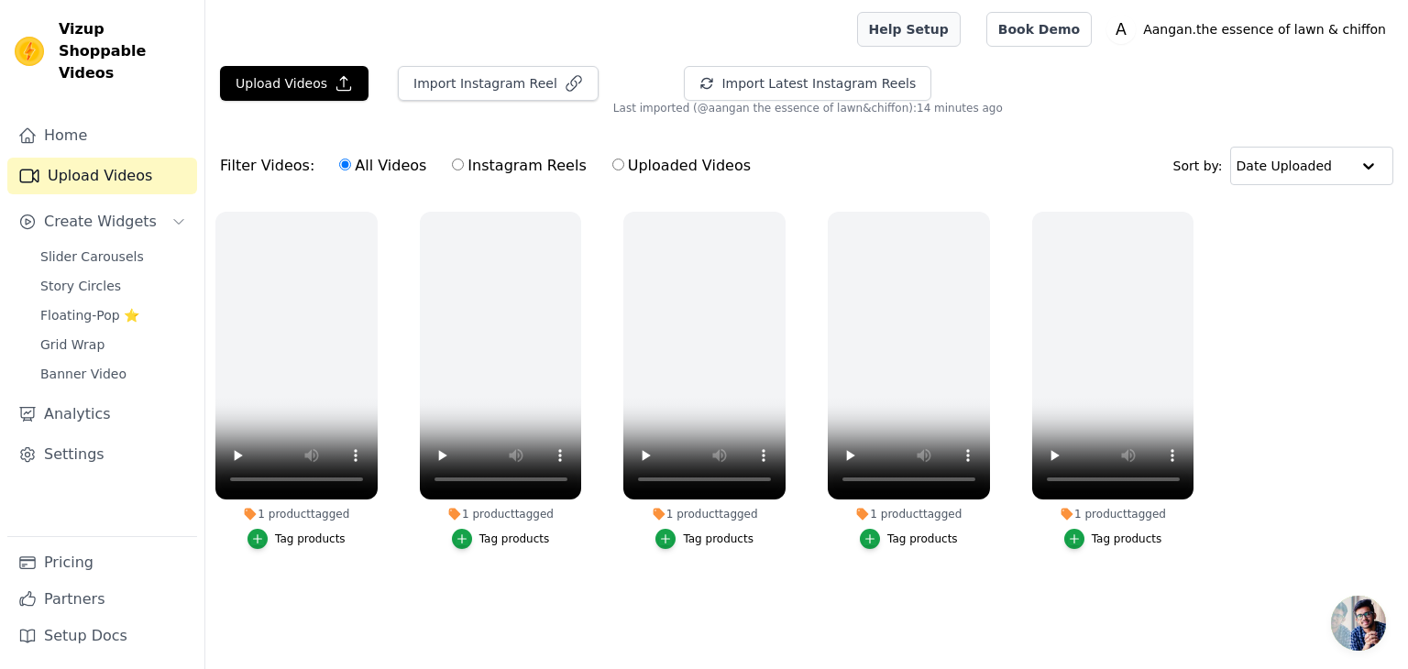
click at [961, 33] on link "Help Setup" at bounding box center [909, 29] width 104 height 35
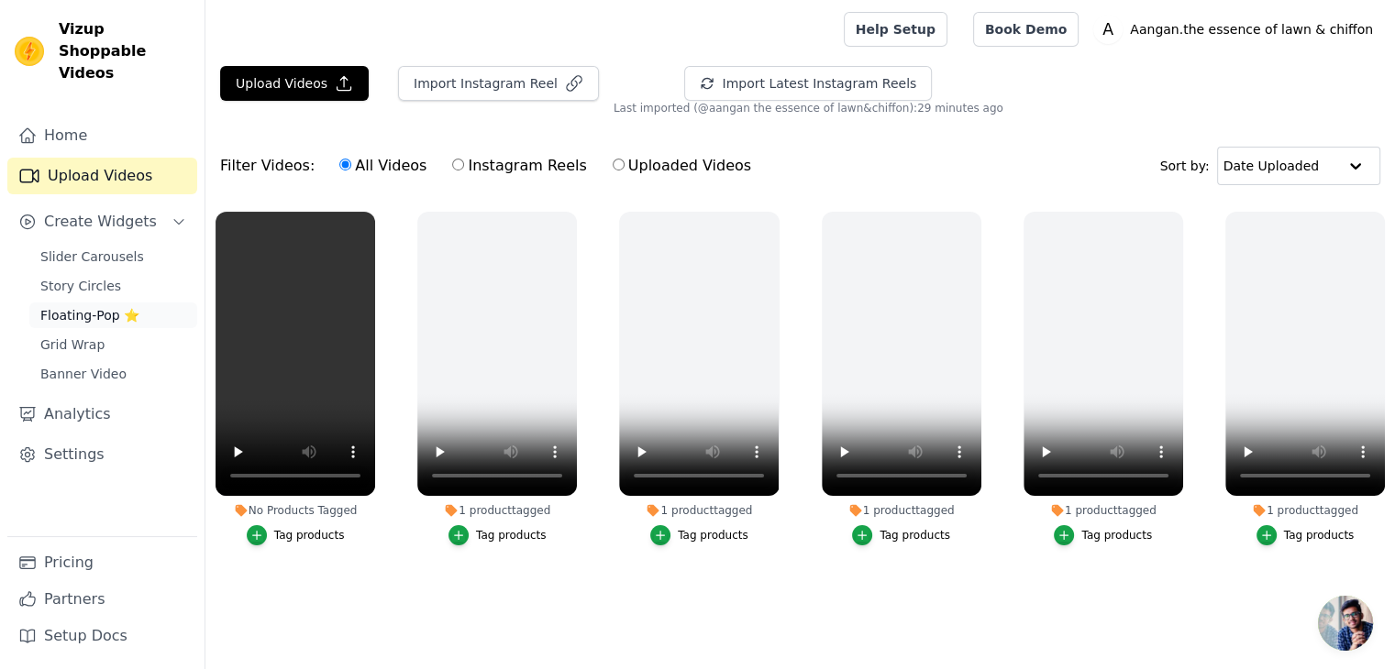
click at [125, 306] on span "Floating-Pop ⭐" at bounding box center [89, 315] width 99 height 18
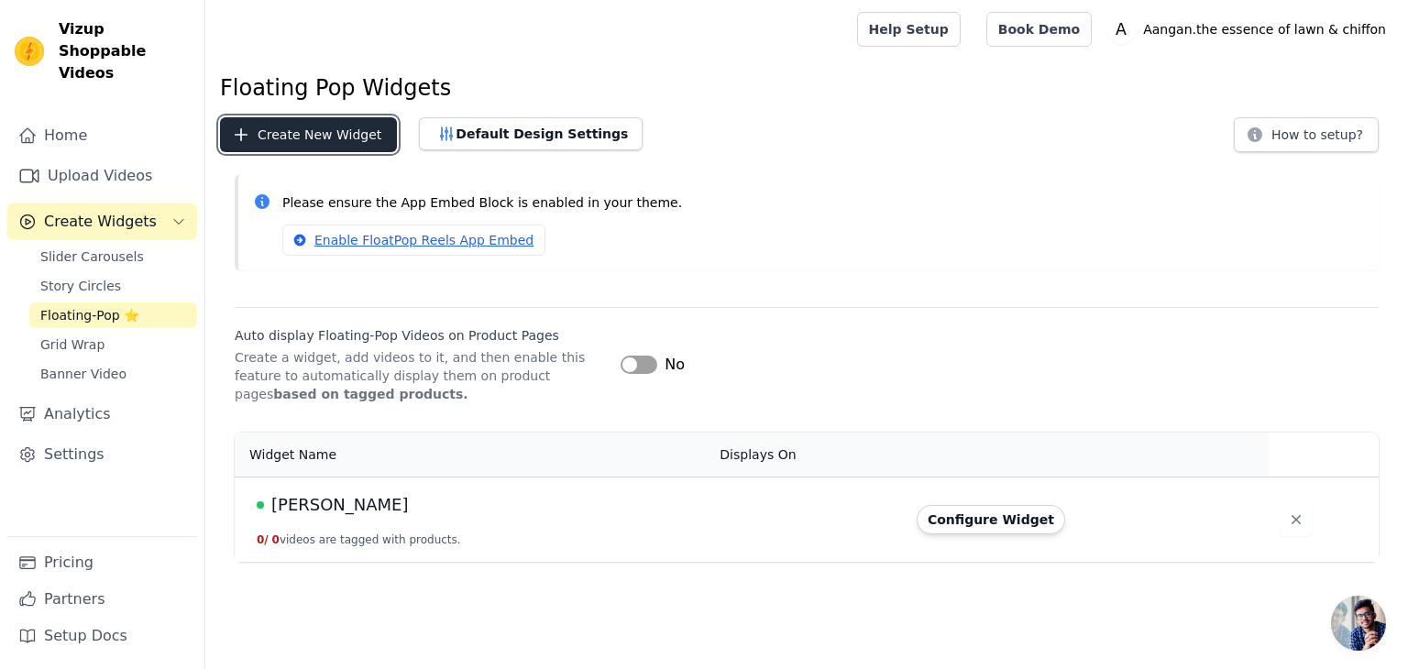
click at [335, 124] on button "Create New Widget" at bounding box center [308, 134] width 177 height 35
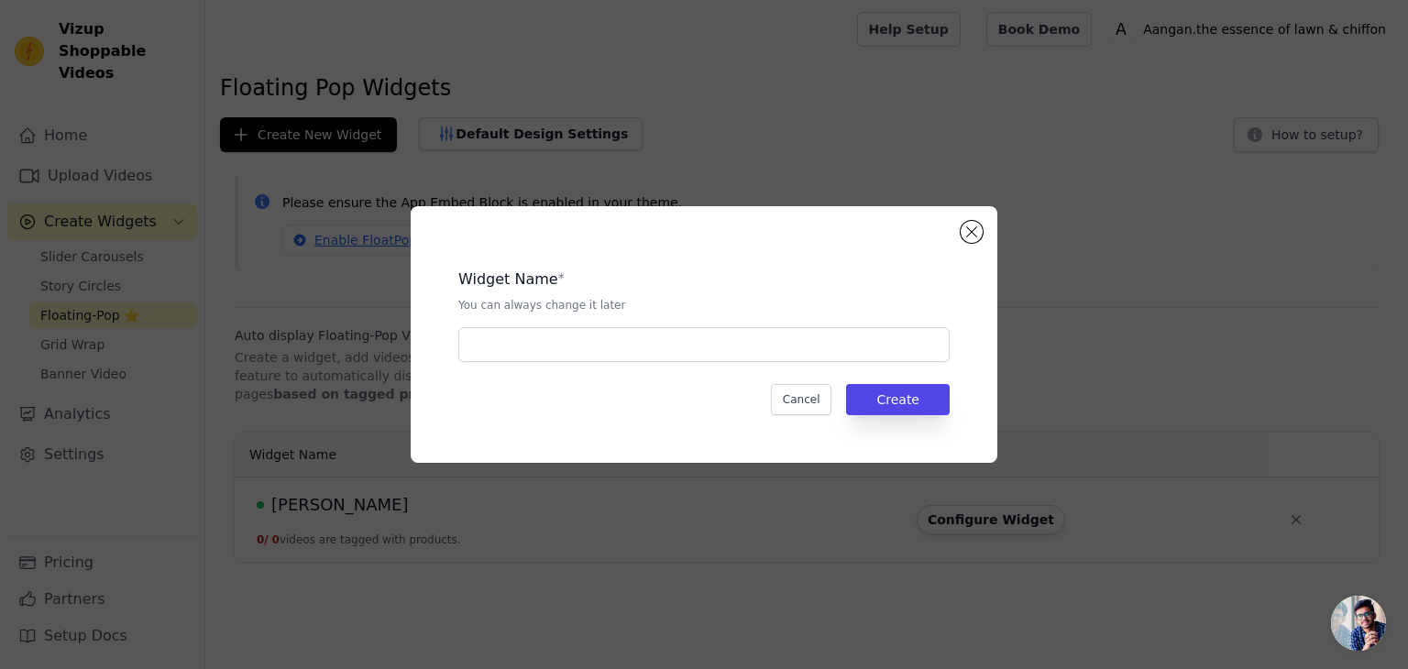
click at [447, 327] on div "Widget Name * You can always change it later Cancel Create" at bounding box center [704, 335] width 528 height 198
click at [811, 401] on button "Cancel" at bounding box center [801, 399] width 61 height 31
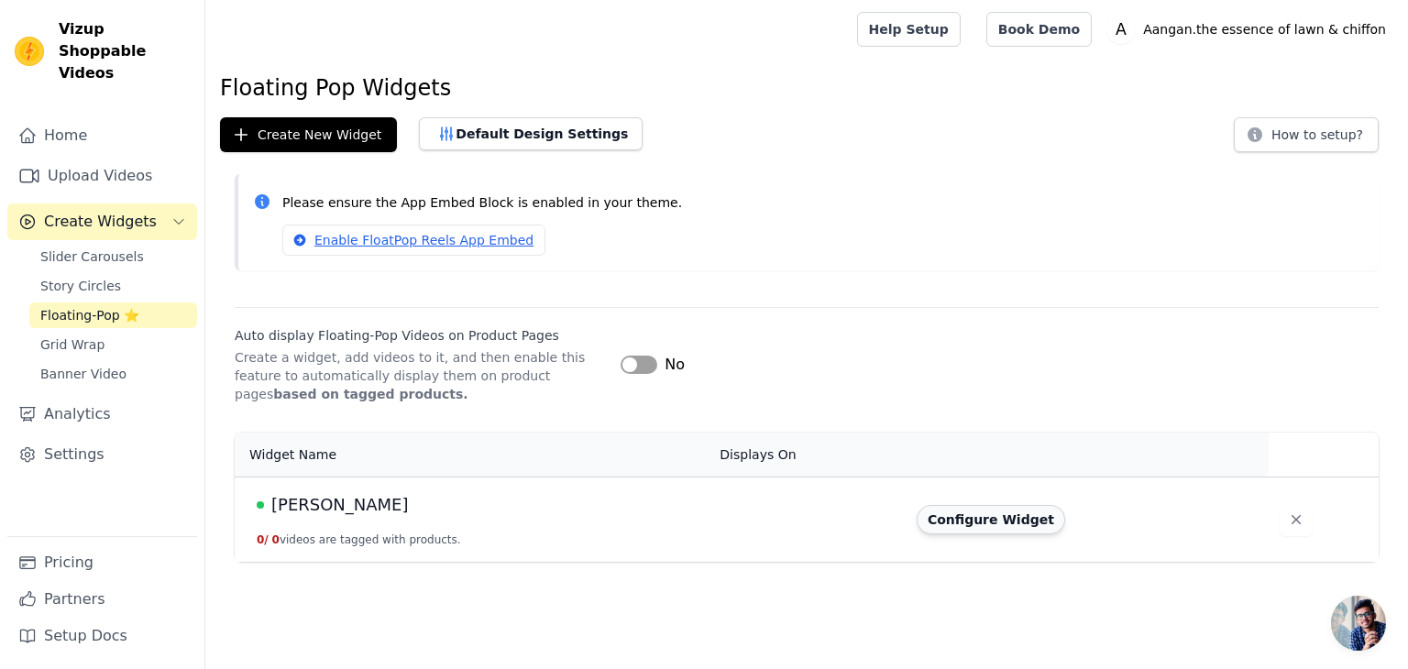
click at [998, 513] on button "Configure Widget" at bounding box center [991, 519] width 149 height 29
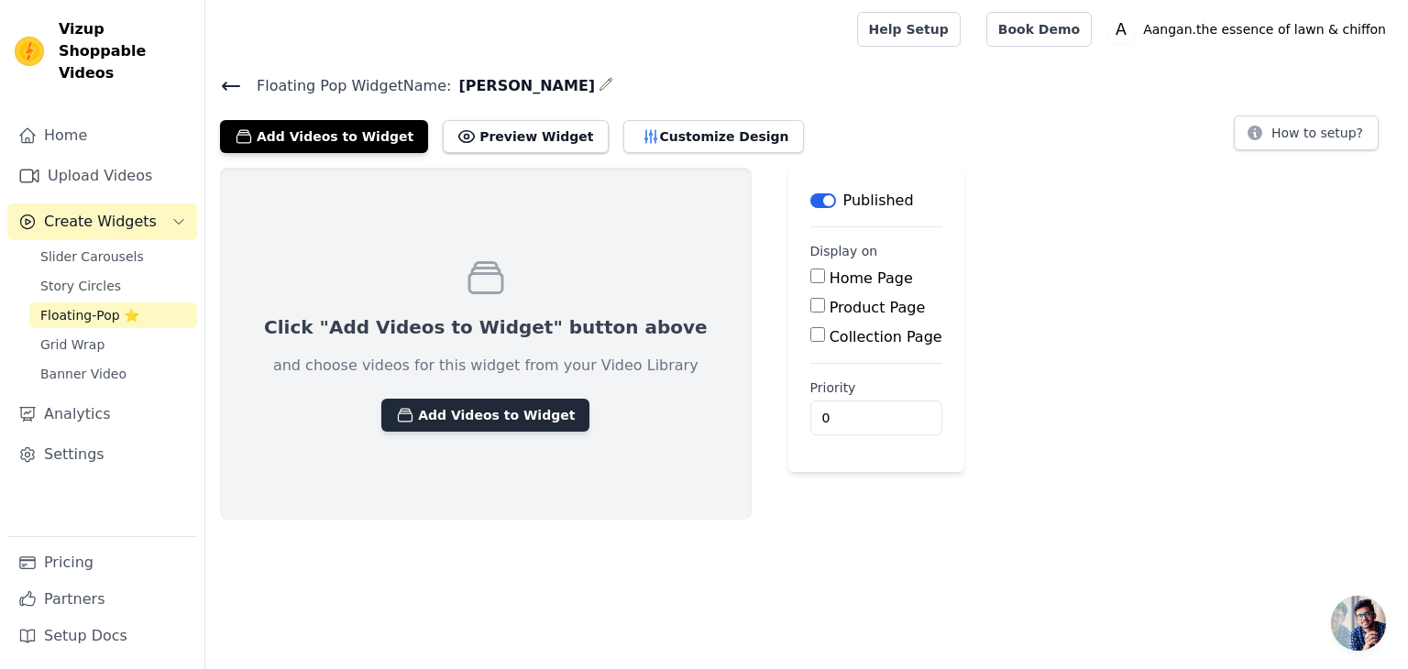
click at [495, 403] on button "Add Videos to Widget" at bounding box center [485, 415] width 208 height 33
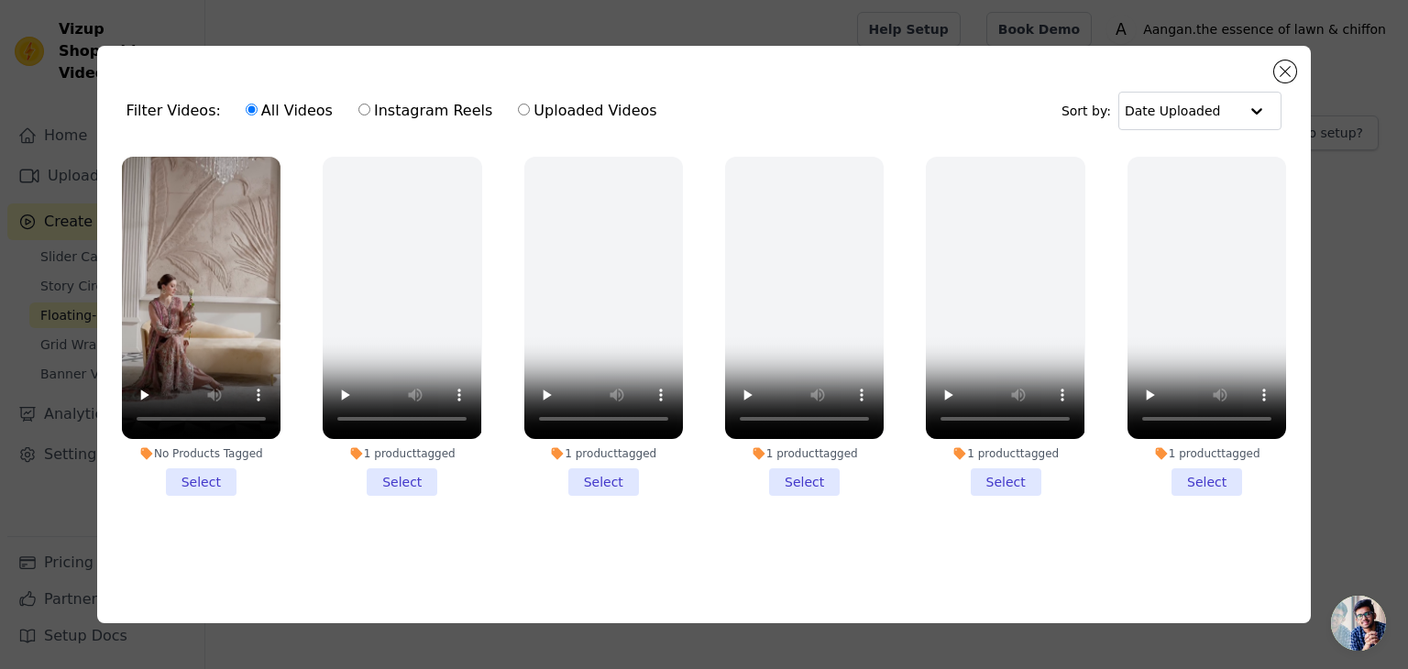
click at [203, 480] on li "No Products Tagged Select" at bounding box center [201, 326] width 159 height 339
click at [0, 0] on input "No Products Tagged Select" at bounding box center [0, 0] width 0 height 0
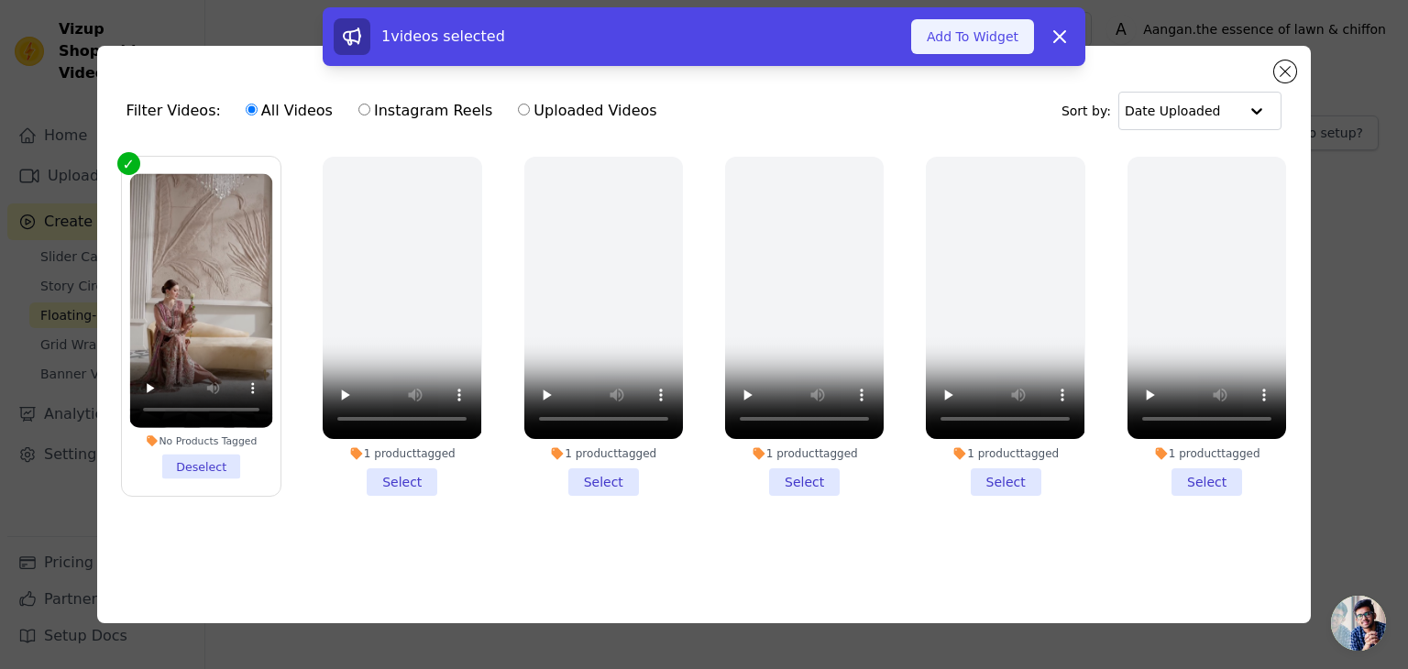
click at [926, 43] on button "Add To Widget" at bounding box center [972, 36] width 123 height 35
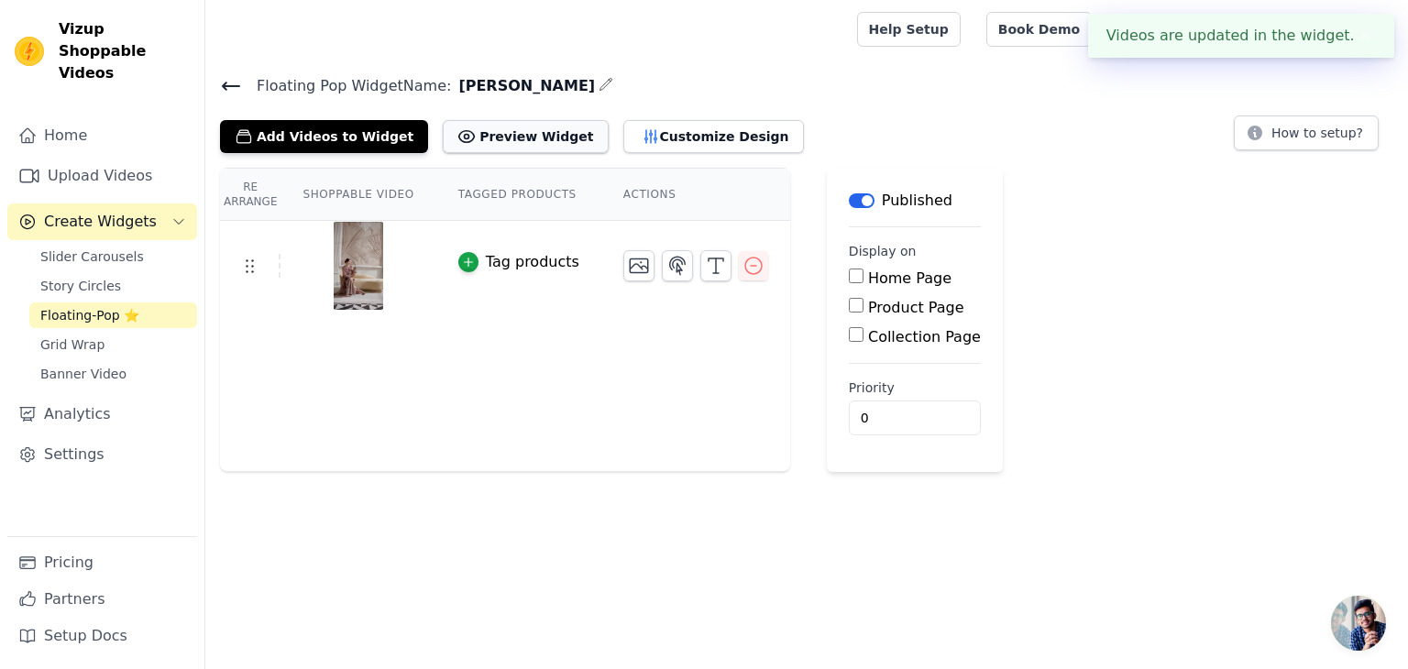
click at [477, 127] on button "Preview Widget" at bounding box center [525, 136] width 165 height 33
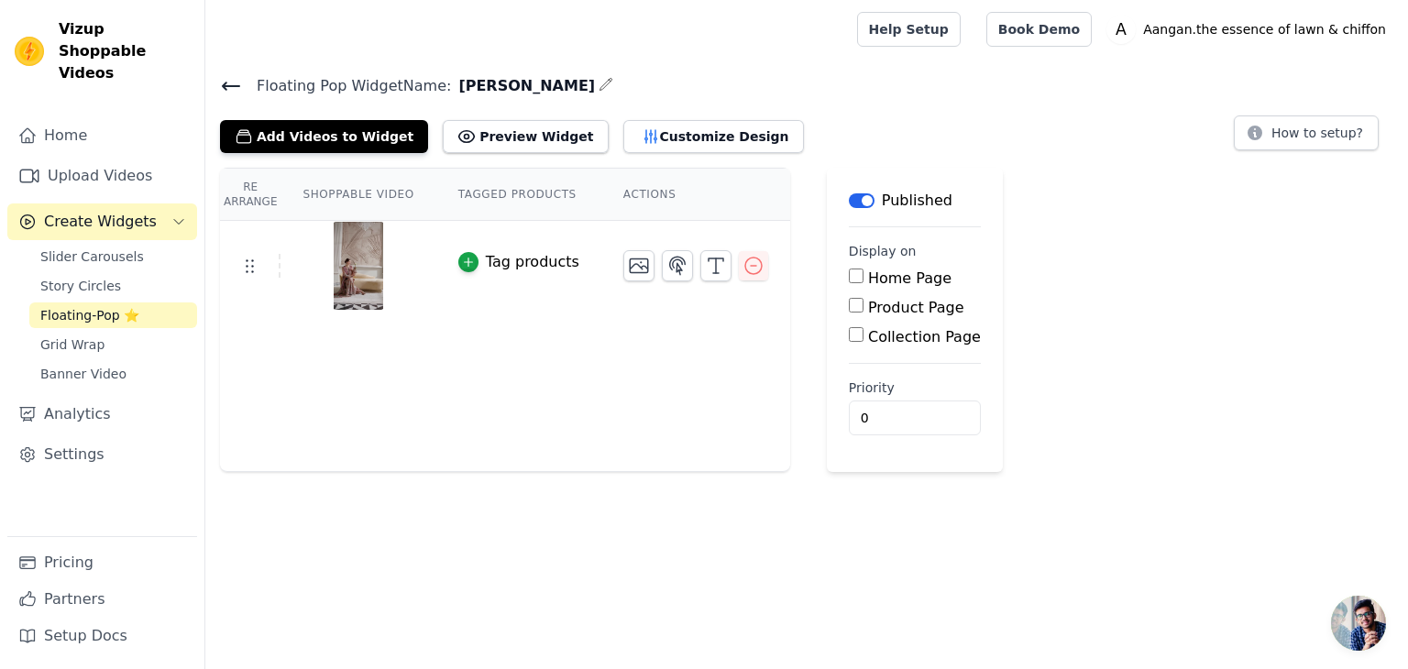
click at [486, 264] on div "Tag products" at bounding box center [533, 262] width 94 height 22
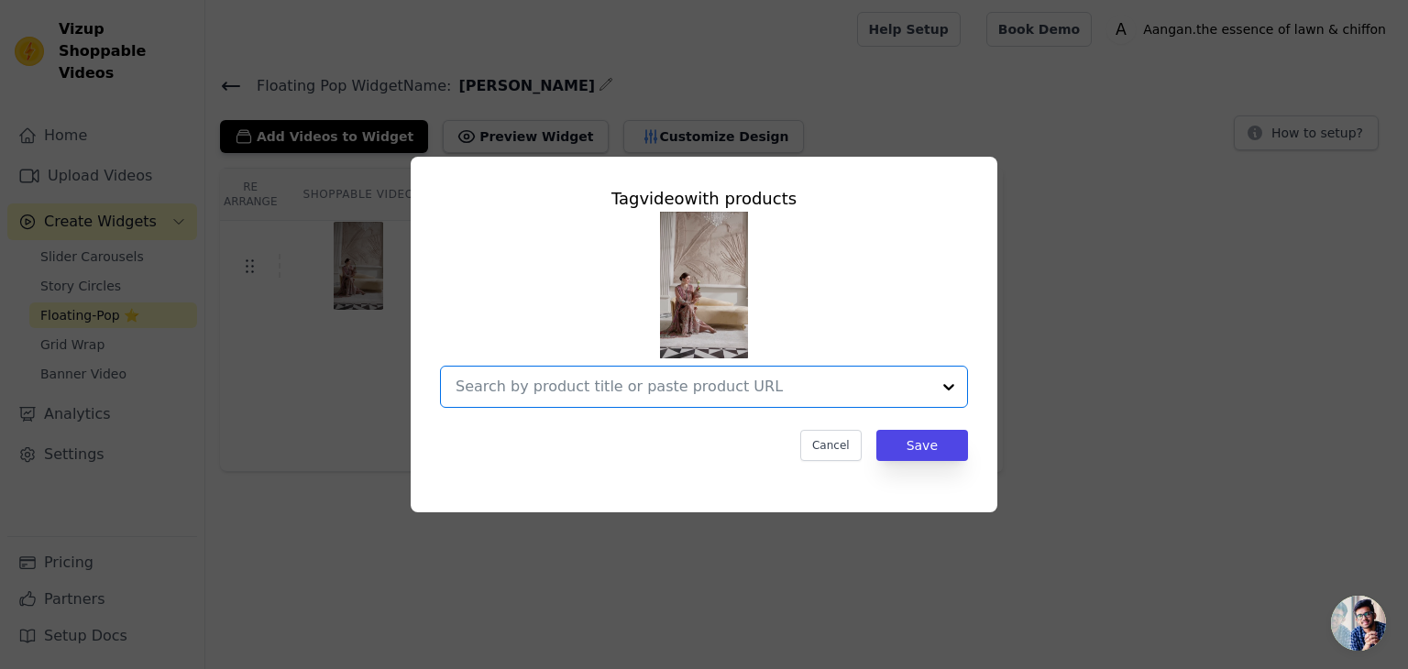
click at [509, 390] on input "text" at bounding box center [693, 387] width 475 height 22
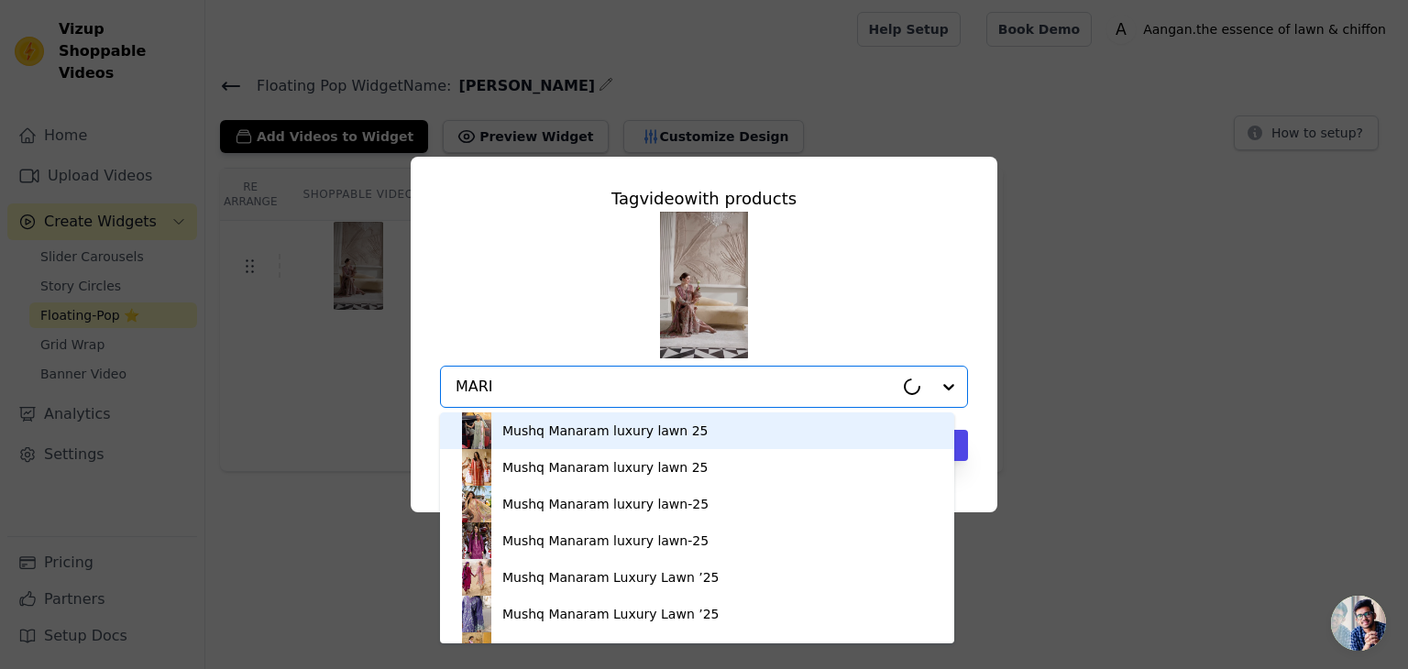
type input "MARIA"
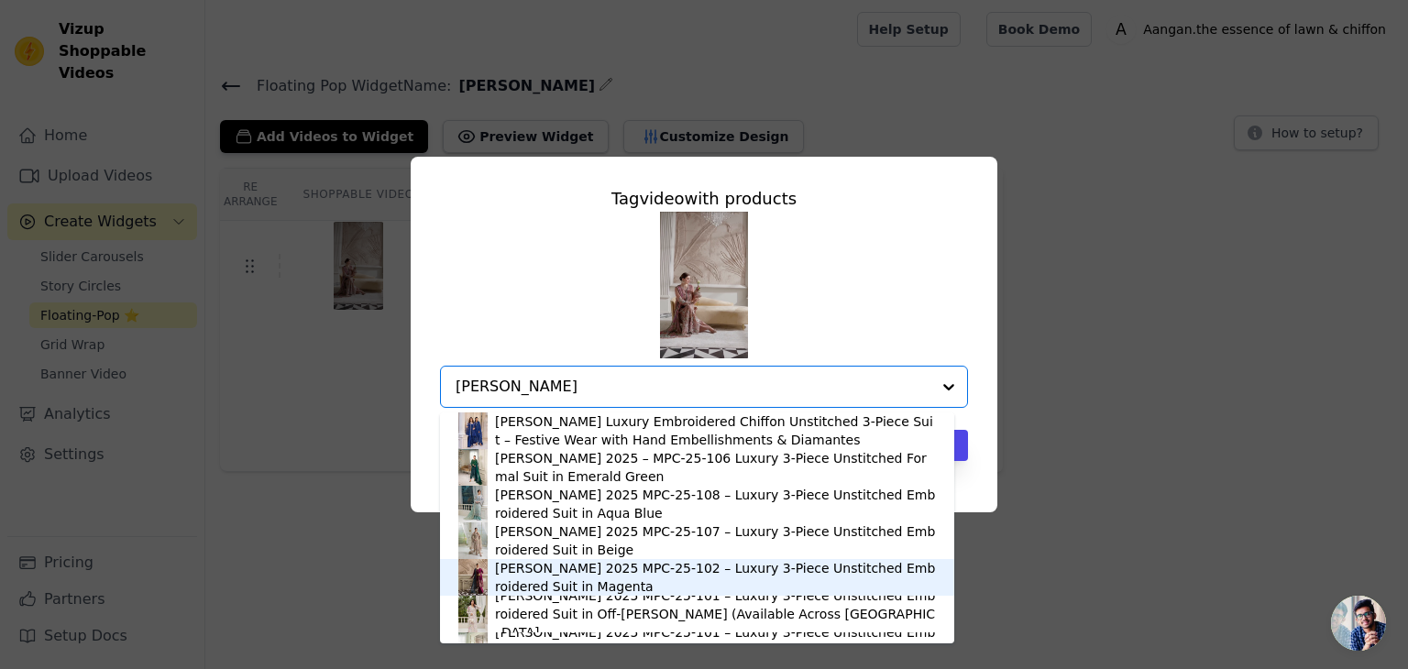
scroll to position [26, 0]
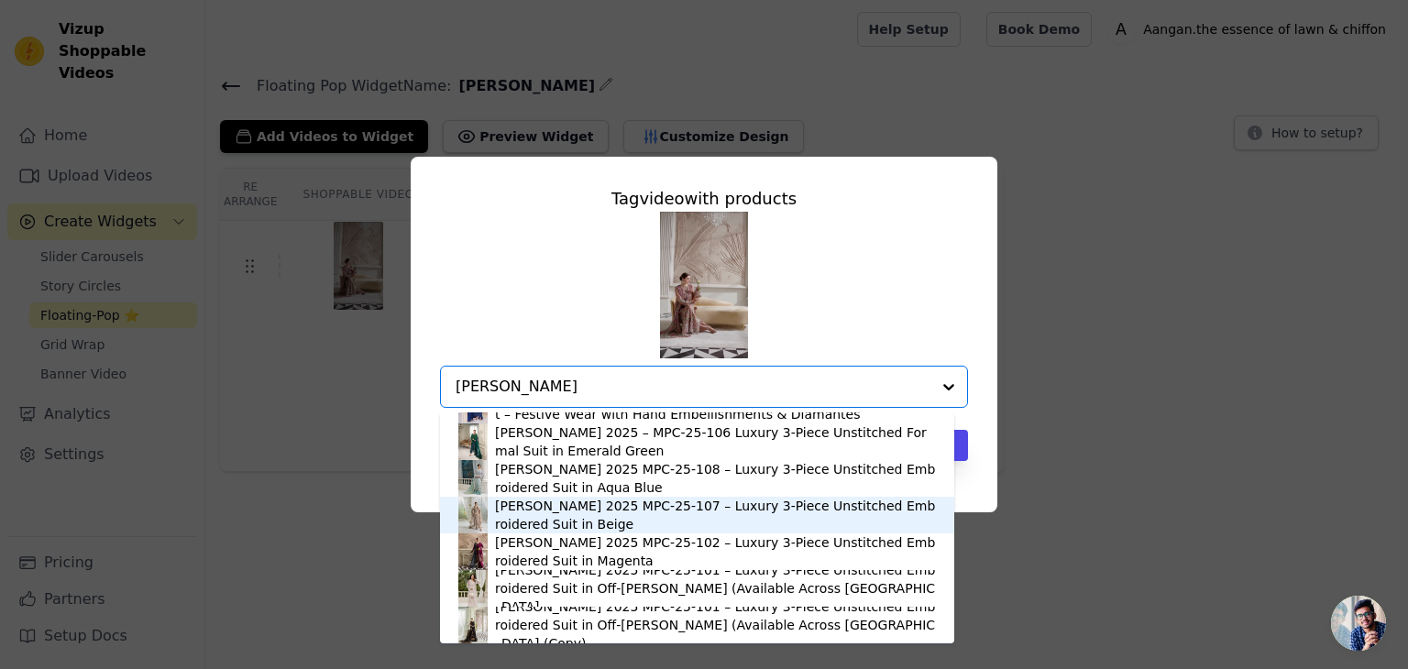
click at [492, 521] on div "[PERSON_NAME] 2025 MPC-25-107 – Luxury 3-Piece Unstitched Embroidered Suit in B…" at bounding box center [697, 515] width 478 height 37
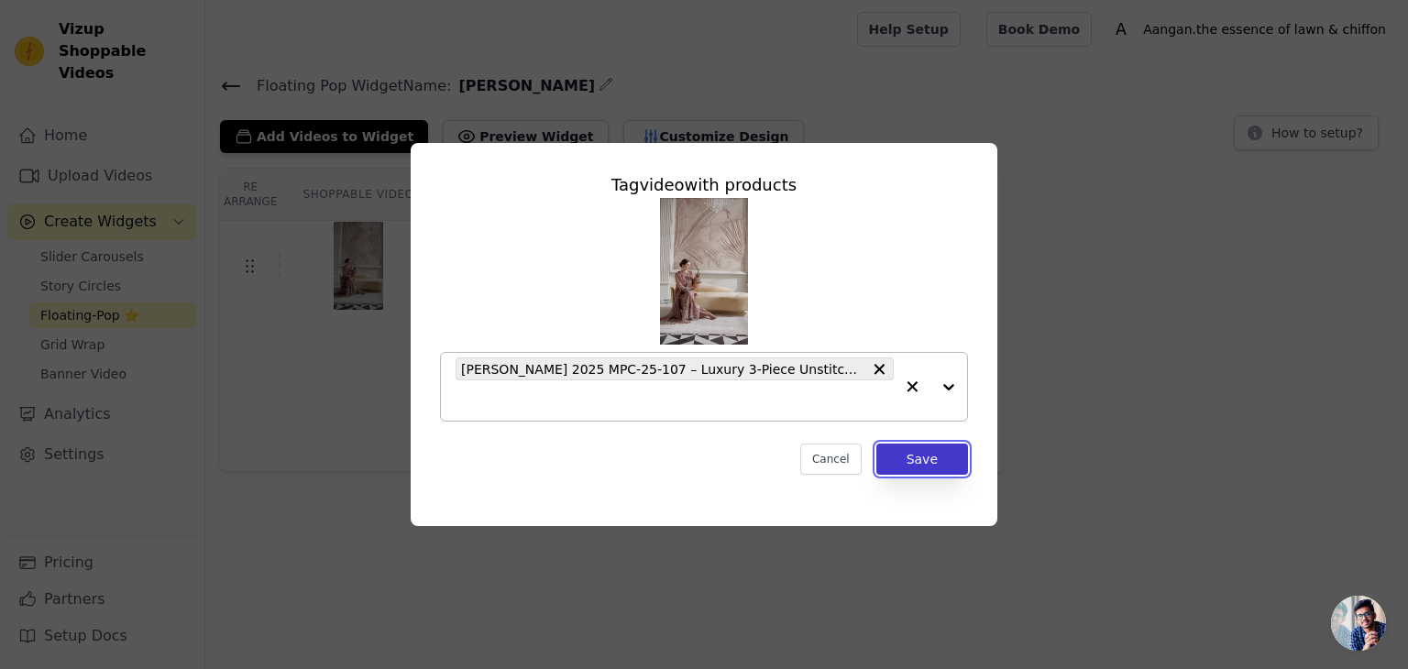
click at [910, 451] on button "Save" at bounding box center [923, 459] width 92 height 31
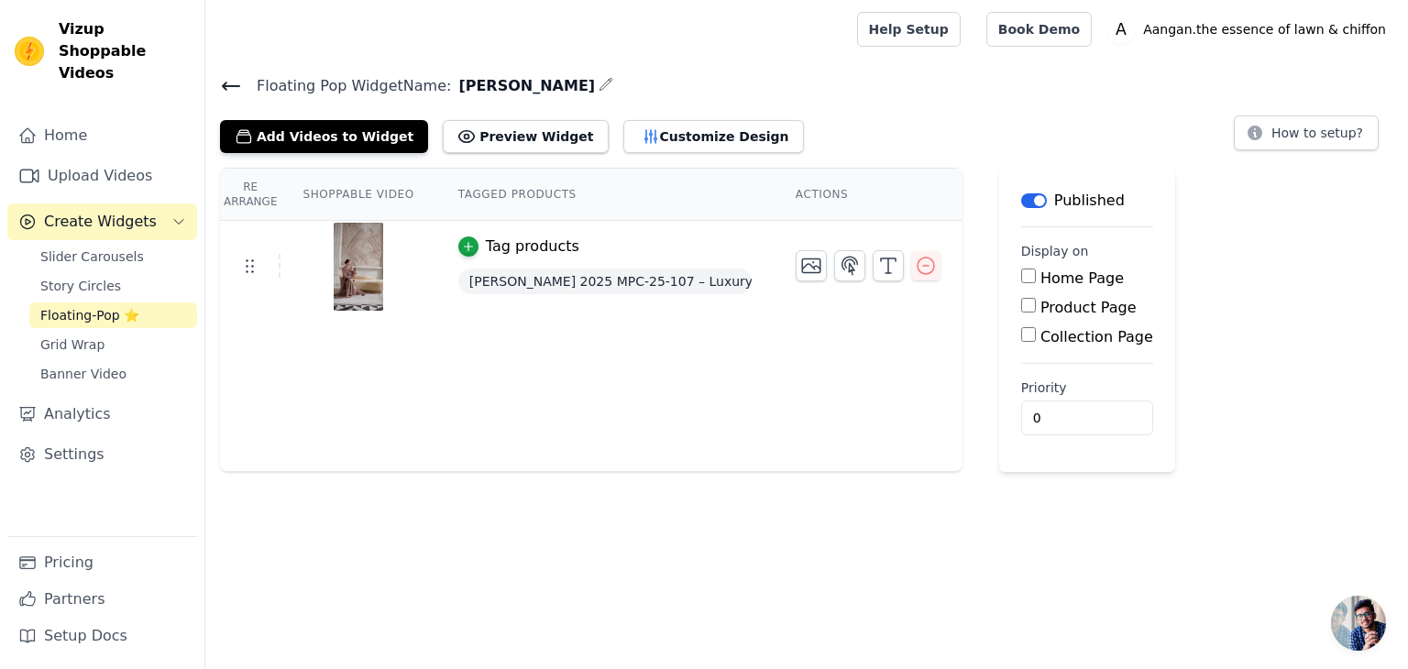
click at [1021, 305] on input "Product Page" at bounding box center [1028, 305] width 15 height 15
checkbox input "true"
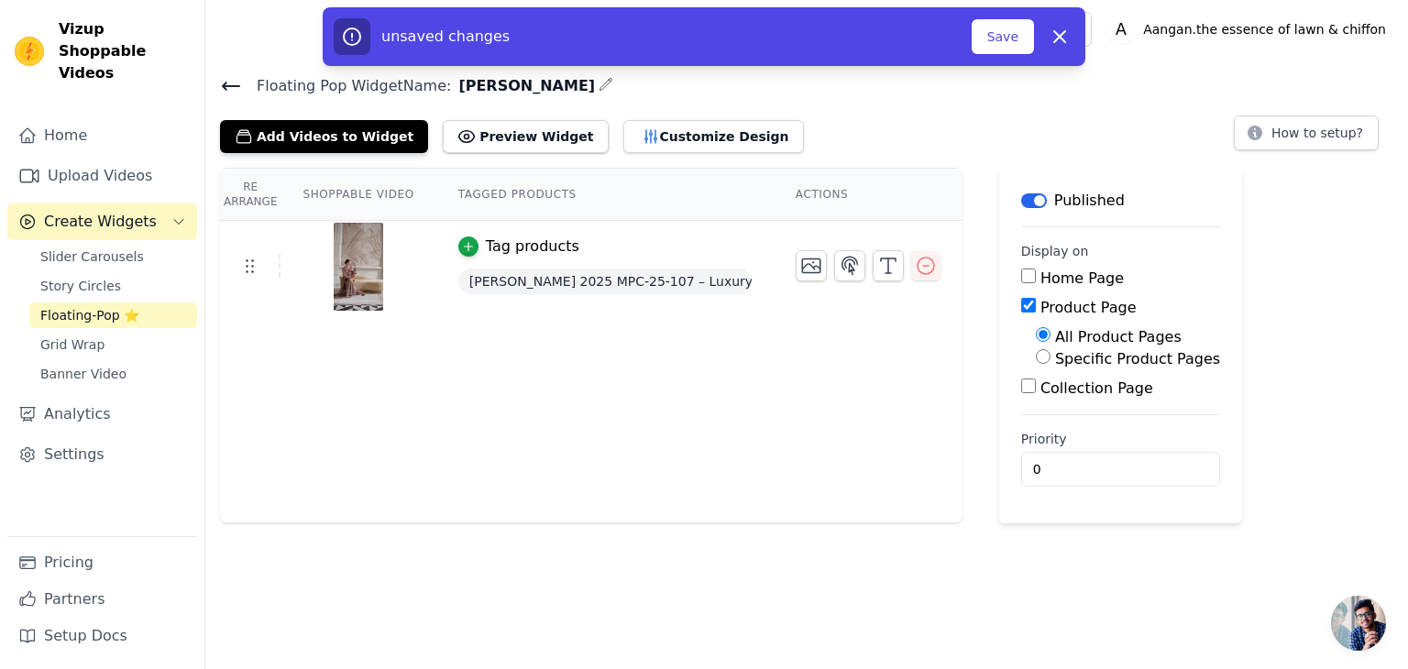
click at [1036, 364] on div "Specific Product Pages" at bounding box center [1128, 359] width 184 height 22
click at [1036, 358] on input "Specific Product Pages" at bounding box center [1043, 356] width 15 height 15
radio input "true"
click at [1055, 403] on button "Select Products" at bounding box center [1097, 400] width 123 height 31
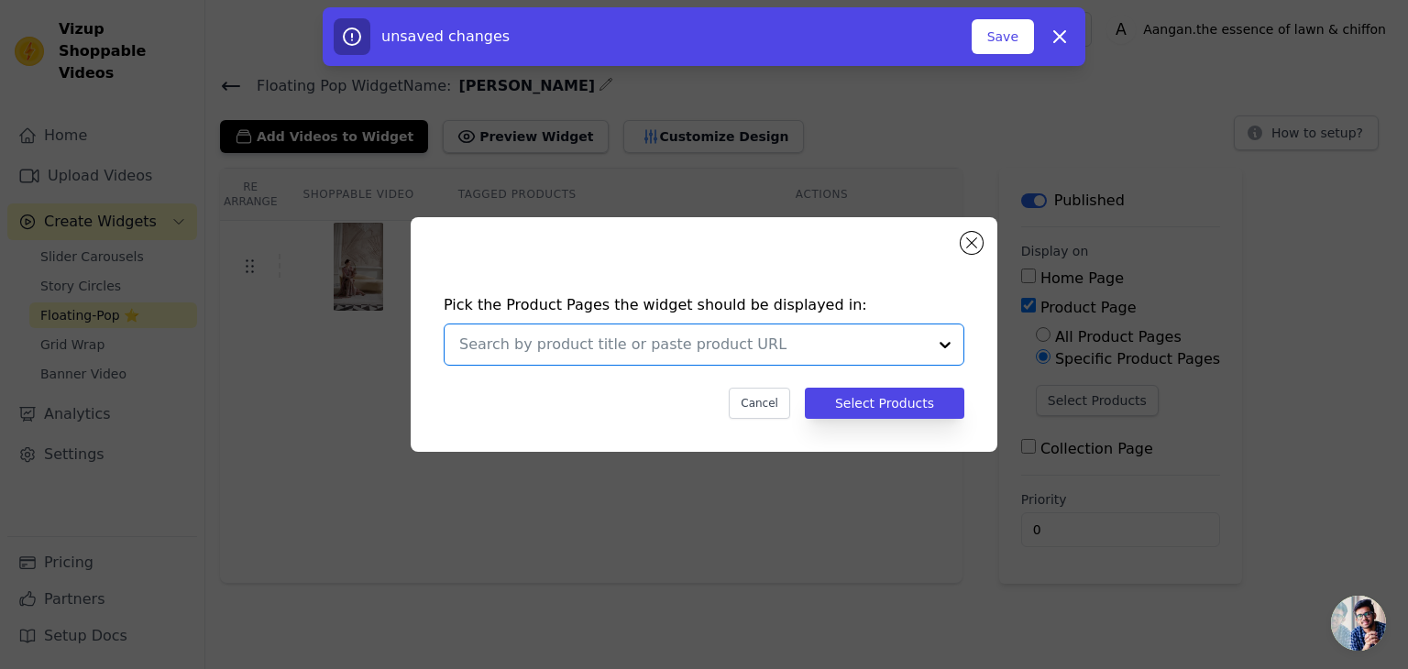
click at [619, 352] on input "text" at bounding box center [693, 345] width 468 height 22
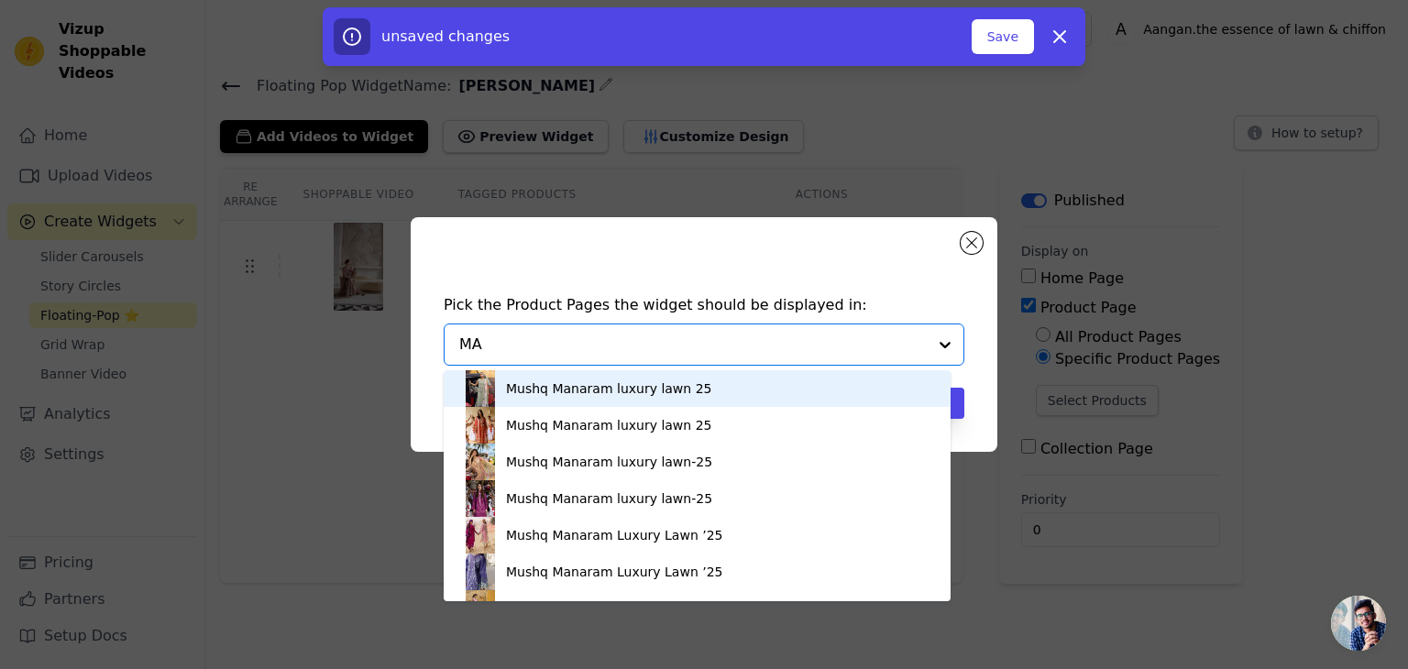
type input "MAR"
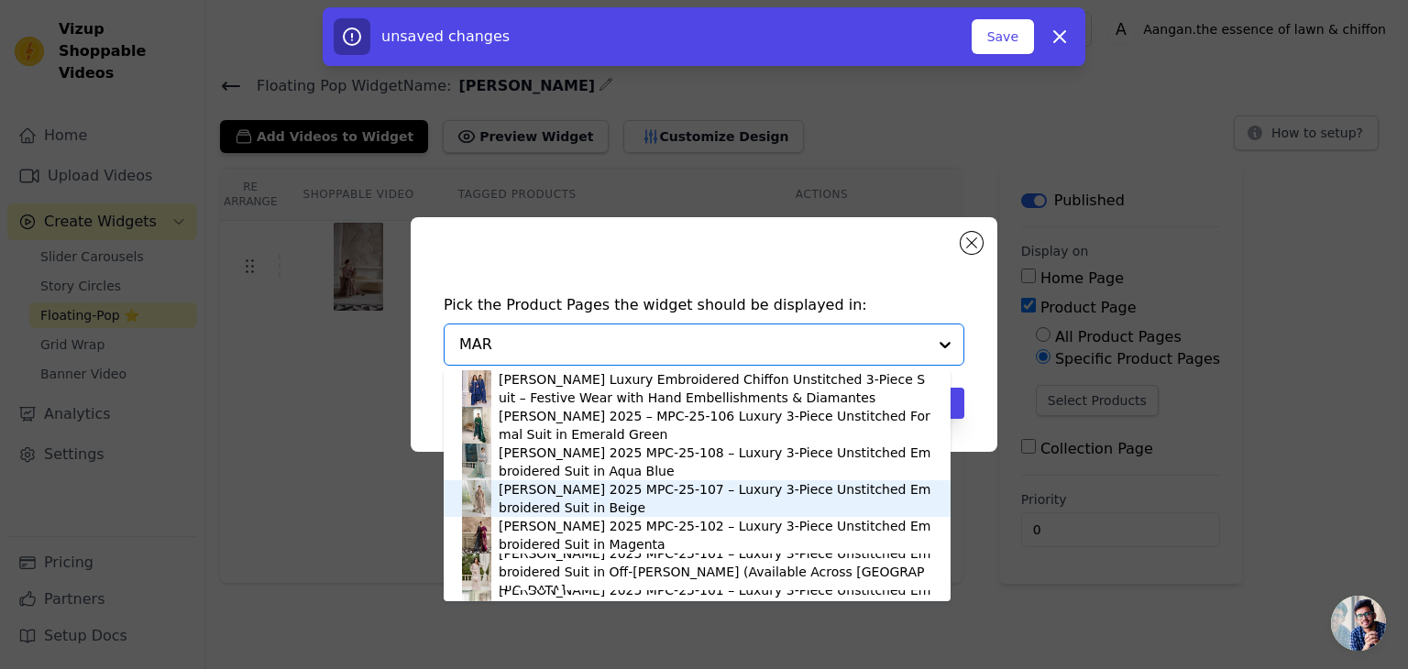
click at [524, 503] on div "[PERSON_NAME] 2025 MPC-25-107 – Luxury 3-Piece Unstitched Embroidered Suit in B…" at bounding box center [716, 498] width 434 height 37
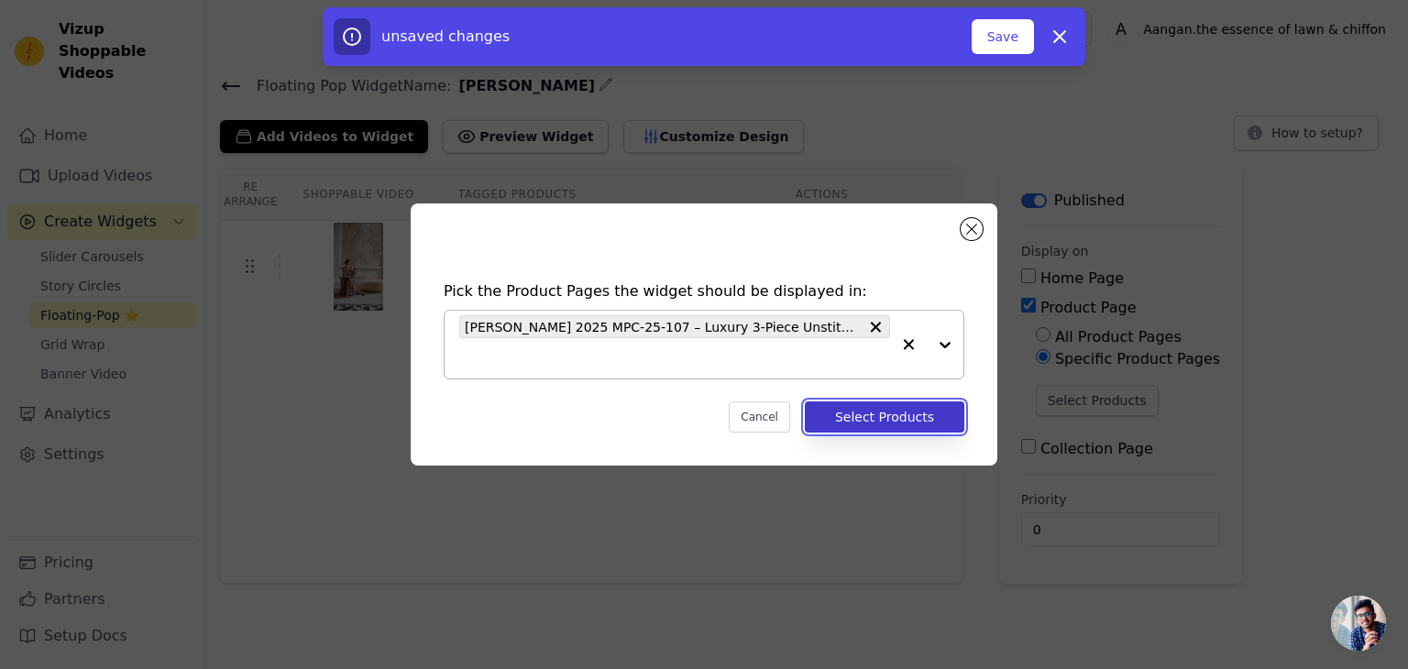
click at [896, 412] on button "Select Products" at bounding box center [885, 417] width 160 height 31
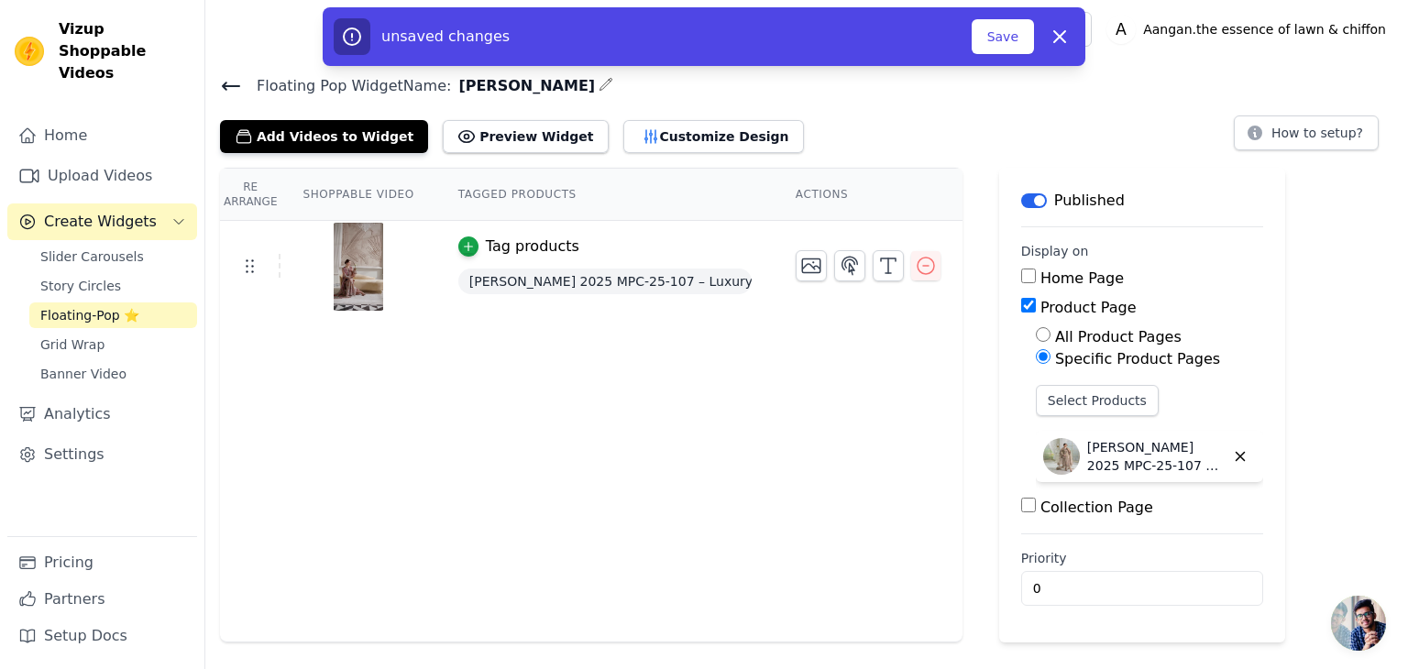
click at [873, 484] on div "Re Arrange Shoppable Video Tagged Products Actions Tag products Maria B Chiffon…" at bounding box center [591, 405] width 743 height 475
click at [1011, 35] on button "Save" at bounding box center [1003, 36] width 62 height 35
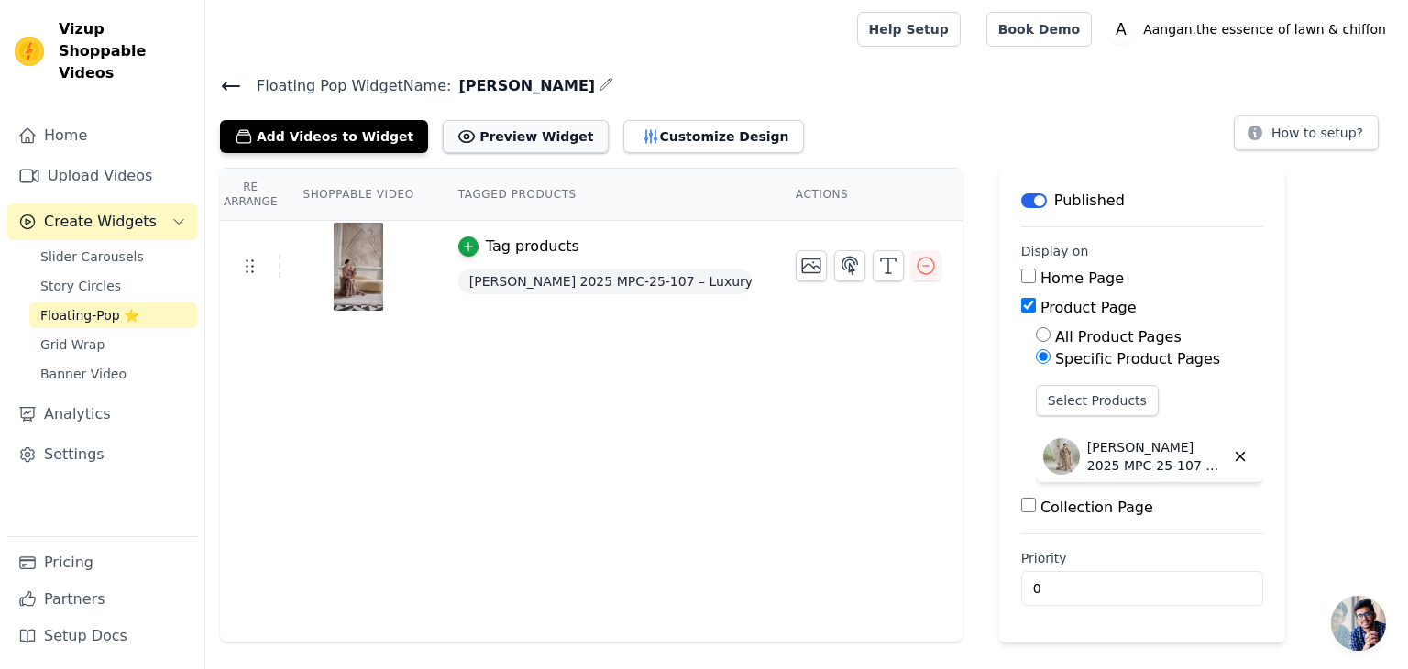
click at [519, 133] on button "Preview Widget" at bounding box center [525, 136] width 165 height 33
click at [1283, 139] on button "How to setup?" at bounding box center [1306, 133] width 145 height 35
click at [1043, 461] on img at bounding box center [1061, 456] width 37 height 37
click at [634, 287] on span "[PERSON_NAME] 2025 MPC-25-107 – Luxury 3-Piece Unstitched Embroidered Suit in B…" at bounding box center [604, 282] width 293 height 26
click at [444, 228] on td "Tag products Maria B Chiffon 2025 MPC-25-107 – Luxury 3-Piece Unstitched Embroi…" at bounding box center [604, 267] width 337 height 93
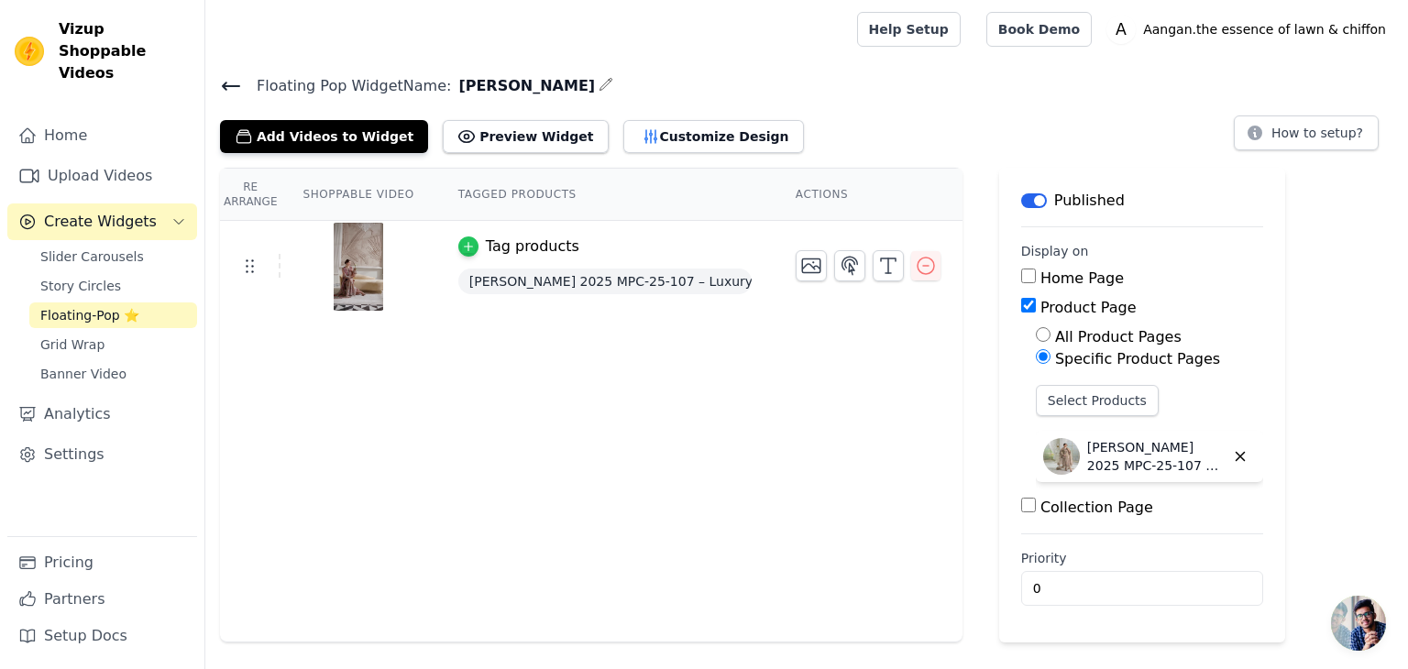
click at [462, 243] on icon "button" at bounding box center [468, 246] width 13 height 13
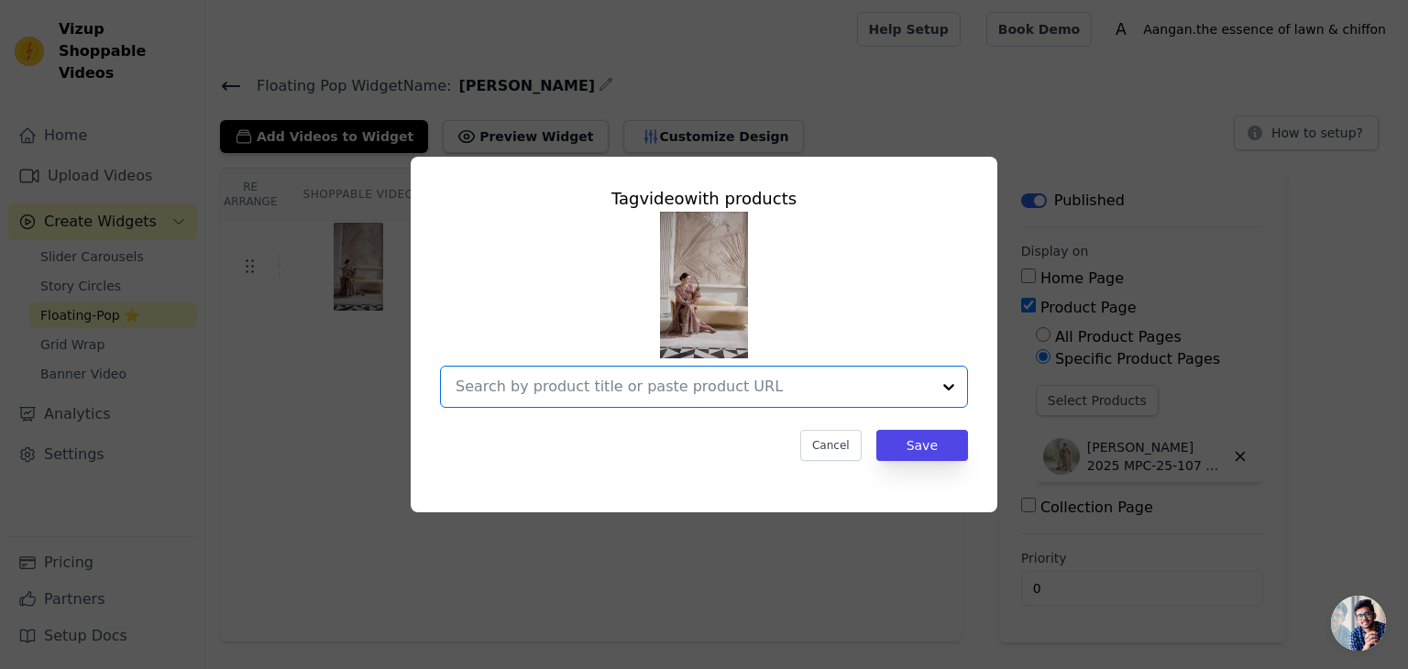
click at [812, 383] on input "text" at bounding box center [693, 387] width 475 height 22
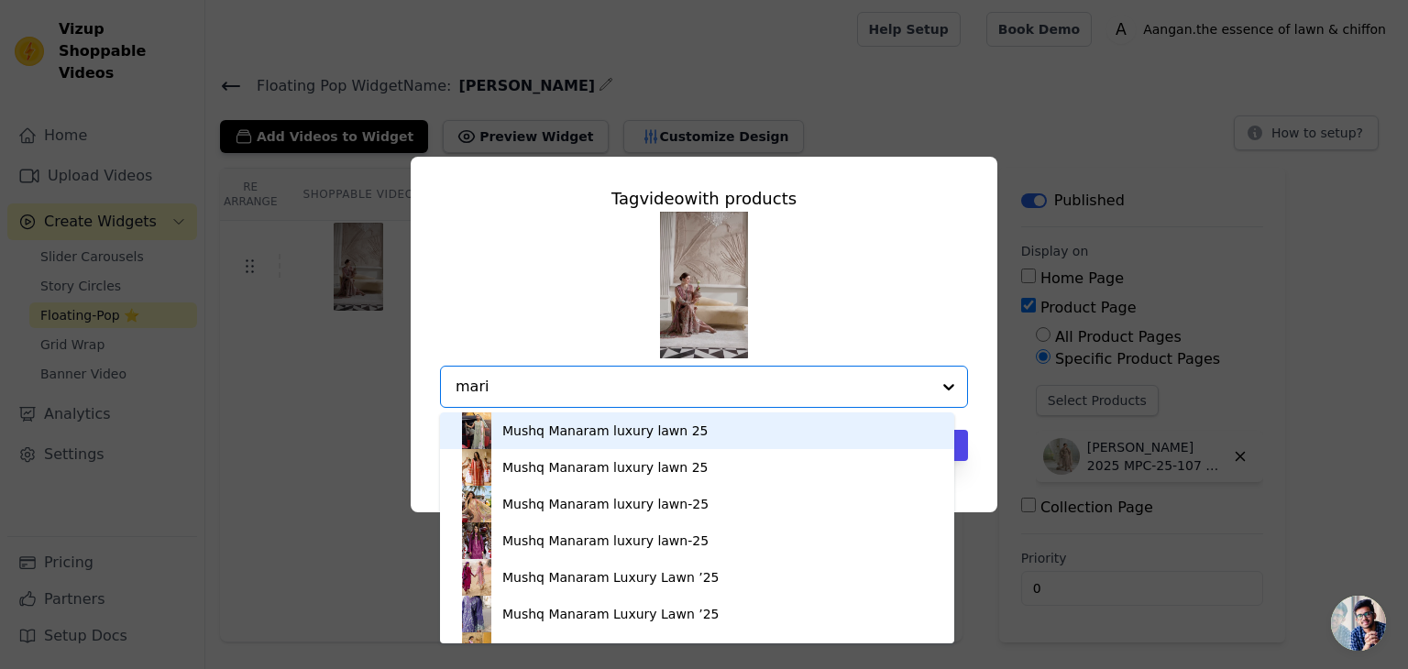
type input "[PERSON_NAME]"
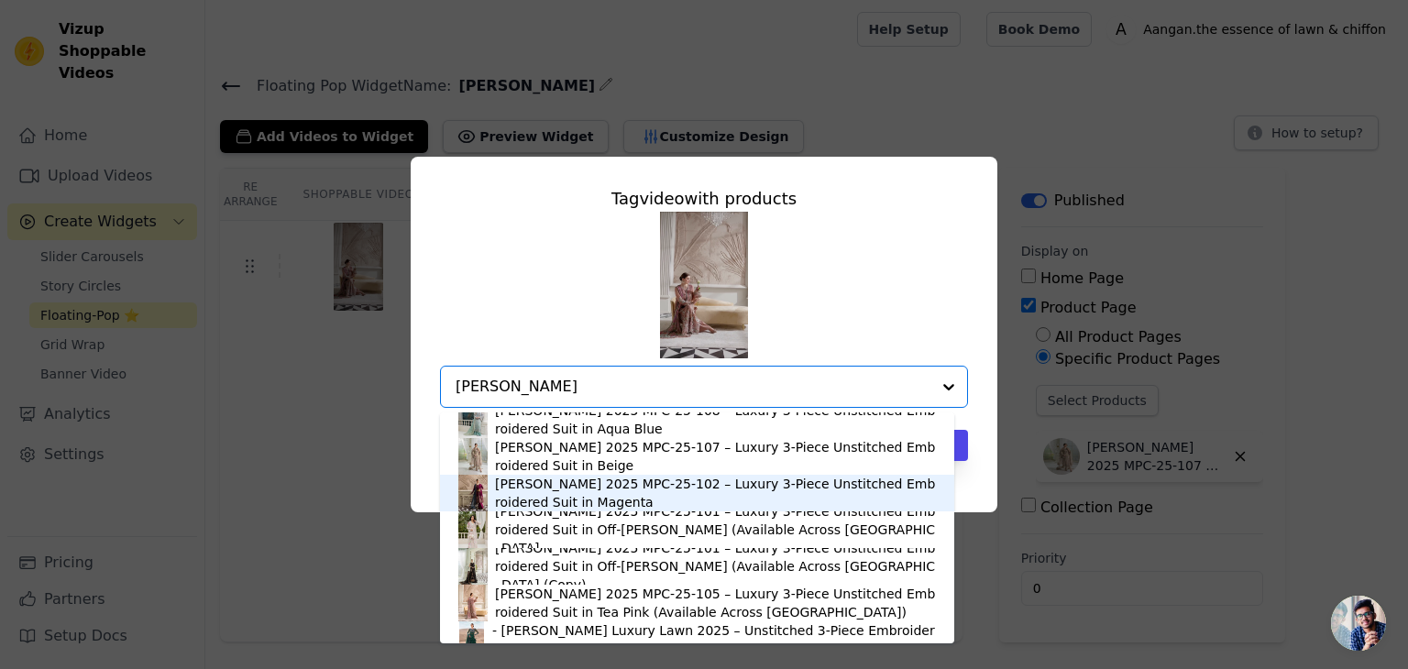
scroll to position [88, 0]
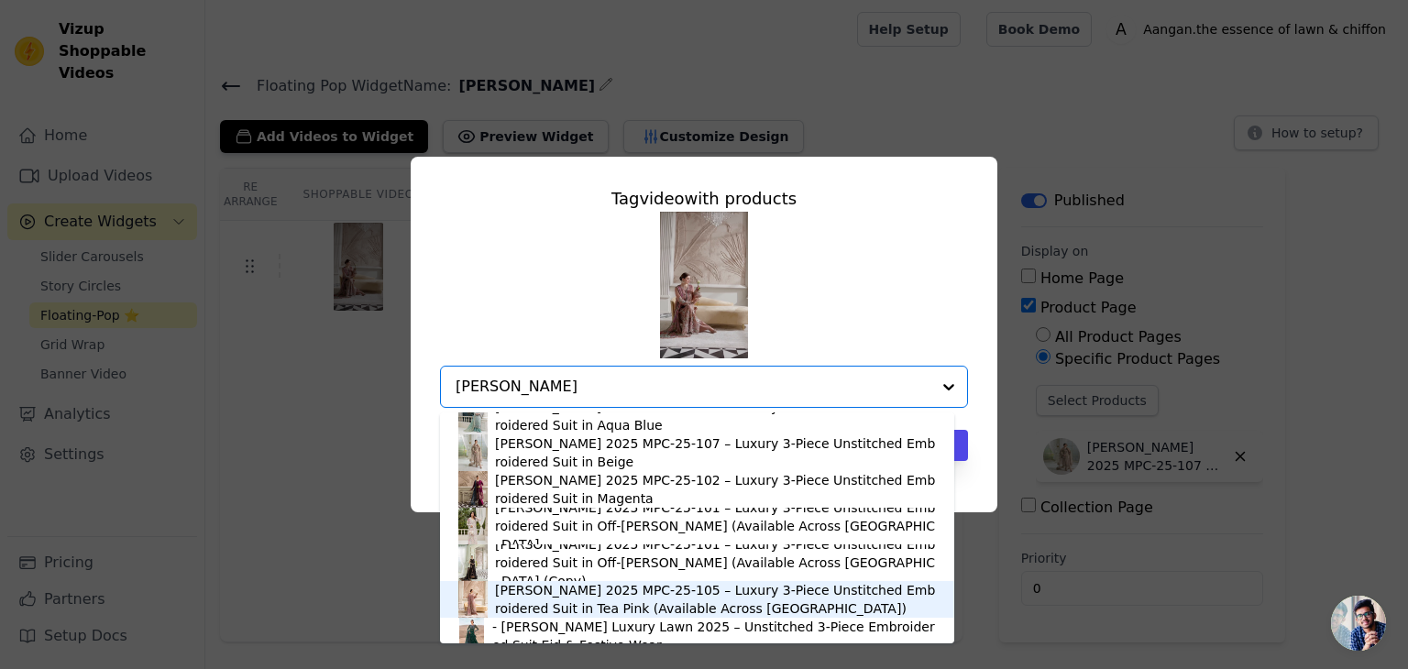
click at [747, 602] on div "[PERSON_NAME] 2025 MPC-25-105 – Luxury 3-Piece Unstitched Embroidered Suit in T…" at bounding box center [715, 599] width 441 height 37
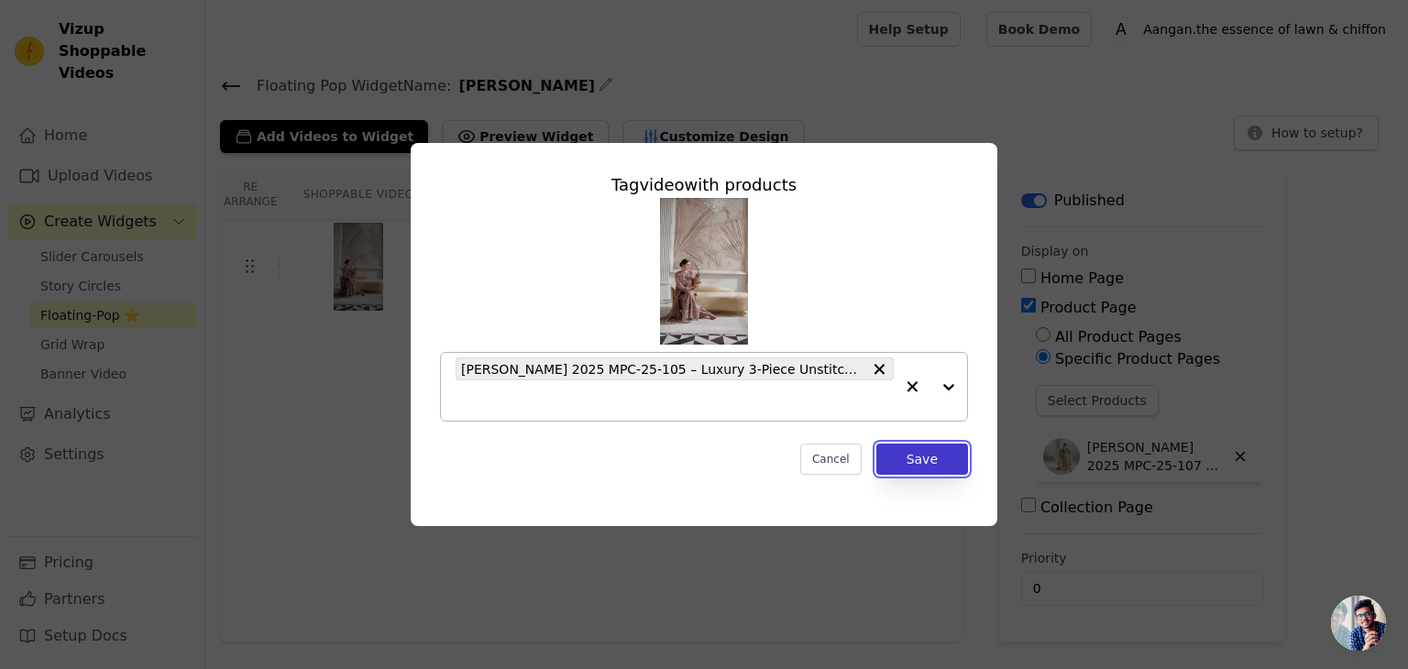
click at [937, 452] on button "Save" at bounding box center [923, 459] width 92 height 31
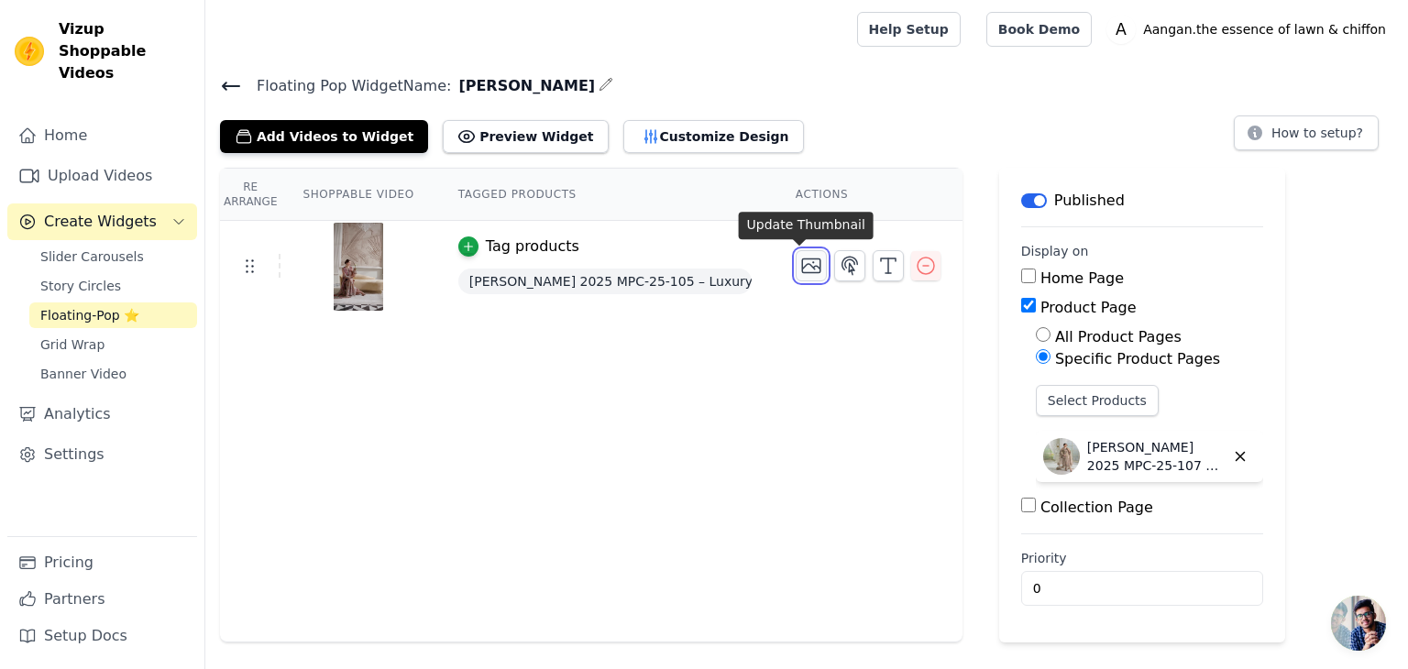
click at [802, 266] on icon "button" at bounding box center [811, 266] width 18 height 14
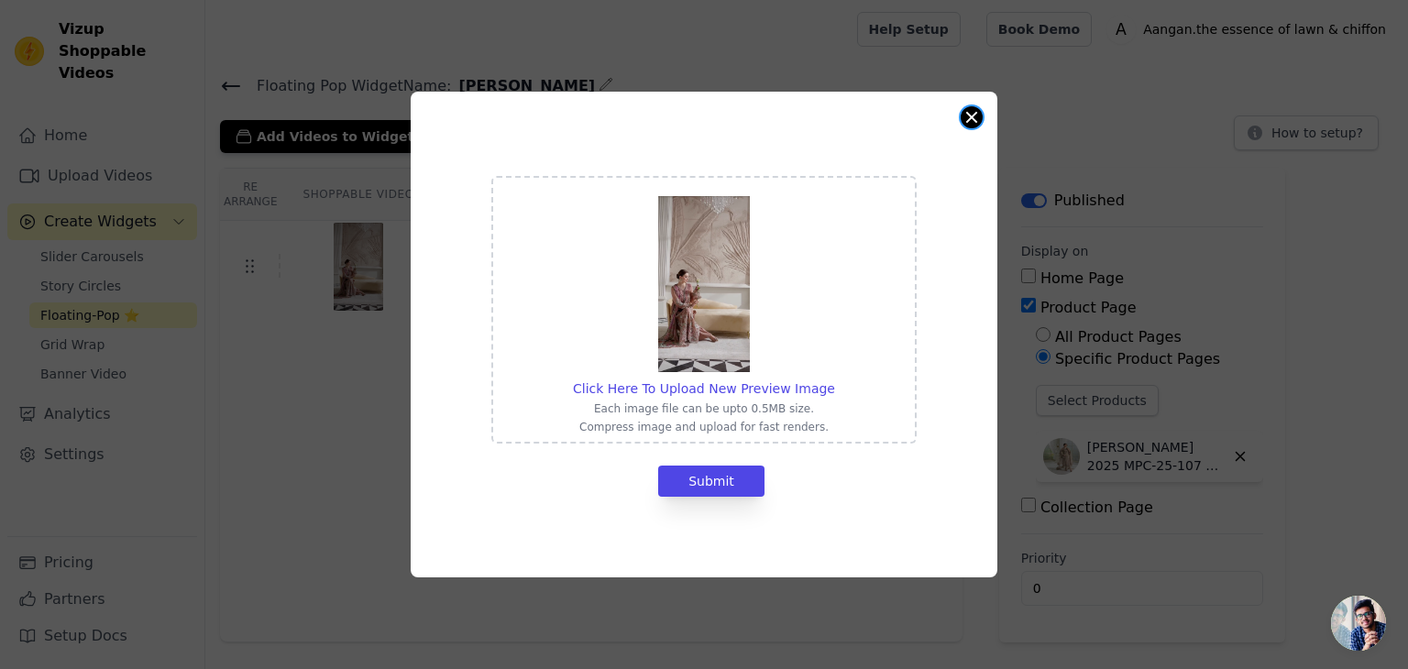
click at [981, 112] on div "Click Here To Upload New Preview Image Each image file can be upto 0.5MB size. …" at bounding box center [704, 335] width 587 height 486
click at [972, 122] on button "Close modal" at bounding box center [972, 117] width 22 height 22
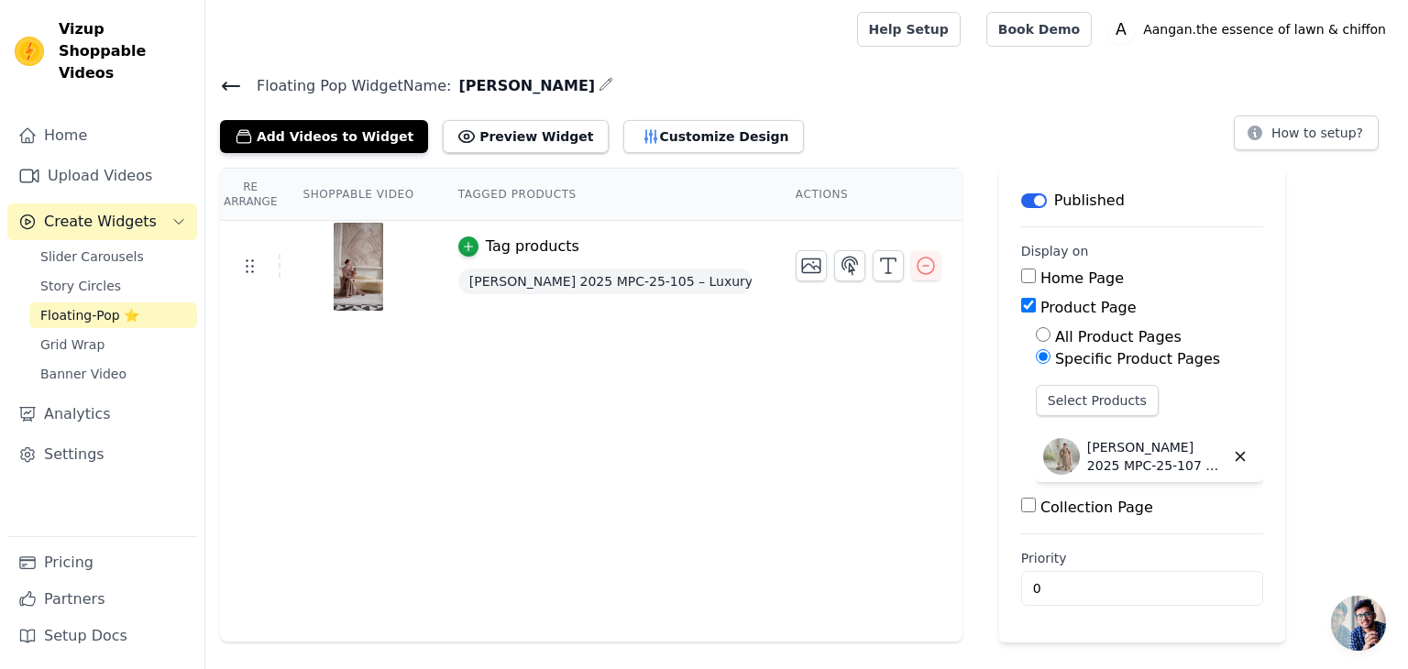
click at [348, 187] on th "Shoppable Video" at bounding box center [358, 195] width 155 height 52
click at [690, 129] on button "Customize Design" at bounding box center [714, 136] width 181 height 33
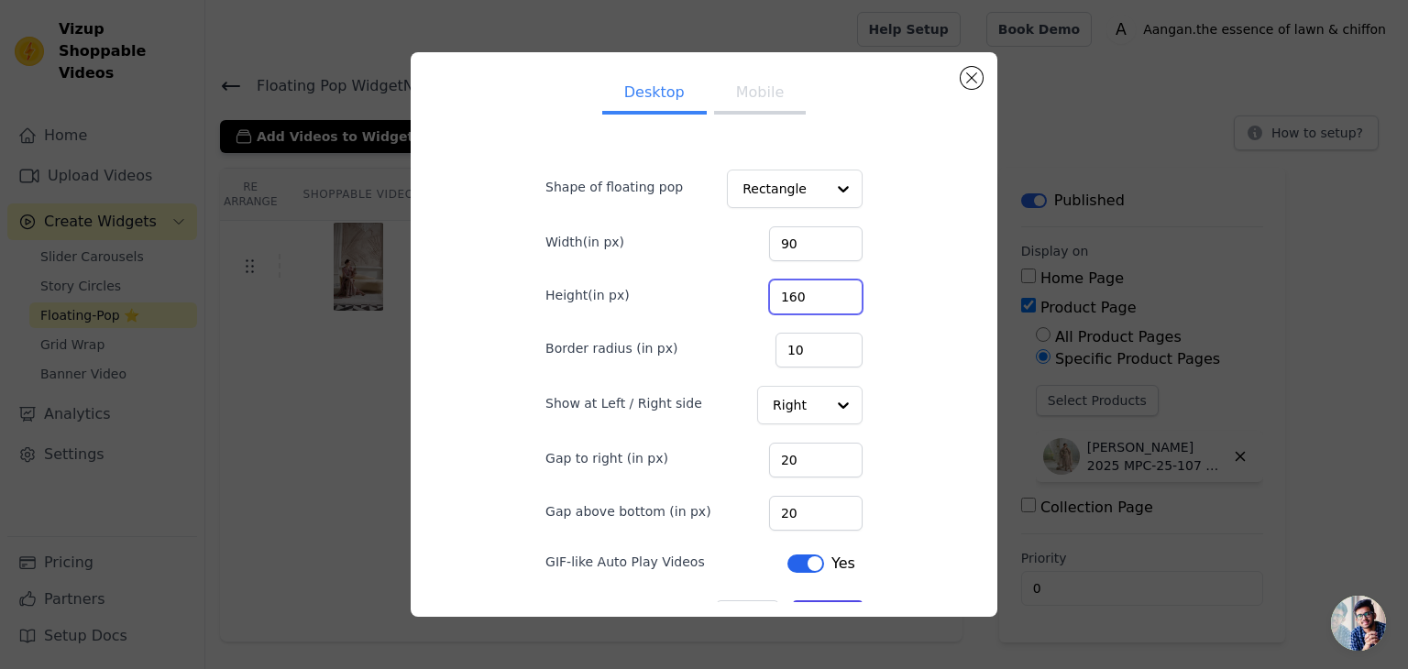
click at [798, 302] on input "160" at bounding box center [816, 297] width 94 height 35
click at [822, 296] on input "198" at bounding box center [816, 297] width 94 height 35
click at [822, 296] on input "197" at bounding box center [816, 297] width 94 height 35
click at [825, 289] on input "198" at bounding box center [816, 297] width 94 height 35
click at [825, 289] on input "199" at bounding box center [816, 297] width 94 height 35
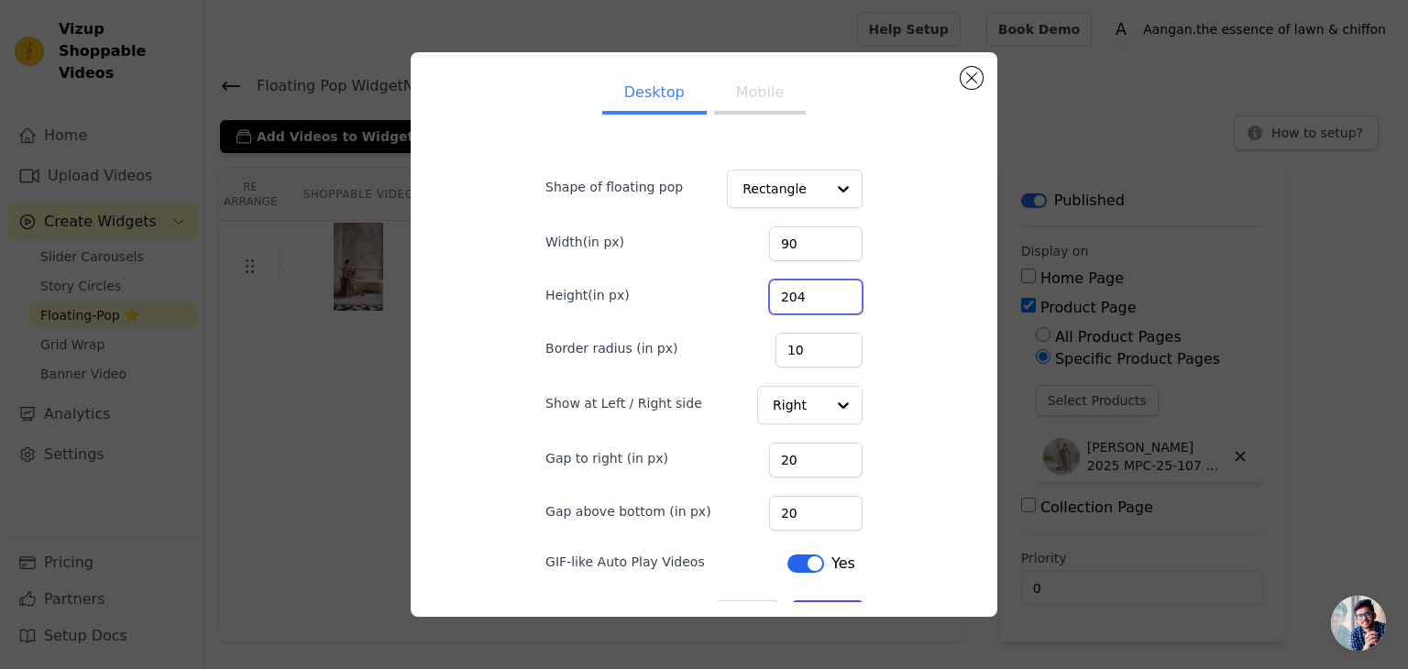
click at [825, 289] on input "204" at bounding box center [816, 297] width 94 height 35
click at [825, 289] on input "219" at bounding box center [816, 297] width 94 height 35
click at [825, 289] on input "220" at bounding box center [816, 297] width 94 height 35
click at [825, 289] on input "221" at bounding box center [816, 297] width 94 height 35
click at [825, 289] on input "222" at bounding box center [816, 297] width 94 height 35
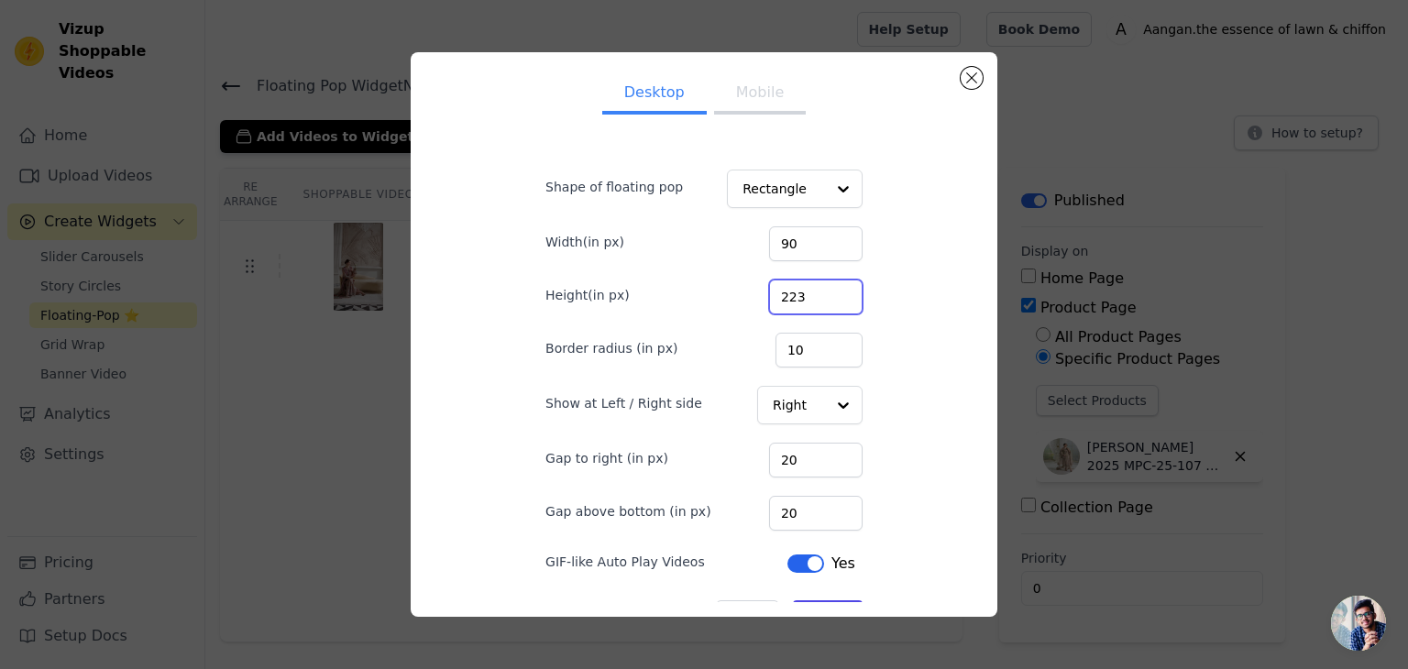
click at [825, 289] on input "223" at bounding box center [816, 297] width 94 height 35
click at [825, 289] on input "224" at bounding box center [816, 297] width 94 height 35
click at [825, 289] on input "225" at bounding box center [816, 297] width 94 height 35
click at [825, 289] on input "226" at bounding box center [816, 297] width 94 height 35
click at [825, 289] on input "229" at bounding box center [816, 297] width 94 height 35
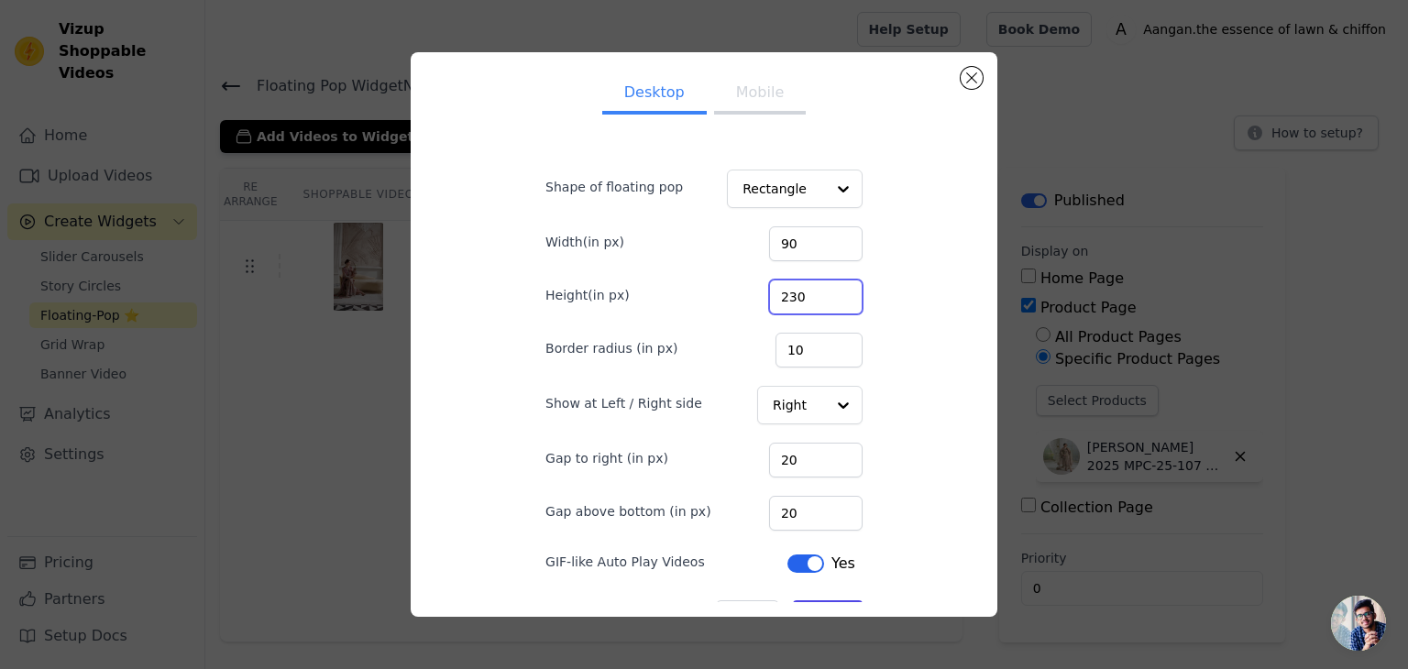
type input "230"
click at [825, 289] on input "230" at bounding box center [816, 297] width 94 height 35
click at [789, 247] on input "90" at bounding box center [816, 243] width 94 height 35
type input "108"
click at [825, 243] on input "108" at bounding box center [816, 243] width 94 height 35
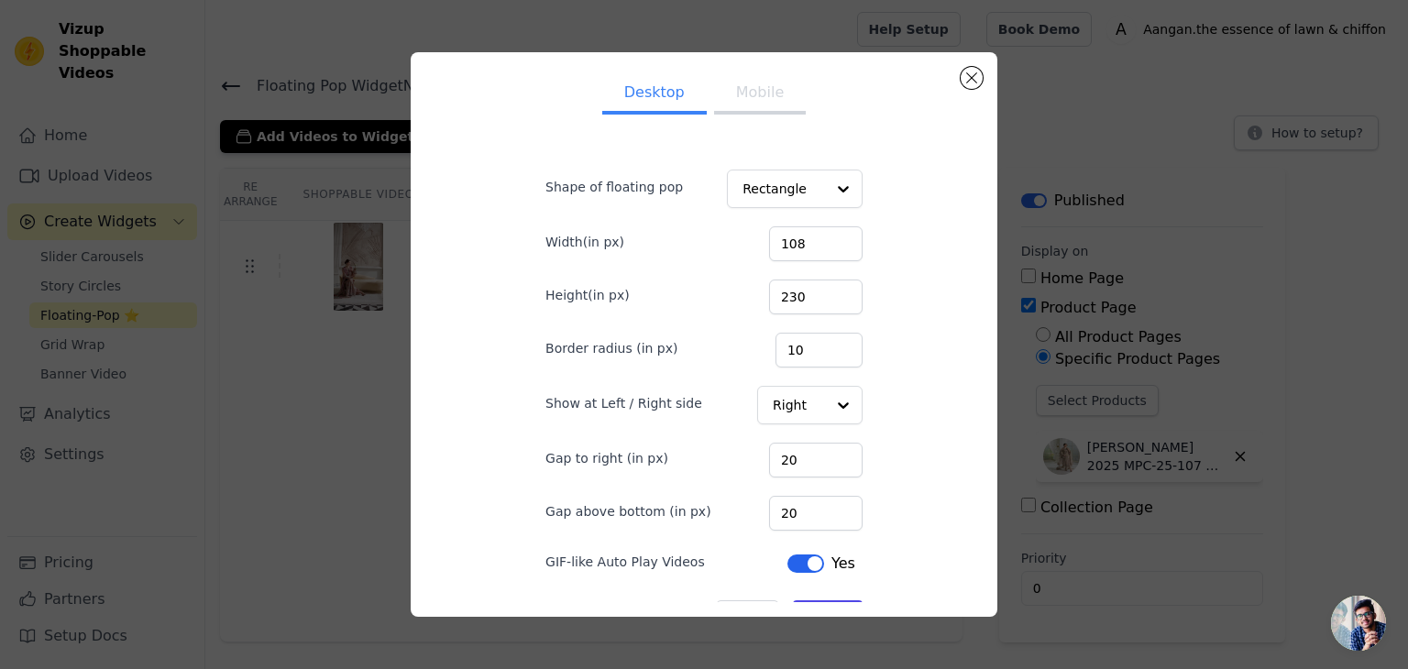
click at [768, 89] on button "Mobile" at bounding box center [760, 94] width 92 height 40
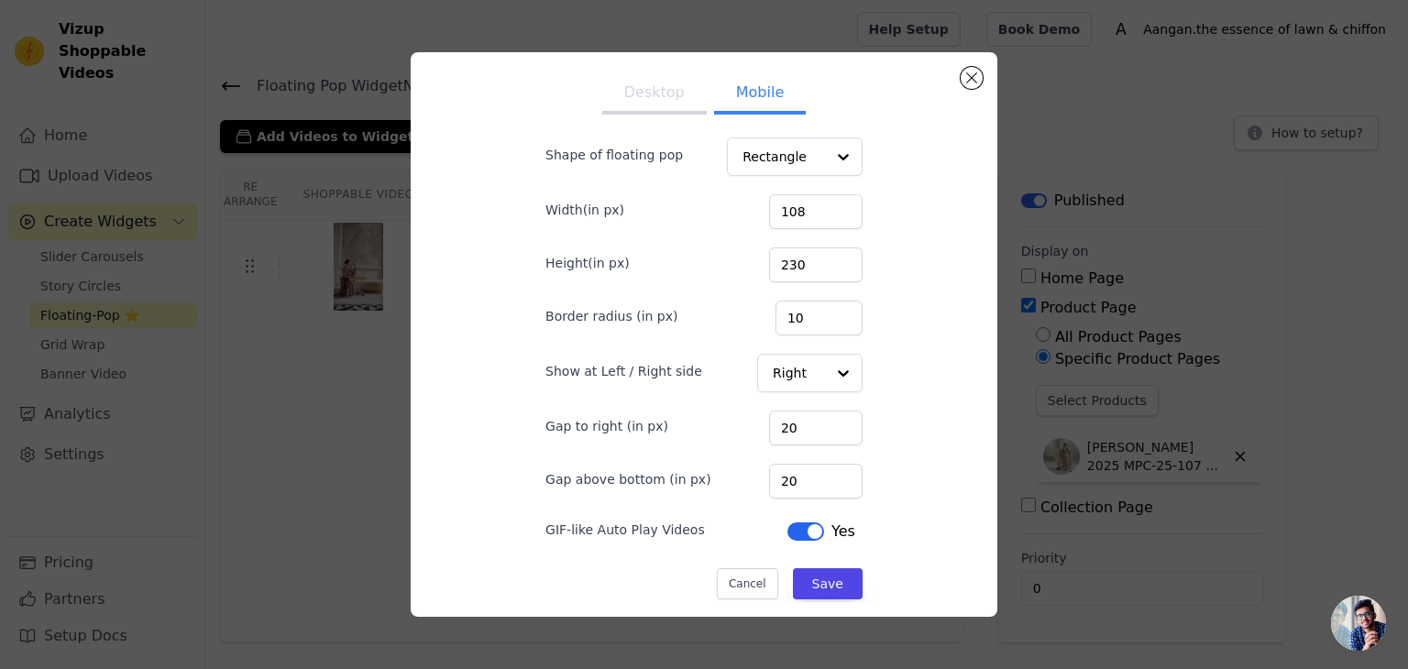
scroll to position [41, 0]
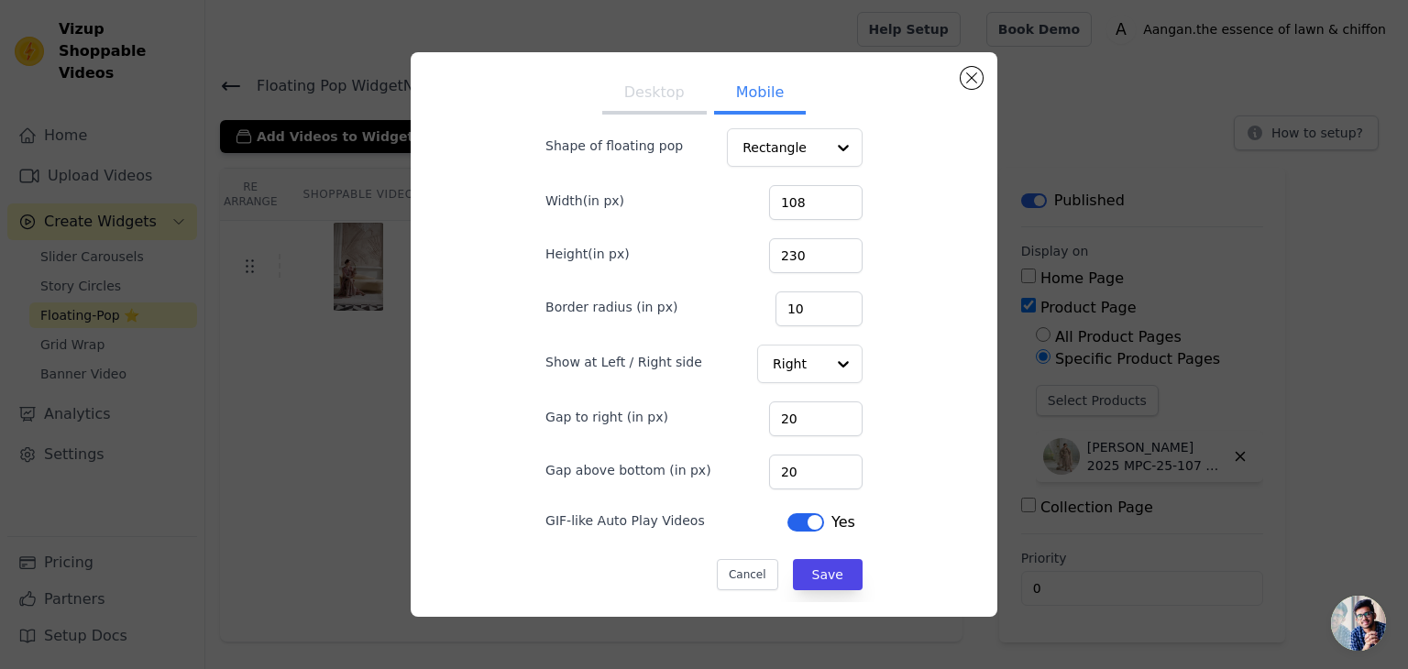
click at [861, 571] on div "Desktop Mobile Shape of floating pop Rectangle Width(in px) 108 Height(in px) 2…" at bounding box center [704, 335] width 558 height 536
click at [828, 577] on button "Save" at bounding box center [828, 574] width 70 height 31
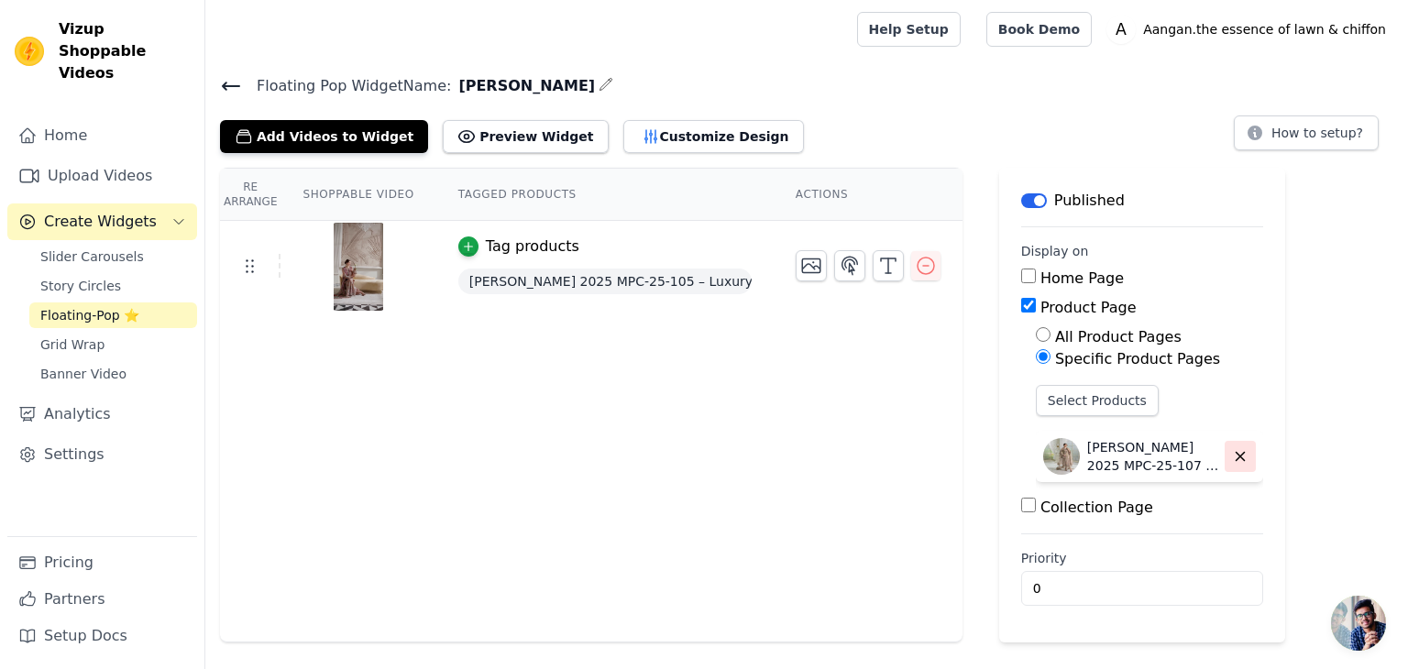
click at [1232, 459] on icon "button" at bounding box center [1240, 456] width 17 height 17
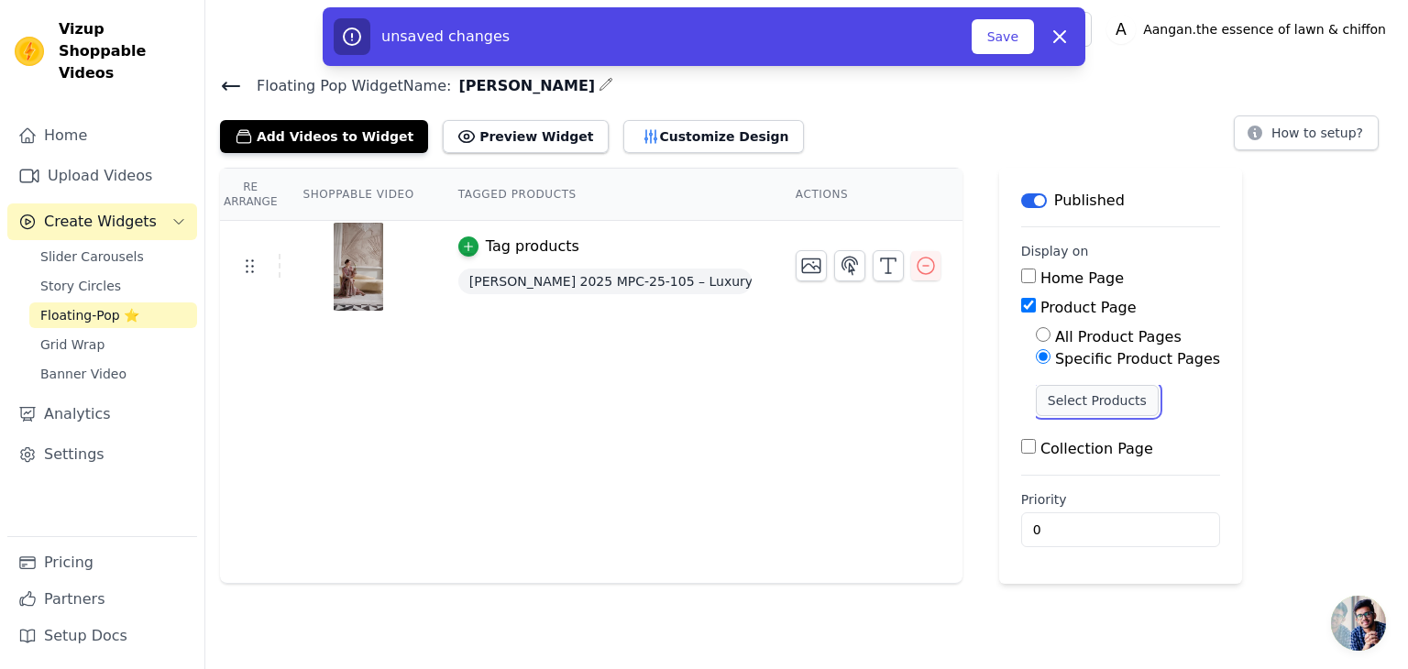
click at [1086, 402] on button "Select Products" at bounding box center [1097, 400] width 123 height 31
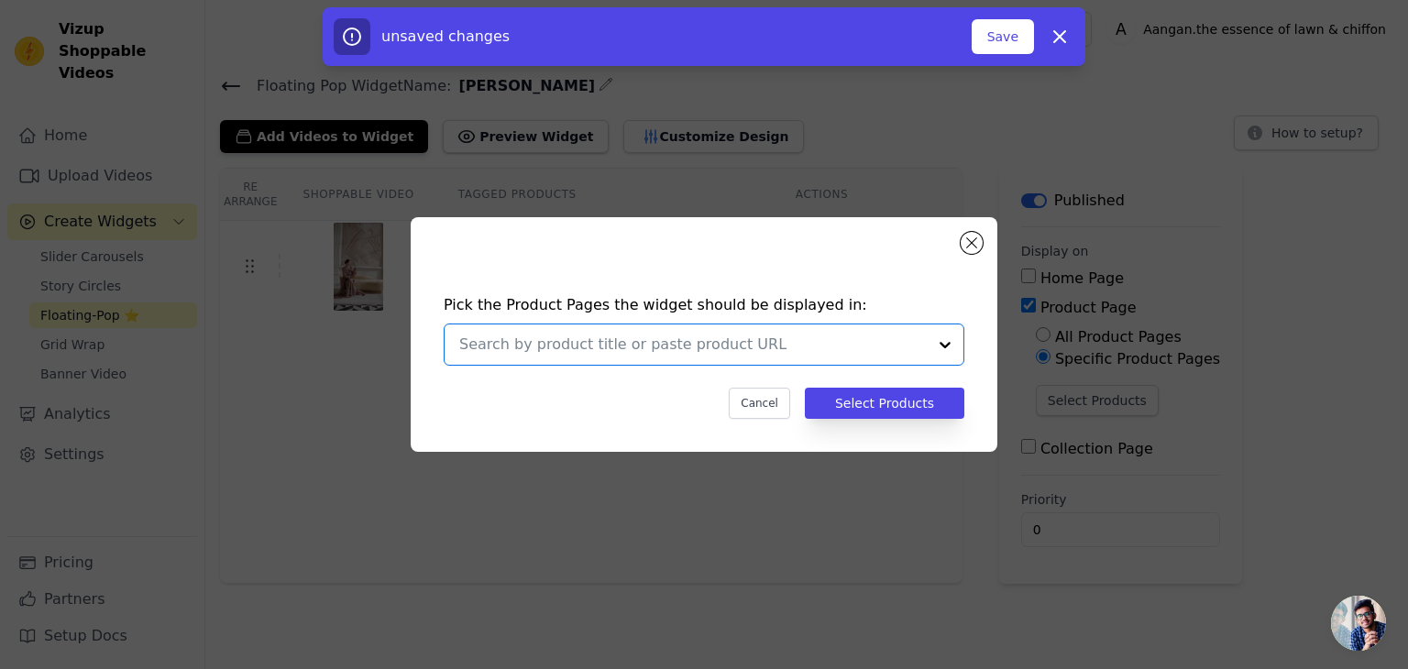
click at [630, 349] on input "text" at bounding box center [693, 345] width 468 height 22
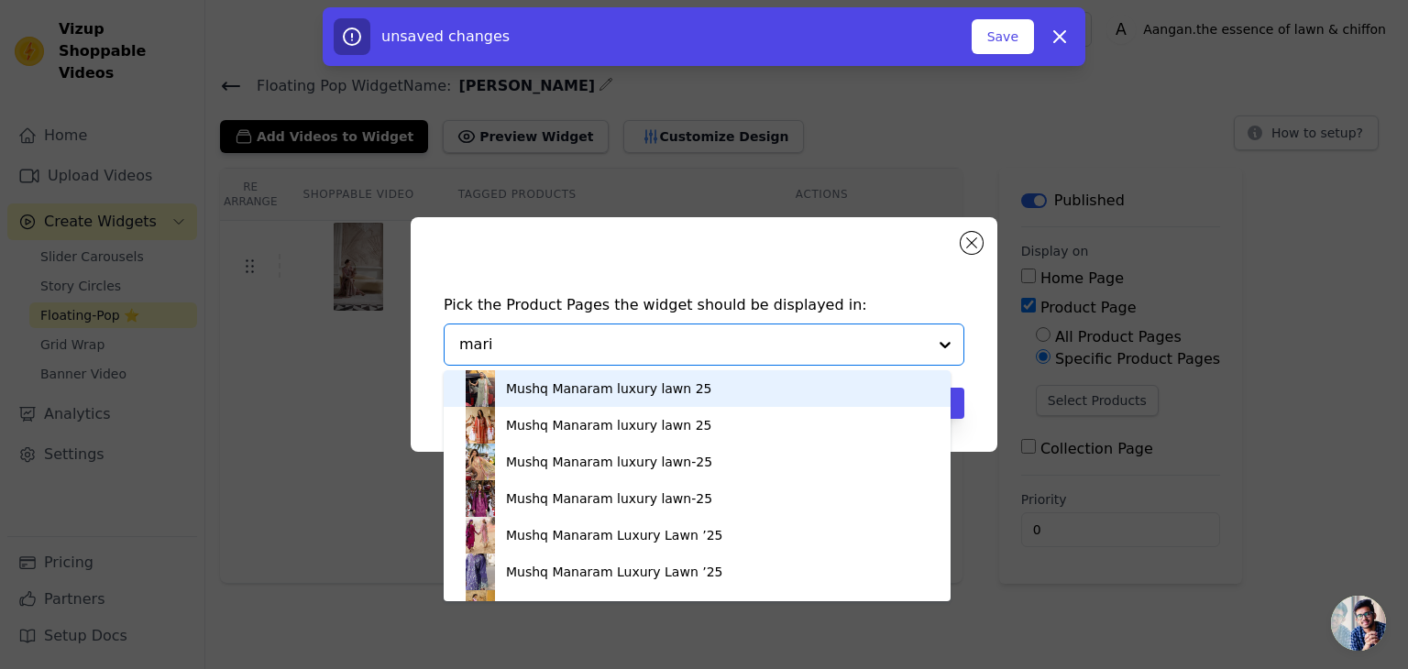
type input "[PERSON_NAME]"
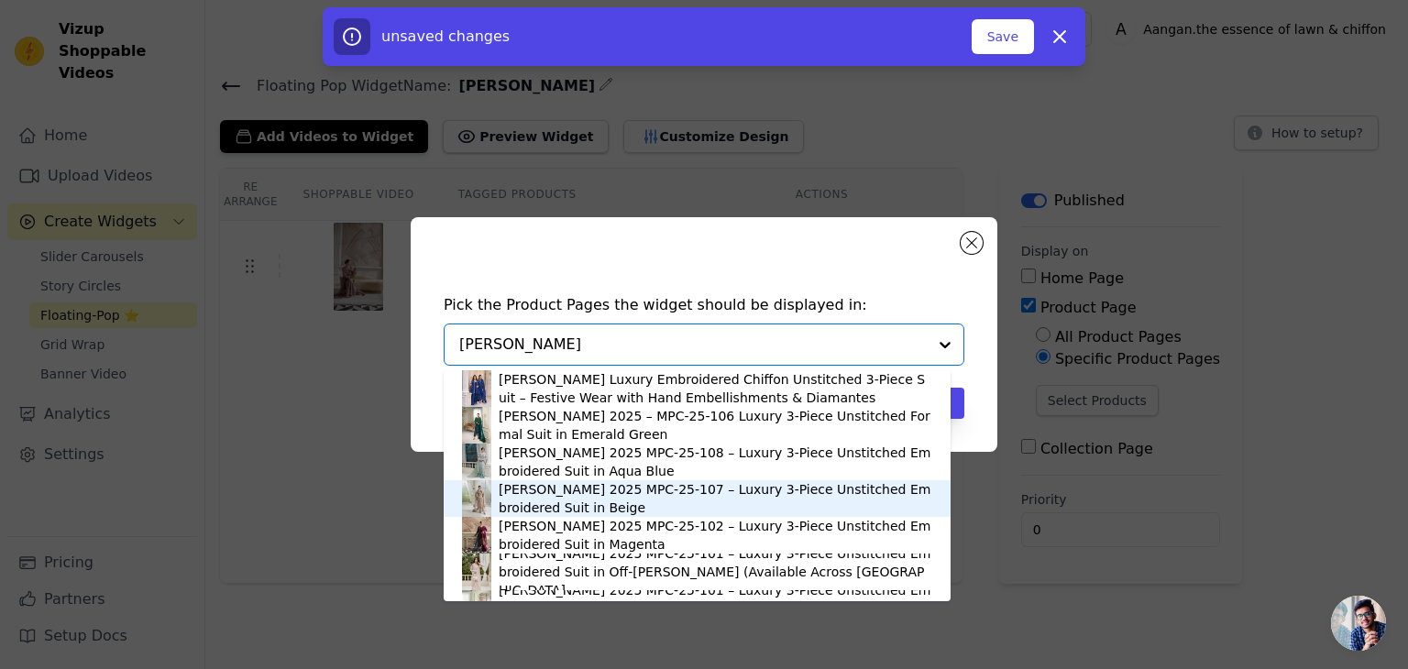
click at [682, 492] on div "[PERSON_NAME] 2025 MPC-25-107 – Luxury 3-Piece Unstitched Embroidered Suit in B…" at bounding box center [716, 498] width 434 height 37
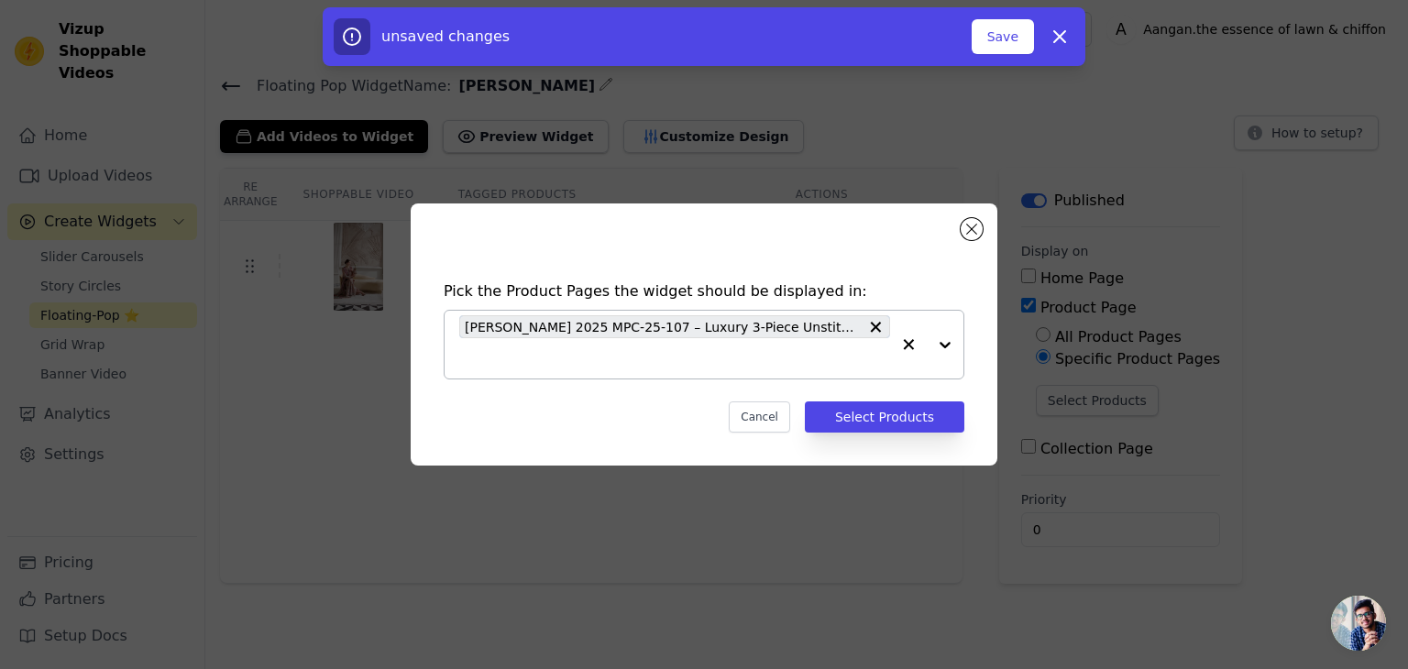
click at [910, 342] on icon "button" at bounding box center [909, 344] width 11 height 11
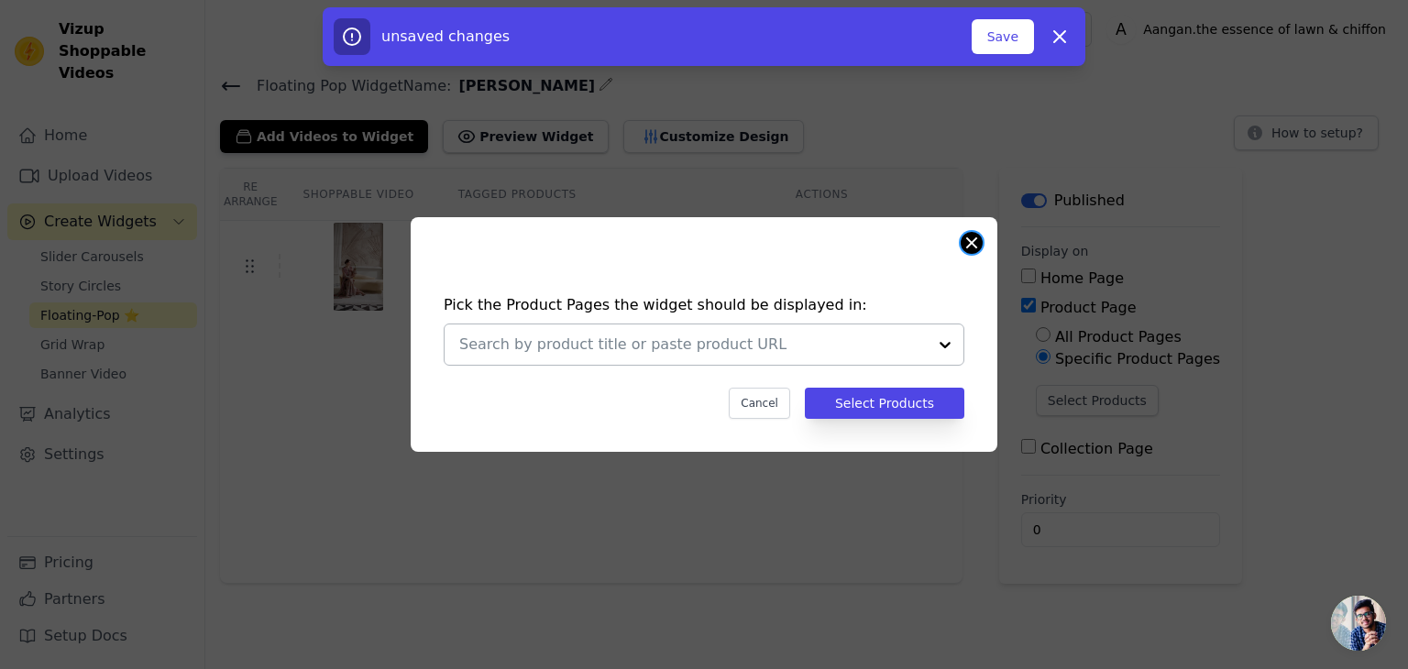
click at [977, 248] on button "Close modal" at bounding box center [972, 243] width 22 height 22
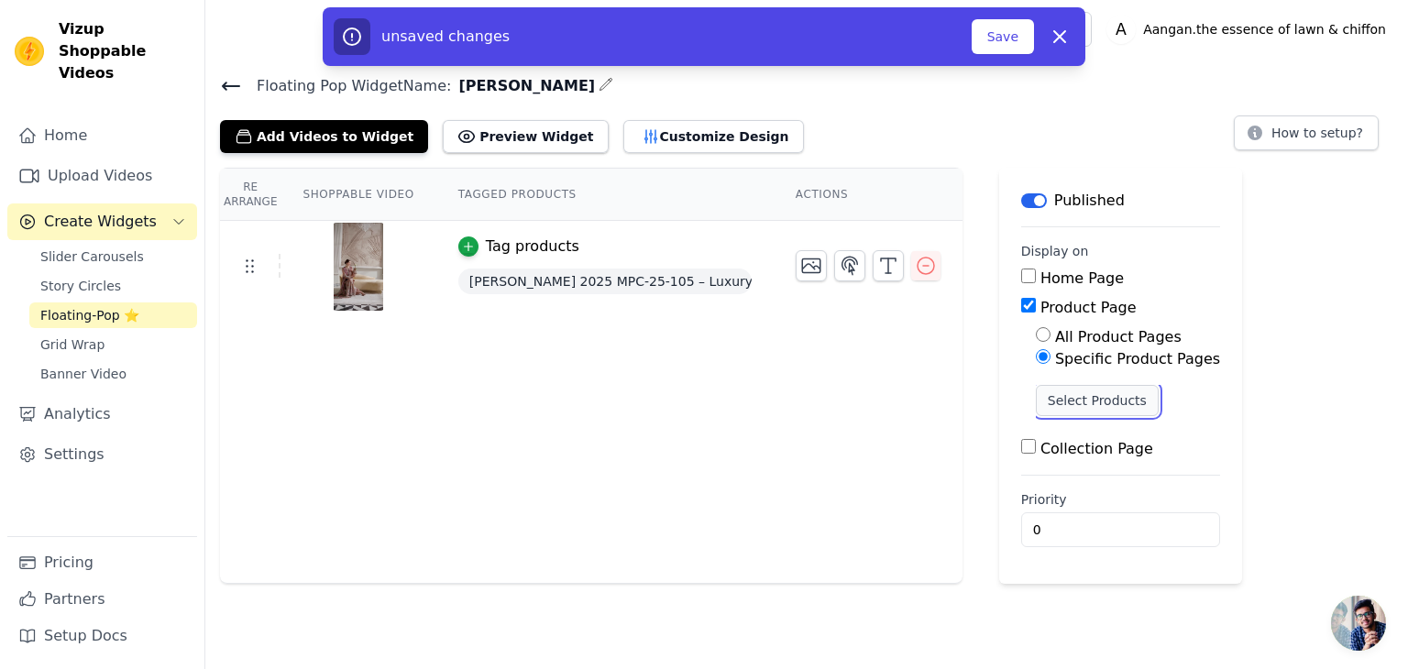
click at [1078, 399] on button "Select Products" at bounding box center [1097, 400] width 123 height 31
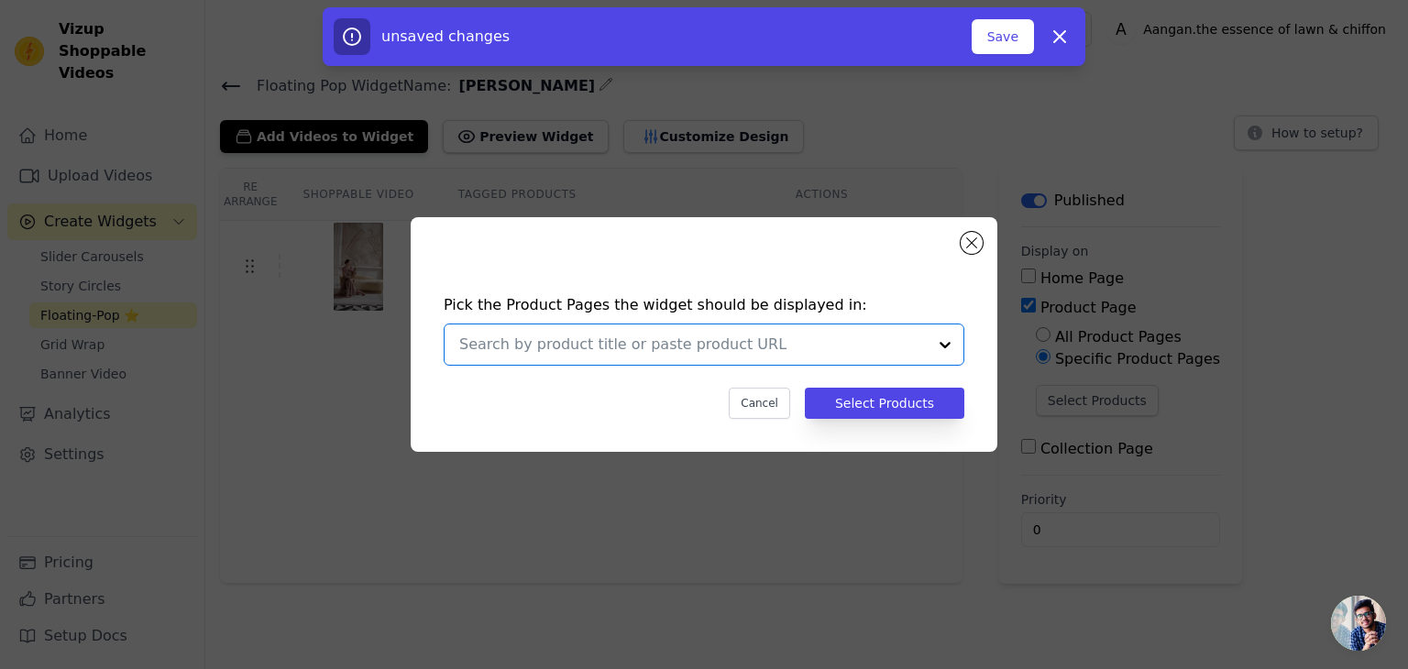
click at [536, 334] on input "text" at bounding box center [693, 345] width 468 height 22
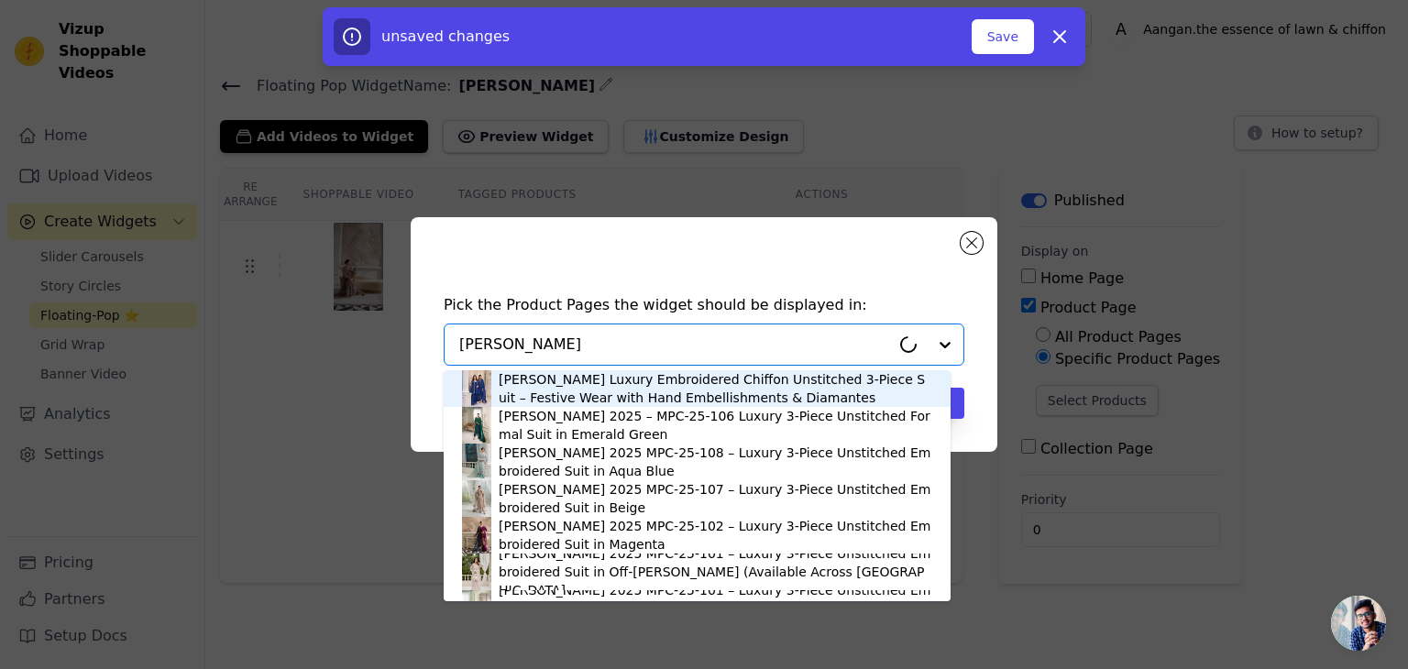
type input "[PERSON_NAME]"
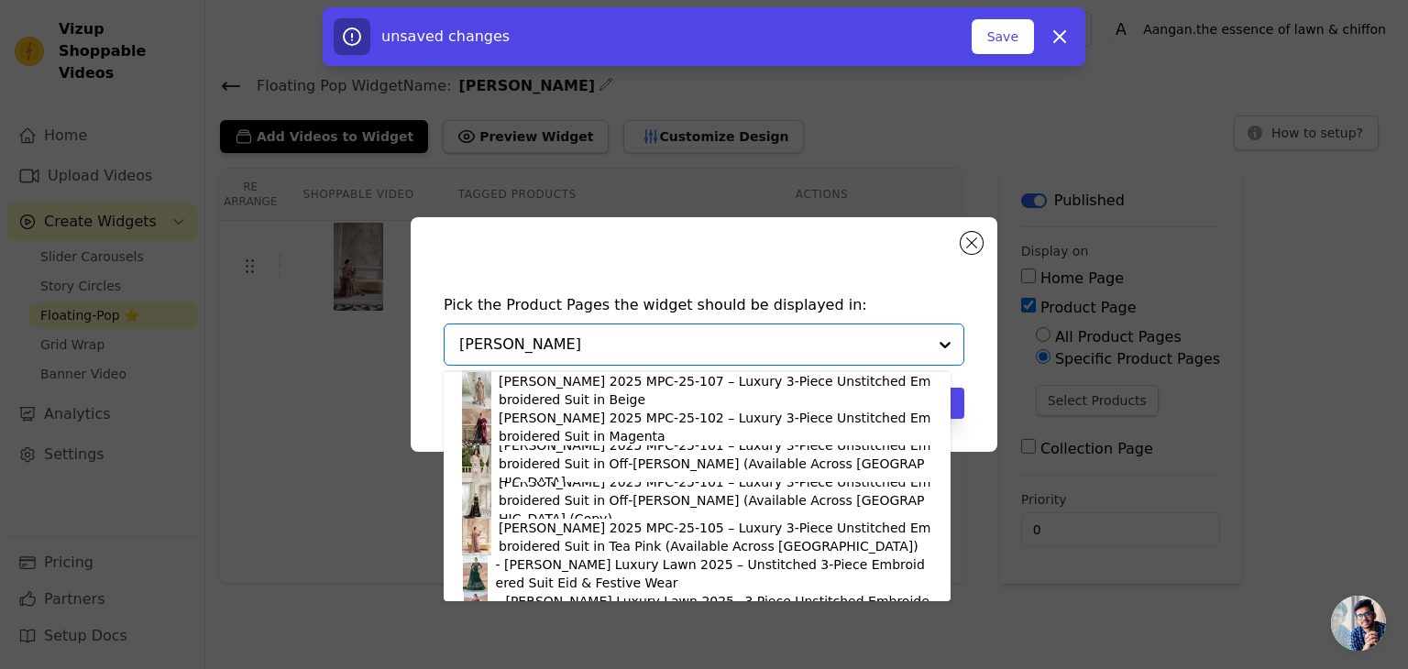
scroll to position [132, 0]
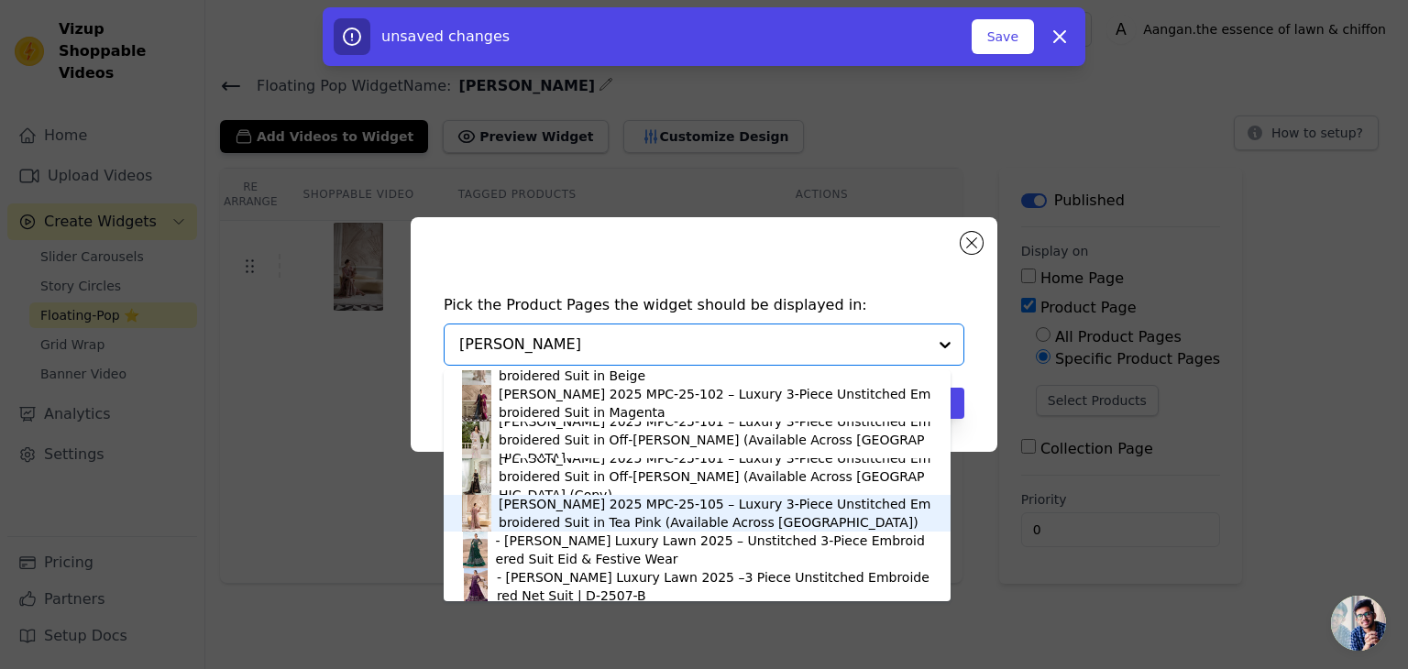
click at [616, 519] on div "[PERSON_NAME] 2025 MPC-25-105 – Luxury 3-Piece Unstitched Embroidered Suit in T…" at bounding box center [716, 513] width 434 height 37
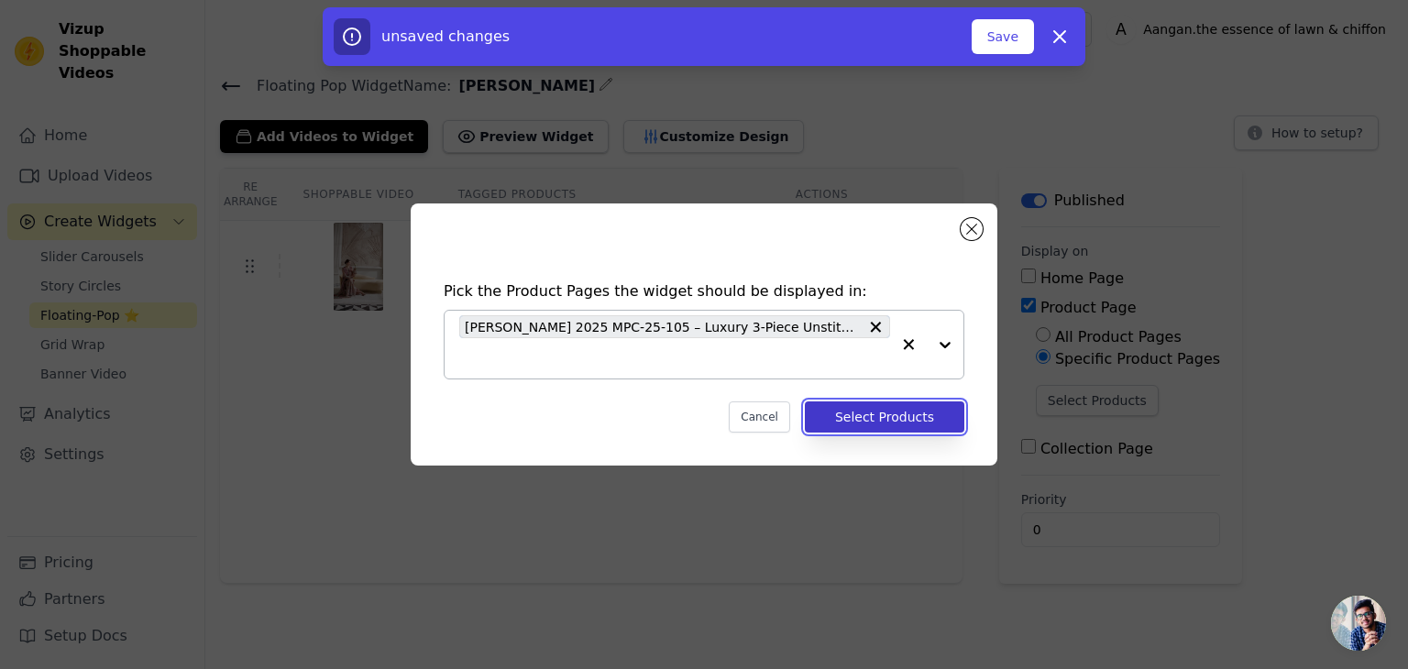
click at [884, 422] on button "Select Products" at bounding box center [885, 417] width 160 height 31
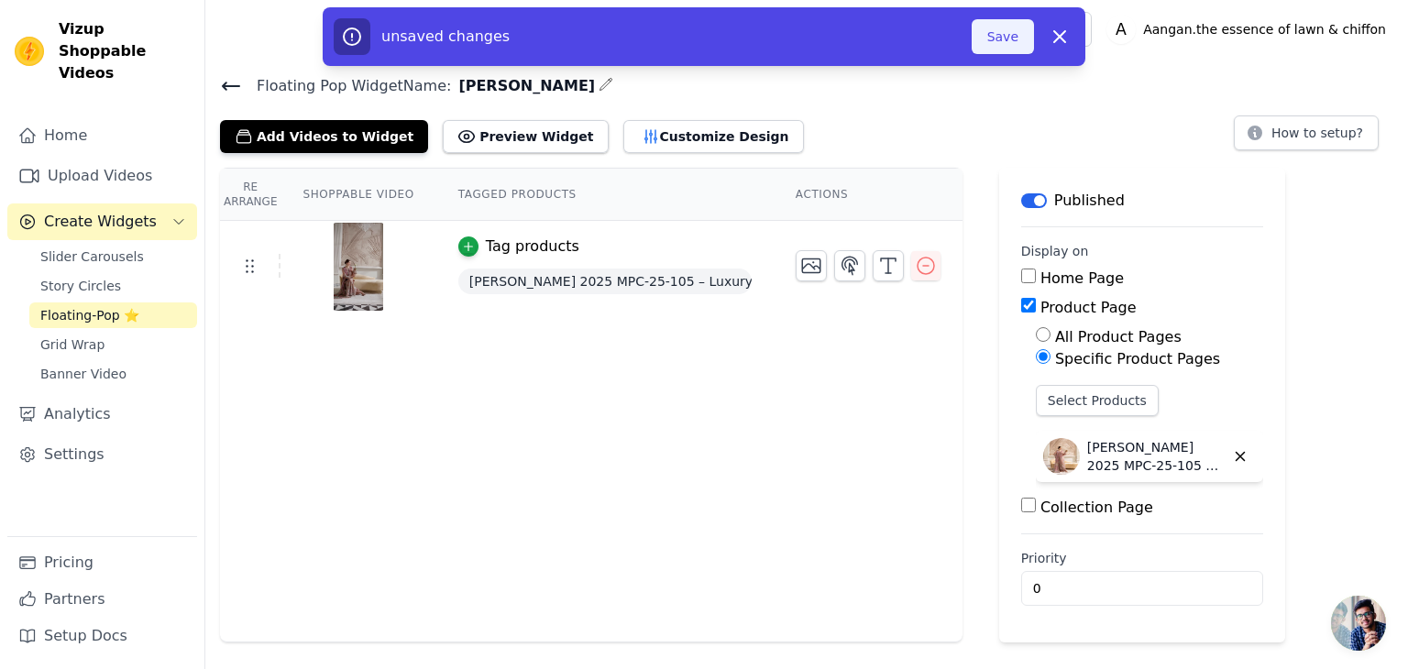
click at [1021, 30] on button "Save" at bounding box center [1003, 36] width 62 height 35
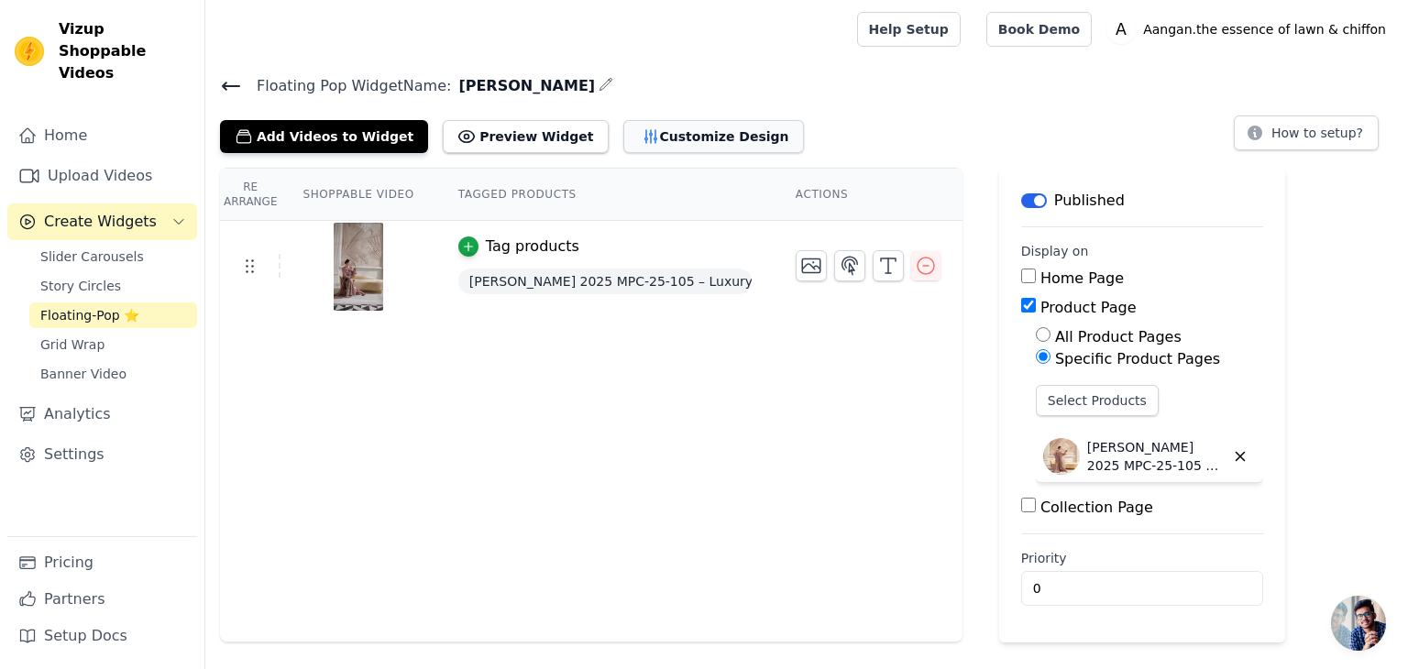
click at [633, 127] on button "Customize Design" at bounding box center [714, 136] width 181 height 33
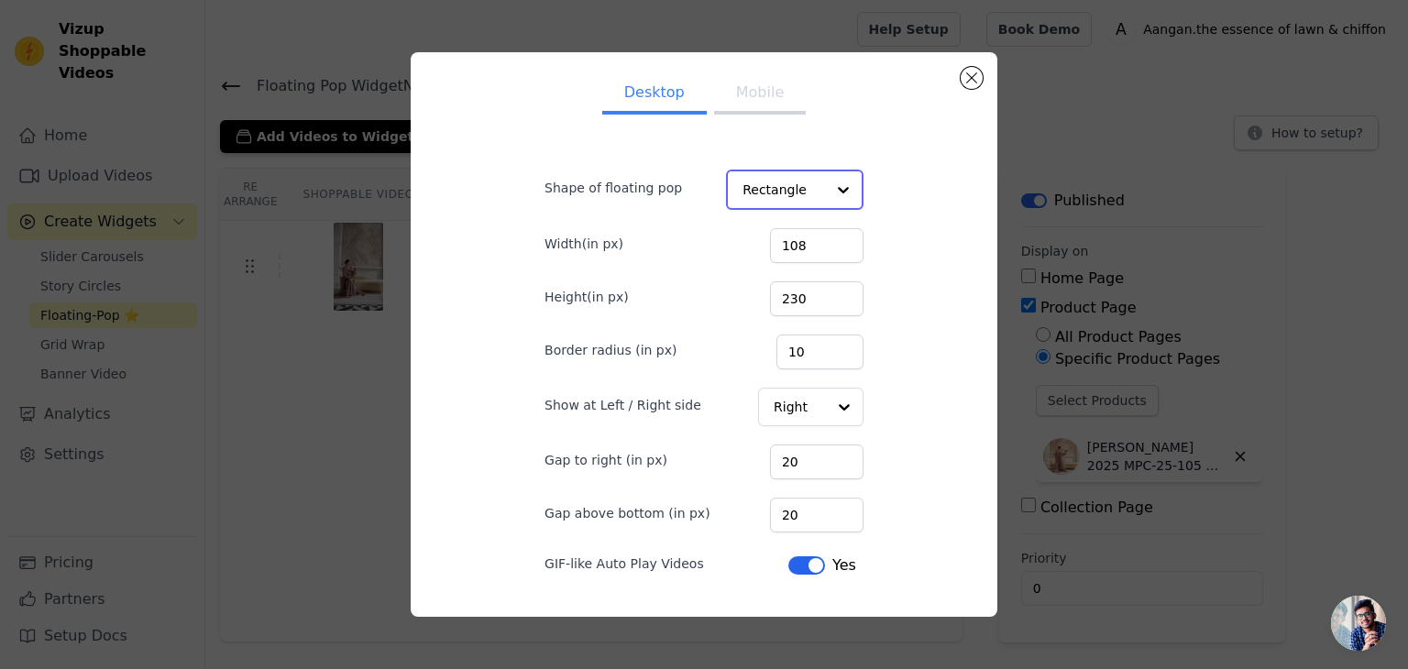
click at [804, 184] on input "Shape of floating pop" at bounding box center [784, 189] width 83 height 37
click at [938, 409] on div "Desktop Mobile Shape of floating pop Rectangle Width(in px) 108 Height(in px) 2…" at bounding box center [704, 335] width 558 height 536
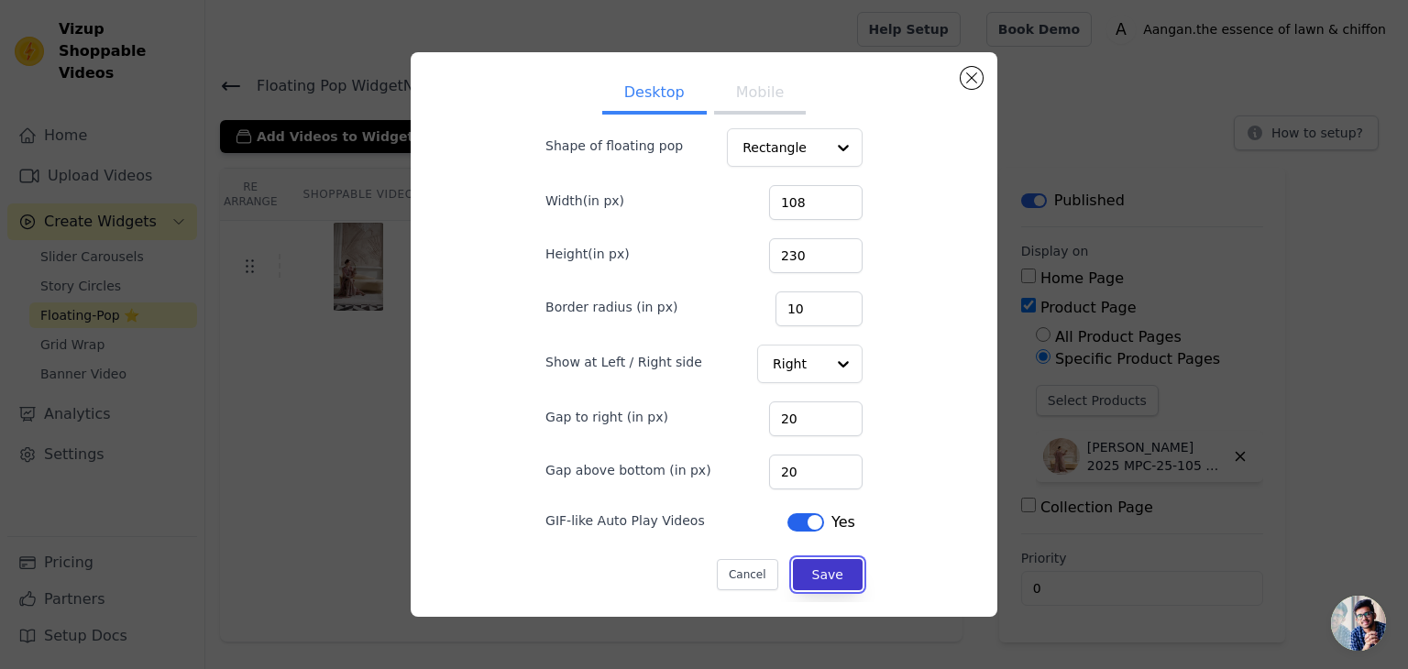
click at [829, 569] on button "Save" at bounding box center [828, 574] width 70 height 31
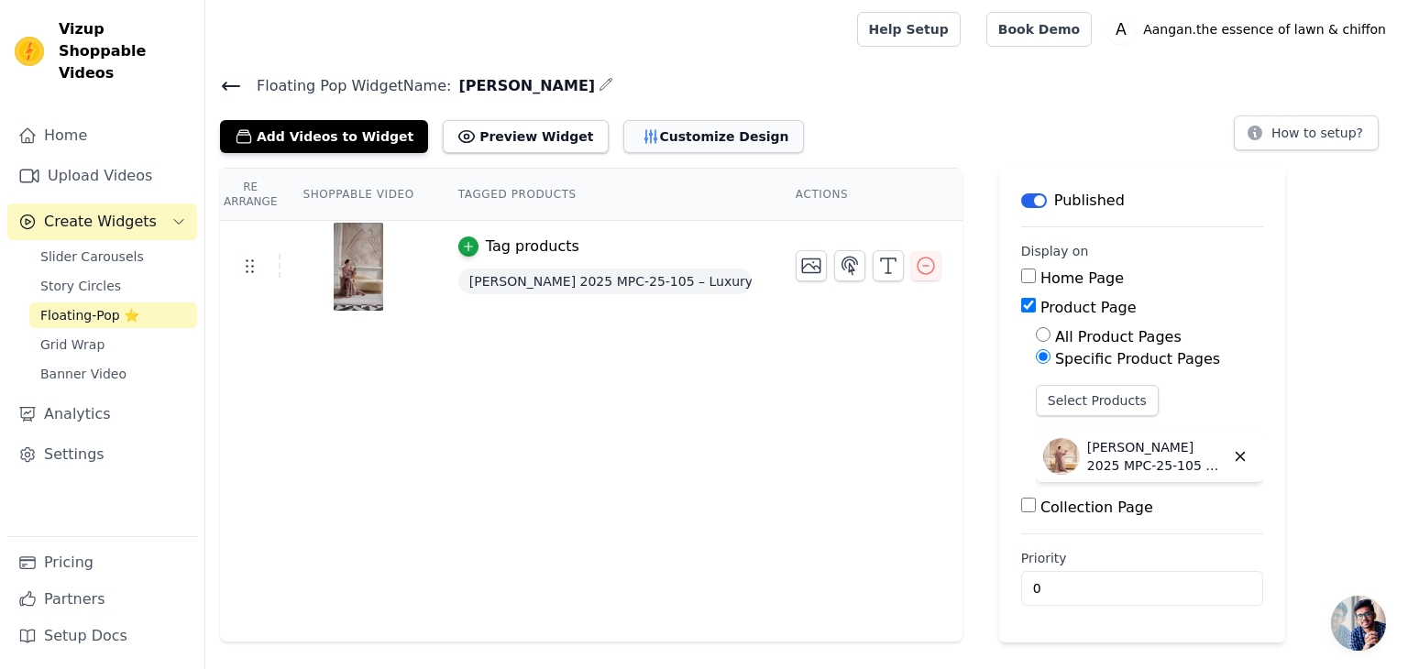
click at [654, 131] on button "Customize Design" at bounding box center [714, 136] width 181 height 33
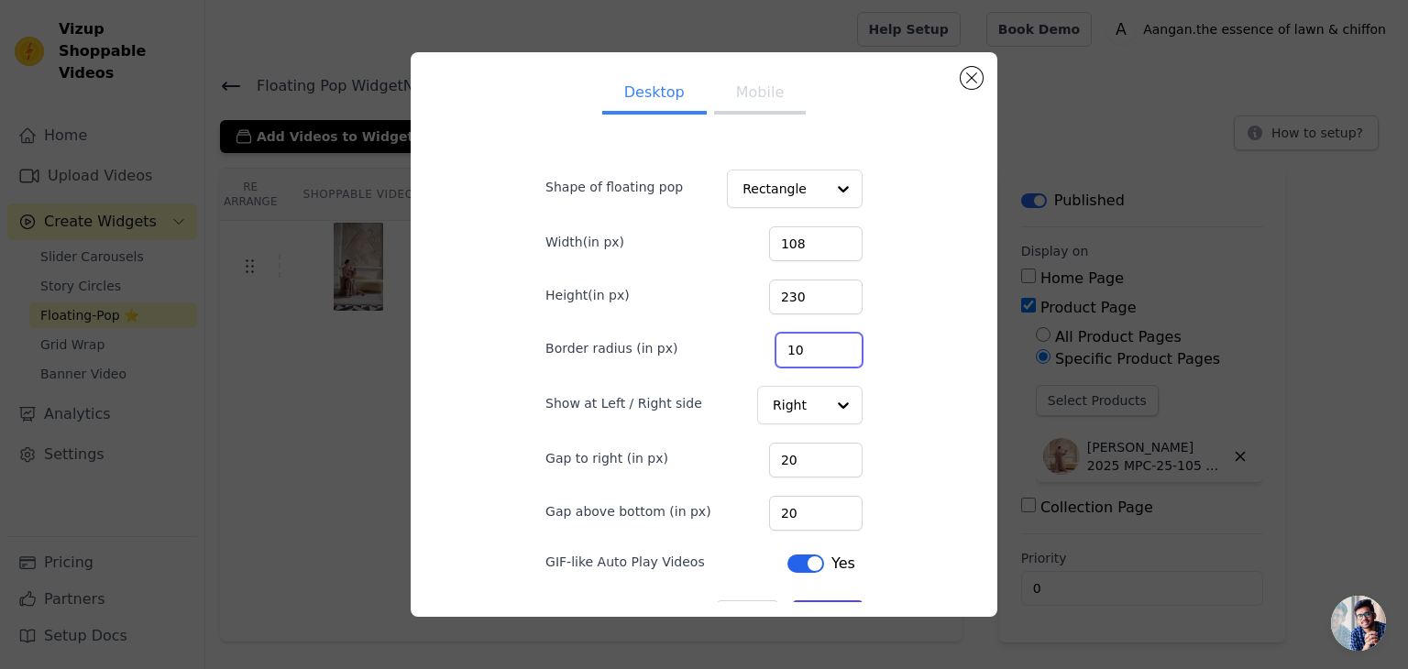
click at [807, 352] on input "10" at bounding box center [819, 350] width 87 height 35
type input "30"
click at [825, 342] on input "30" at bounding box center [819, 350] width 87 height 35
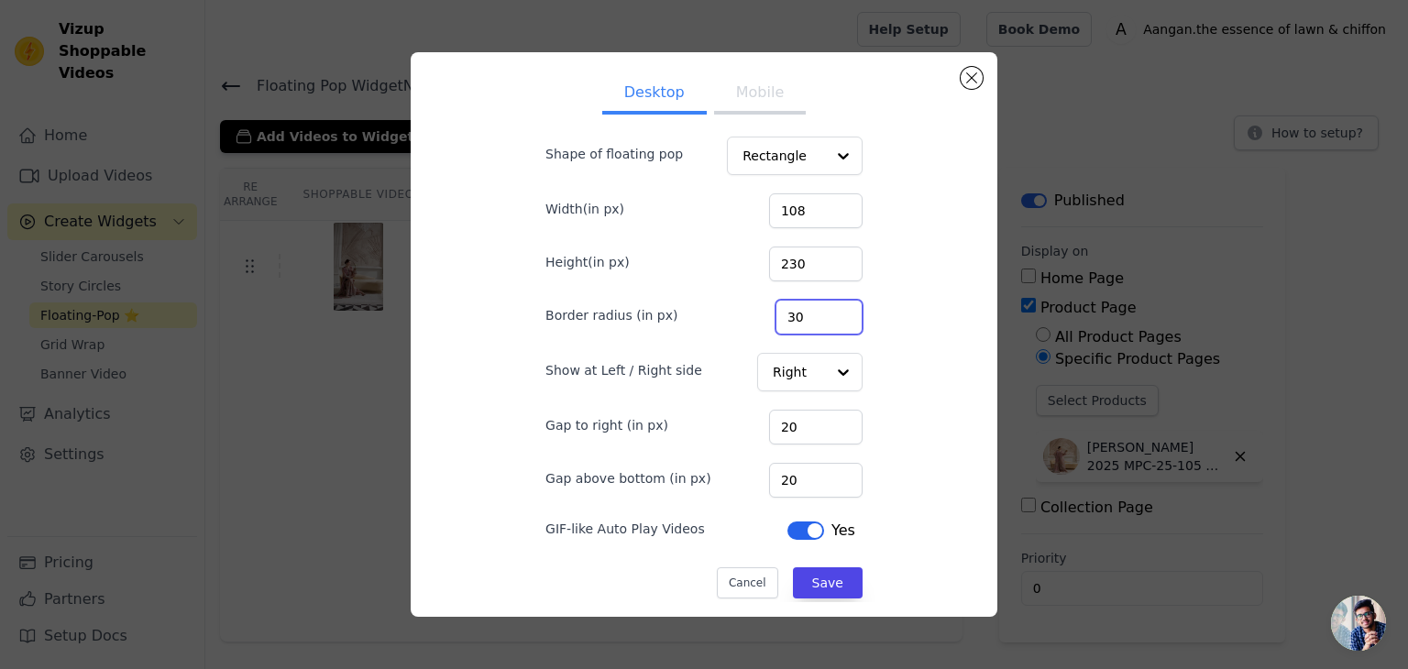
scroll to position [35, 0]
click at [798, 489] on input "20" at bounding box center [816, 478] width 94 height 35
click at [774, 90] on button "Mobile" at bounding box center [760, 94] width 92 height 40
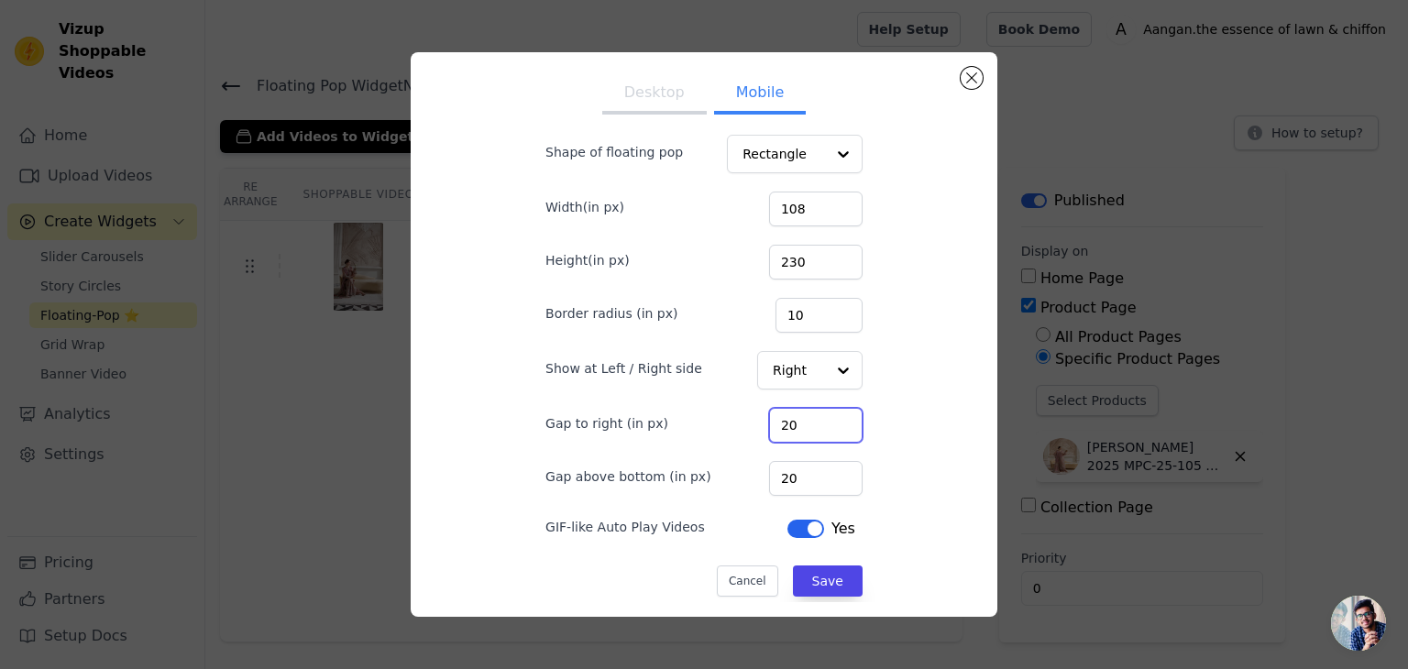
click at [790, 412] on input "20" at bounding box center [816, 425] width 94 height 35
type input "34"
click at [826, 418] on input "34" at bounding box center [816, 425] width 94 height 35
type input "36"
click at [825, 469] on input "36" at bounding box center [816, 478] width 94 height 35
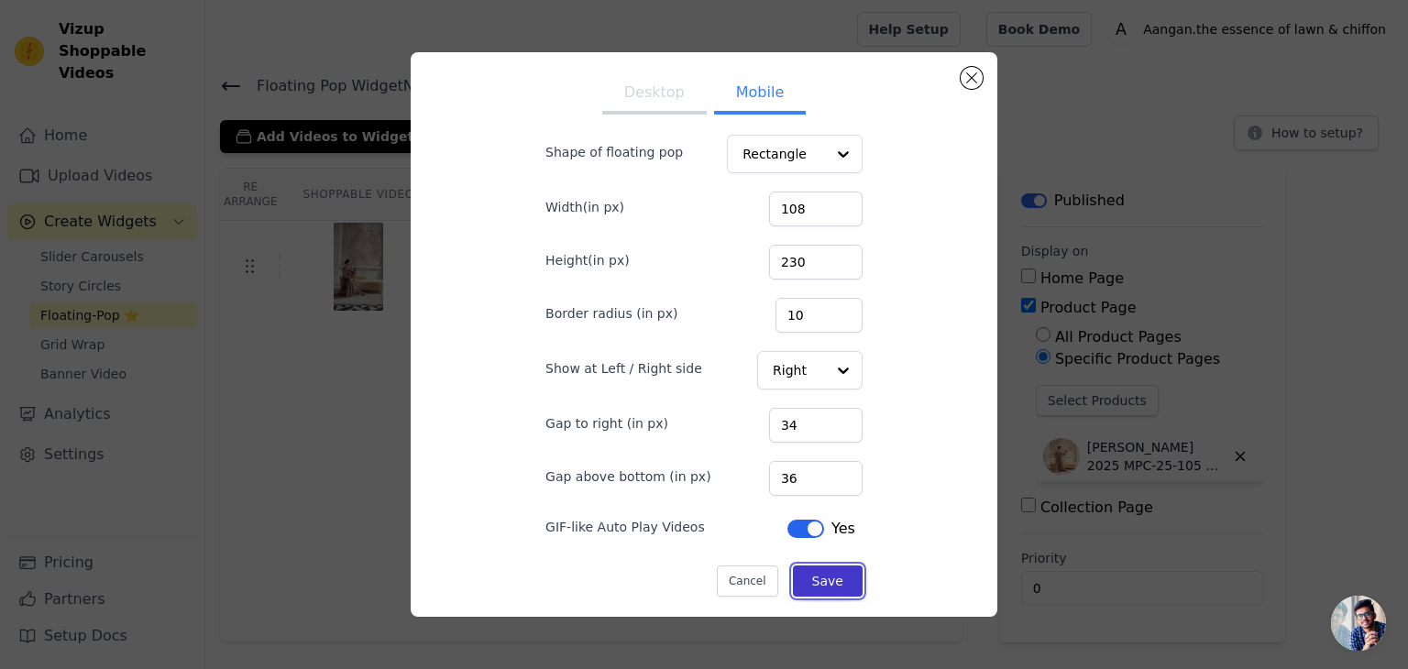
click at [829, 589] on button "Save" at bounding box center [828, 581] width 70 height 31
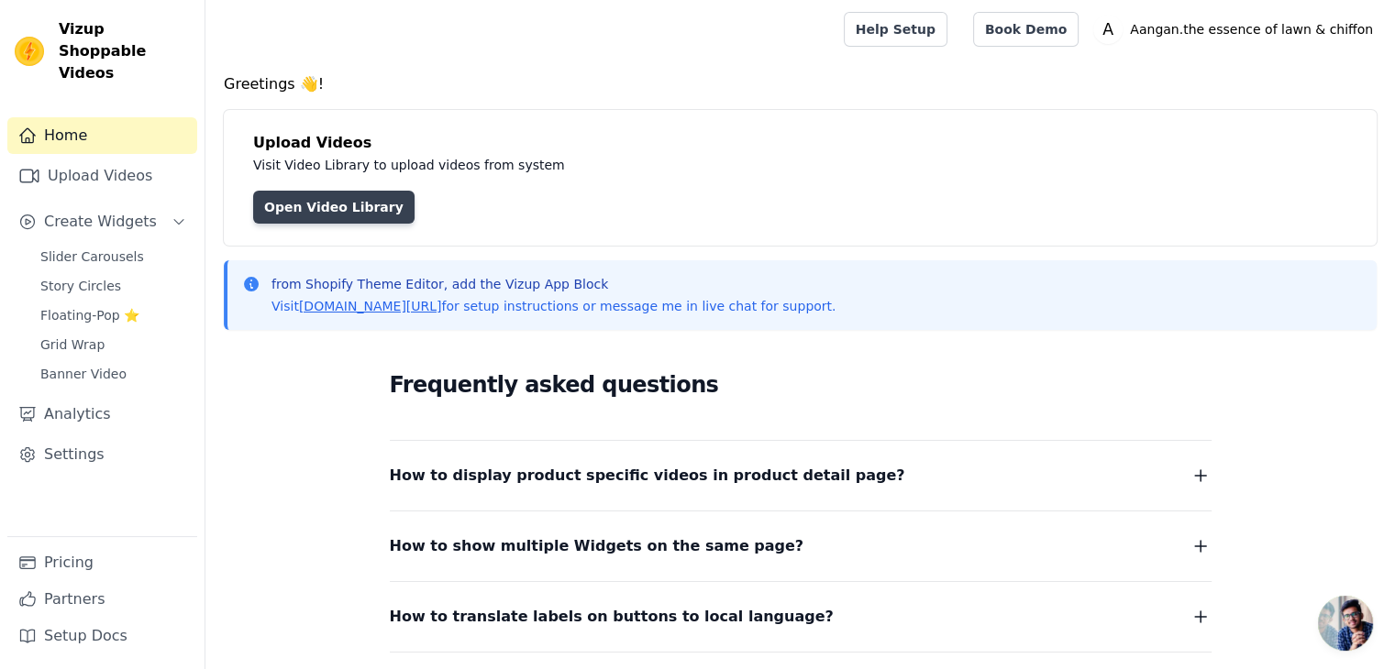
click at [385, 203] on link "Open Video Library" at bounding box center [333, 207] width 161 height 33
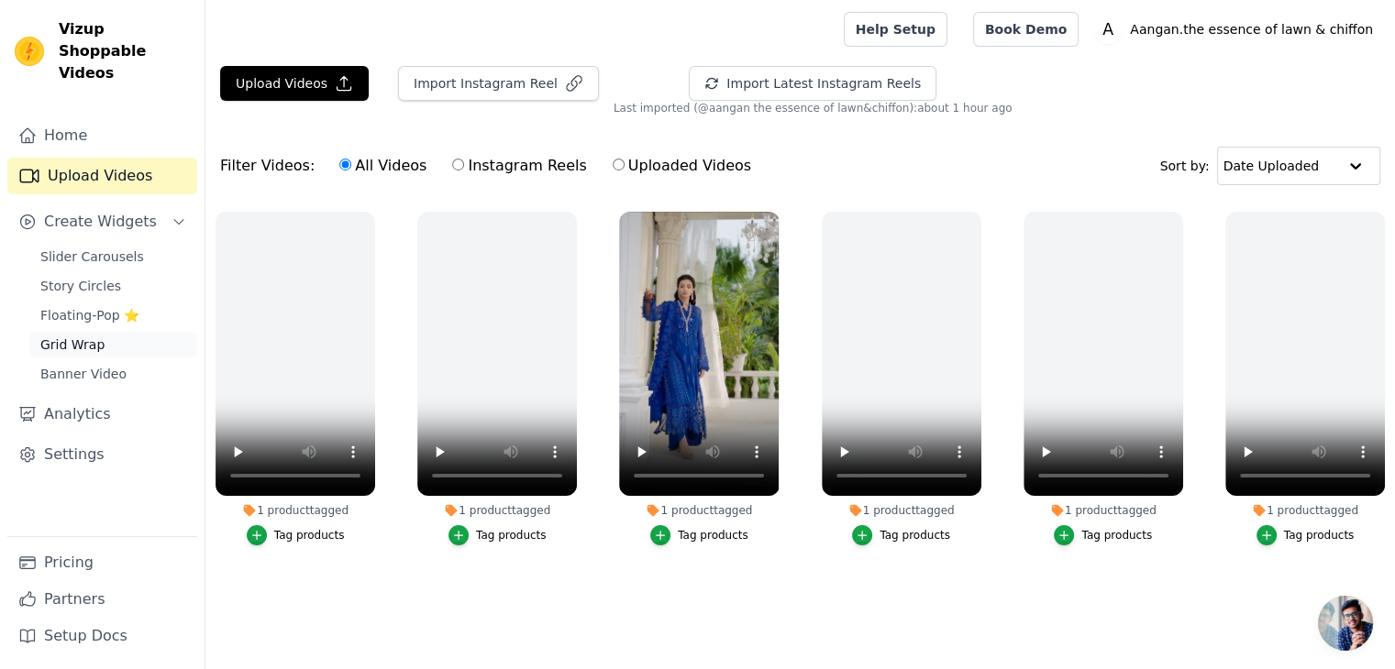
click at [136, 332] on link "Grid Wrap" at bounding box center [113, 345] width 168 height 26
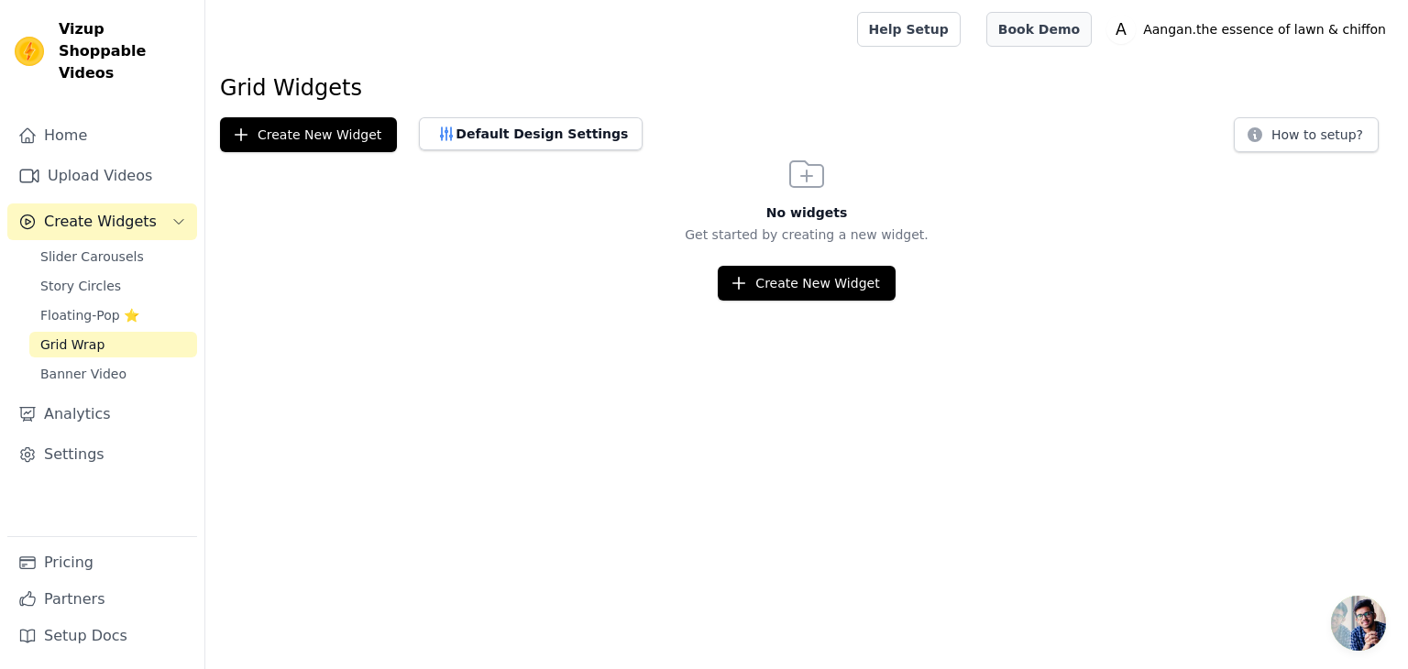
click at [1089, 31] on link "Book Demo" at bounding box center [1039, 29] width 105 height 35
click at [149, 361] on link "Banner Video" at bounding box center [113, 374] width 168 height 26
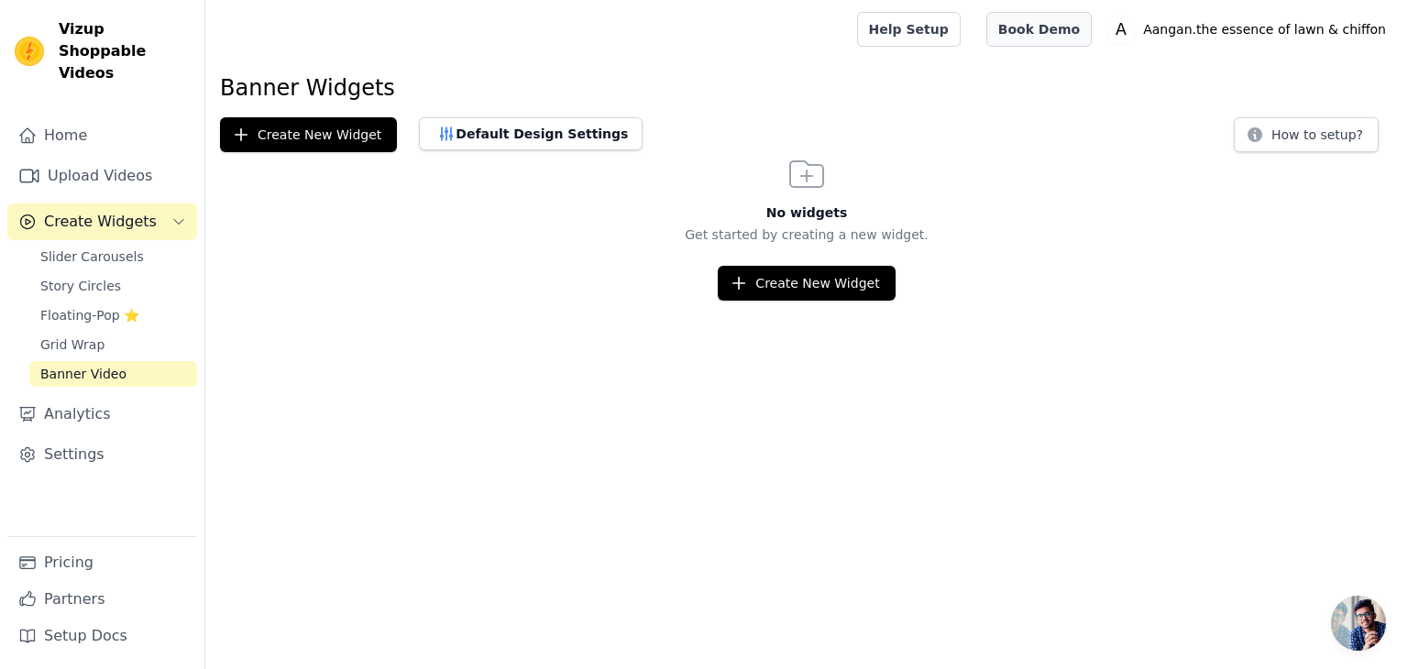
click at [1073, 17] on link "Book Demo" at bounding box center [1039, 29] width 105 height 35
click at [134, 244] on link "Slider Carousels" at bounding box center [113, 257] width 168 height 26
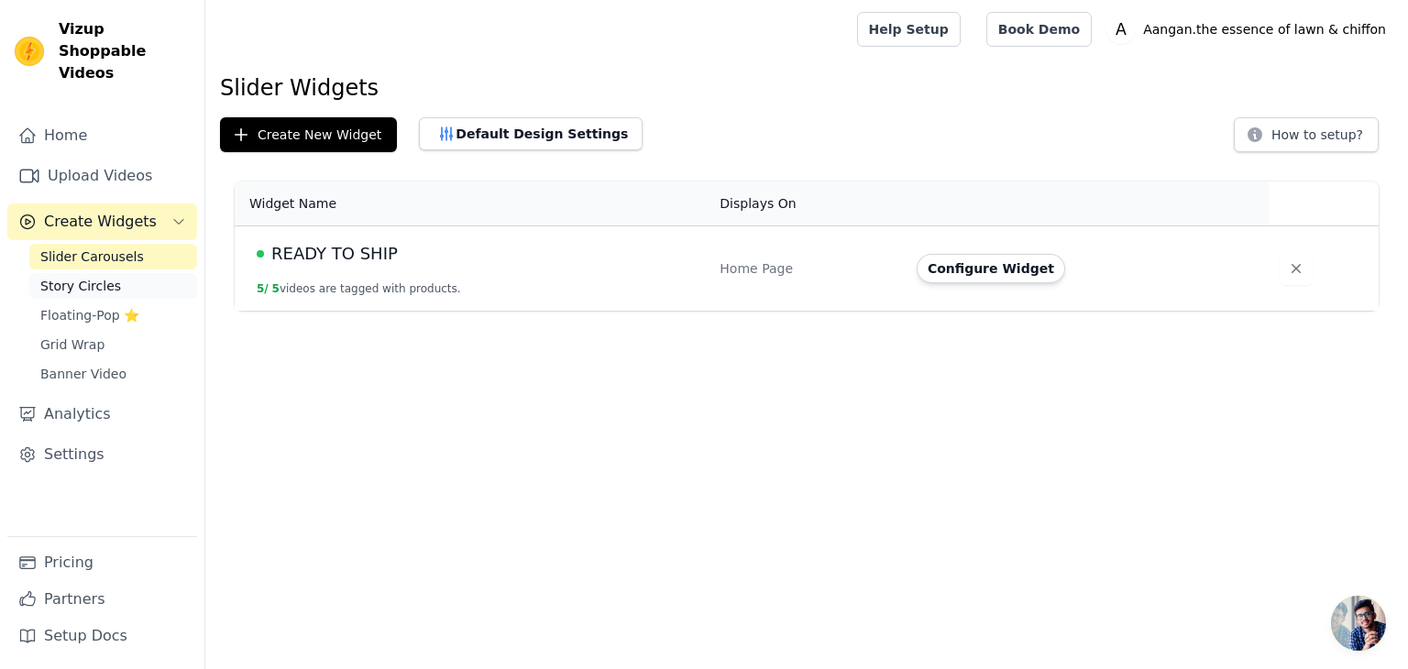
click at [127, 273] on link "Story Circles" at bounding box center [113, 286] width 168 height 26
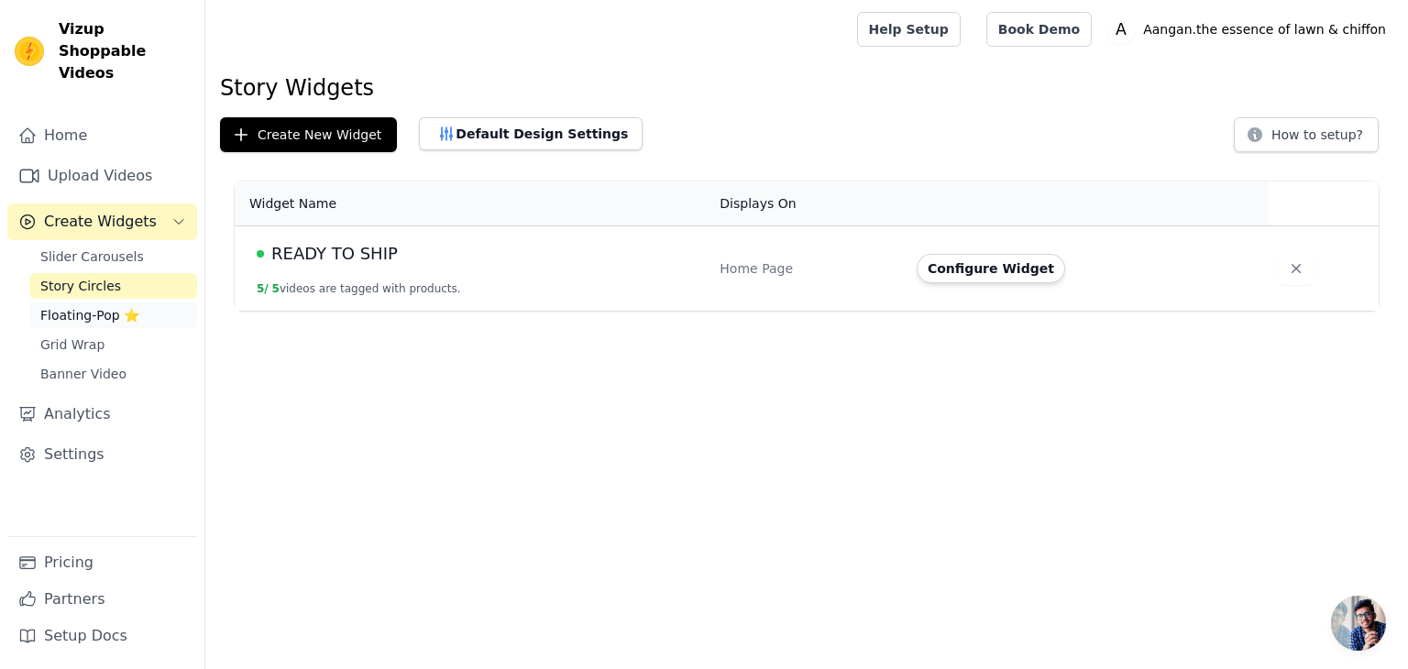
click at [137, 303] on link "Floating-Pop ⭐" at bounding box center [113, 316] width 168 height 26
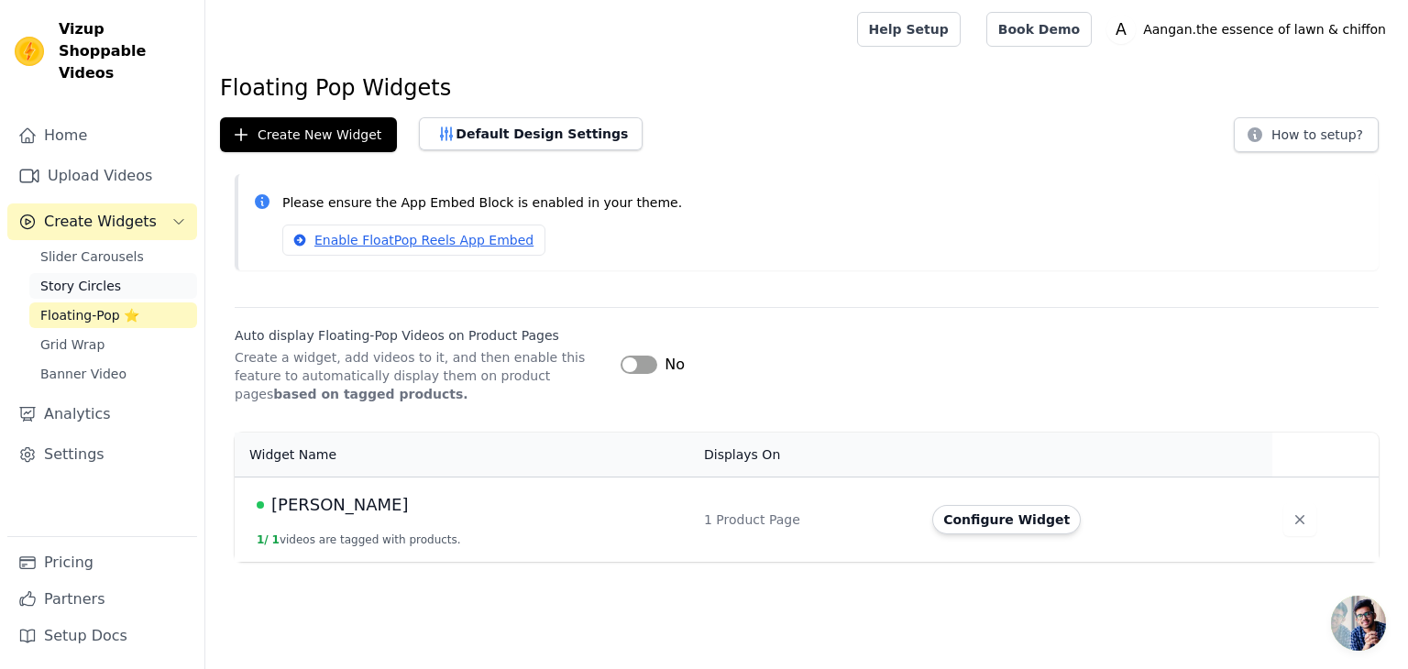
click at [147, 273] on link "Story Circles" at bounding box center [113, 286] width 168 height 26
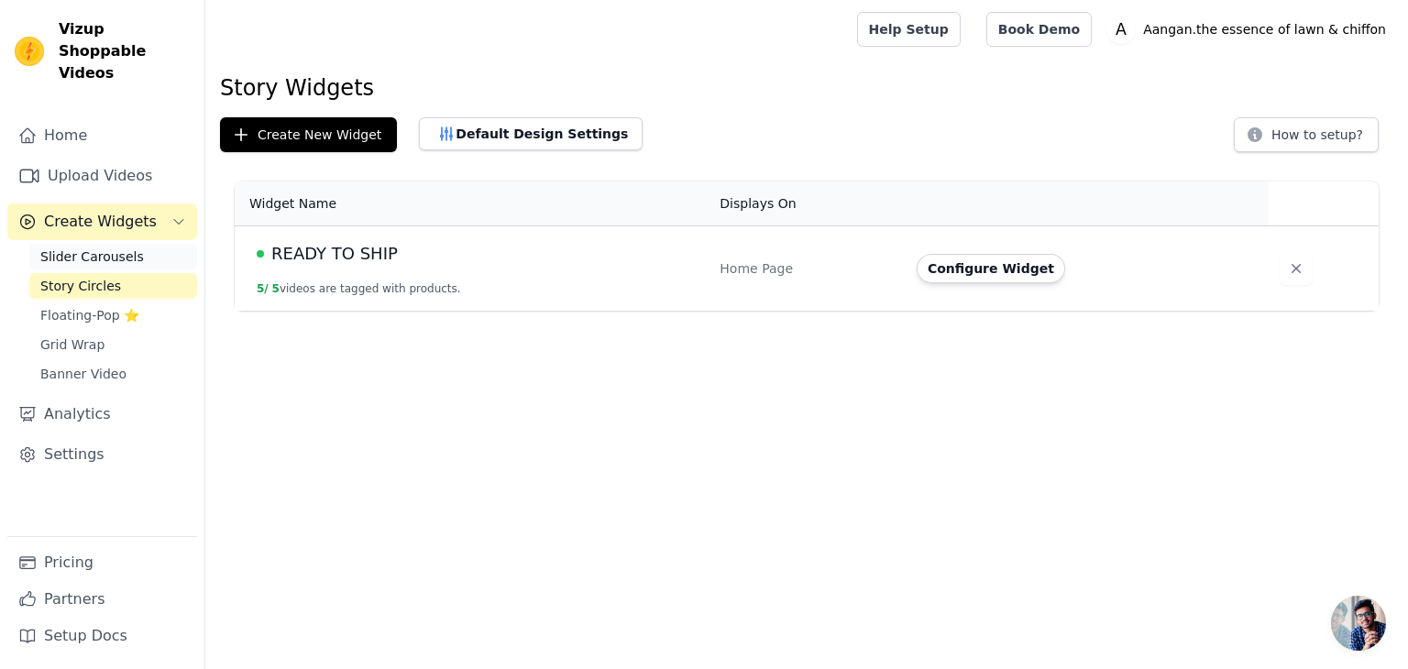
click at [116, 248] on span "Slider Carousels" at bounding box center [92, 257] width 104 height 18
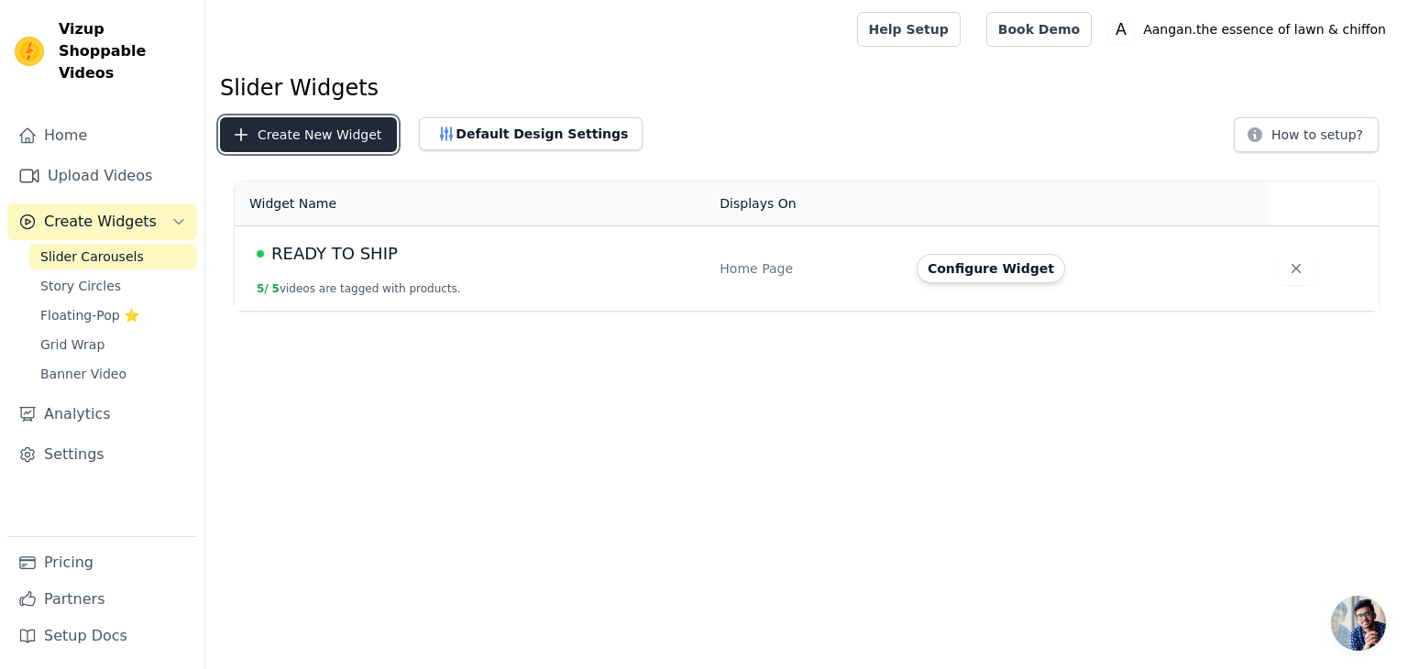
click at [264, 131] on button "Create New Widget" at bounding box center [308, 134] width 177 height 35
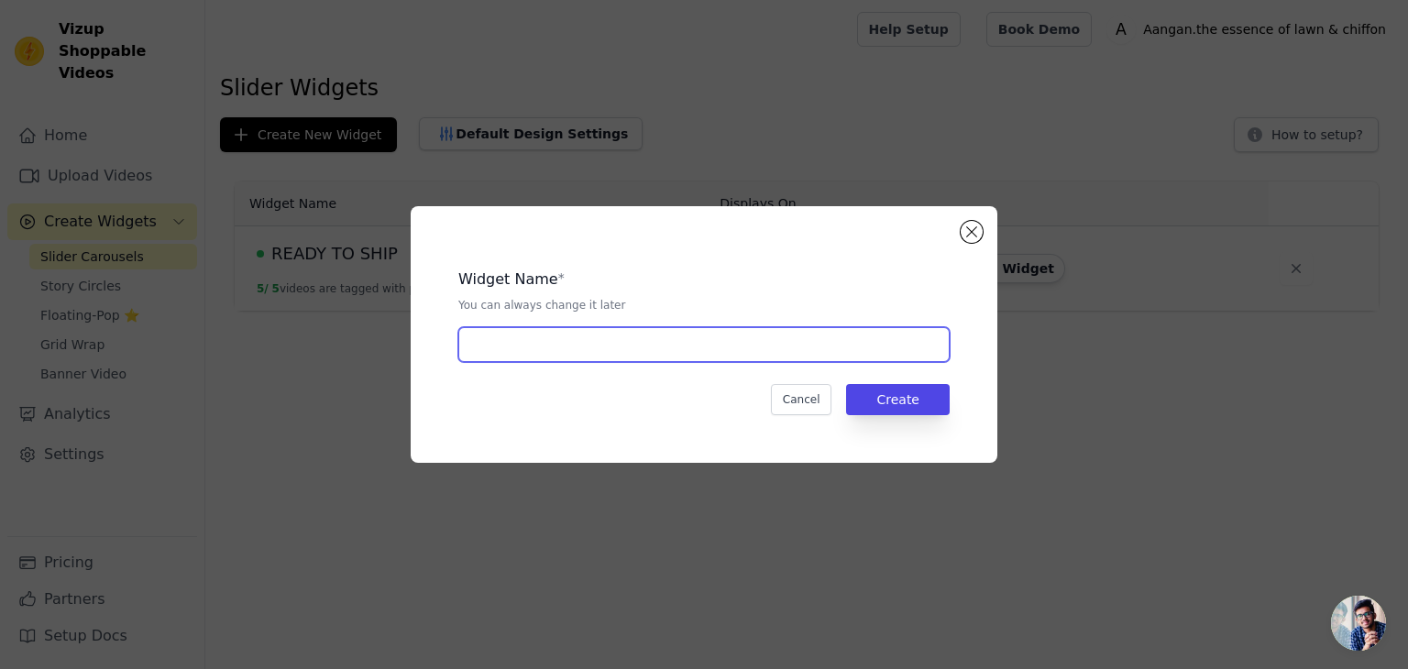
click at [550, 338] on input "text" at bounding box center [703, 344] width 491 height 35
type input "[PERSON_NAME]"
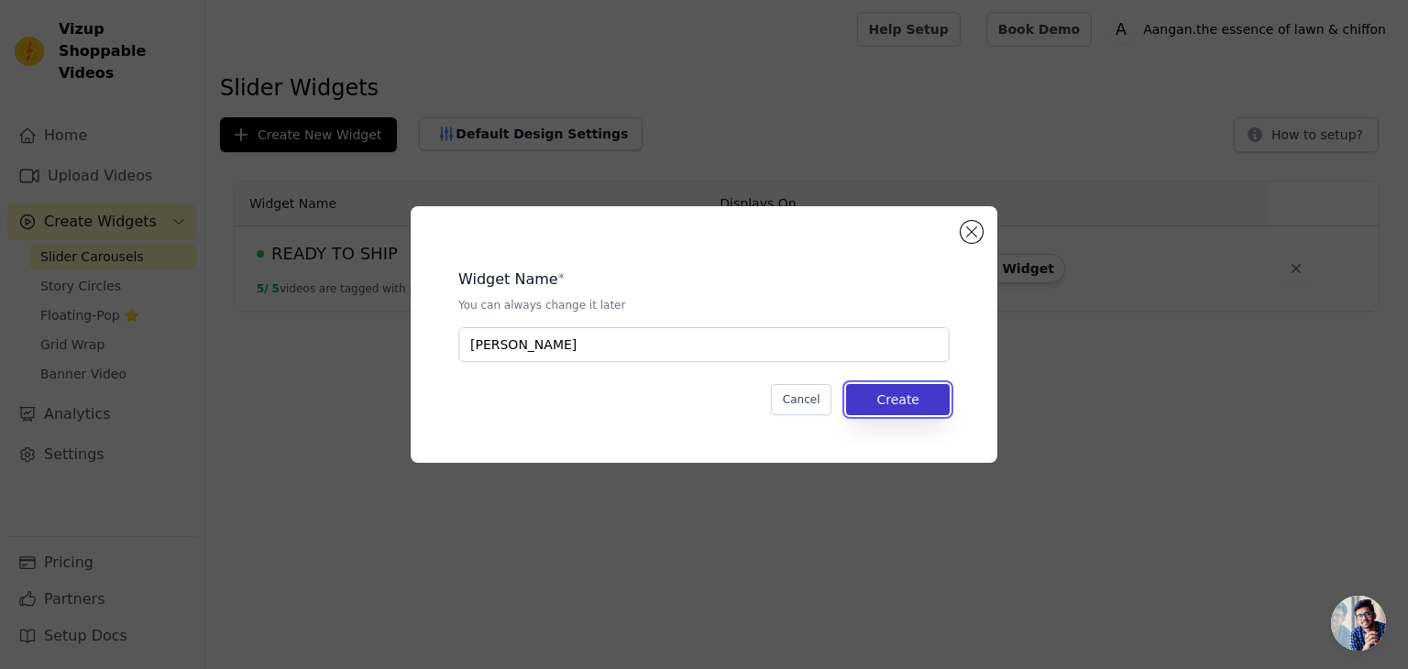
click at [913, 397] on button "Create" at bounding box center [898, 399] width 104 height 31
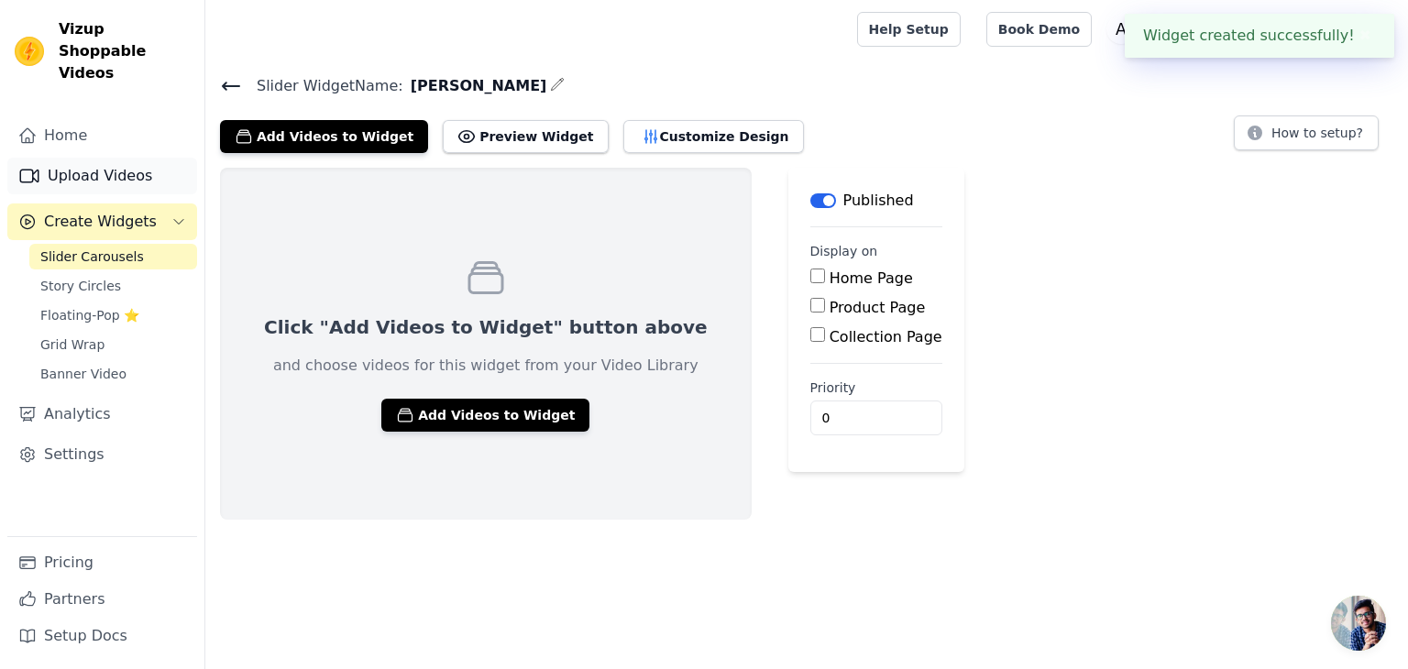
click at [131, 158] on link "Upload Videos" at bounding box center [102, 176] width 190 height 37
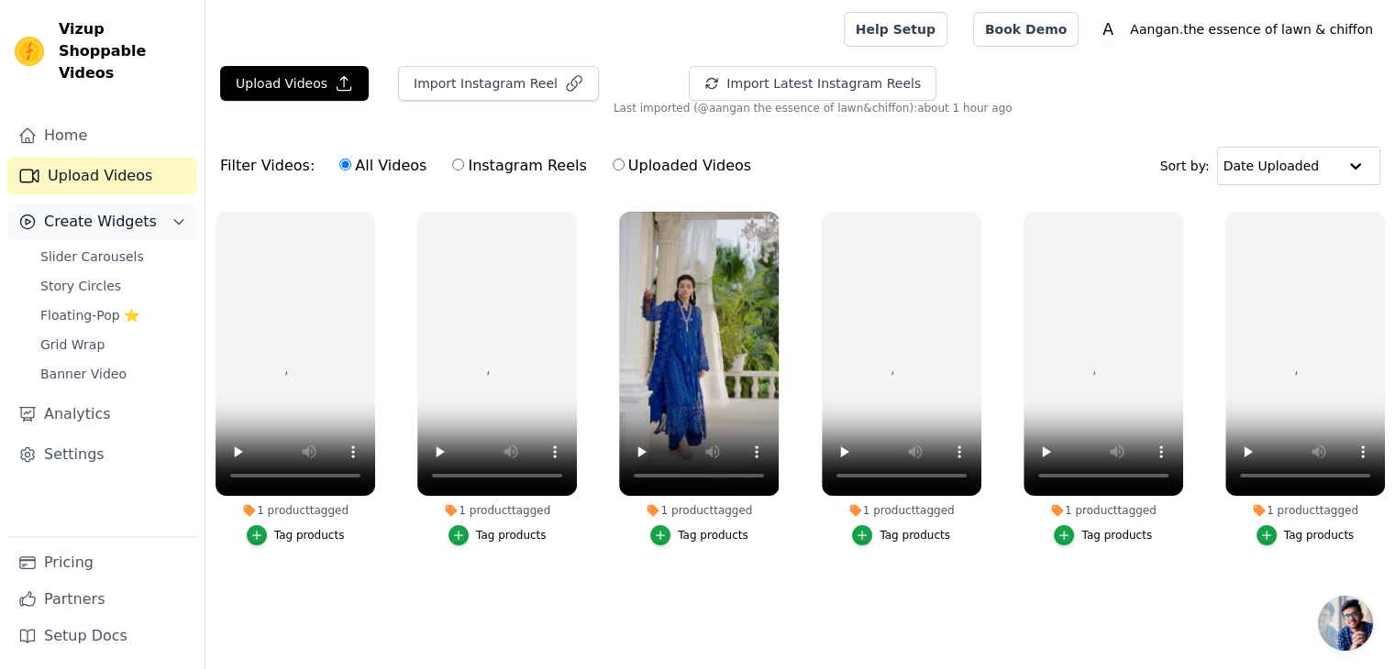
click at [148, 204] on button "Create Widgets" at bounding box center [102, 222] width 190 height 37
click at [151, 204] on button "Create Widgets" at bounding box center [102, 222] width 190 height 37
click at [158, 244] on link "Slider Carousels" at bounding box center [113, 257] width 168 height 26
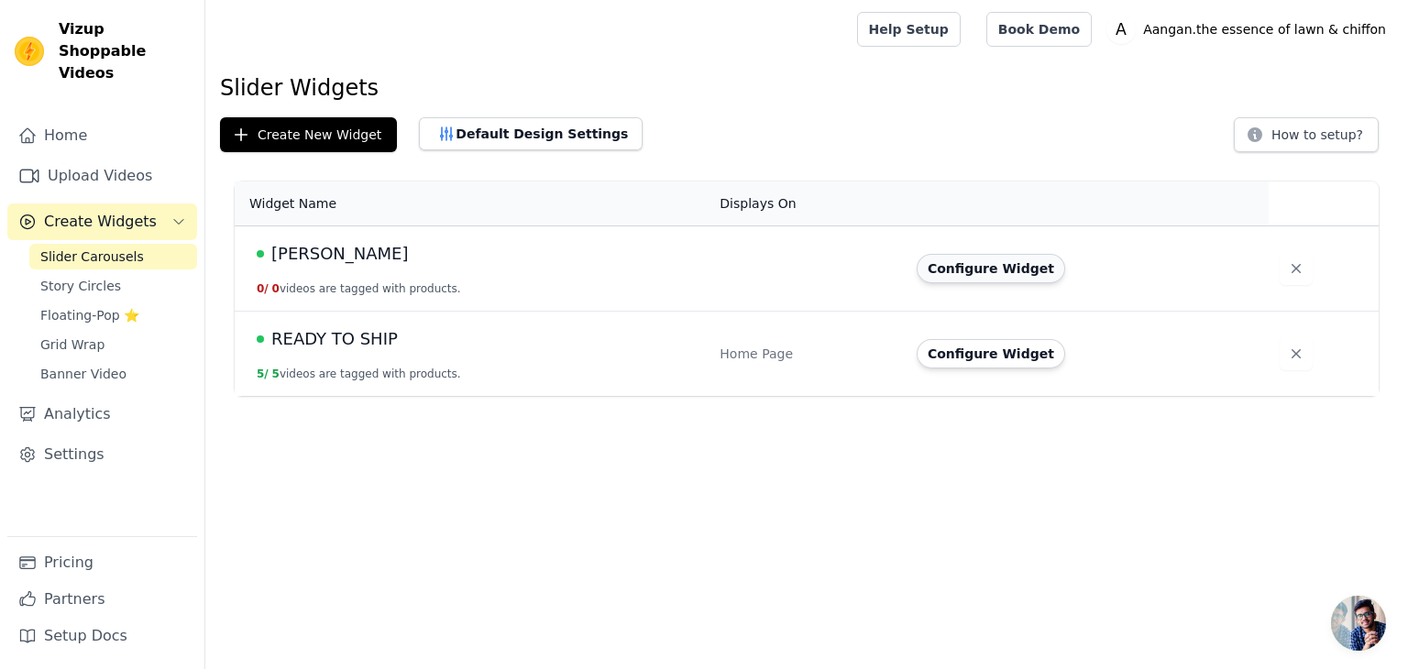
click at [998, 267] on button "Configure Widget" at bounding box center [991, 268] width 149 height 29
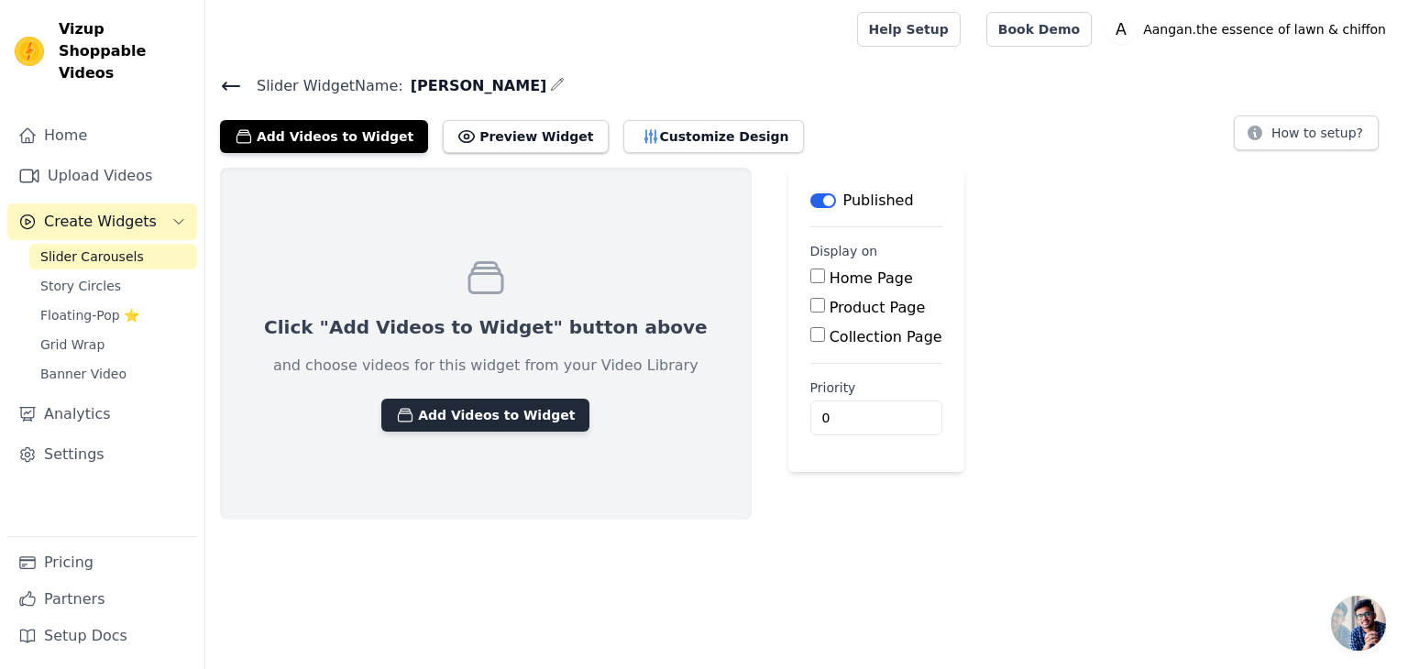
click at [499, 412] on button "Add Videos to Widget" at bounding box center [485, 415] width 208 height 33
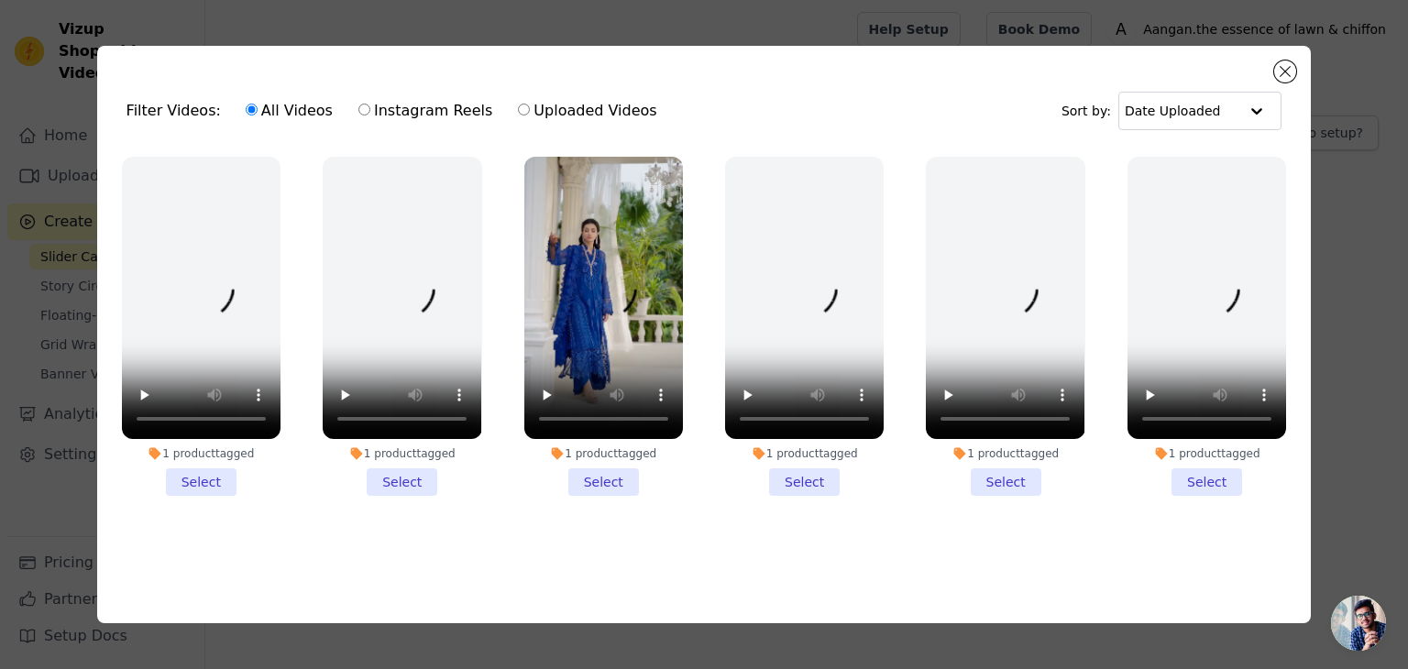
click at [618, 475] on li "1 product tagged Select" at bounding box center [603, 326] width 159 height 339
click at [0, 0] on input "1 product tagged Select" at bounding box center [0, 0] width 0 height 0
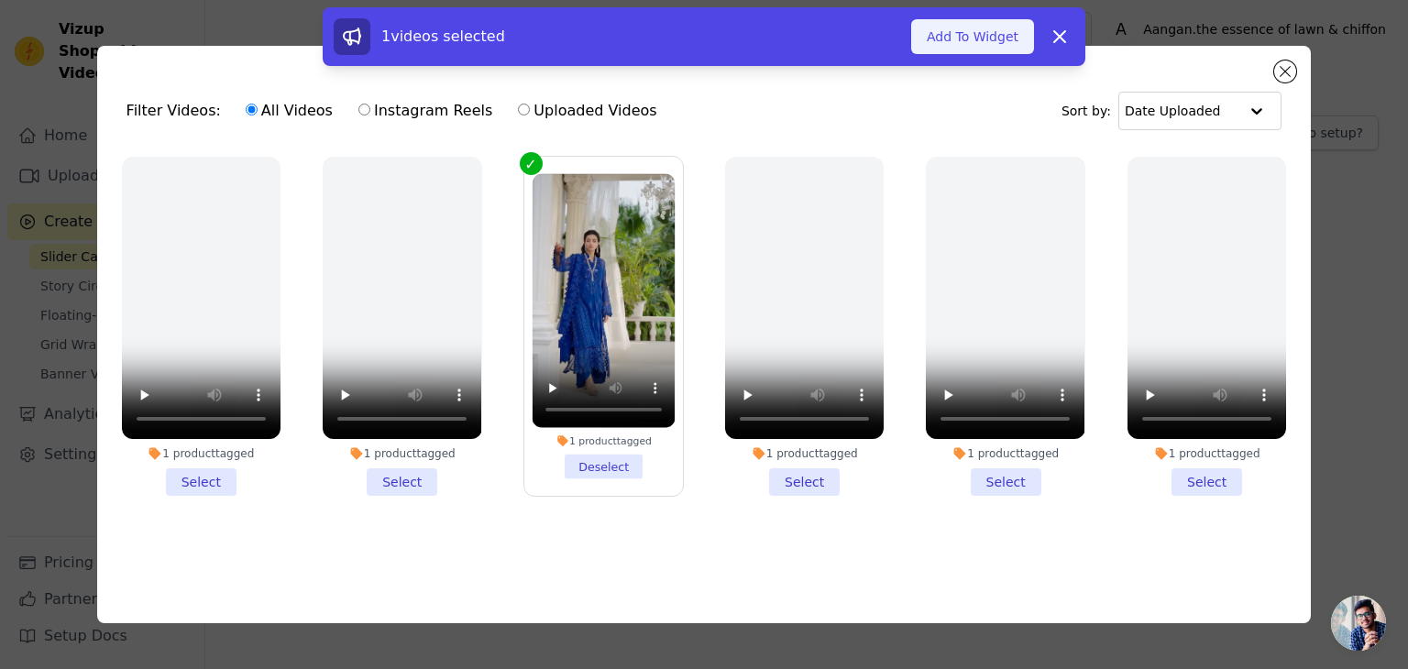
click at [949, 40] on button "Add To Widget" at bounding box center [972, 36] width 123 height 35
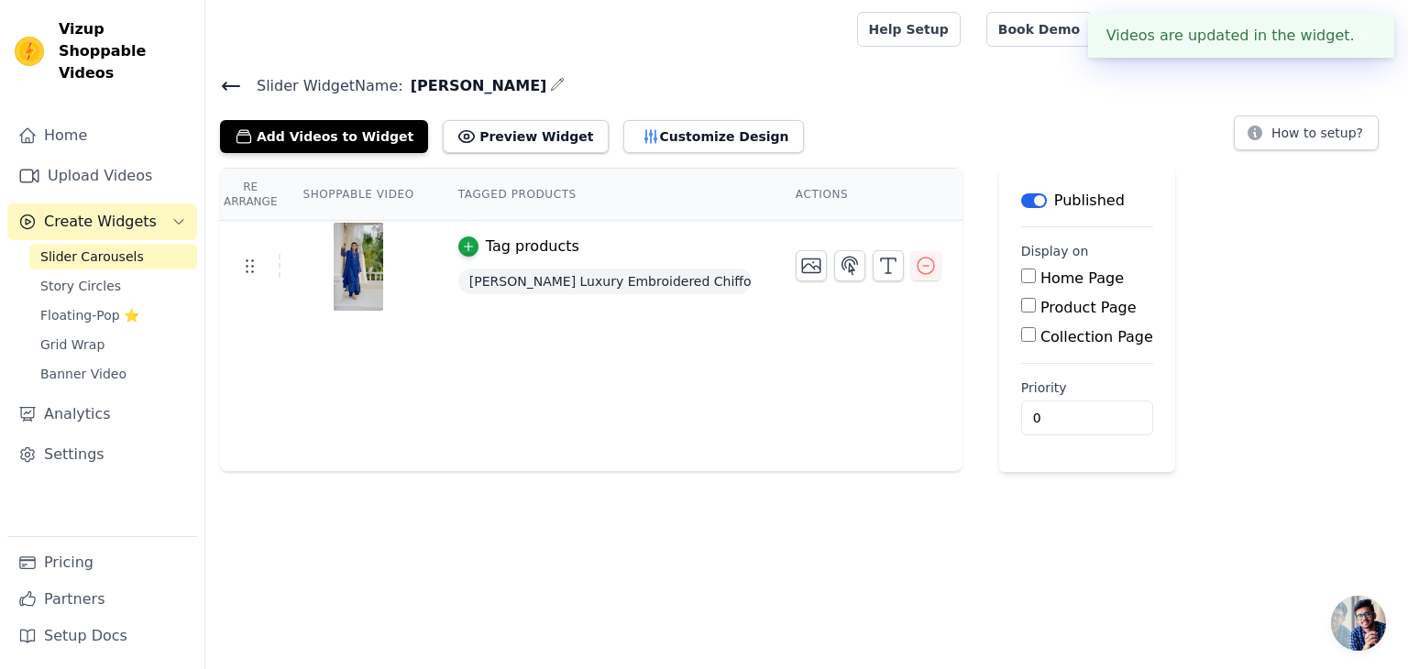
click at [1021, 304] on input "Product Page" at bounding box center [1028, 305] width 15 height 15
checkbox input "true"
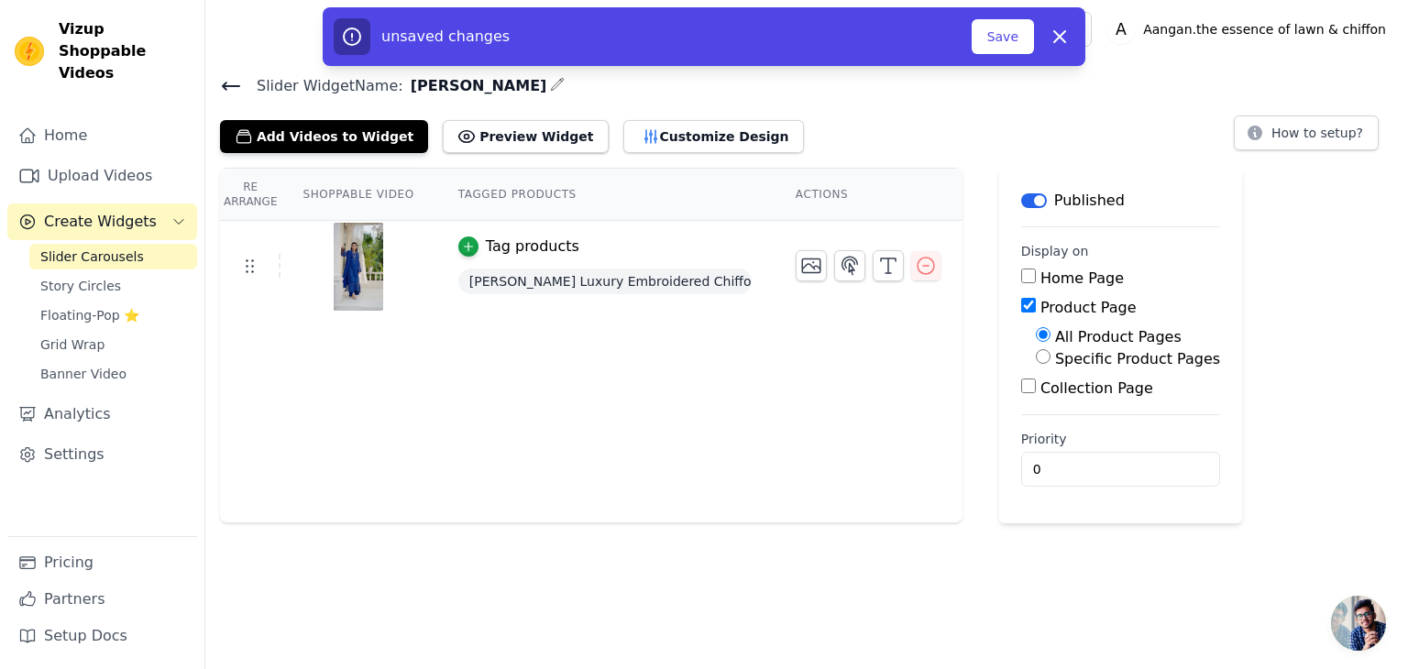
click at [1036, 354] on input "Specific Product Pages" at bounding box center [1043, 356] width 15 height 15
radio input "true"
click at [1112, 386] on button "Select Products" at bounding box center [1097, 400] width 123 height 31
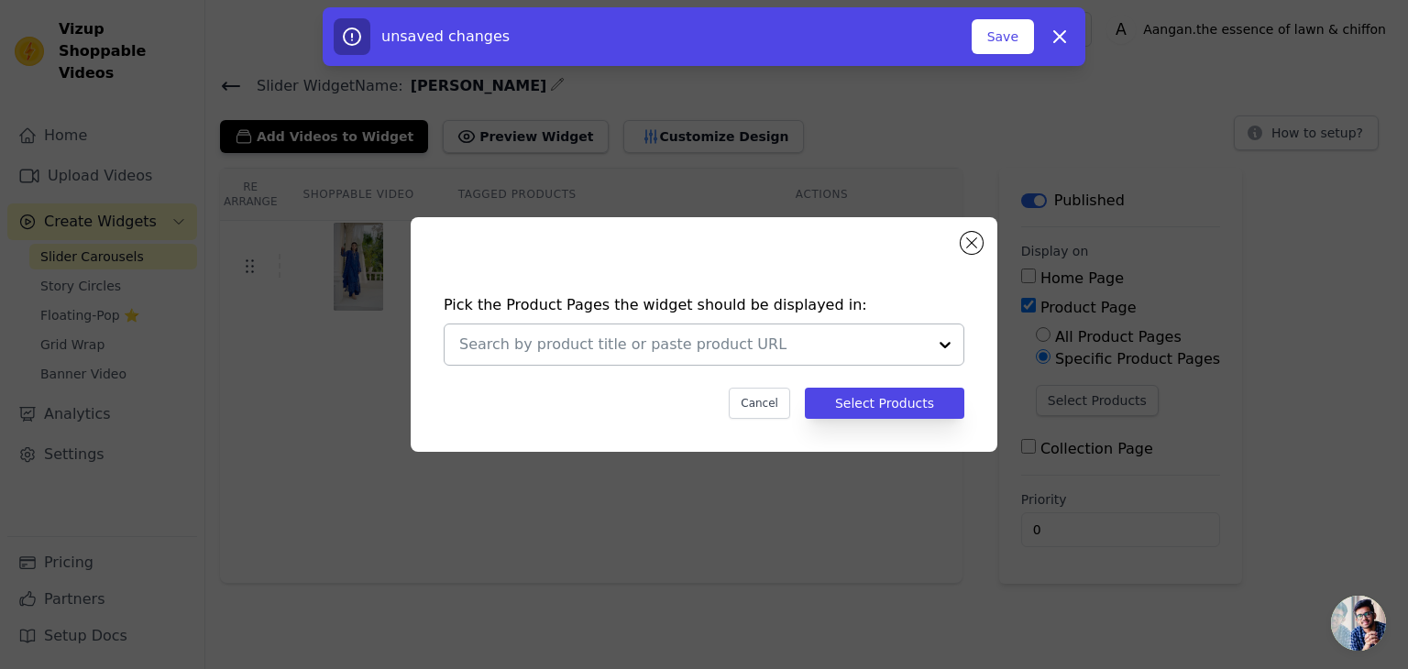
click at [928, 339] on div at bounding box center [945, 345] width 37 height 40
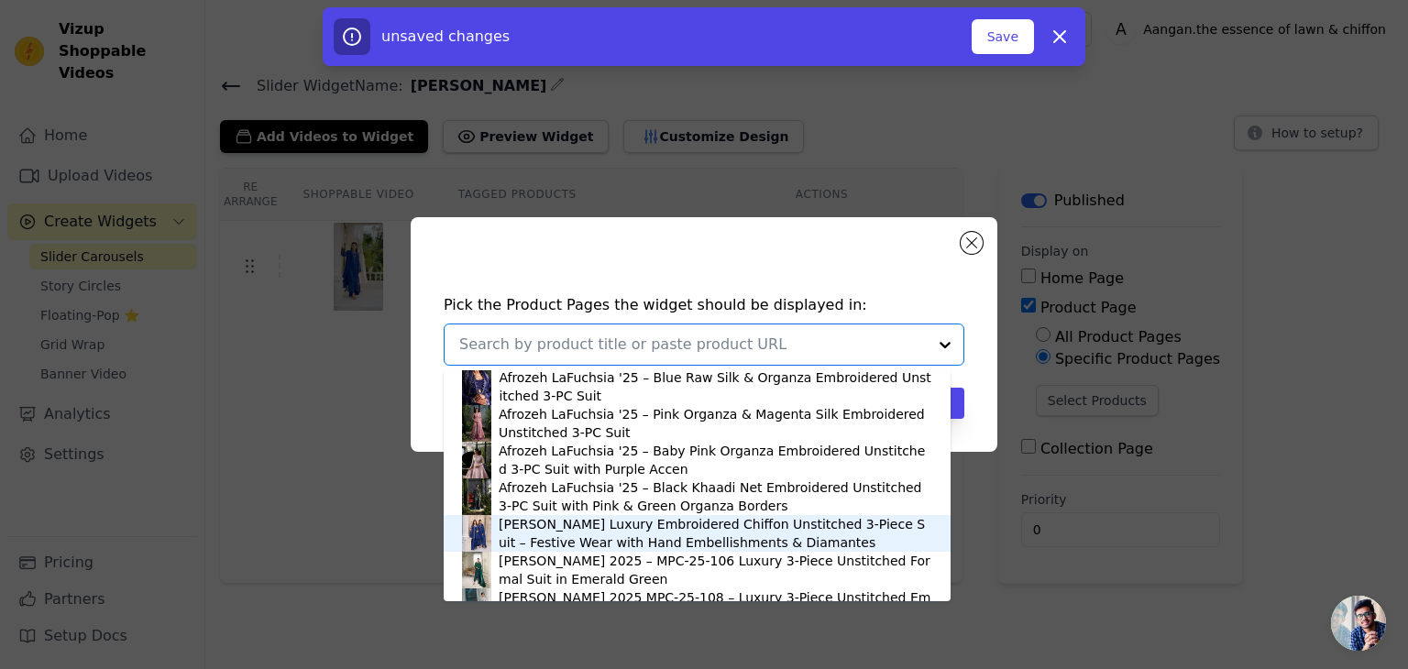
scroll to position [1250, 0]
click at [829, 528] on div "[PERSON_NAME] Luxury Embroidered Chiffon Unstitched 3-Piece Suit – Festive Wear…" at bounding box center [716, 532] width 434 height 37
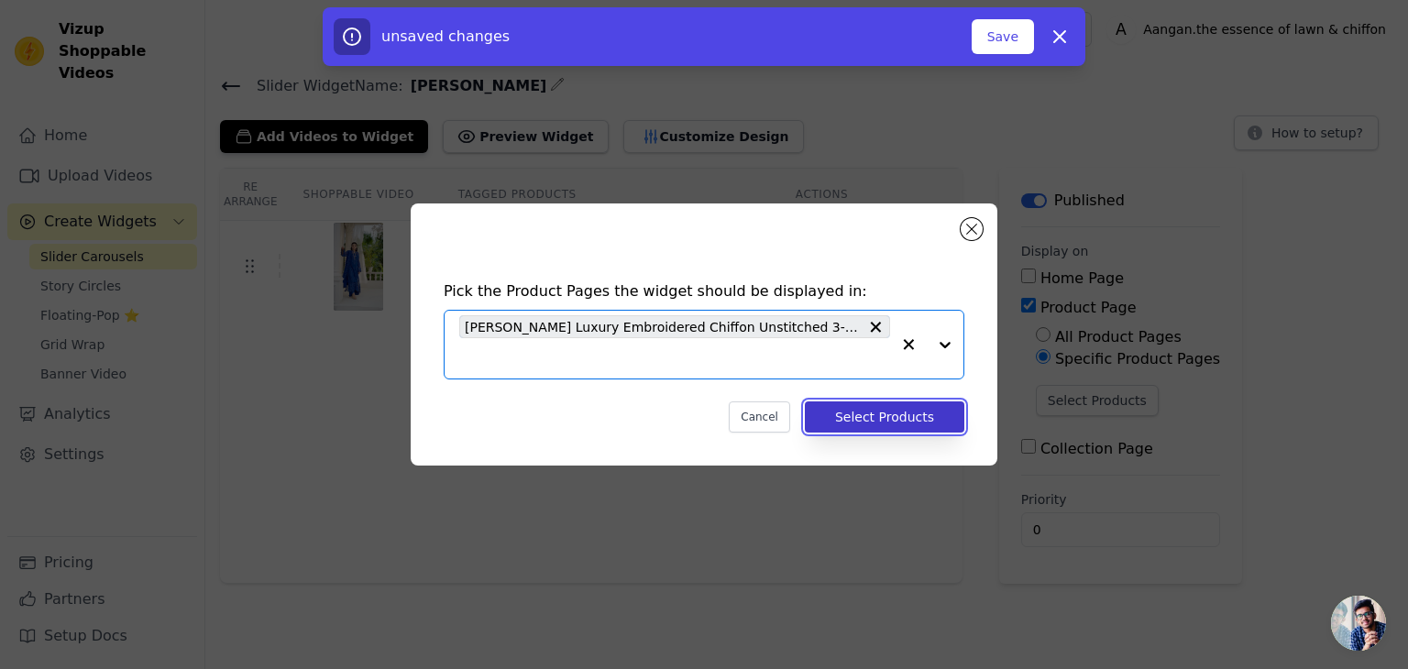
click at [921, 419] on button "Select Products" at bounding box center [885, 417] width 160 height 31
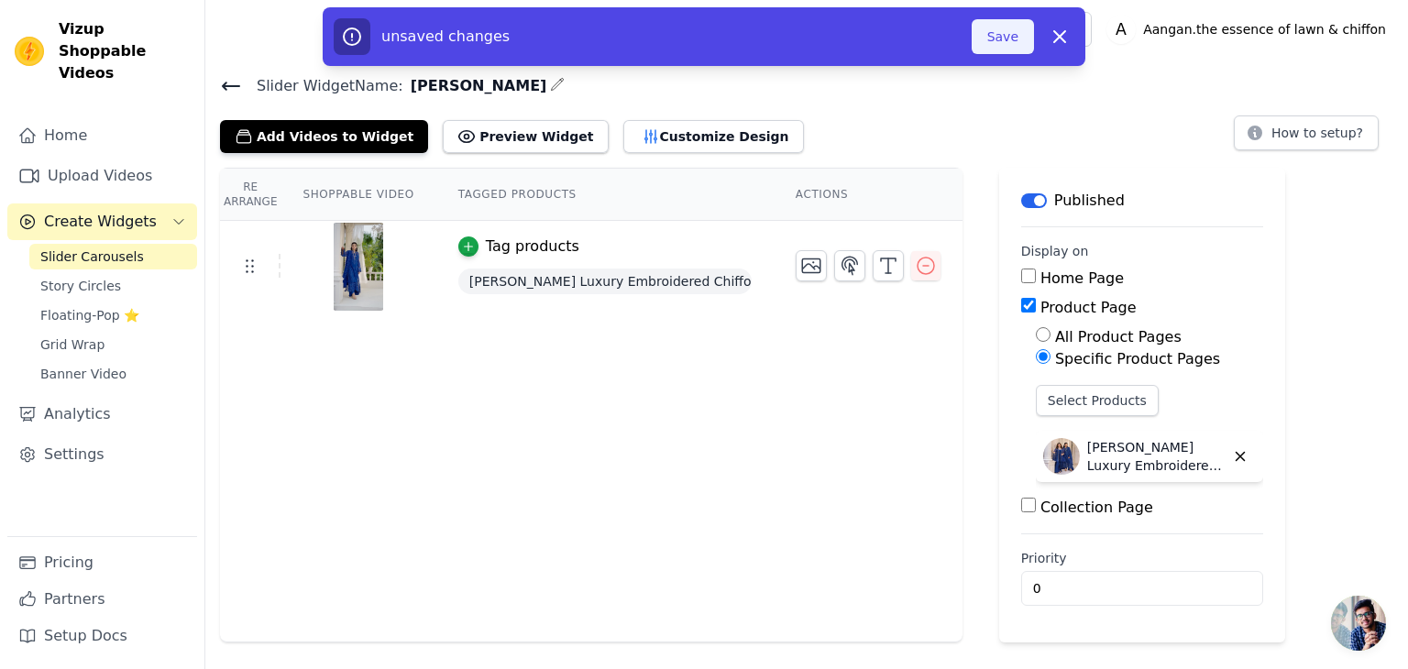
click at [986, 32] on button "Save" at bounding box center [1003, 36] width 62 height 35
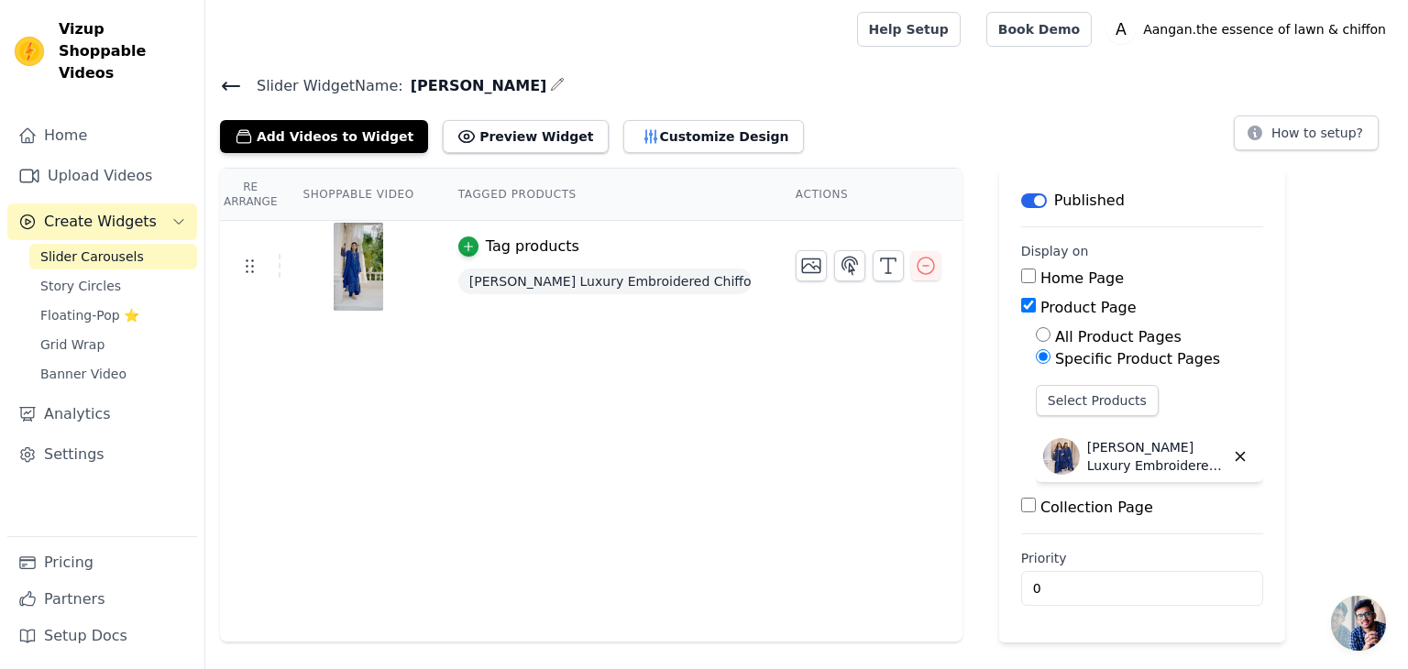
click at [594, 284] on span "[PERSON_NAME] Luxury Embroidered Chiffon Unstitched 3-Piece Suit – Festive Wear…" at bounding box center [604, 282] width 293 height 26
click at [458, 251] on div "button" at bounding box center [468, 247] width 20 height 20
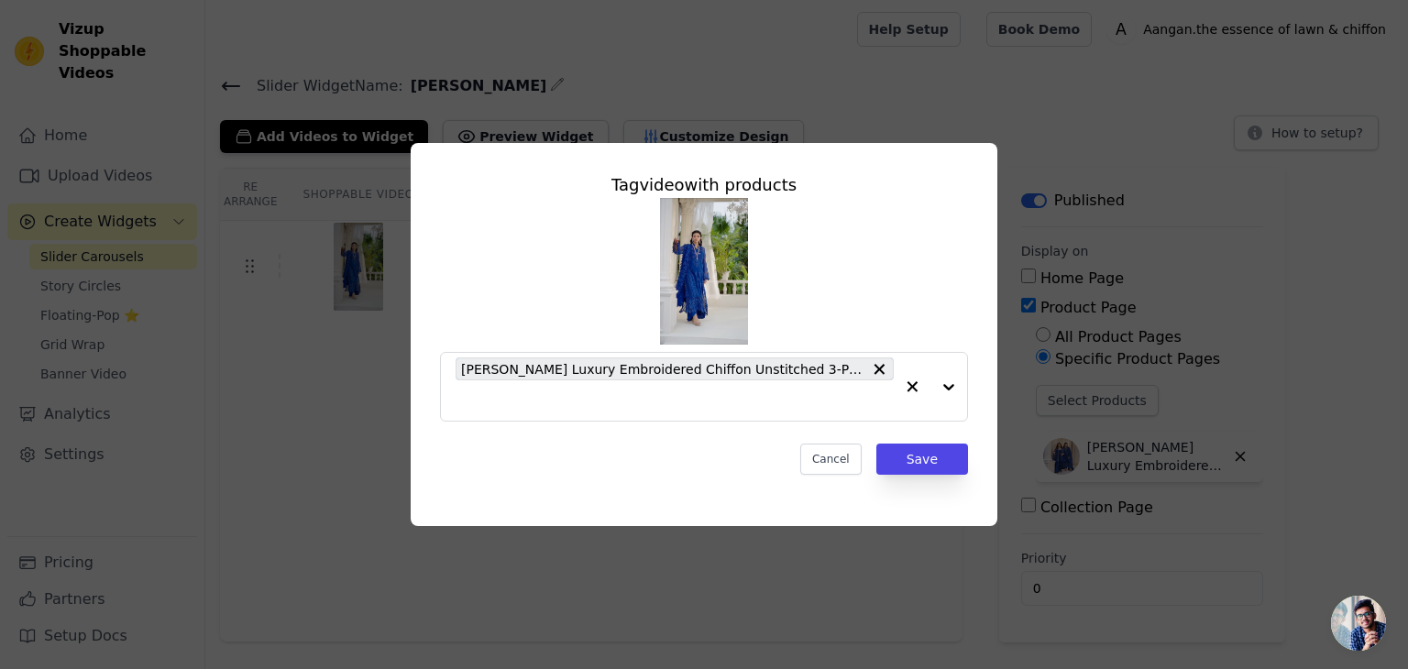
click at [368, 342] on div "Tag video with products [PERSON_NAME] Luxury Embroidered Chiffon Unstitched 3-P…" at bounding box center [704, 335] width 1350 height 442
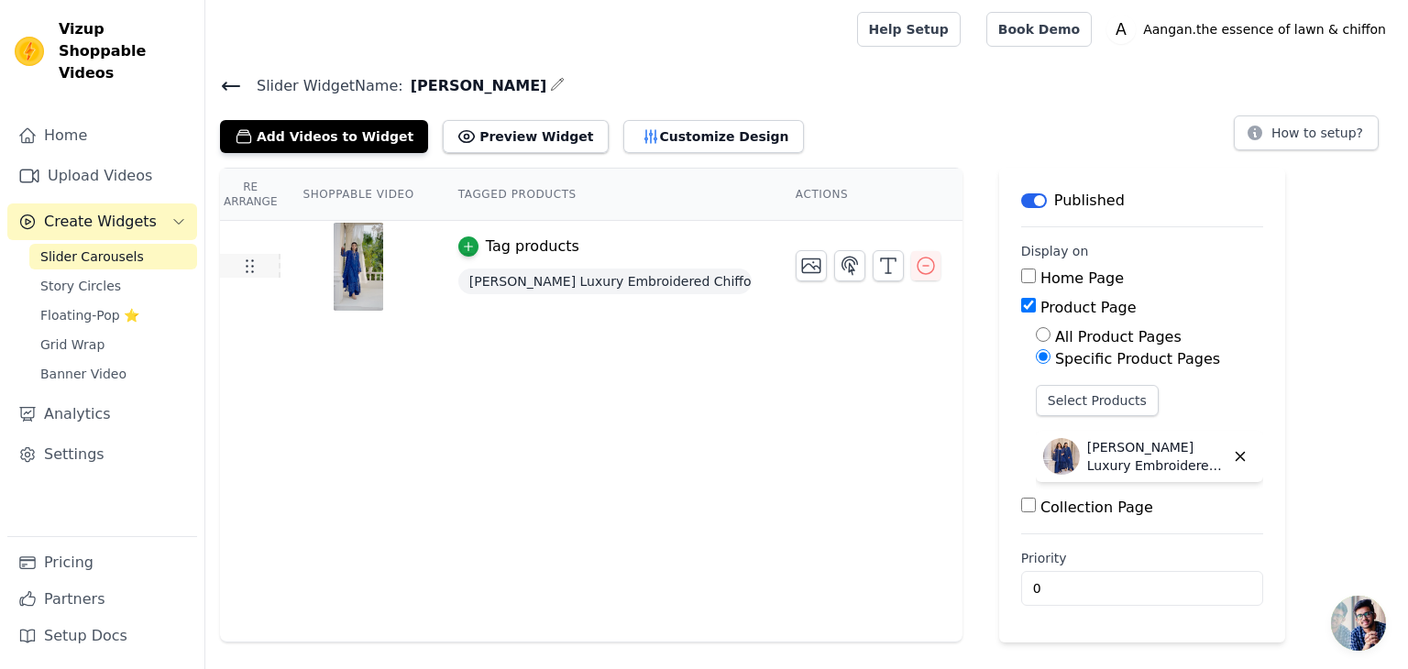
click at [238, 265] on icon at bounding box center [249, 266] width 22 height 22
click at [245, 269] on icon at bounding box center [249, 266] width 22 height 22
click at [1232, 459] on icon "button" at bounding box center [1240, 456] width 17 height 17
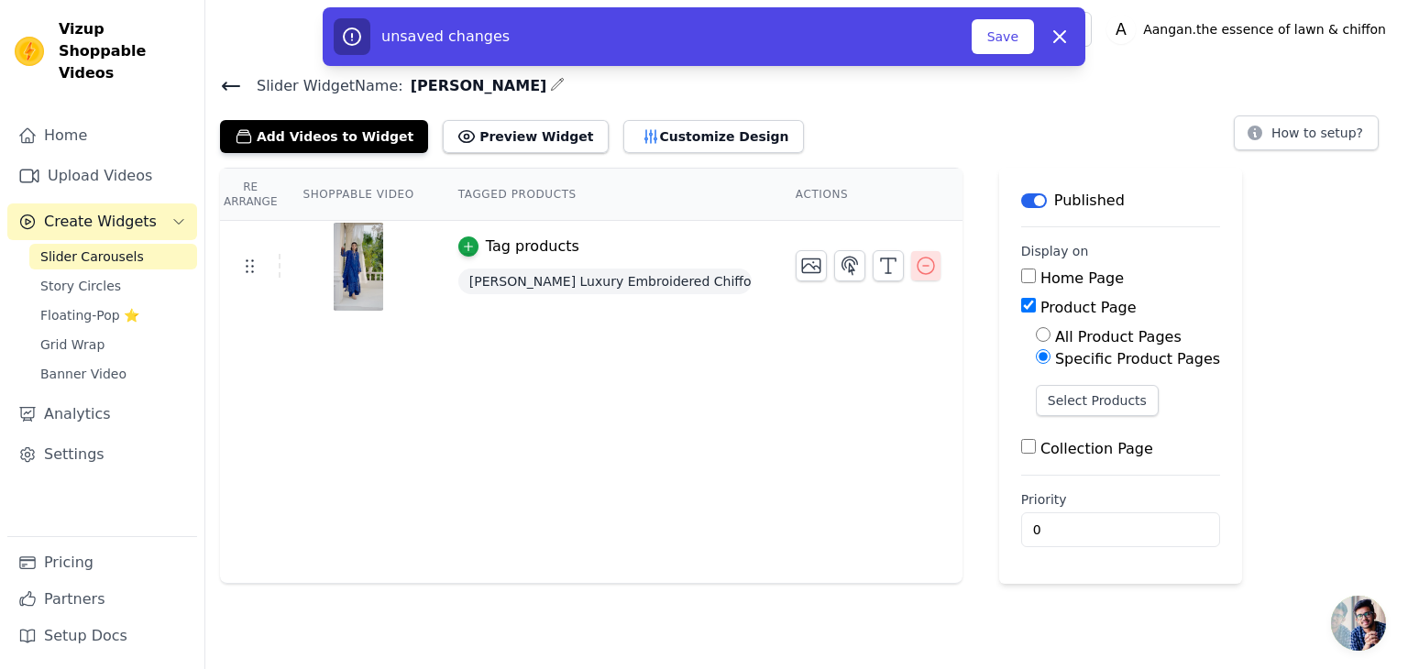
click at [915, 261] on icon "button" at bounding box center [926, 266] width 22 height 22
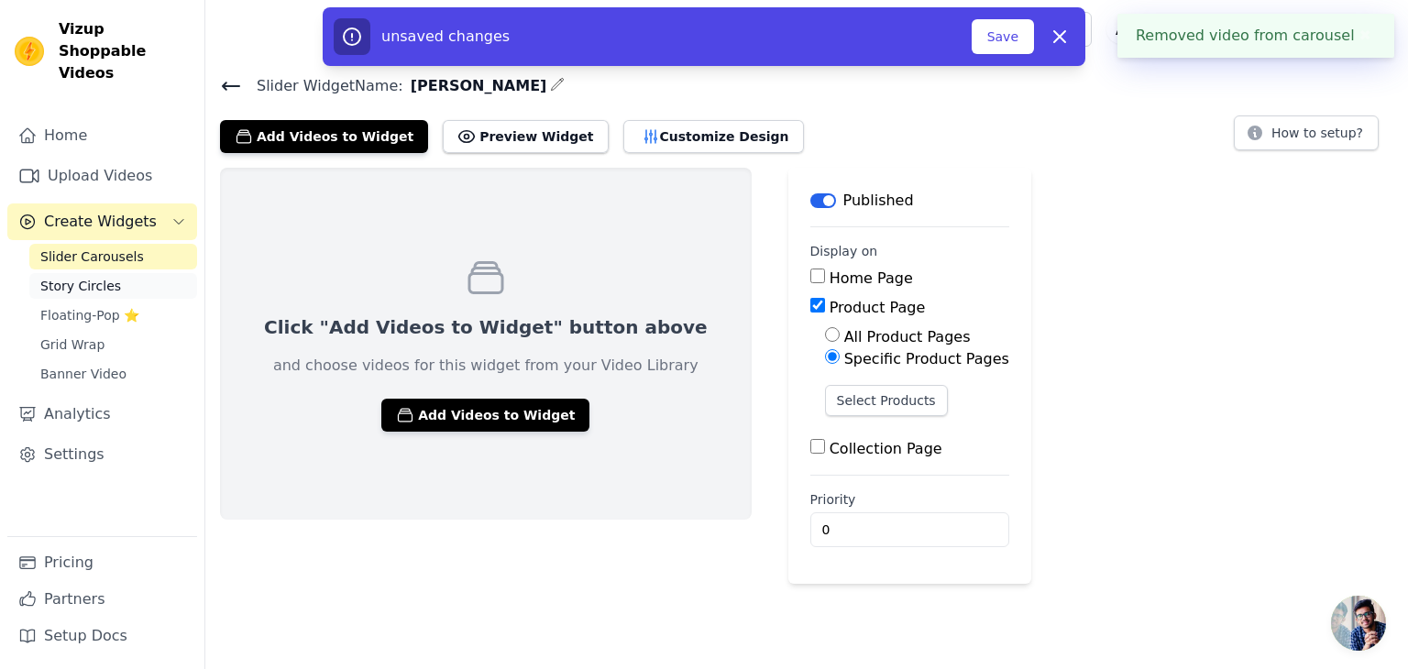
click at [116, 273] on link "Story Circles" at bounding box center [113, 286] width 168 height 26
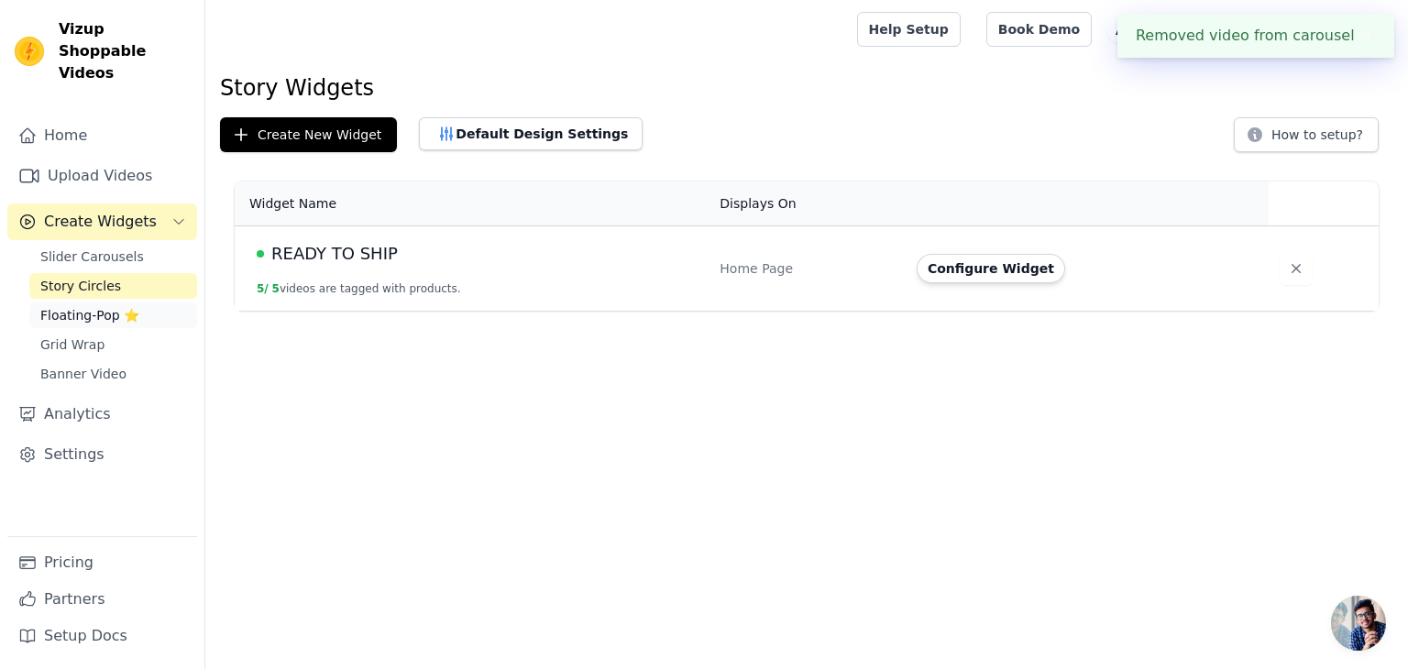
click at [121, 306] on span "Floating-Pop ⭐" at bounding box center [89, 315] width 99 height 18
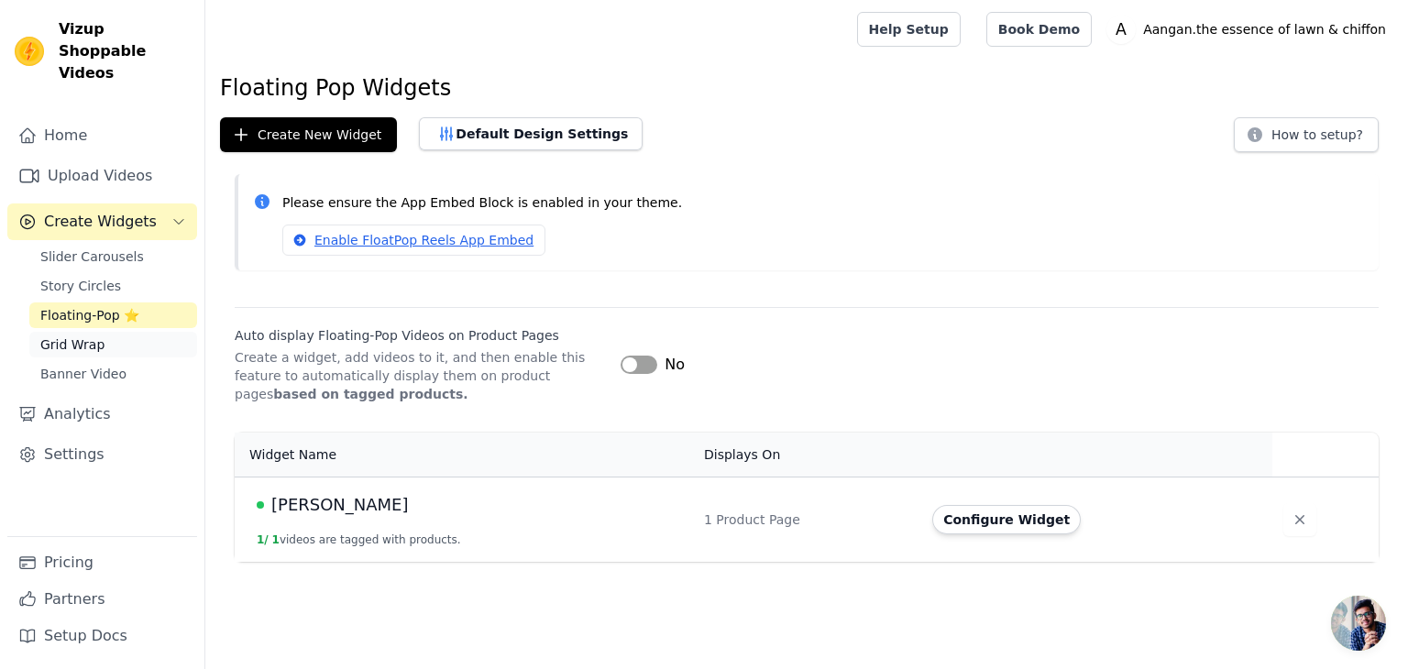
click at [111, 332] on link "Grid Wrap" at bounding box center [113, 345] width 168 height 26
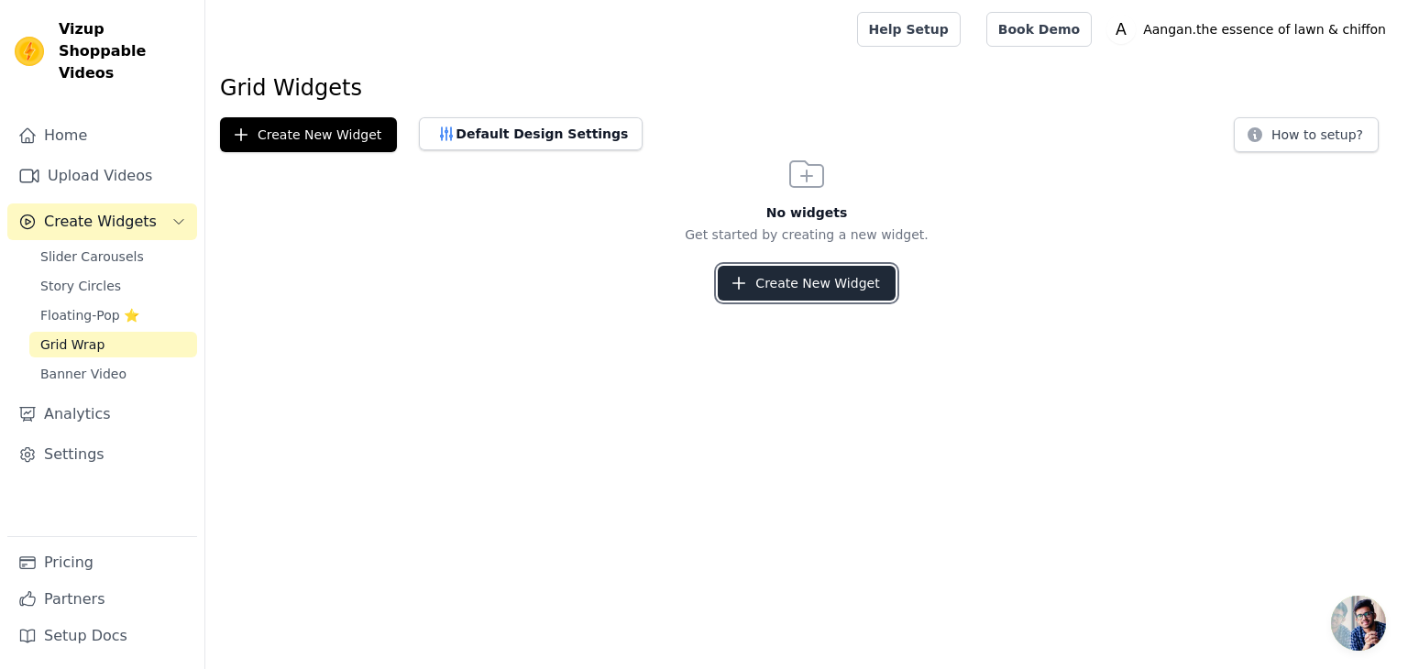
click at [807, 281] on button "Create New Widget" at bounding box center [806, 283] width 177 height 35
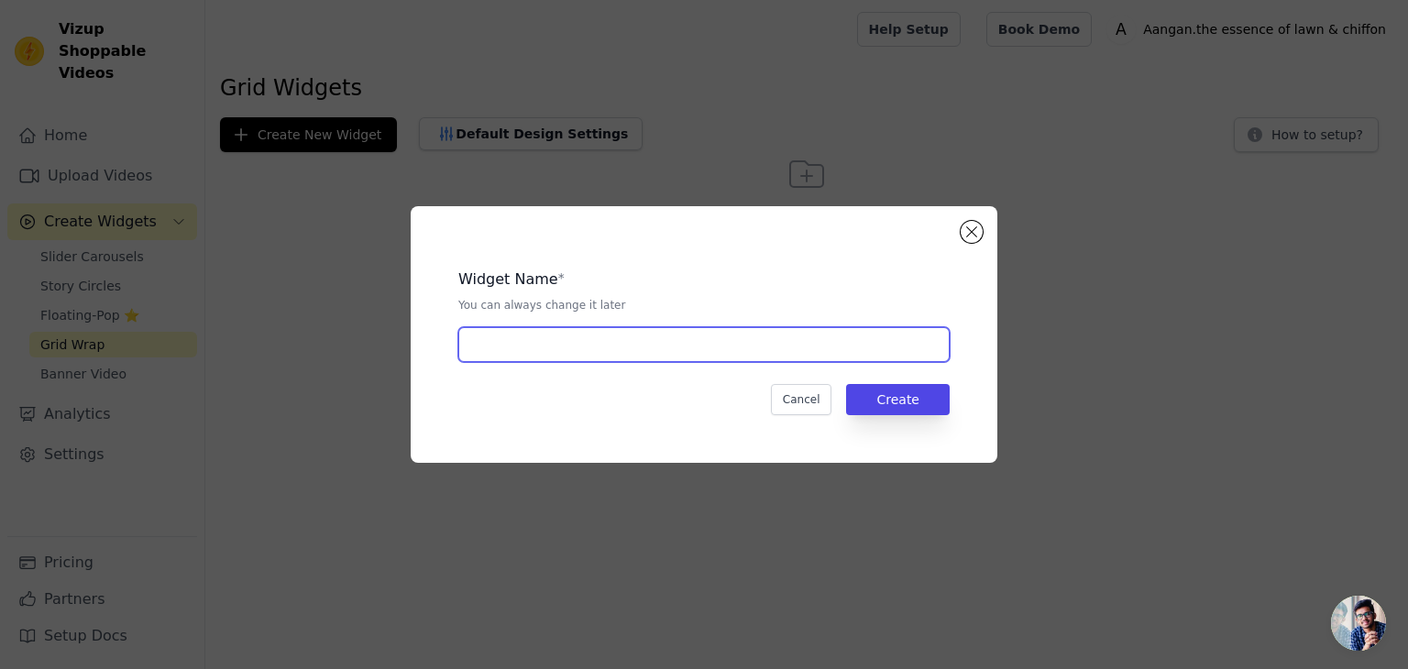
click at [614, 334] on input "text" at bounding box center [703, 344] width 491 height 35
type input "[PERSON_NAME]"
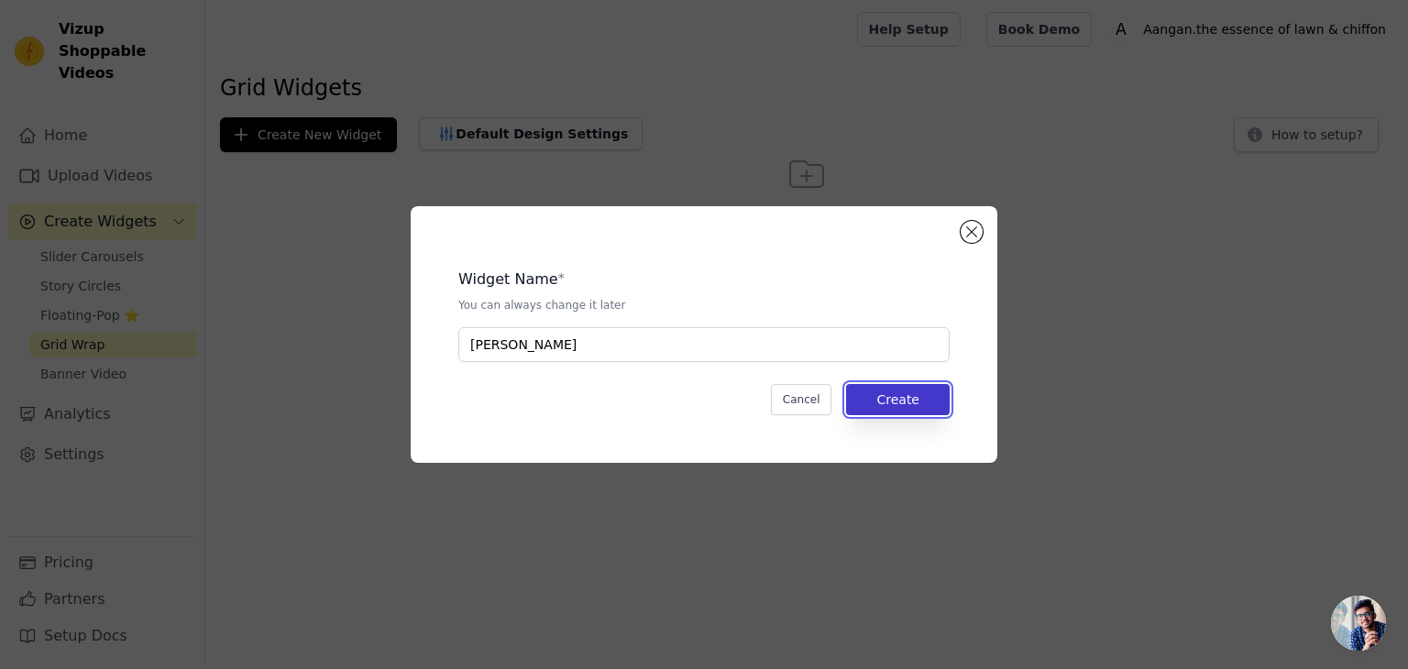
click at [910, 403] on button "Create" at bounding box center [898, 399] width 104 height 31
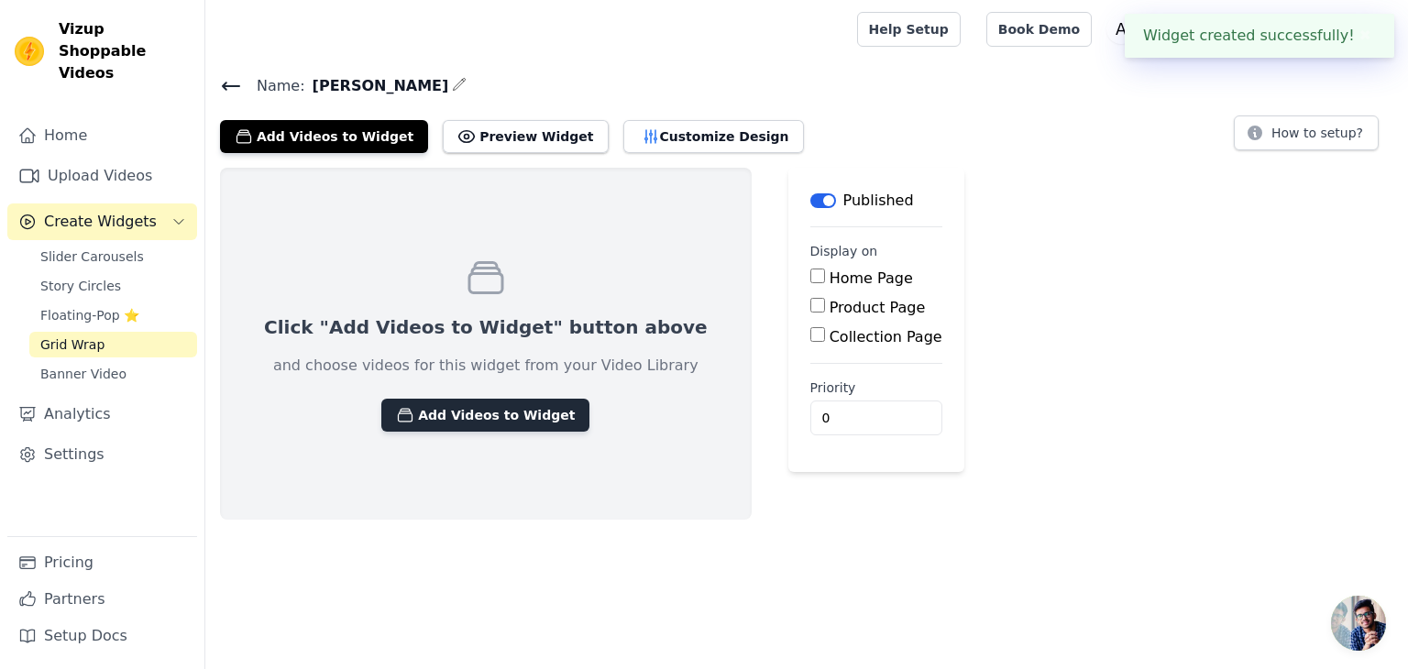
click at [457, 400] on button "Add Videos to Widget" at bounding box center [485, 415] width 208 height 33
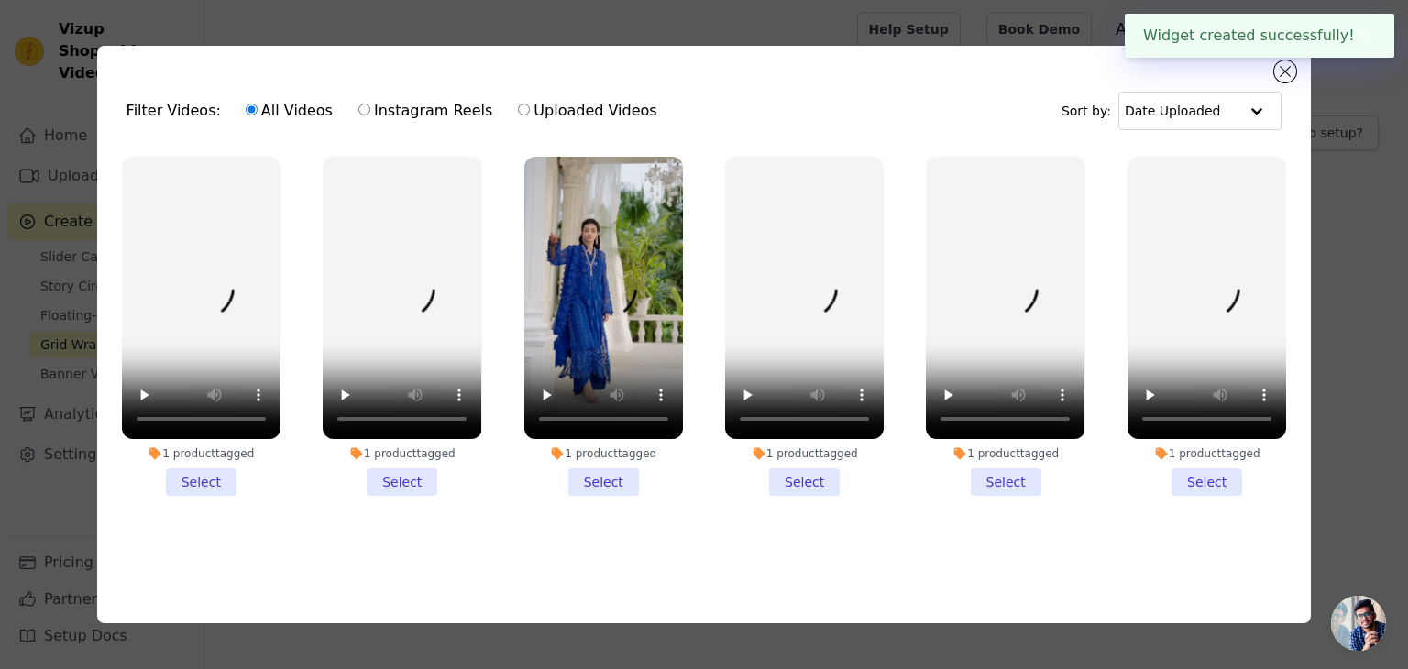
click at [632, 469] on li "1 product tagged Select" at bounding box center [603, 326] width 159 height 339
click at [0, 0] on input "1 product tagged Select" at bounding box center [0, 0] width 0 height 0
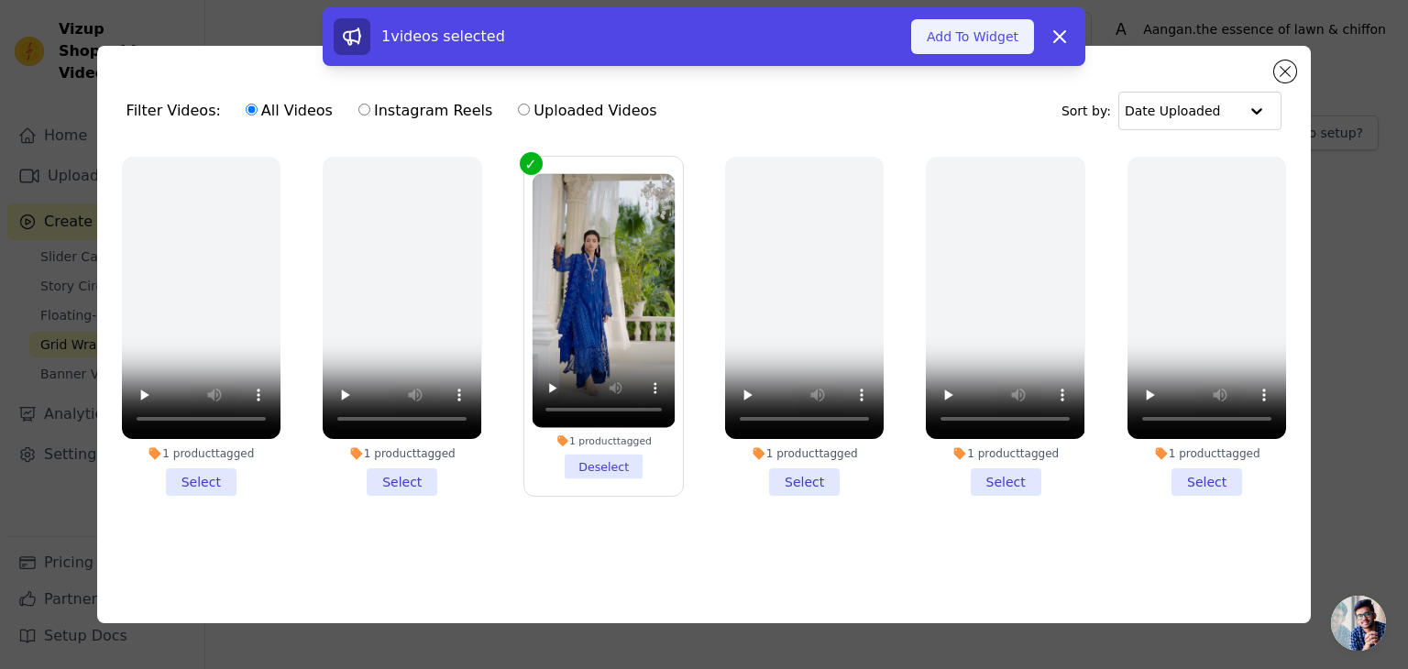
click at [961, 28] on button "Add To Widget" at bounding box center [972, 36] width 123 height 35
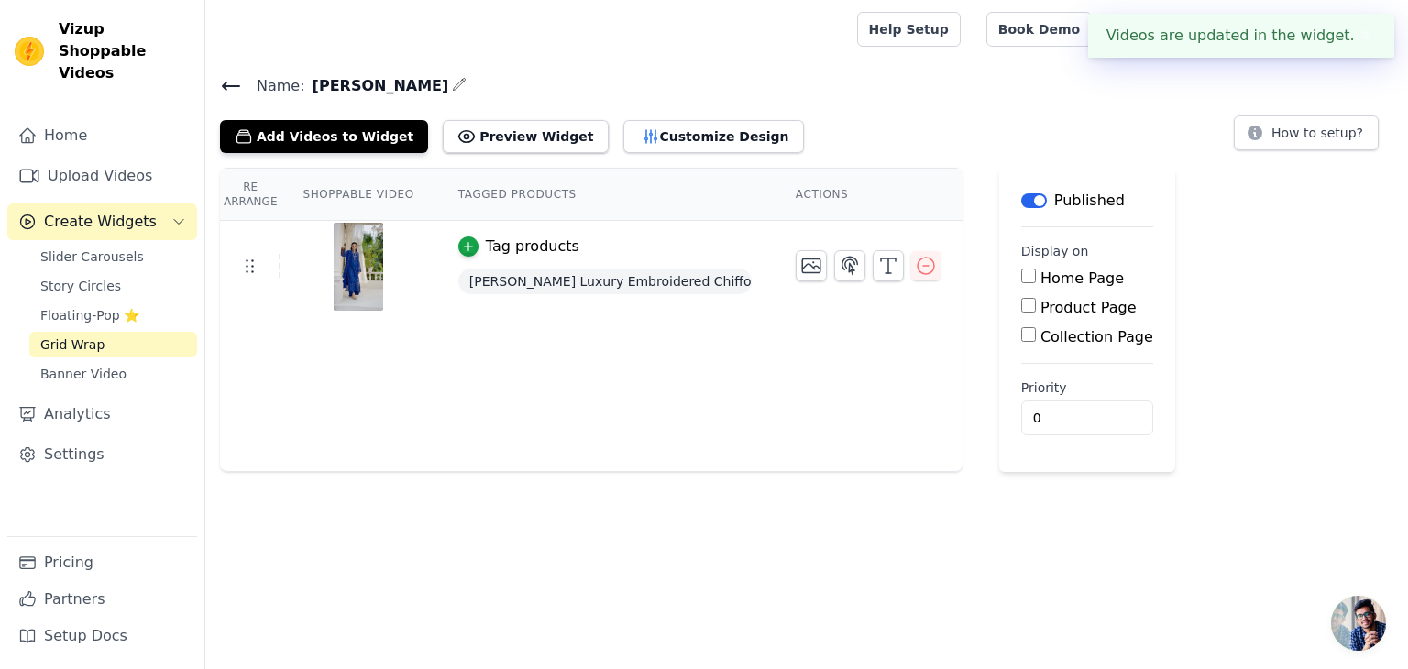
click at [1021, 302] on input "Product Page" at bounding box center [1028, 305] width 15 height 15
checkbox input "true"
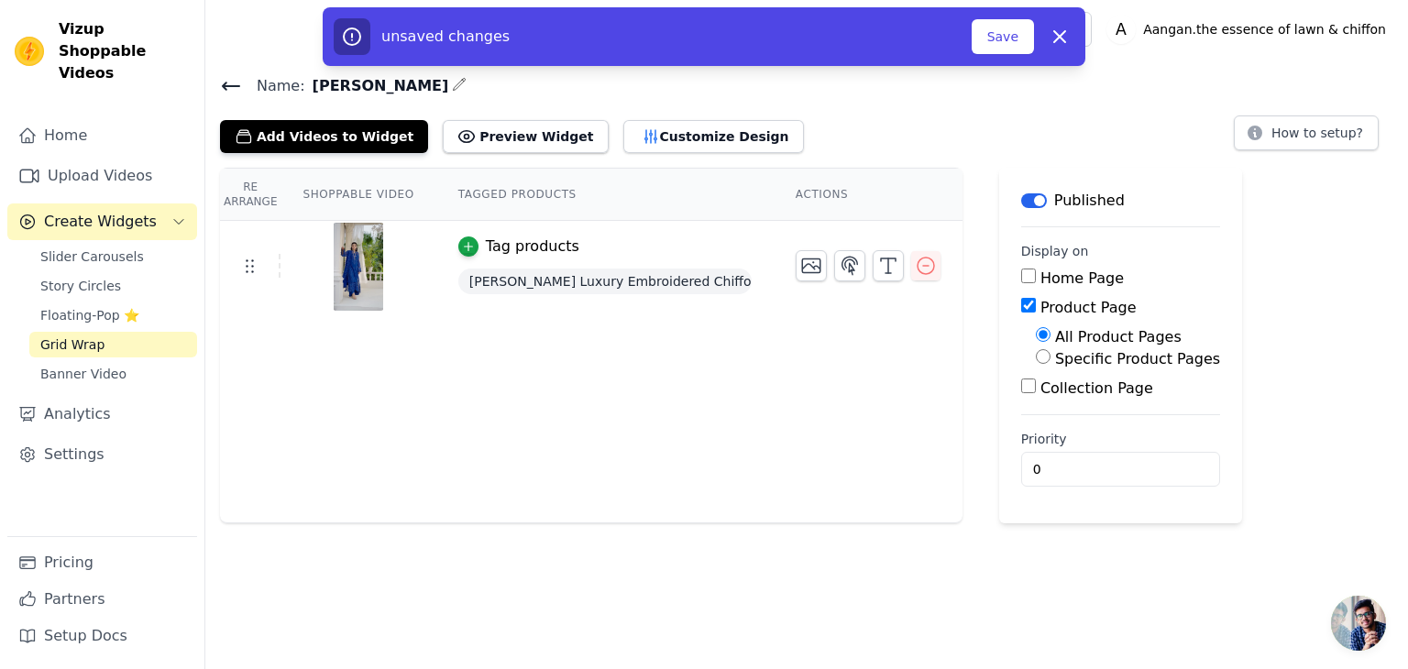
click at [1036, 360] on input "Specific Product Pages" at bounding box center [1043, 356] width 15 height 15
radio input "true"
click at [1041, 405] on button "Select Products" at bounding box center [1097, 400] width 123 height 31
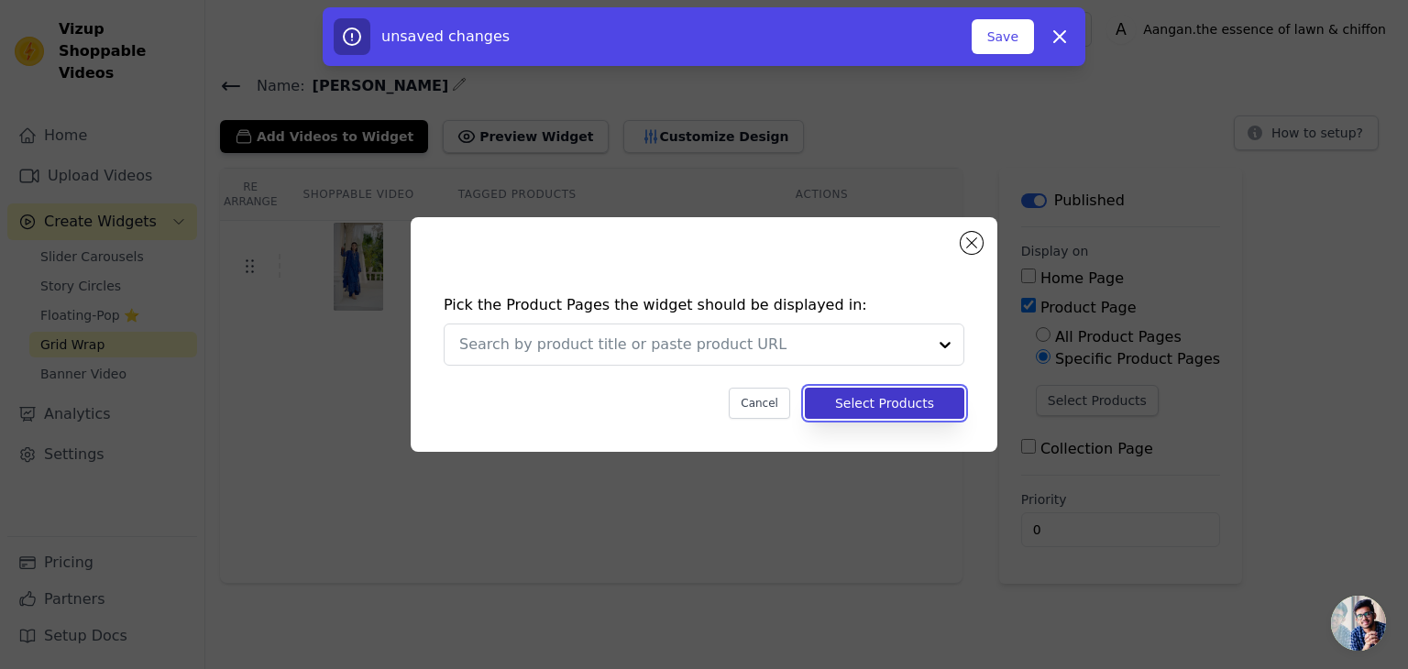
click at [881, 397] on button "Select Products" at bounding box center [885, 403] width 160 height 31
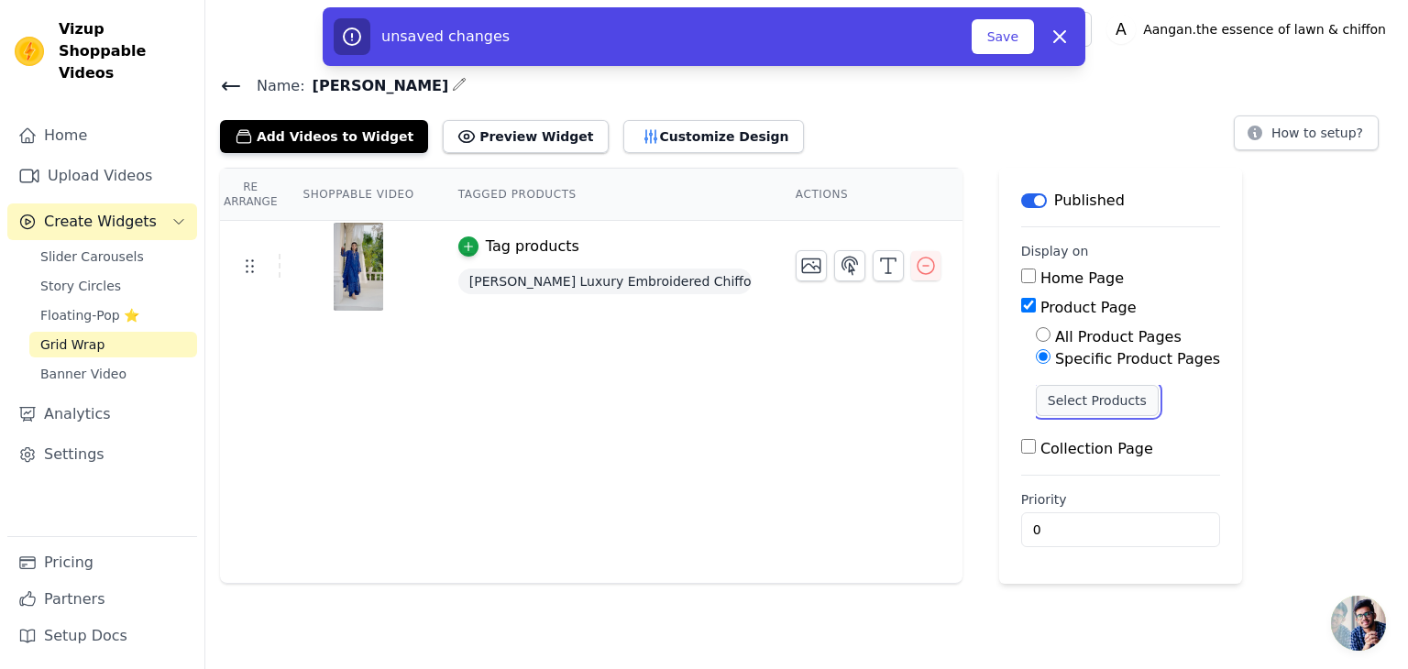
click at [1070, 404] on button "Select Products" at bounding box center [1097, 400] width 123 height 31
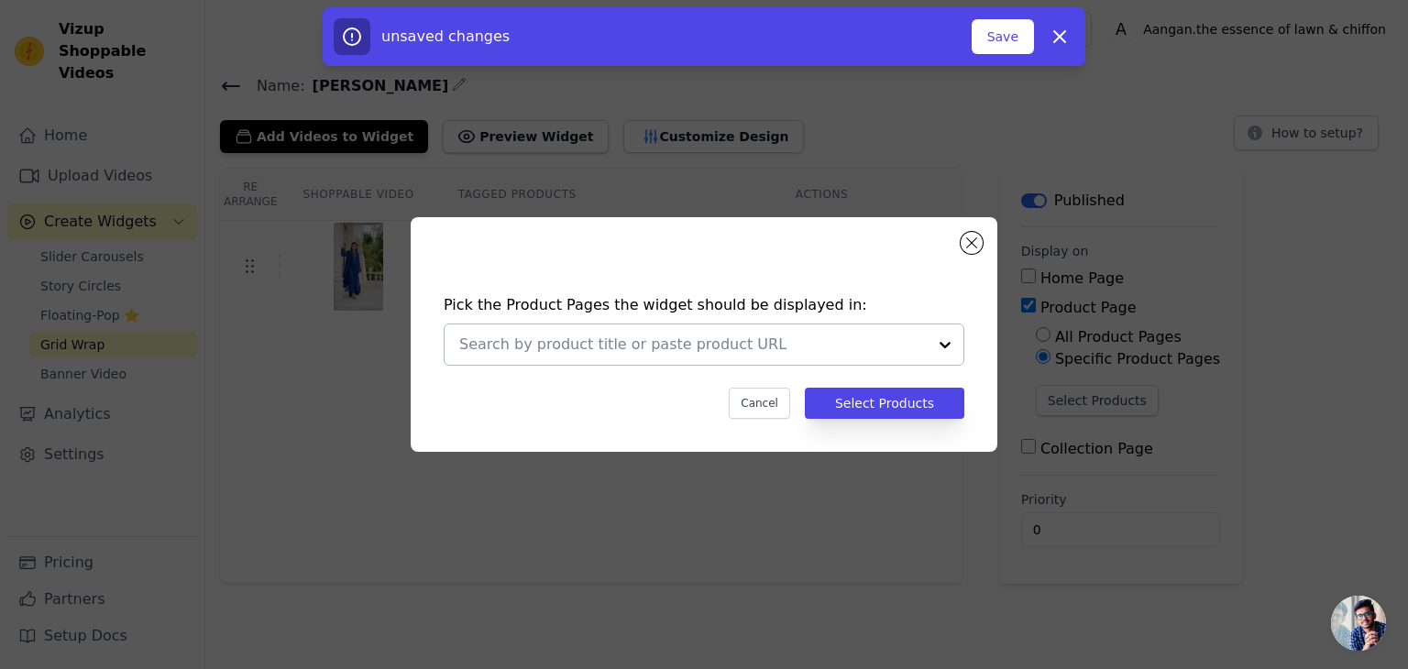
click at [953, 355] on div at bounding box center [945, 345] width 37 height 40
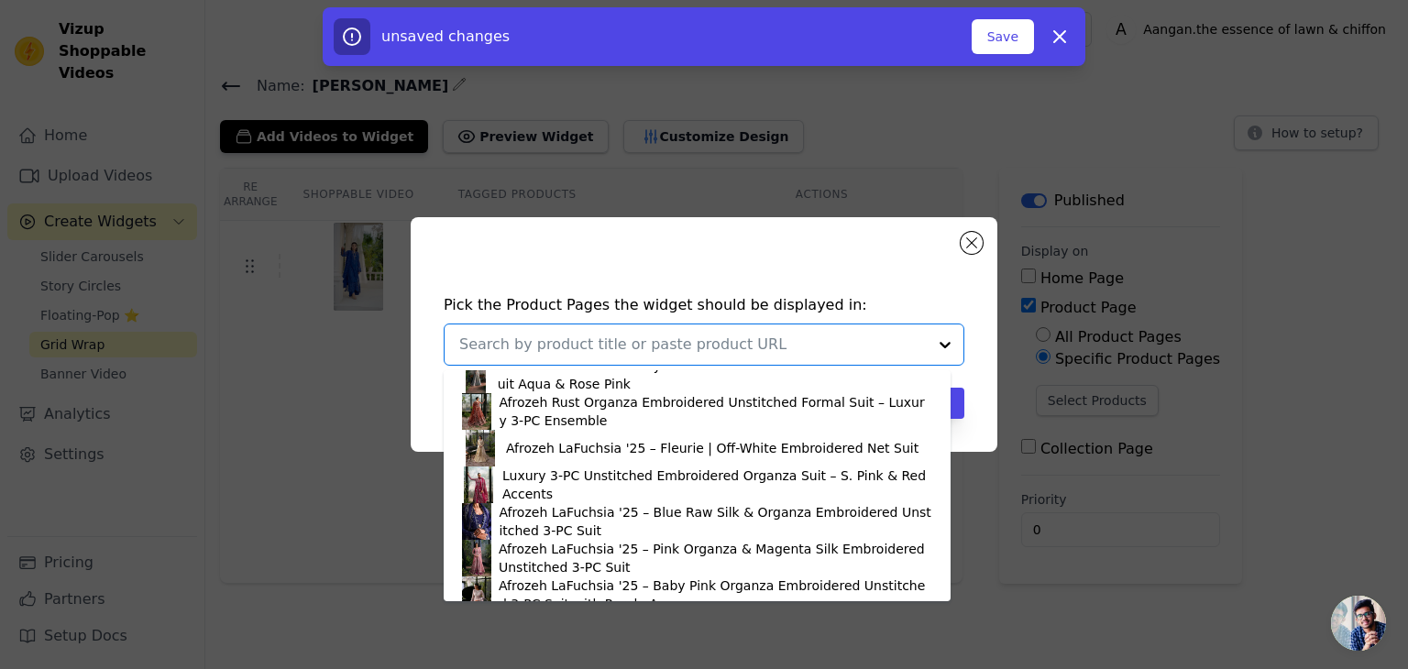
scroll to position [1264, 0]
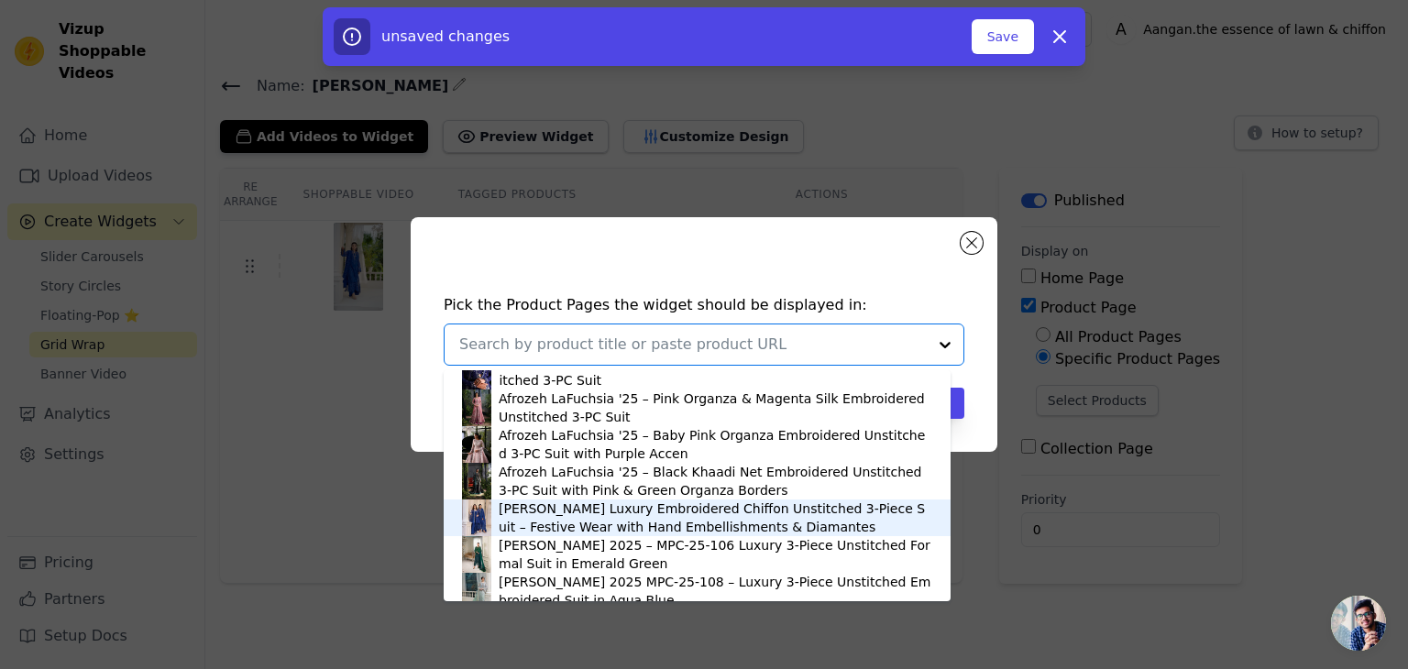
click at [838, 522] on div "[PERSON_NAME] Luxury Embroidered Chiffon Unstitched 3-Piece Suit – Festive Wear…" at bounding box center [716, 518] width 434 height 37
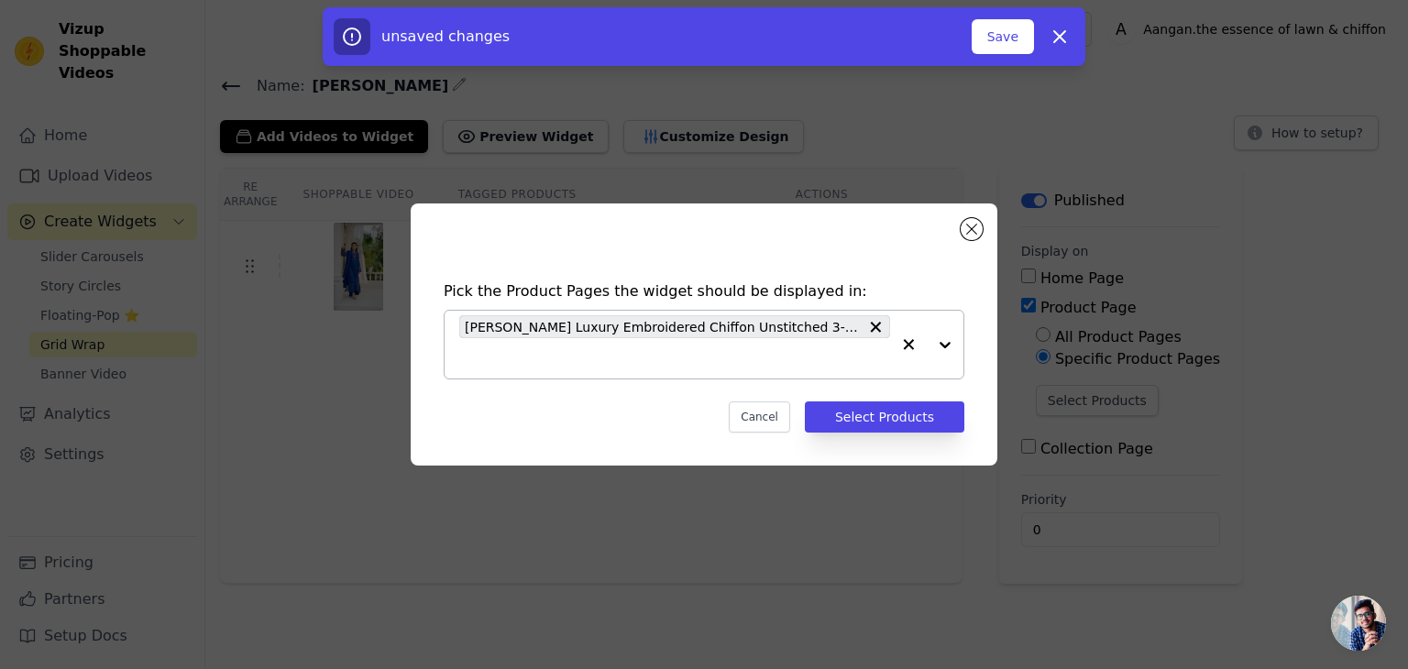
click at [906, 400] on div "Pick the Product Pages the widget should be displayed in: [PERSON_NAME] B Luxur…" at bounding box center [704, 356] width 558 height 189
click at [908, 416] on button "Select Products" at bounding box center [885, 417] width 160 height 31
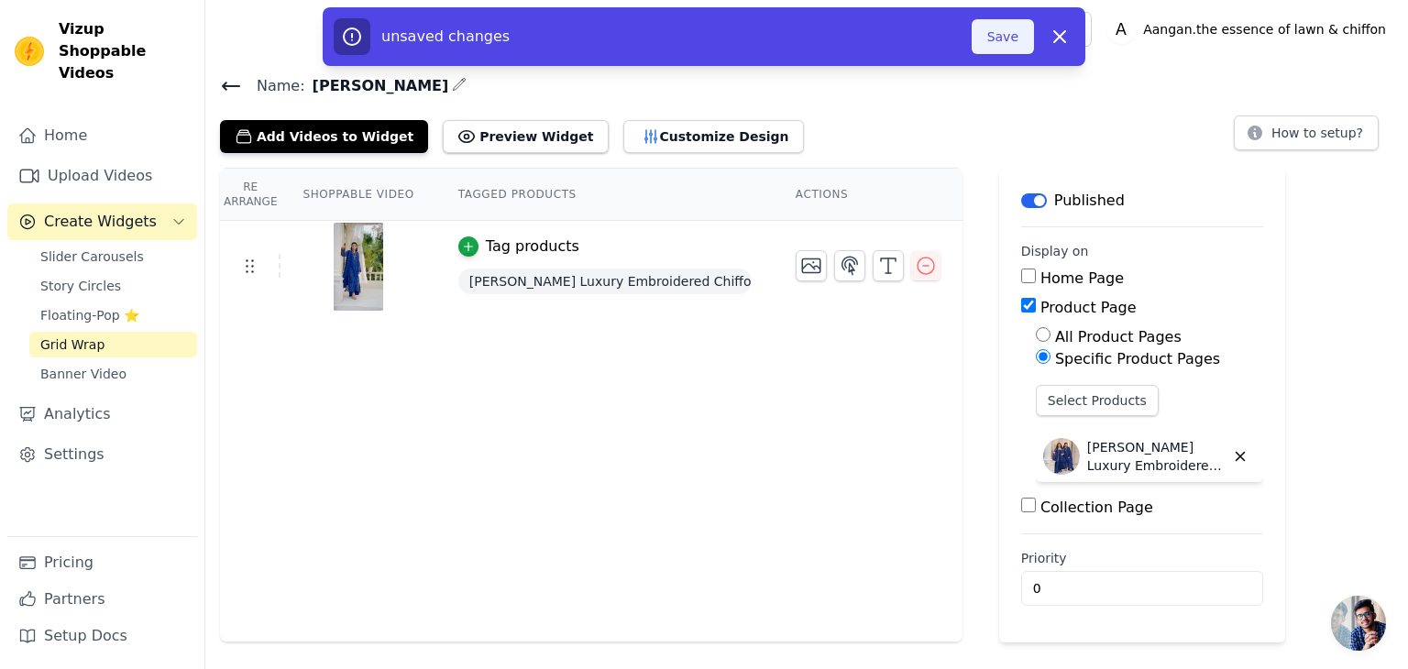
click at [988, 24] on button "Save" at bounding box center [1003, 36] width 62 height 35
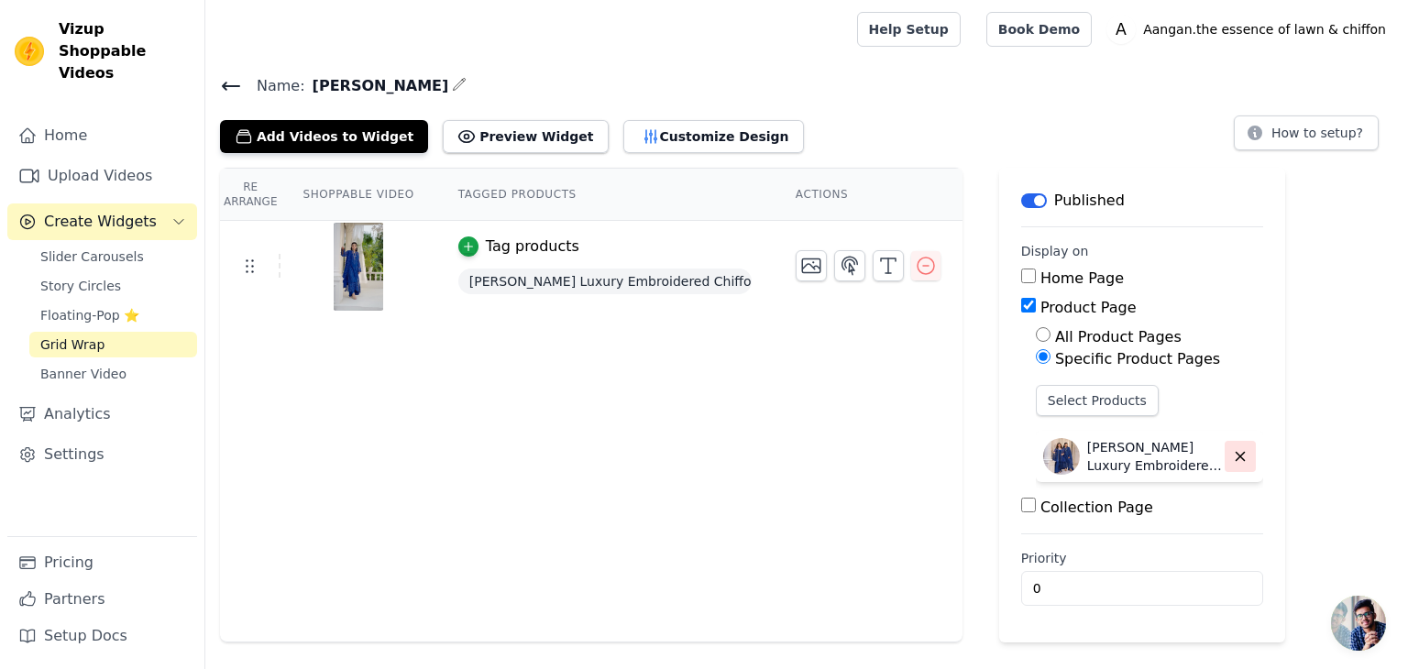
click at [1233, 458] on icon "button" at bounding box center [1240, 456] width 17 height 17
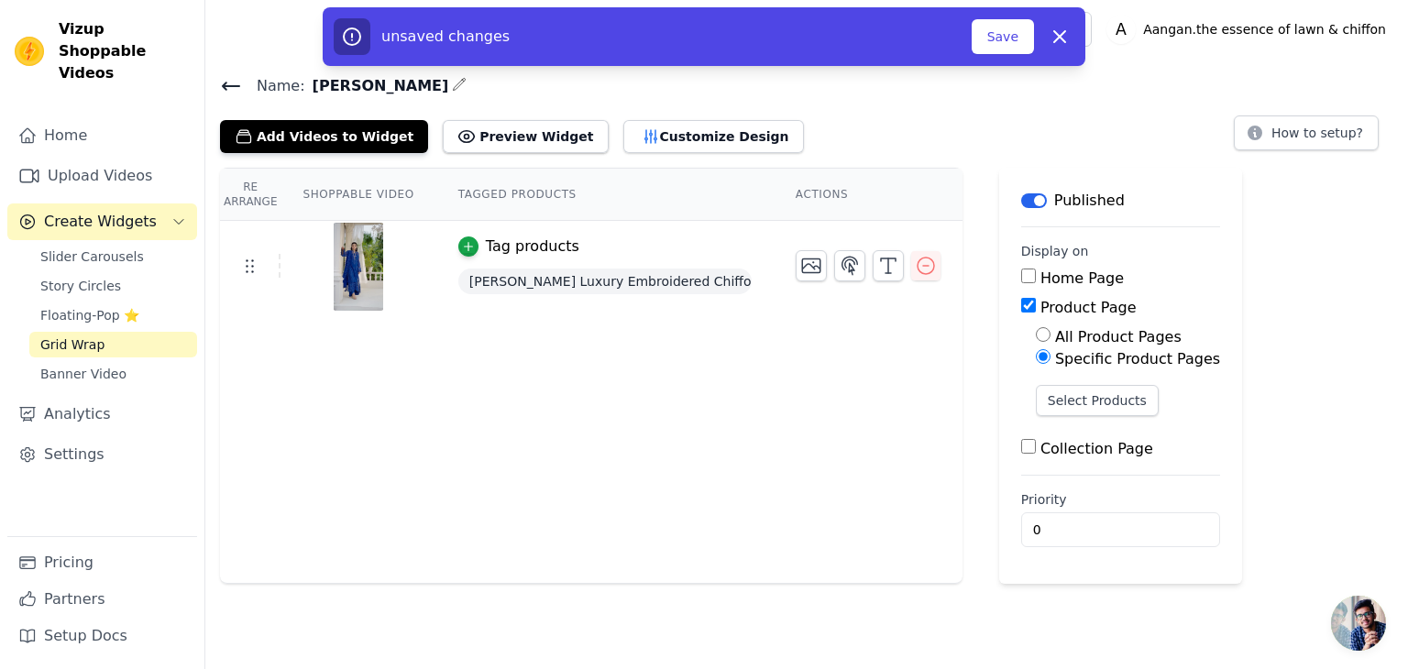
click at [891, 265] on div at bounding box center [868, 265] width 145 height 31
click at [918, 258] on icon "button" at bounding box center [926, 266] width 17 height 17
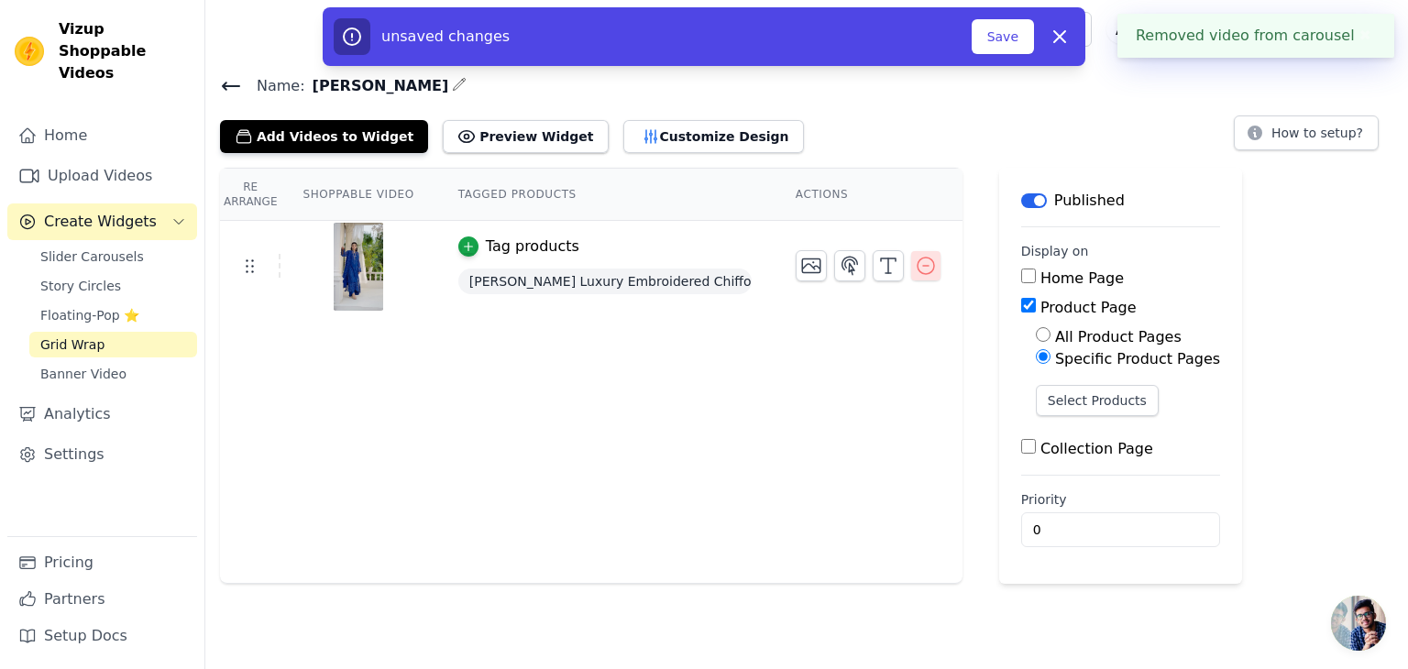
click at [918, 264] on icon "button" at bounding box center [926, 266] width 17 height 17
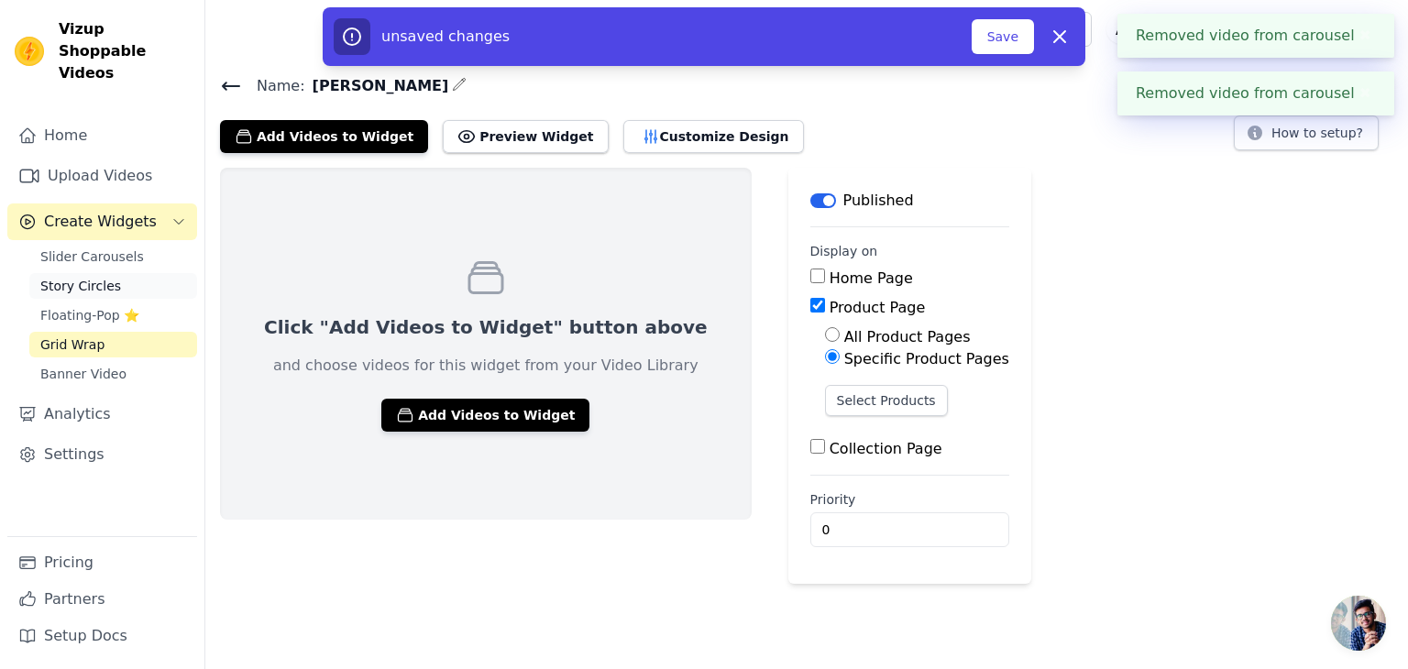
click at [106, 277] on span "Story Circles" at bounding box center [80, 286] width 81 height 18
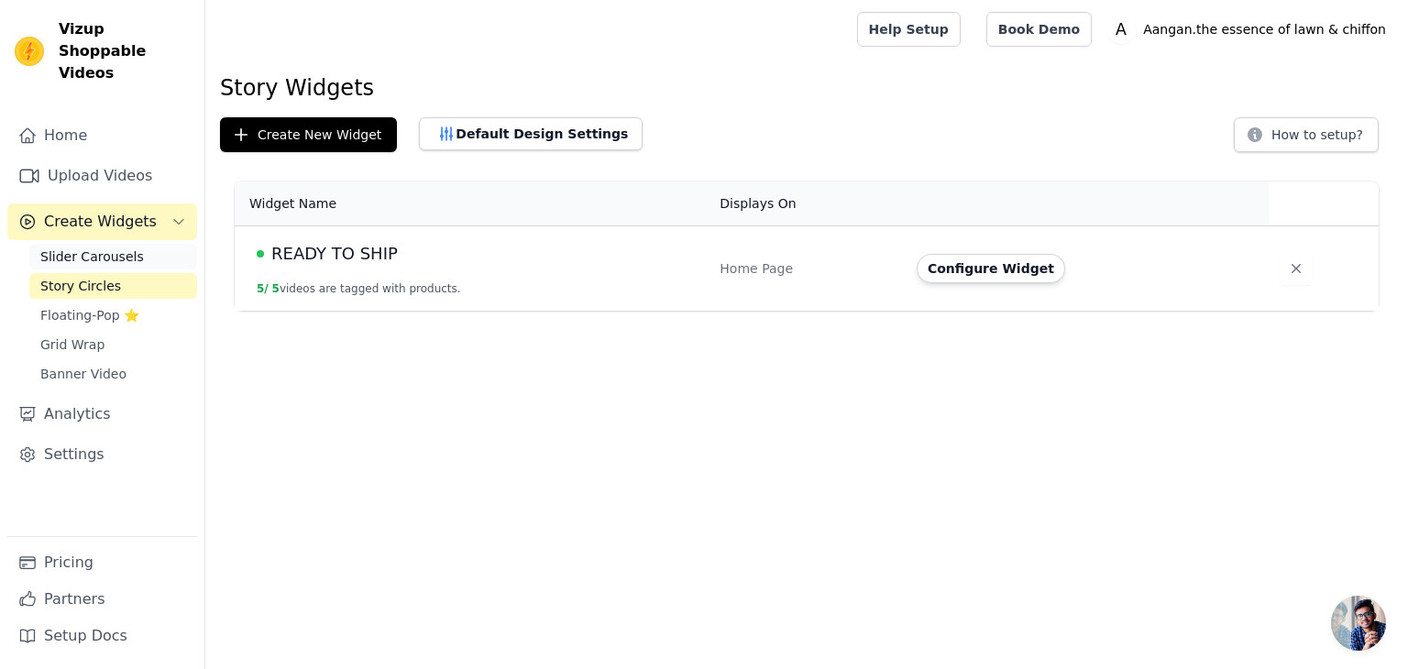
click at [132, 244] on link "Slider Carousels" at bounding box center [113, 257] width 168 height 26
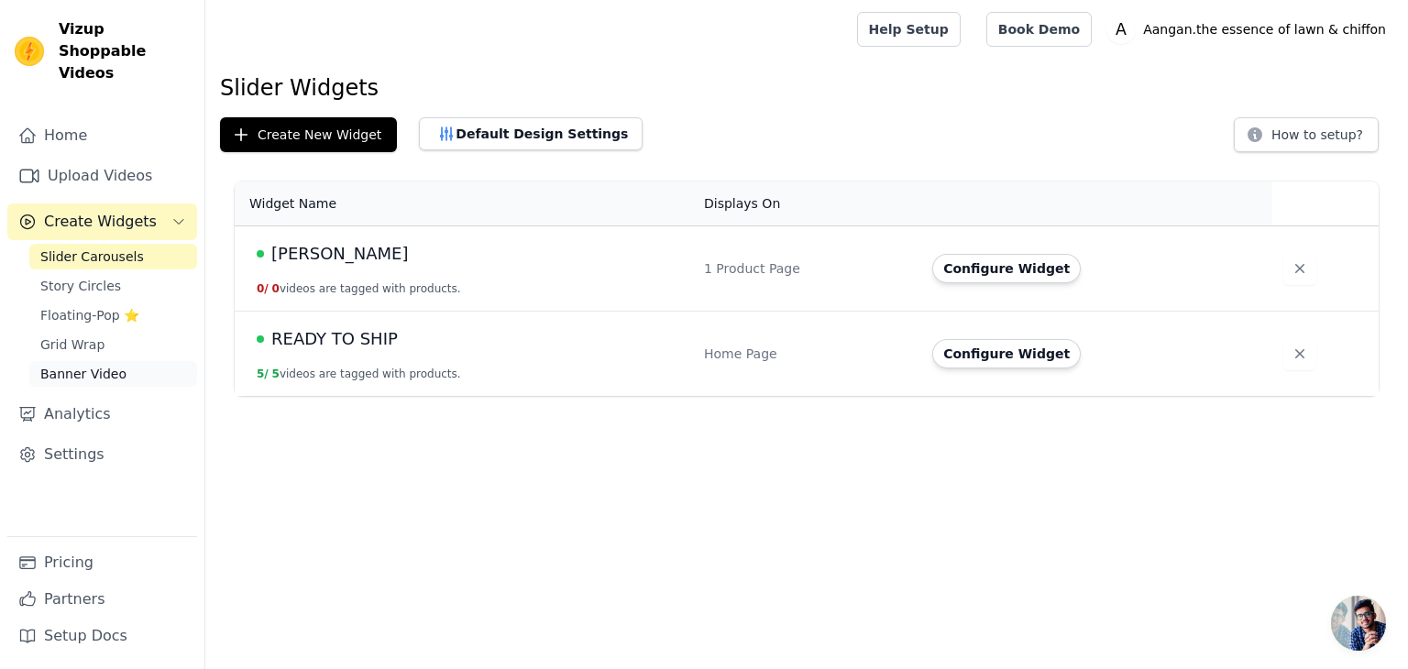
click at [101, 361] on link "Banner Video" at bounding box center [113, 374] width 168 height 26
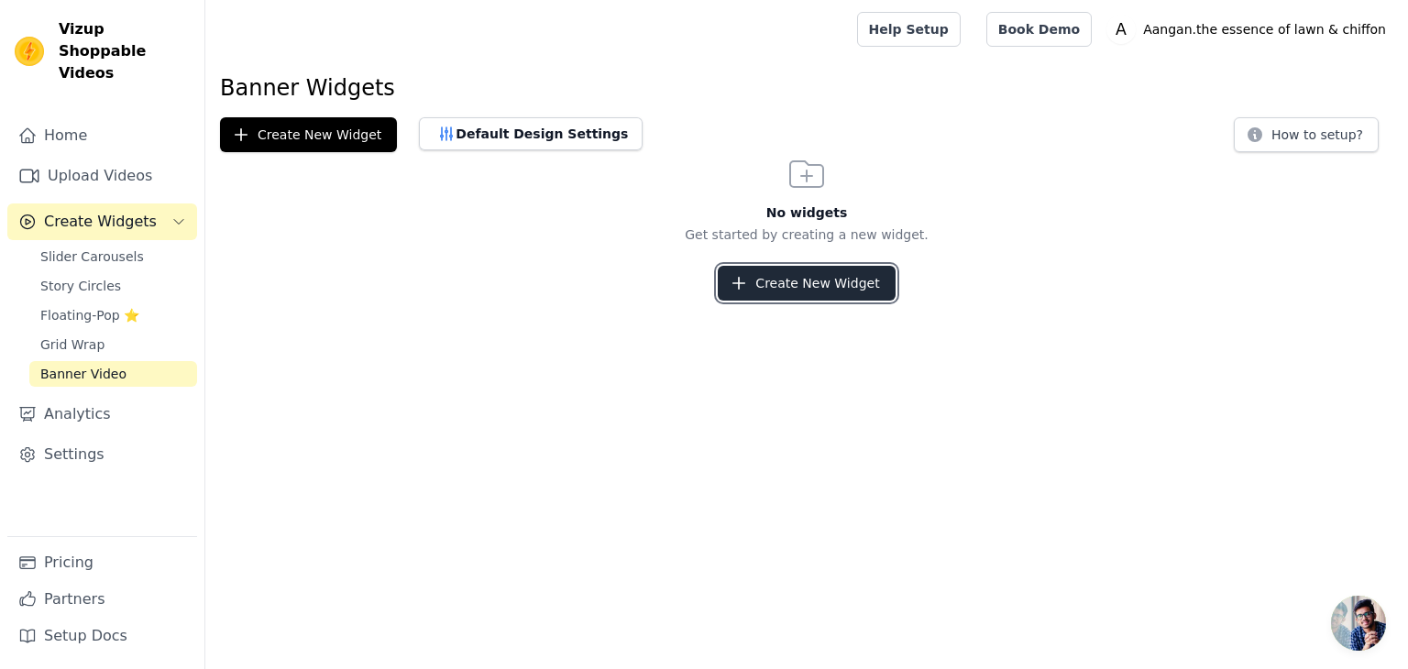
click at [785, 283] on button "Create New Widget" at bounding box center [806, 283] width 177 height 35
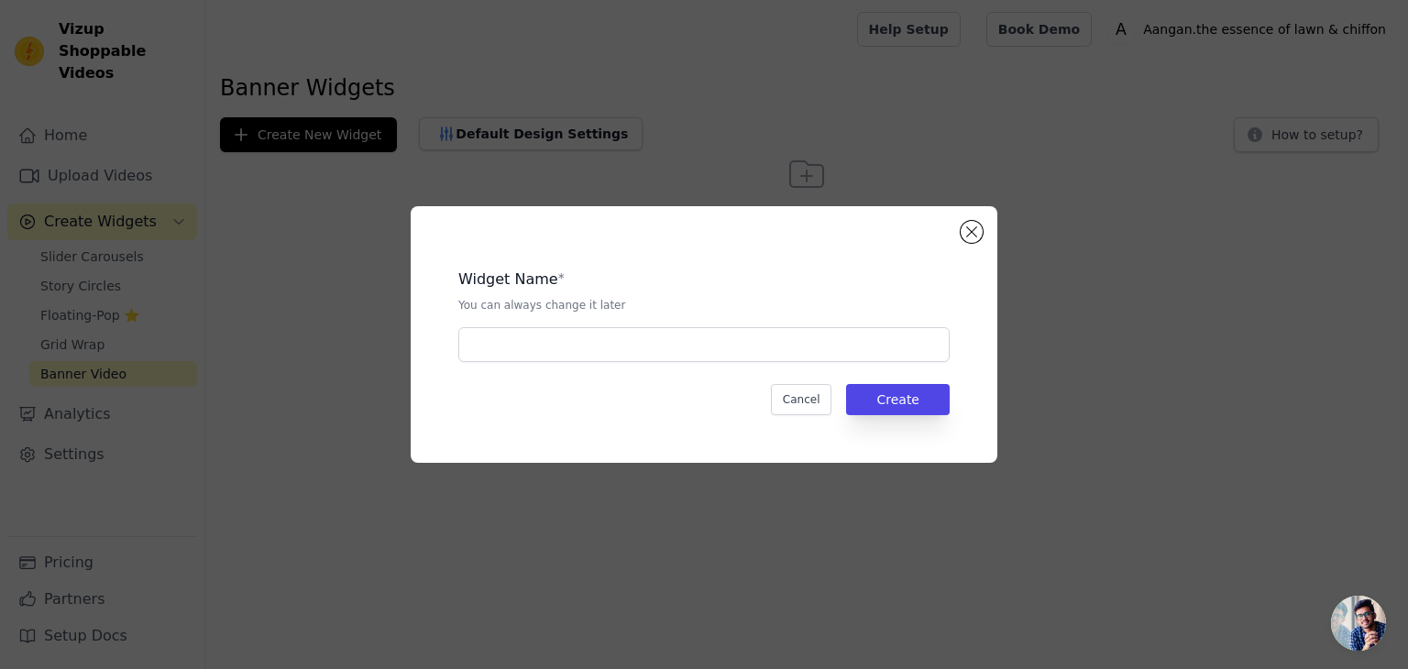
click at [562, 320] on div "Widget Name * You can always change it later" at bounding box center [703, 308] width 491 height 108
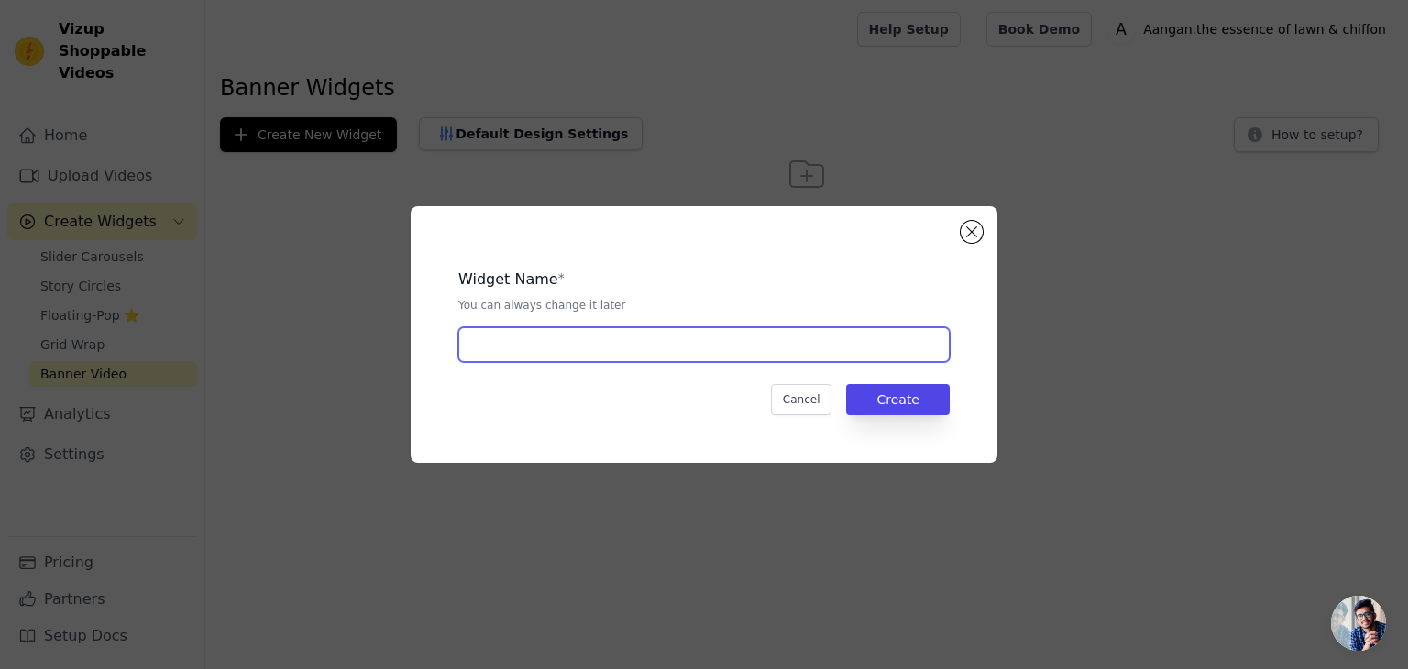
click at [474, 351] on input "text" at bounding box center [703, 344] width 491 height 35
type input "[PERSON_NAME]"
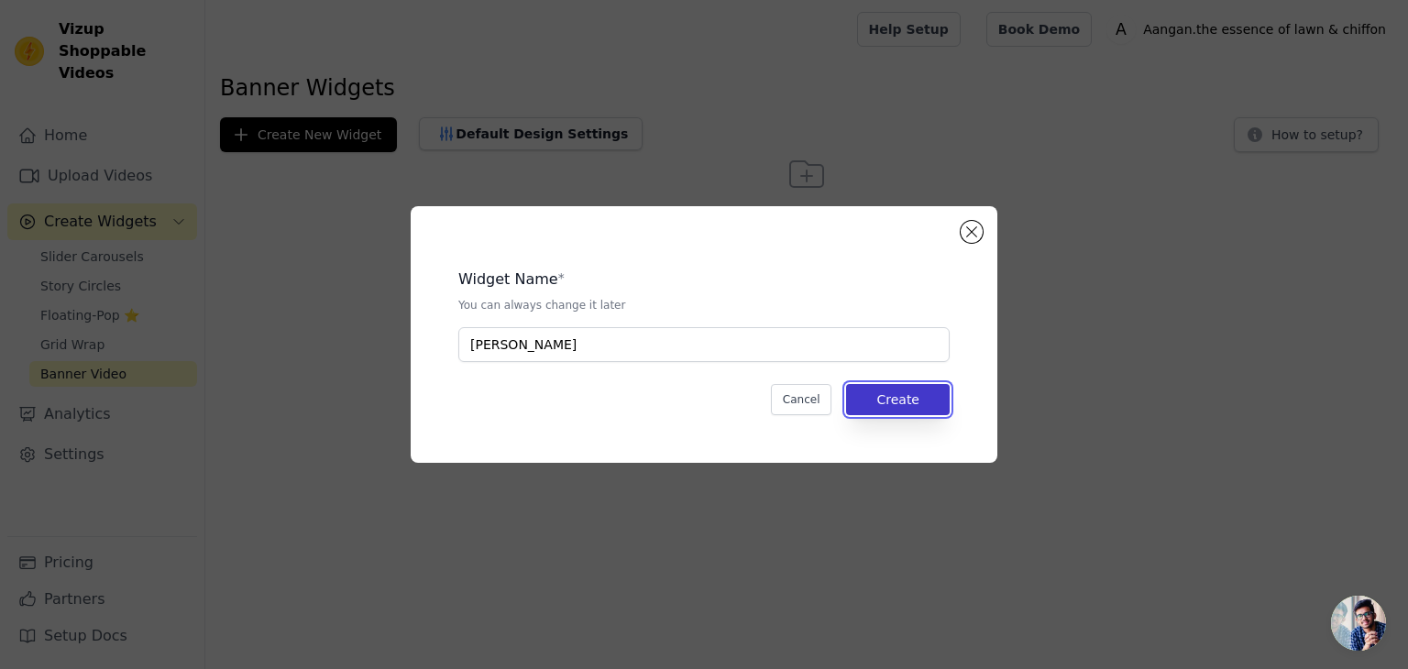
click at [900, 403] on button "Create" at bounding box center [898, 399] width 104 height 31
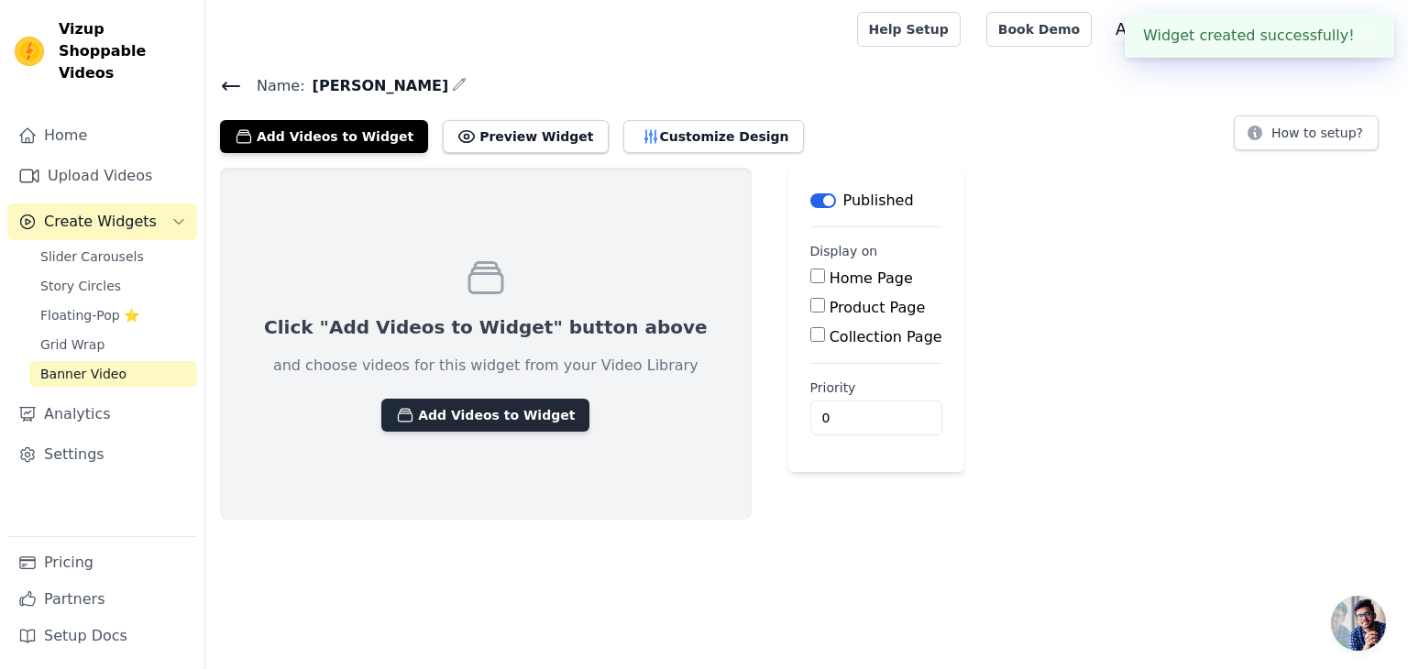
click at [466, 410] on button "Add Videos to Widget" at bounding box center [485, 415] width 208 height 33
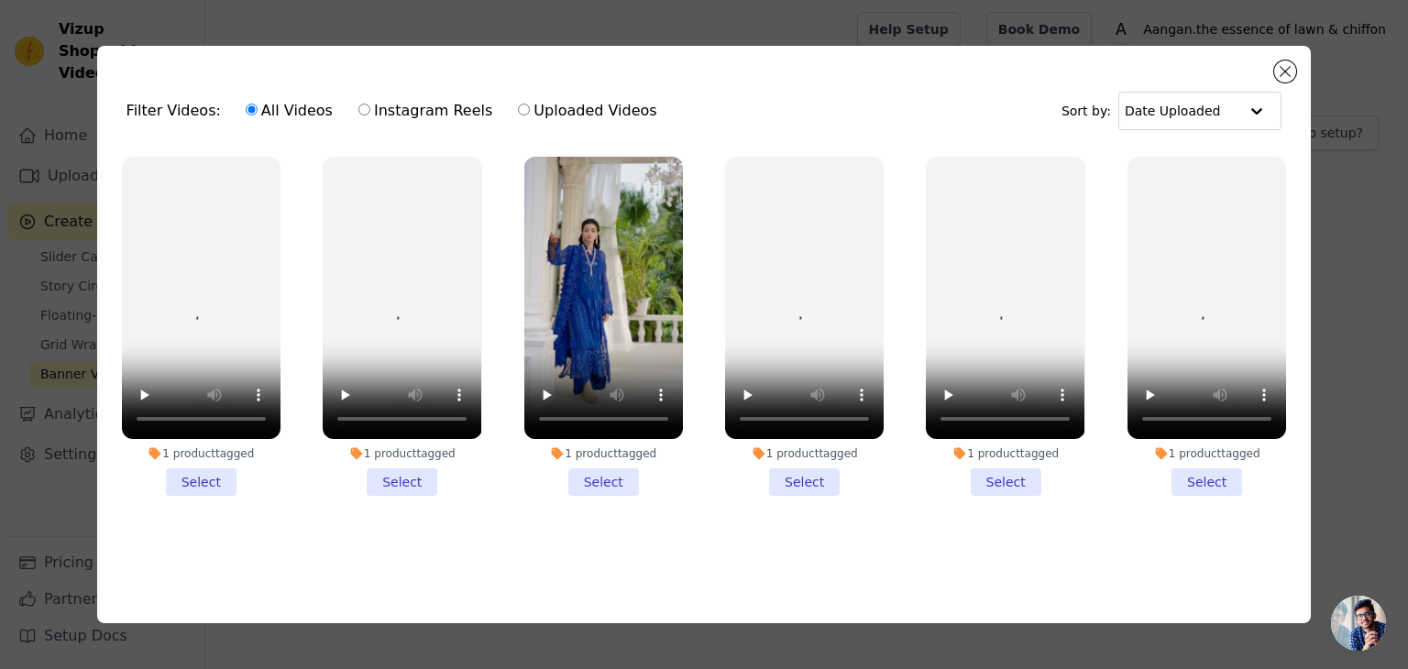
click at [615, 478] on li "1 product tagged Select" at bounding box center [603, 326] width 159 height 339
click at [0, 0] on input "1 product tagged Select" at bounding box center [0, 0] width 0 height 0
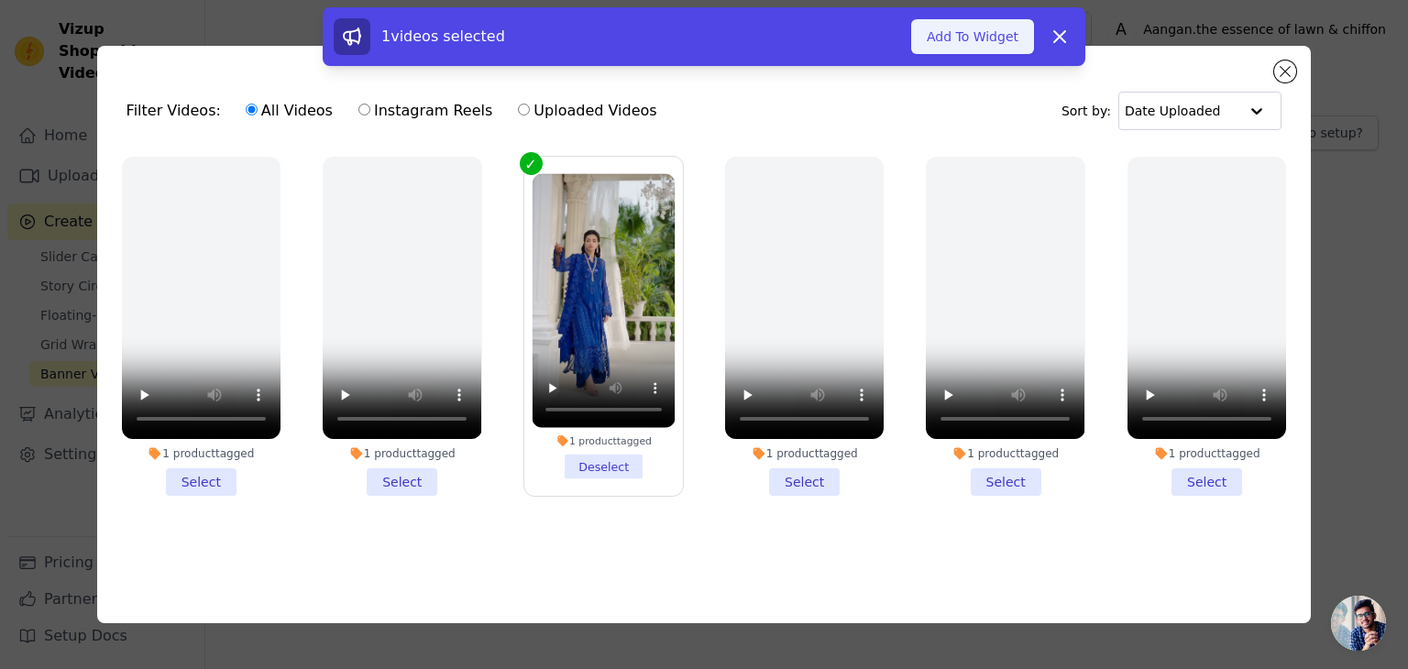
click at [988, 40] on button "Add To Widget" at bounding box center [972, 36] width 123 height 35
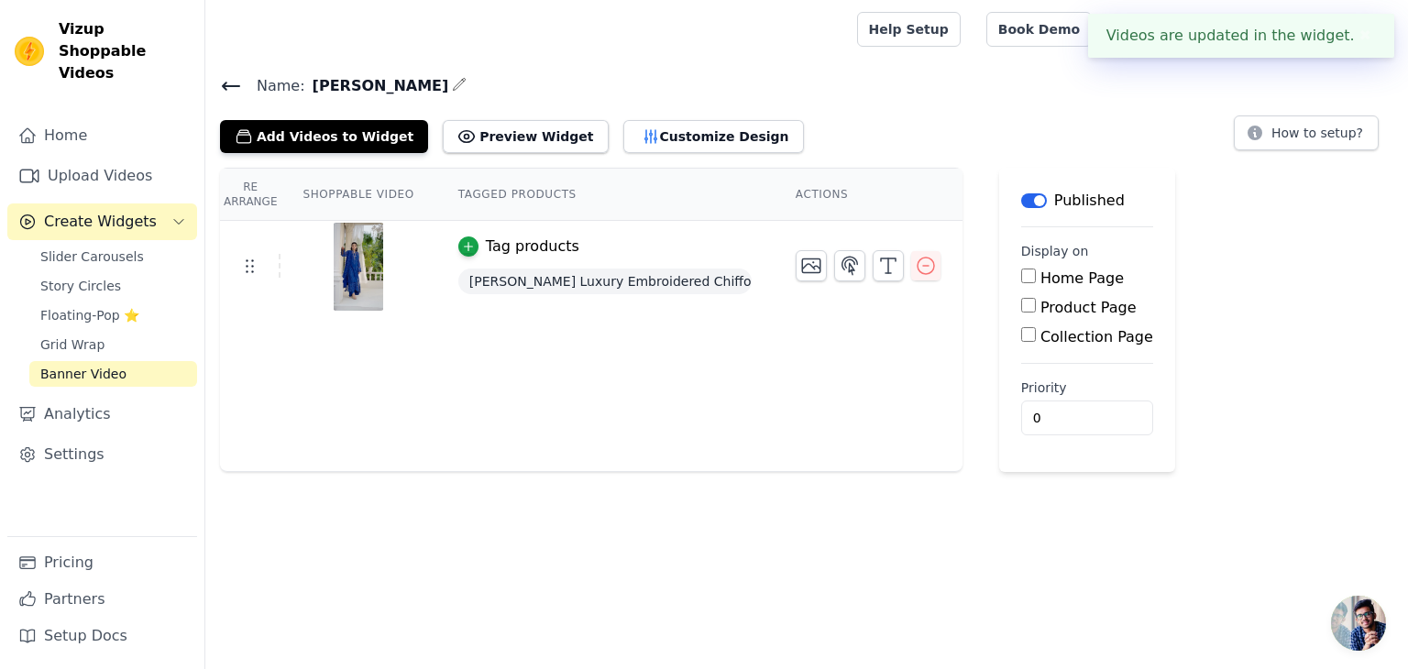
click at [1021, 311] on input "Product Page" at bounding box center [1028, 305] width 15 height 15
checkbox input "true"
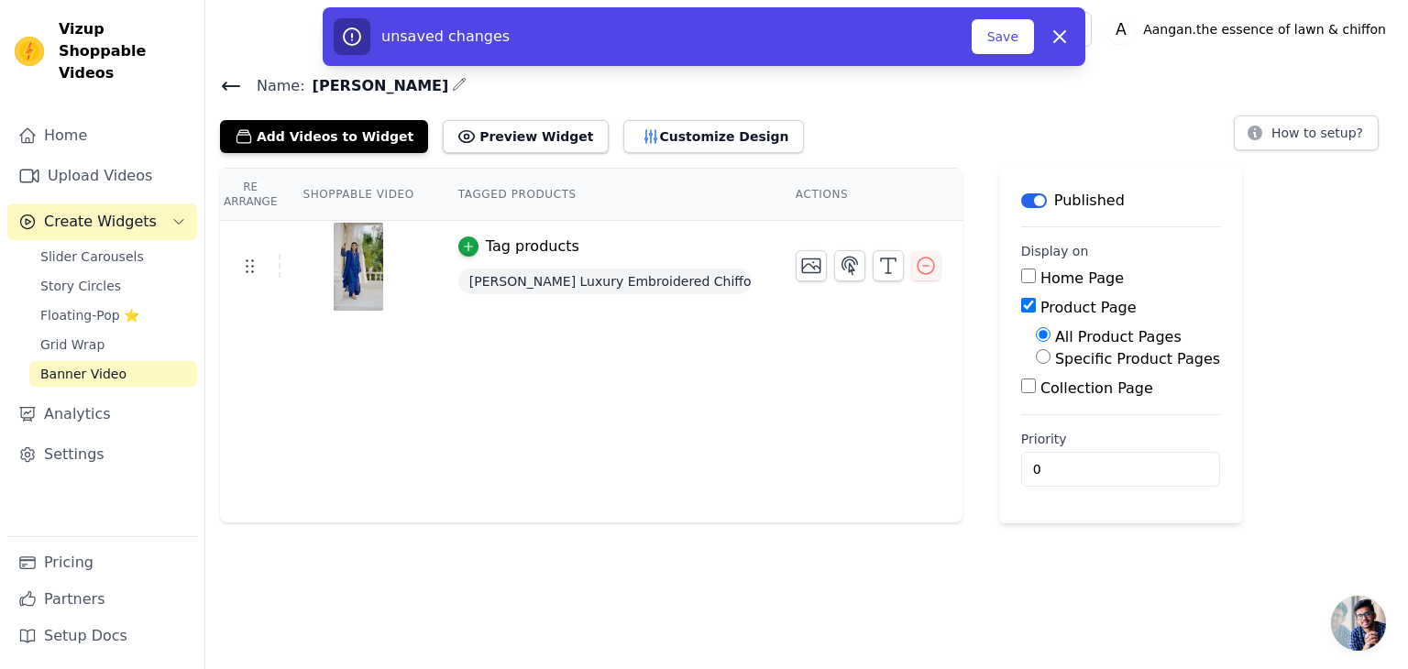
click at [1036, 360] on input "Specific Product Pages" at bounding box center [1043, 356] width 15 height 15
radio input "true"
click at [1064, 401] on button "Select Products" at bounding box center [1097, 400] width 123 height 31
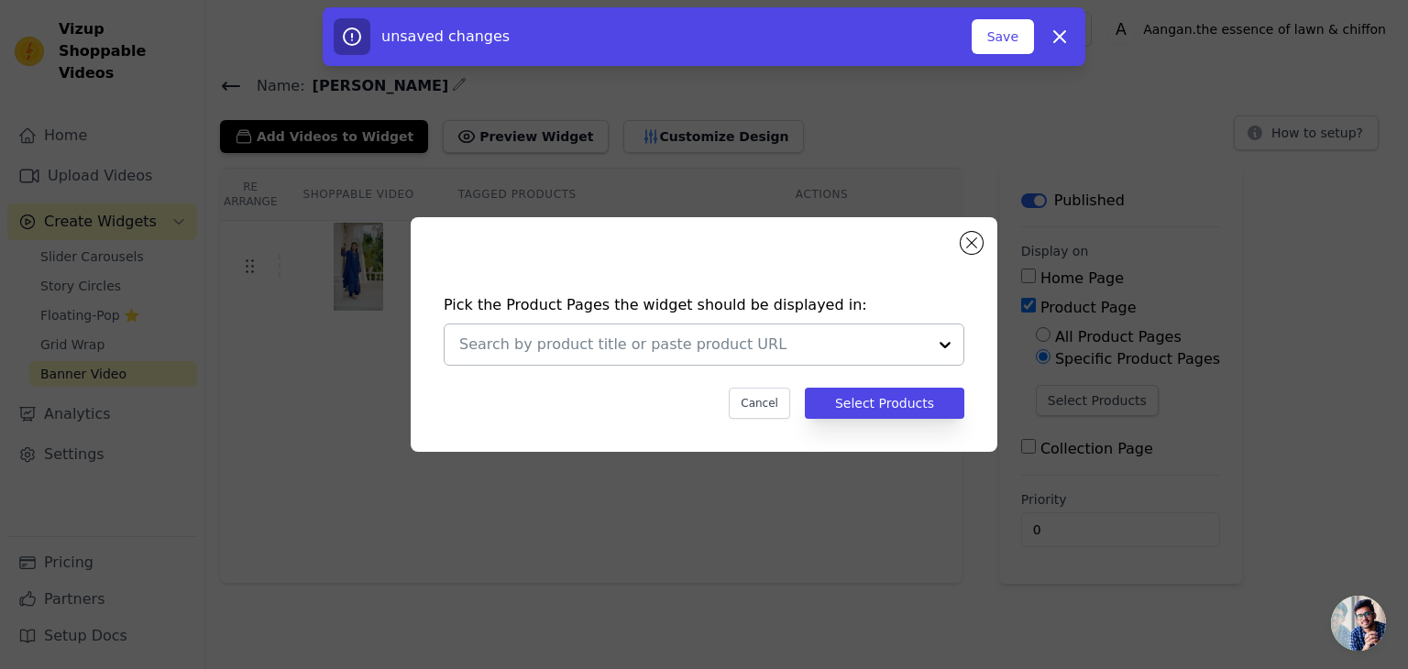
click at [684, 346] on input "text" at bounding box center [693, 345] width 468 height 22
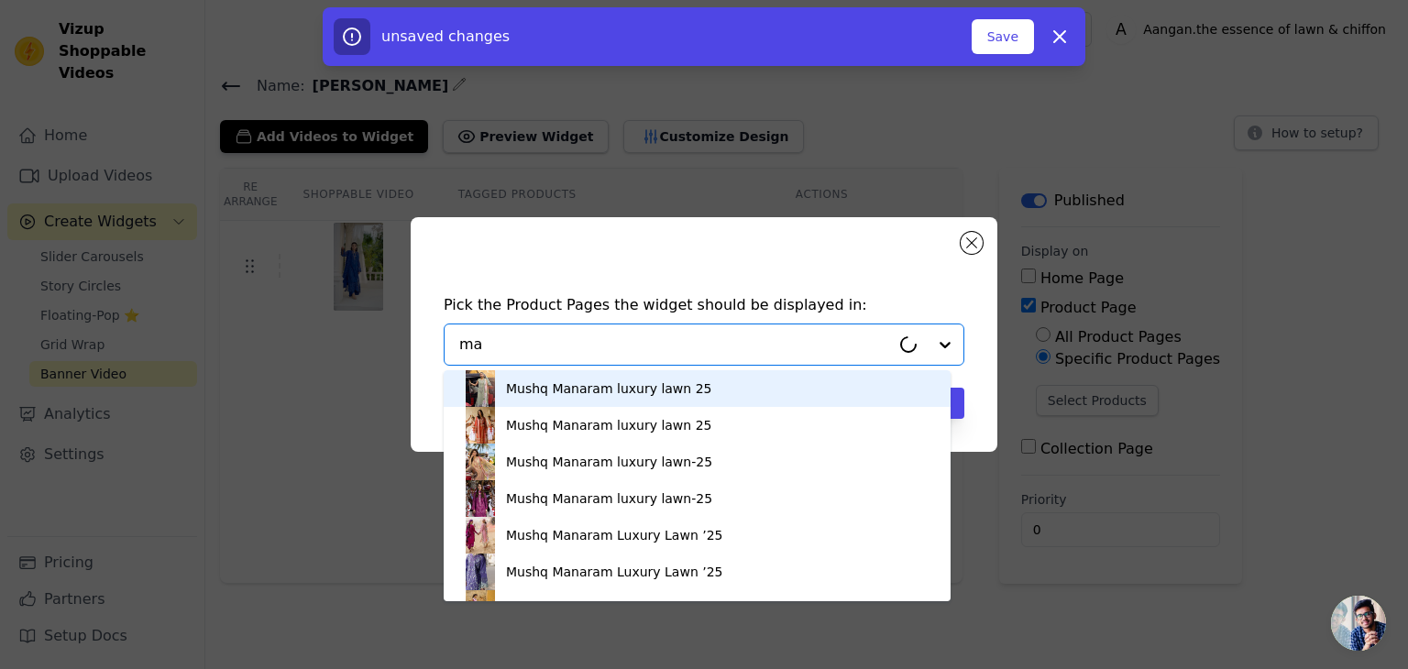
type input "mar"
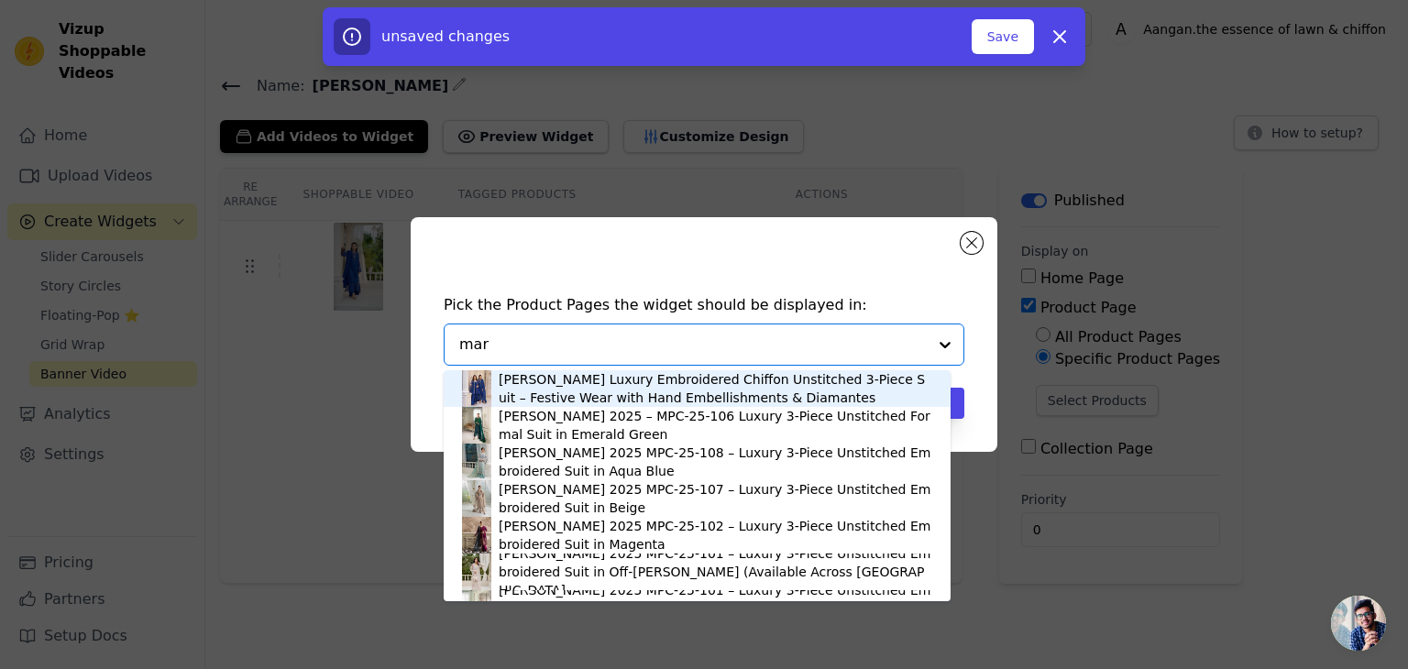
click at [513, 377] on div "[PERSON_NAME] Luxury Embroidered Chiffon Unstitched 3-Piece Suit – Festive Wear…" at bounding box center [716, 388] width 434 height 37
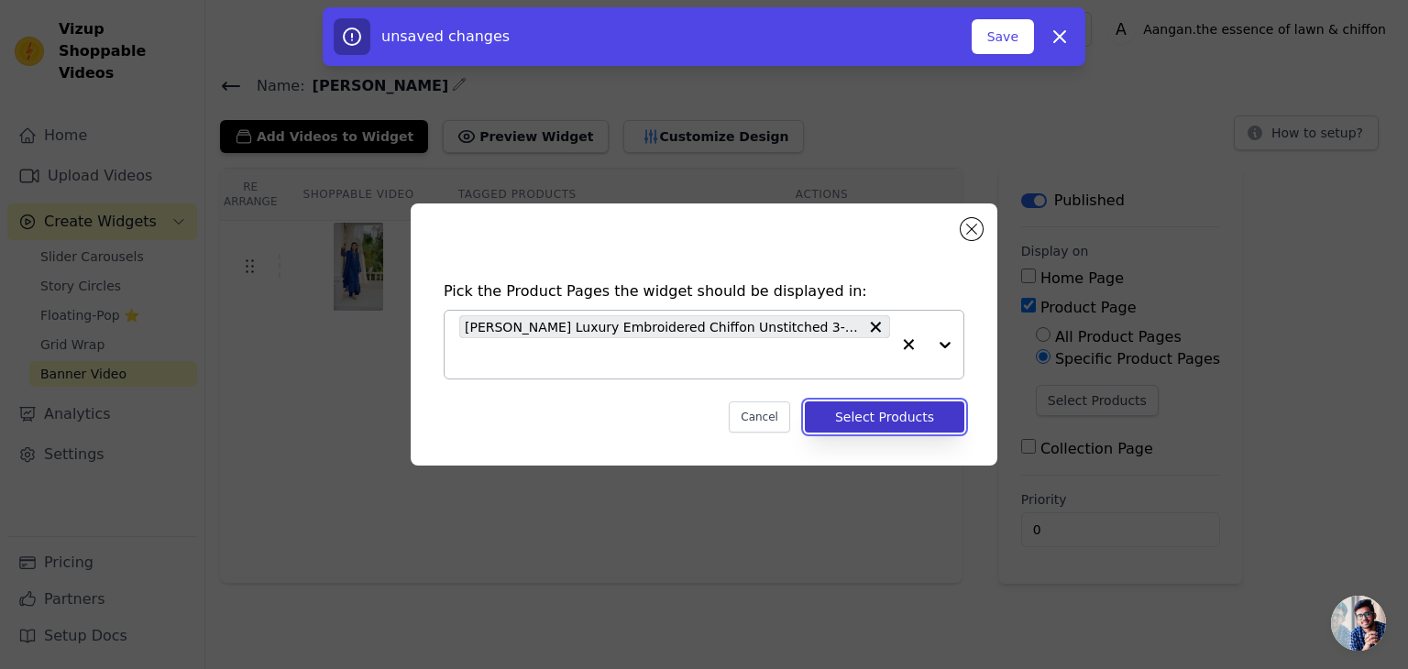
click at [890, 408] on button "Select Products" at bounding box center [885, 417] width 160 height 31
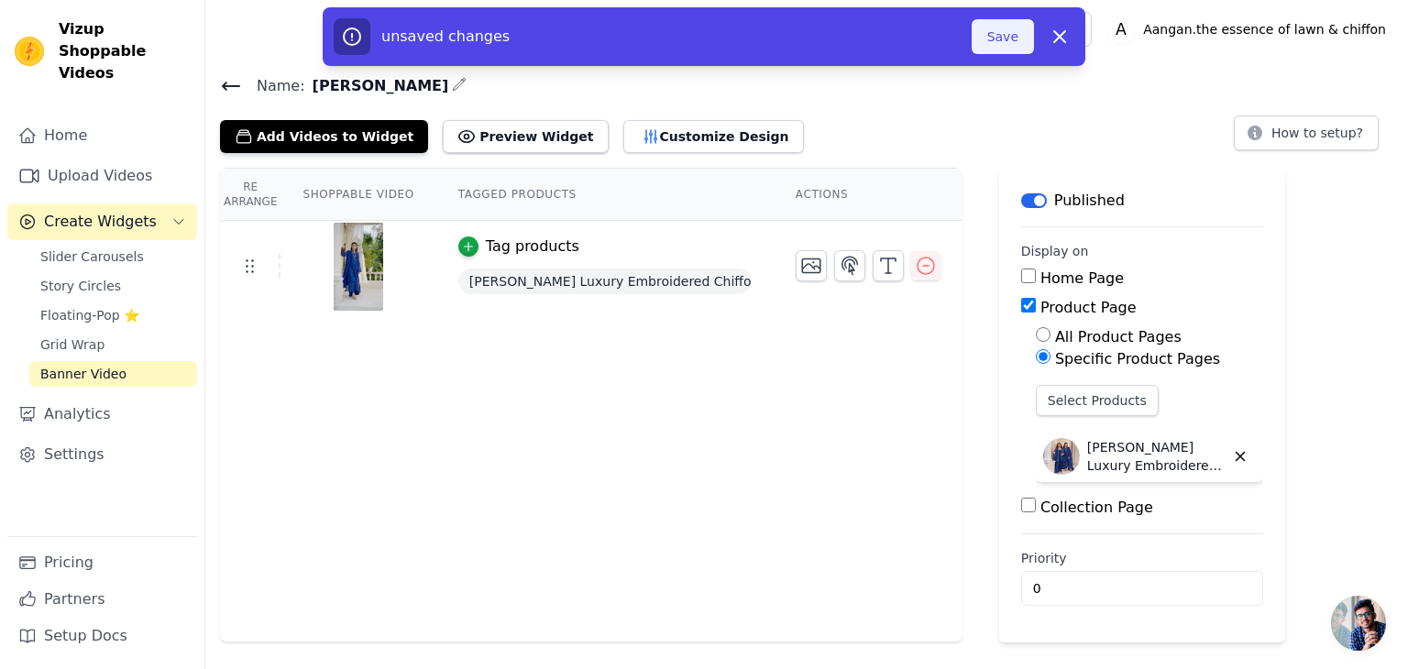
click at [1009, 36] on button "Save" at bounding box center [1003, 36] width 62 height 35
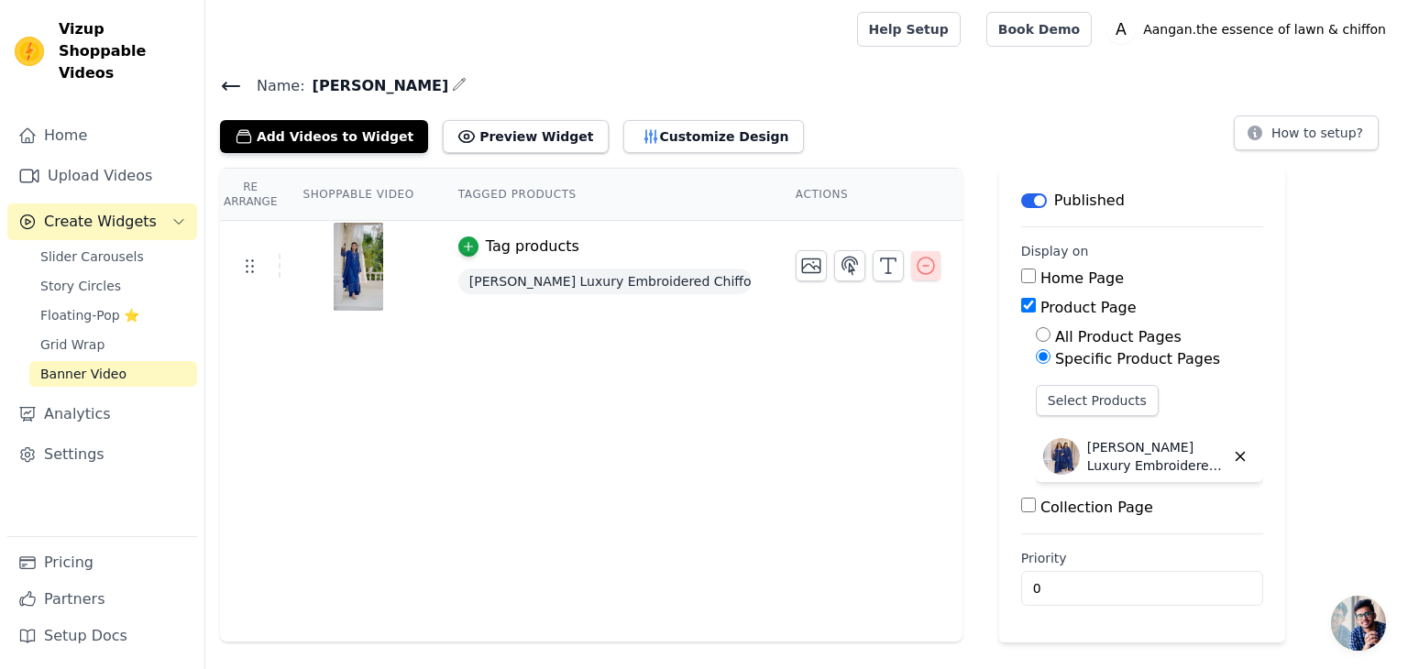
click at [915, 263] on icon "button" at bounding box center [926, 266] width 22 height 22
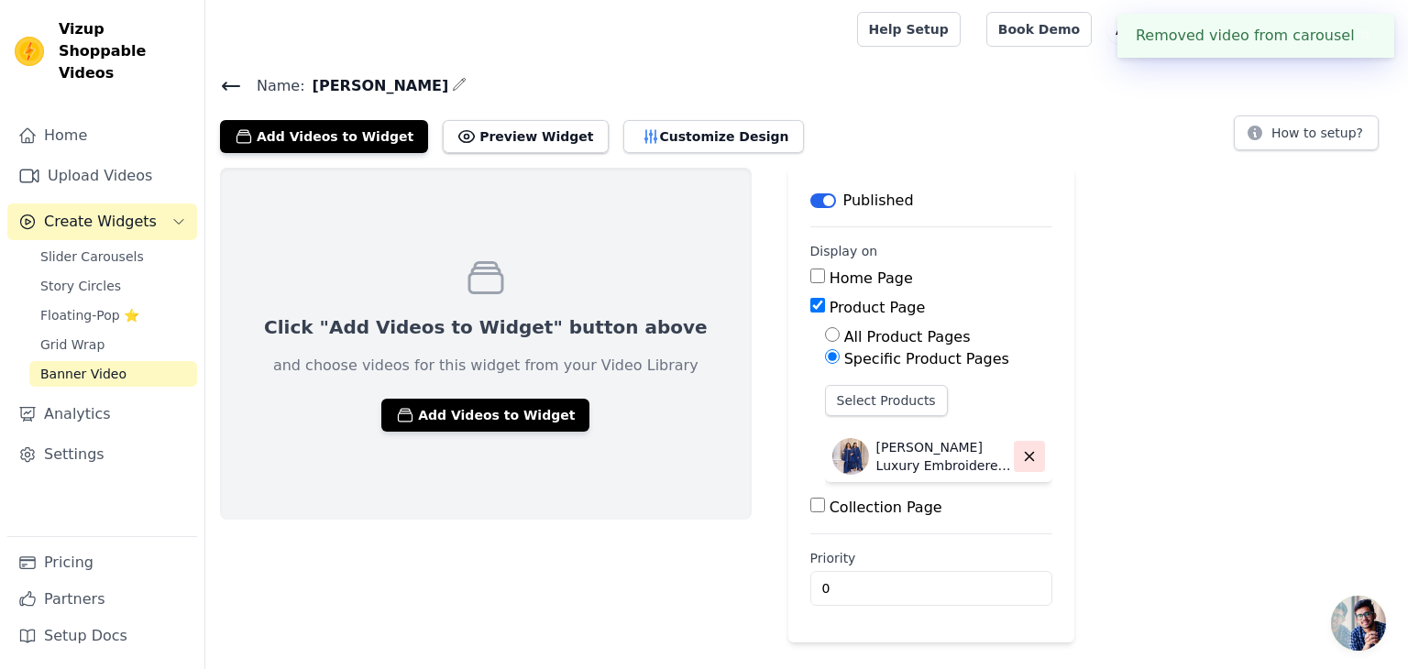
click at [1021, 451] on icon "button" at bounding box center [1029, 456] width 17 height 17
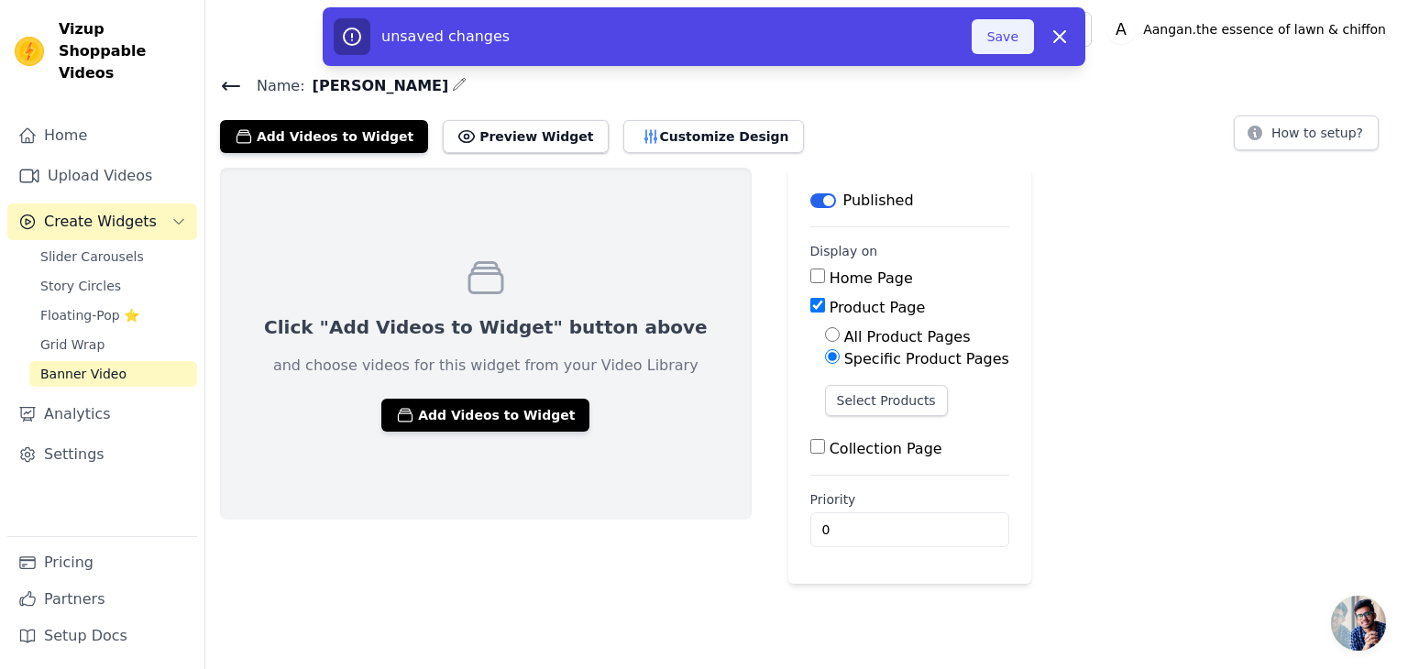
click at [1001, 28] on button "Save" at bounding box center [1003, 36] width 62 height 35
